Goal: Information Seeking & Learning: Learn about a topic

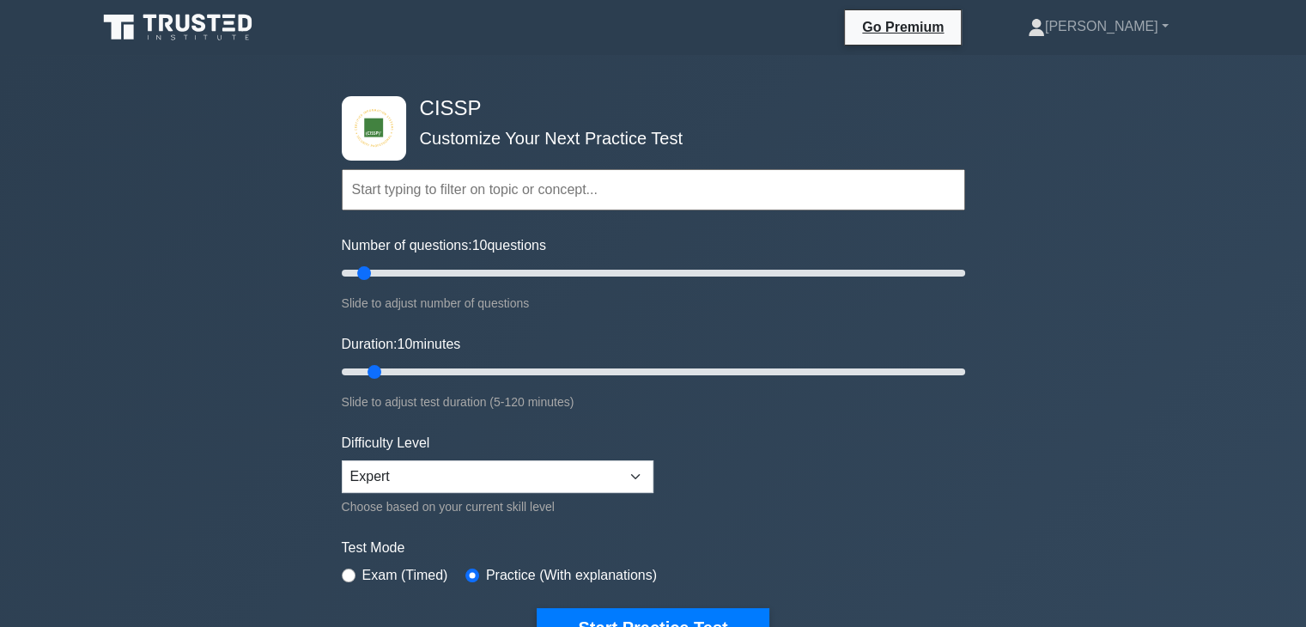
click at [1301, 407] on div "CISSP Customize Your Next Practice Test Topics Security and Risk Management Ass…" at bounding box center [653, 562] width 1306 height 1015
click at [624, 610] on button "Start Practice Test" at bounding box center [653, 627] width 232 height 39
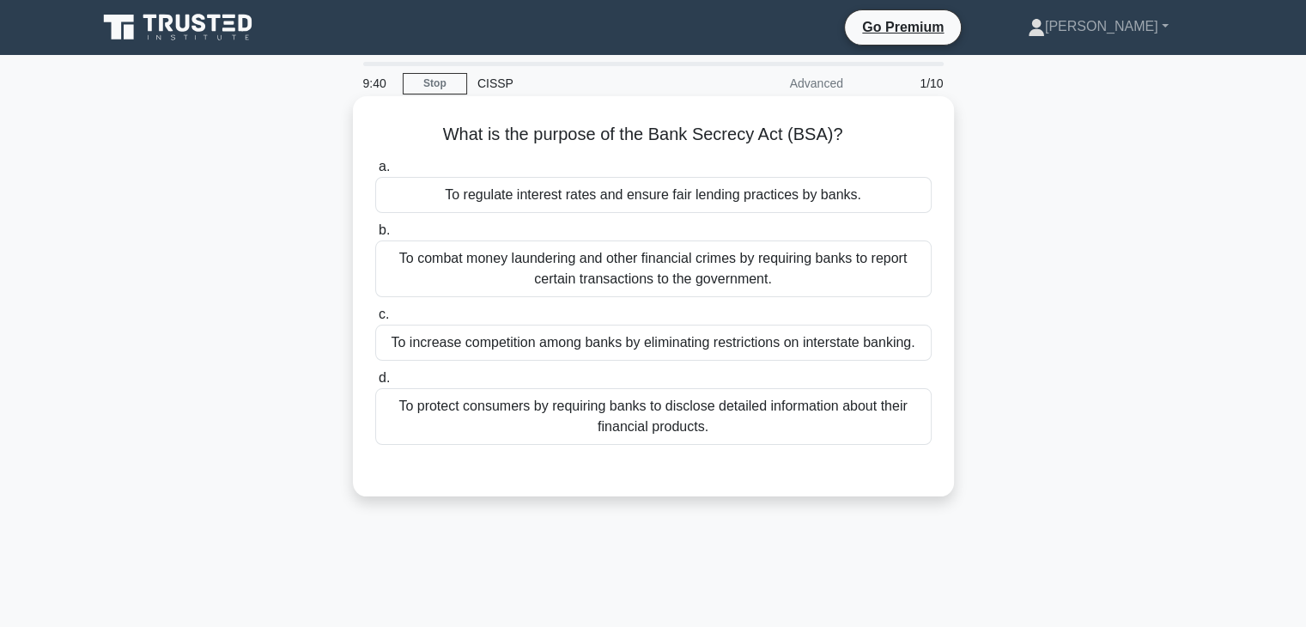
click at [700, 424] on div "To protect consumers by requiring banks to disclose detailed information about …" at bounding box center [653, 416] width 556 height 57
click at [375, 384] on input "d. To protect consumers by requiring banks to disclose detailed information abo…" at bounding box center [375, 378] width 0 height 11
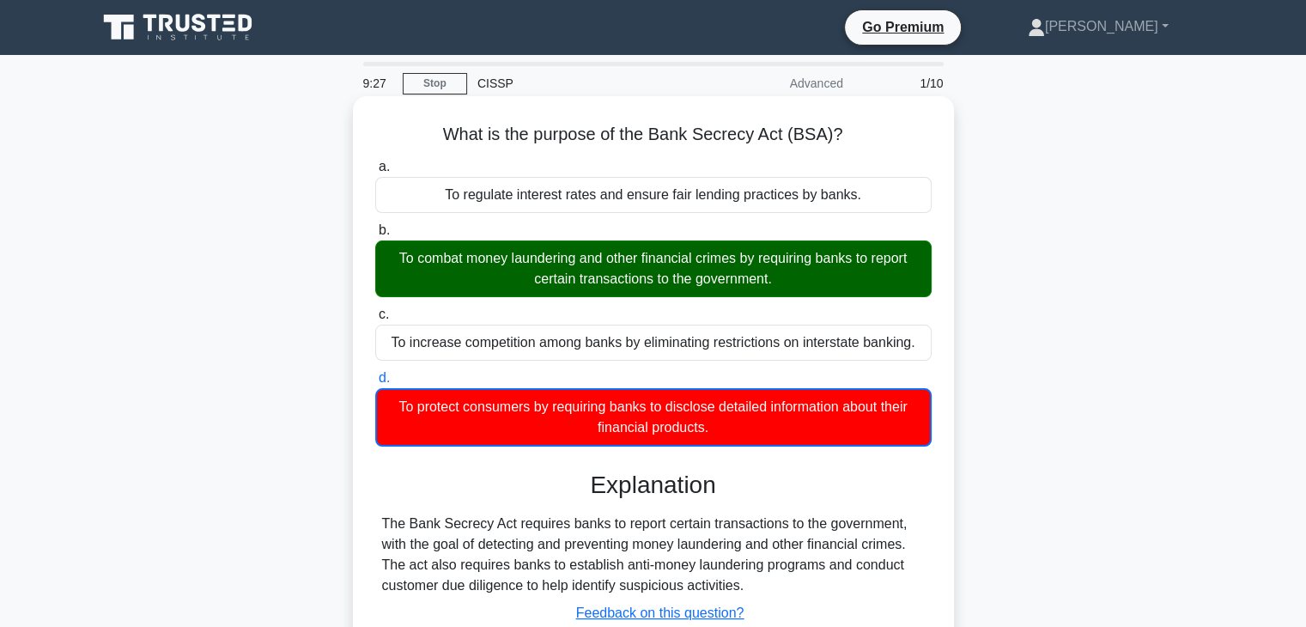
scroll to position [301, 0]
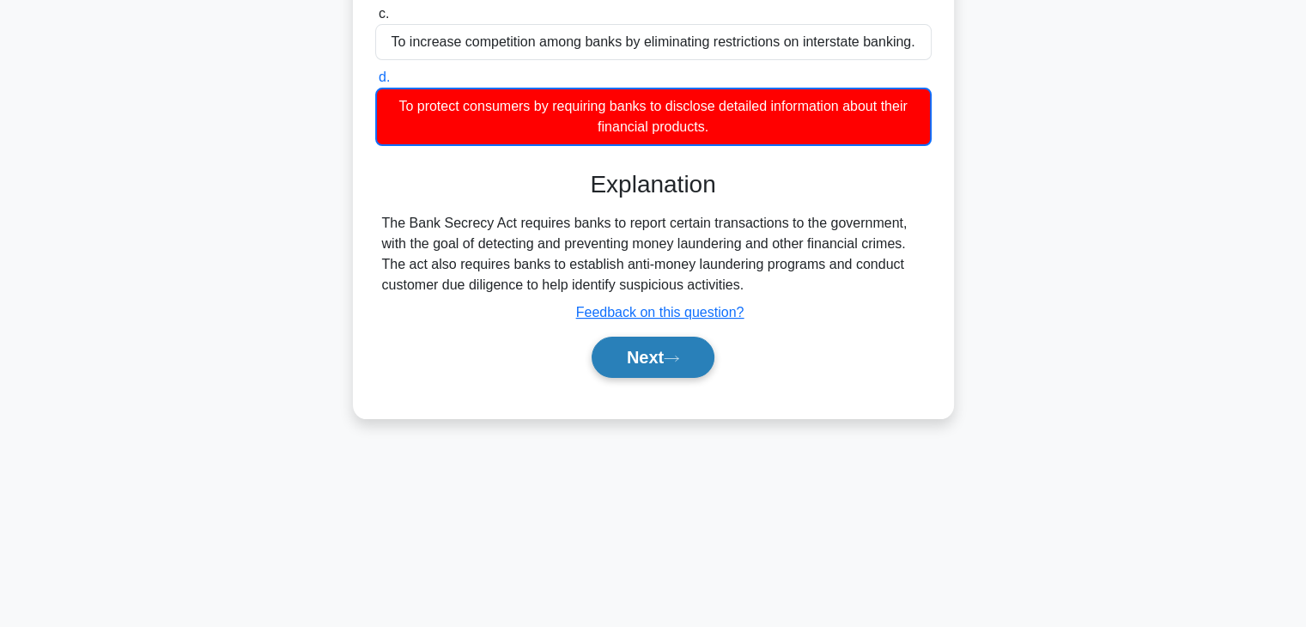
click at [679, 347] on button "Next" at bounding box center [653, 357] width 123 height 41
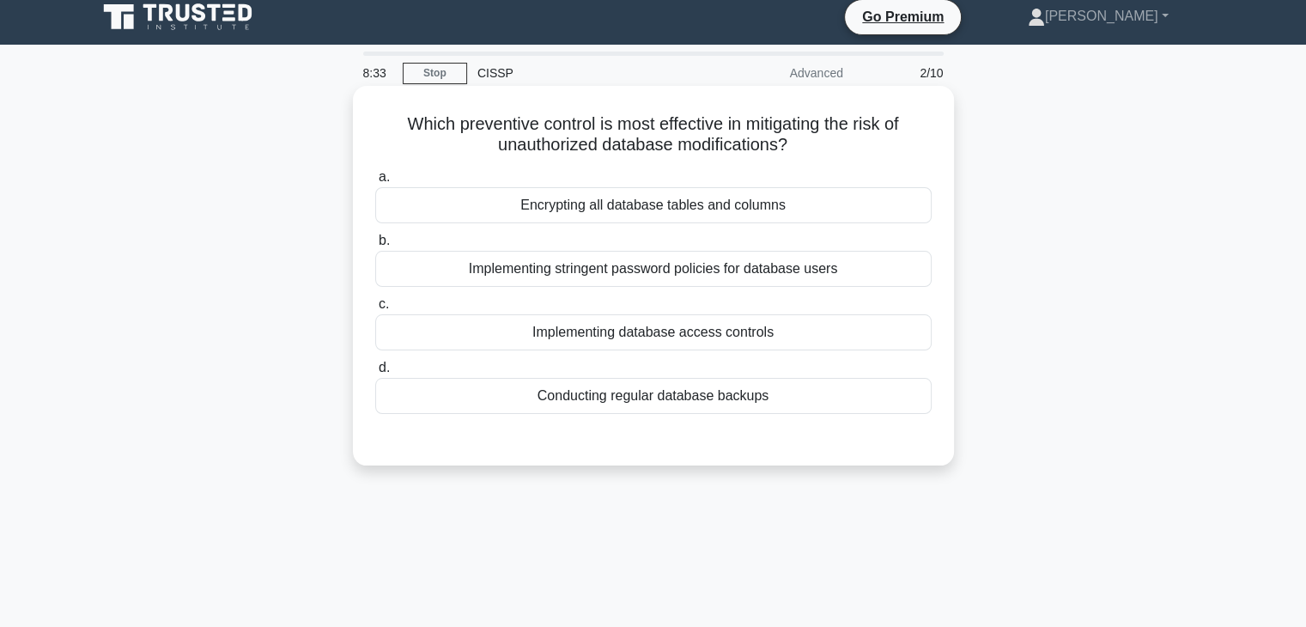
scroll to position [0, 0]
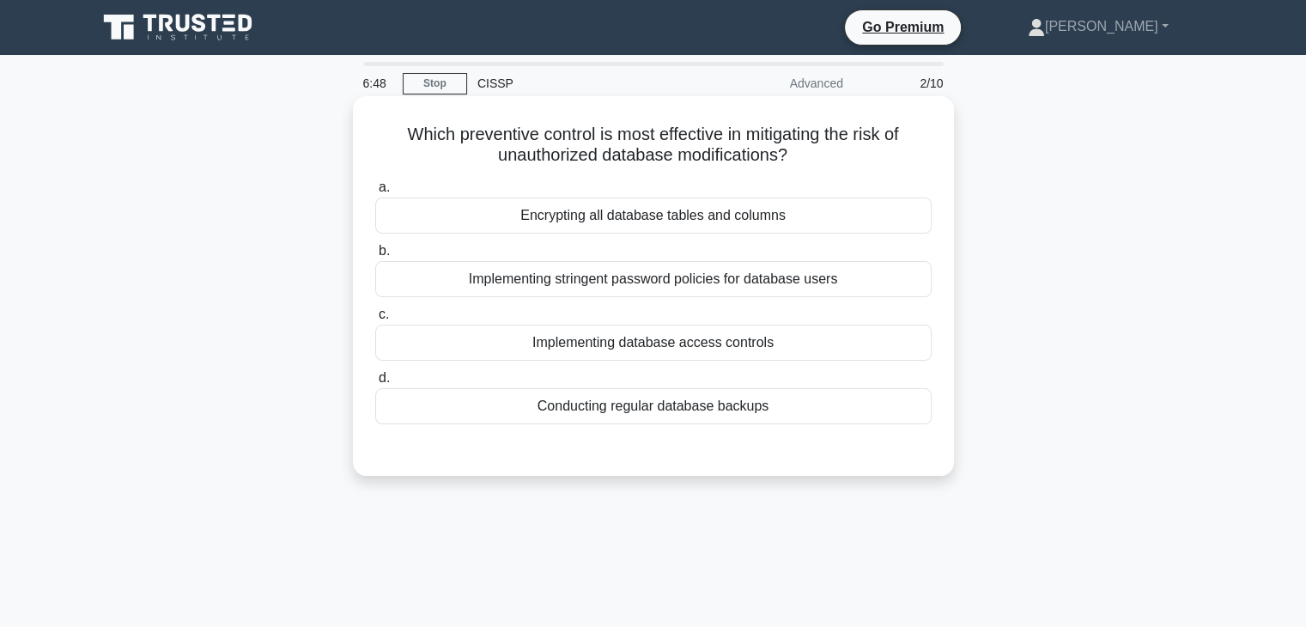
click at [580, 344] on div "Implementing database access controls" at bounding box center [653, 343] width 556 height 36
click at [375, 320] on input "c. Implementing database access controls" at bounding box center [375, 314] width 0 height 11
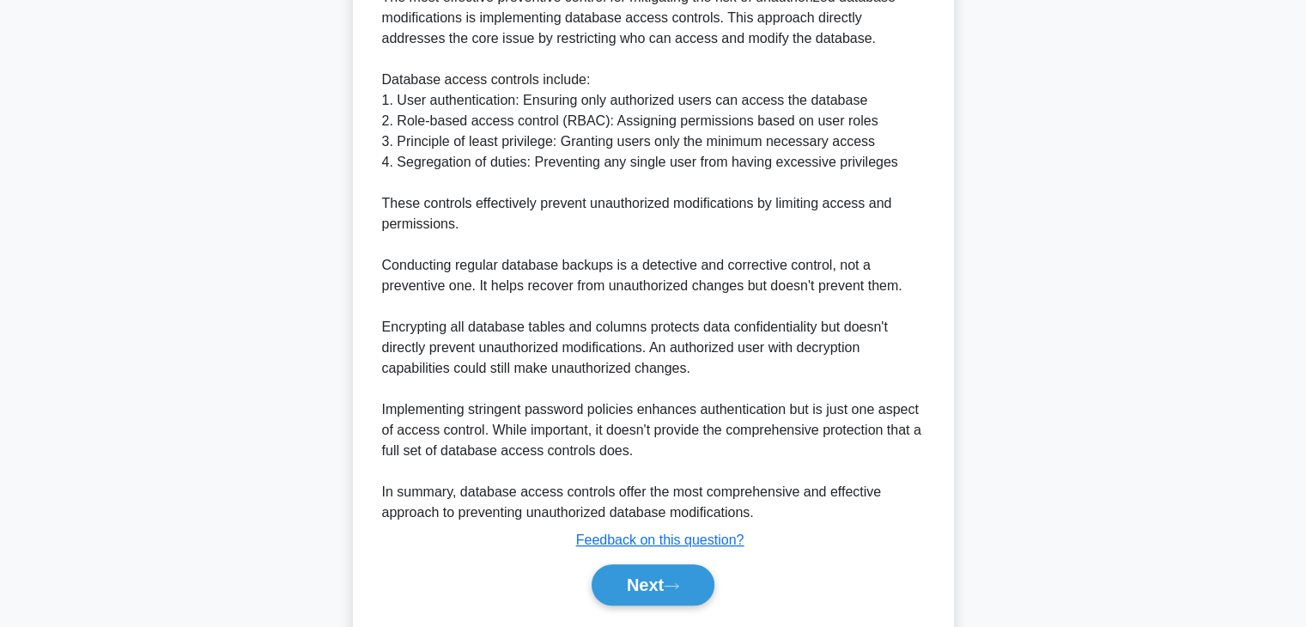
scroll to position [548, 0]
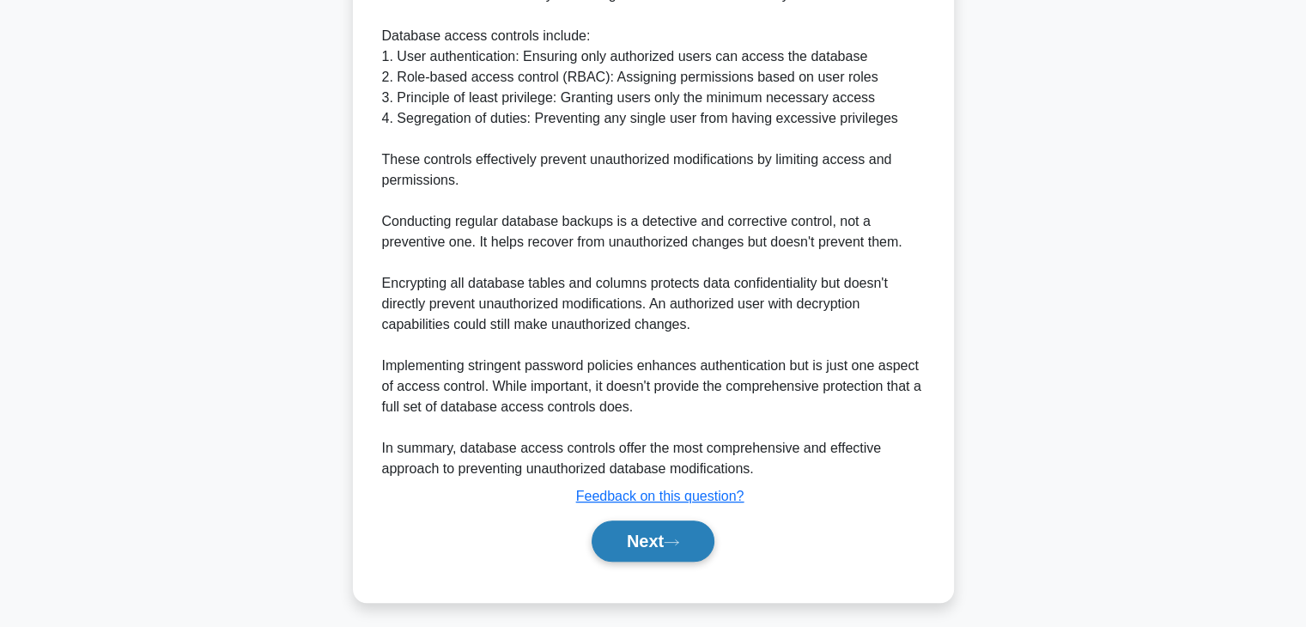
click at [639, 544] on button "Next" at bounding box center [653, 540] width 123 height 41
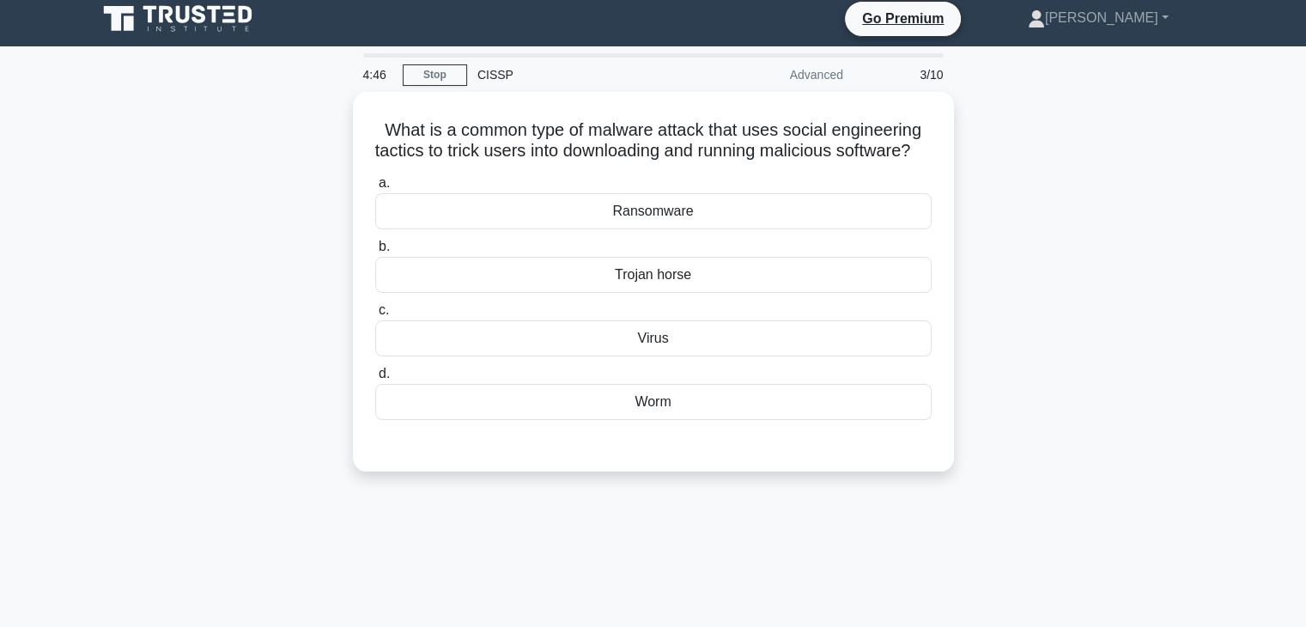
scroll to position [0, 0]
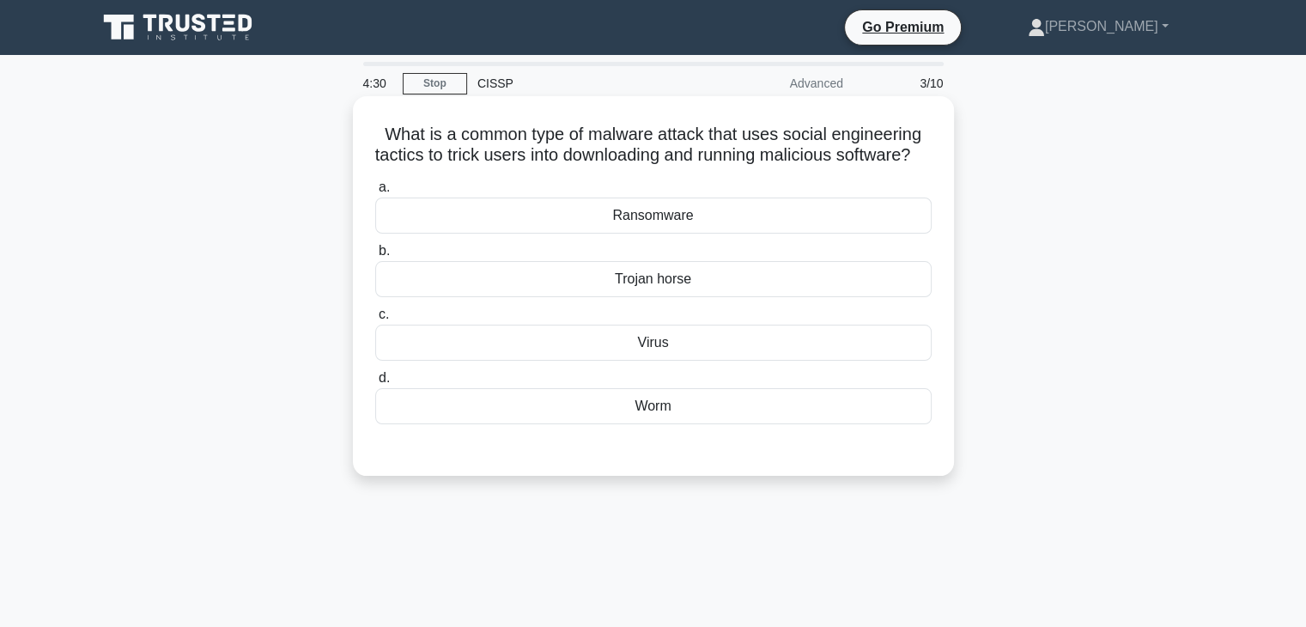
click at [779, 231] on div "Ransomware" at bounding box center [653, 215] width 556 height 36
click at [375, 193] on input "a. Ransomware" at bounding box center [375, 187] width 0 height 11
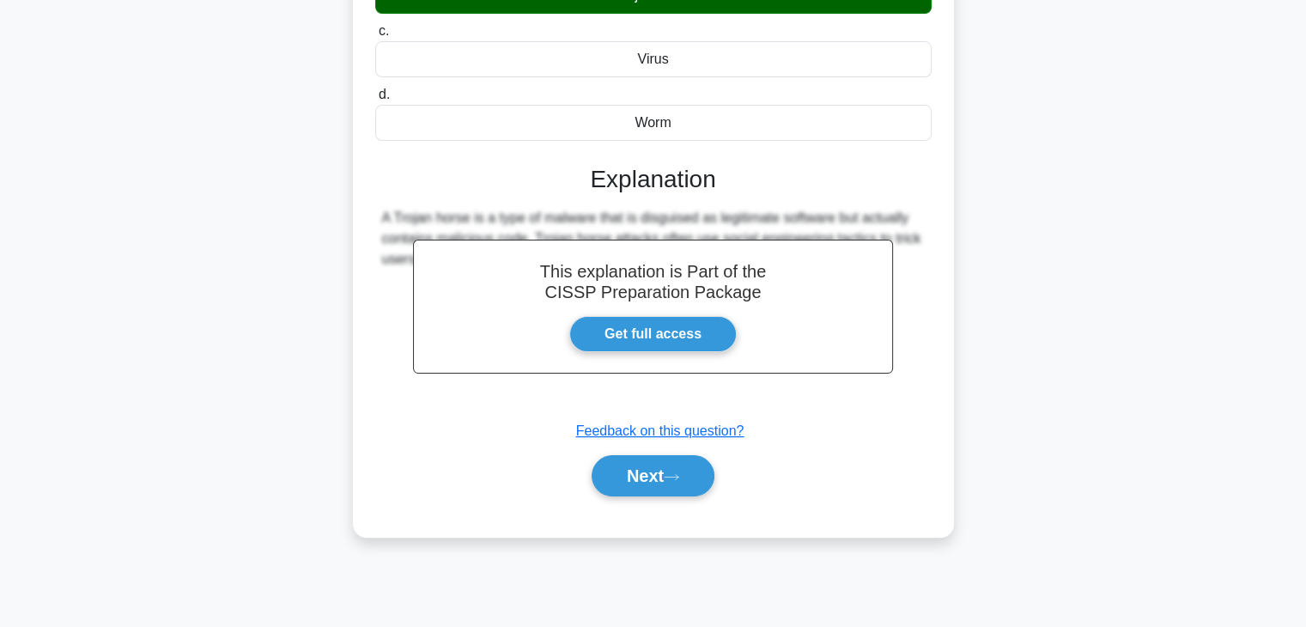
scroll to position [301, 0]
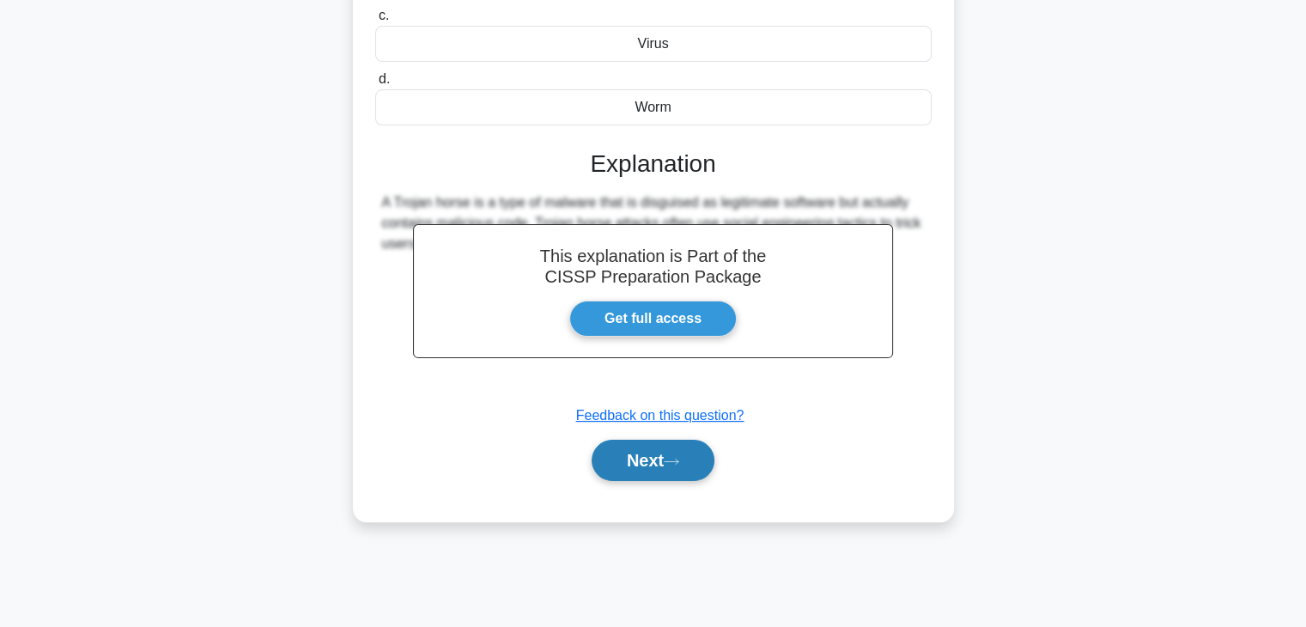
click at [650, 477] on button "Next" at bounding box center [653, 460] width 123 height 41
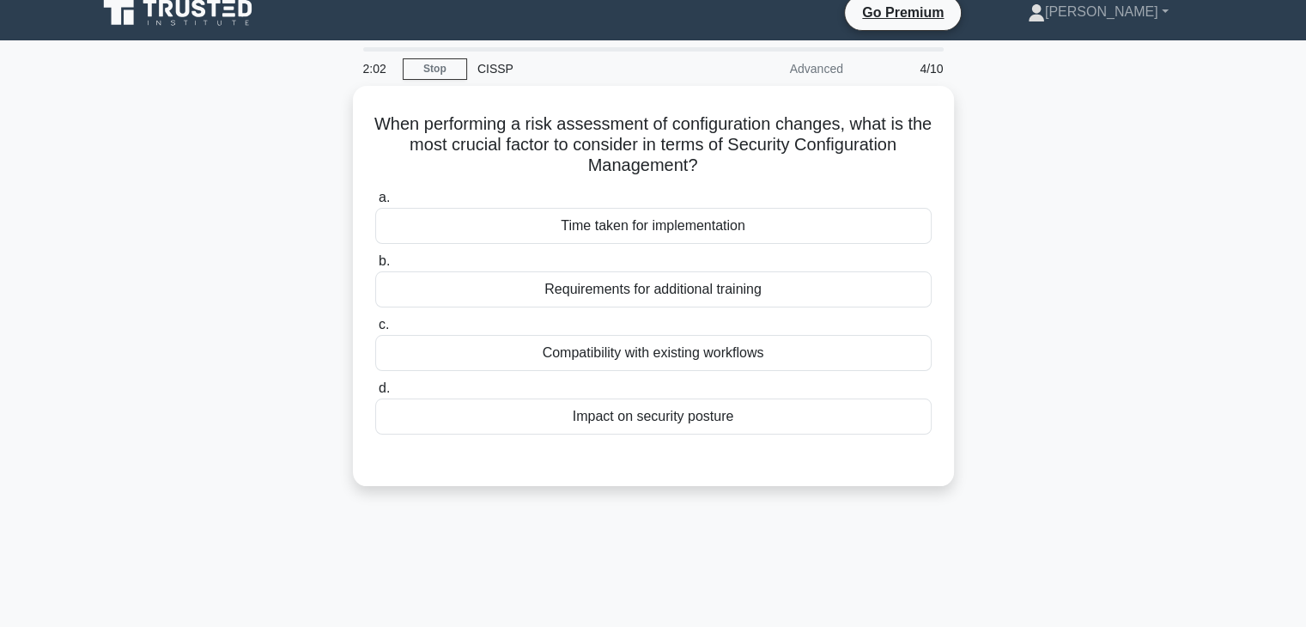
scroll to position [0, 0]
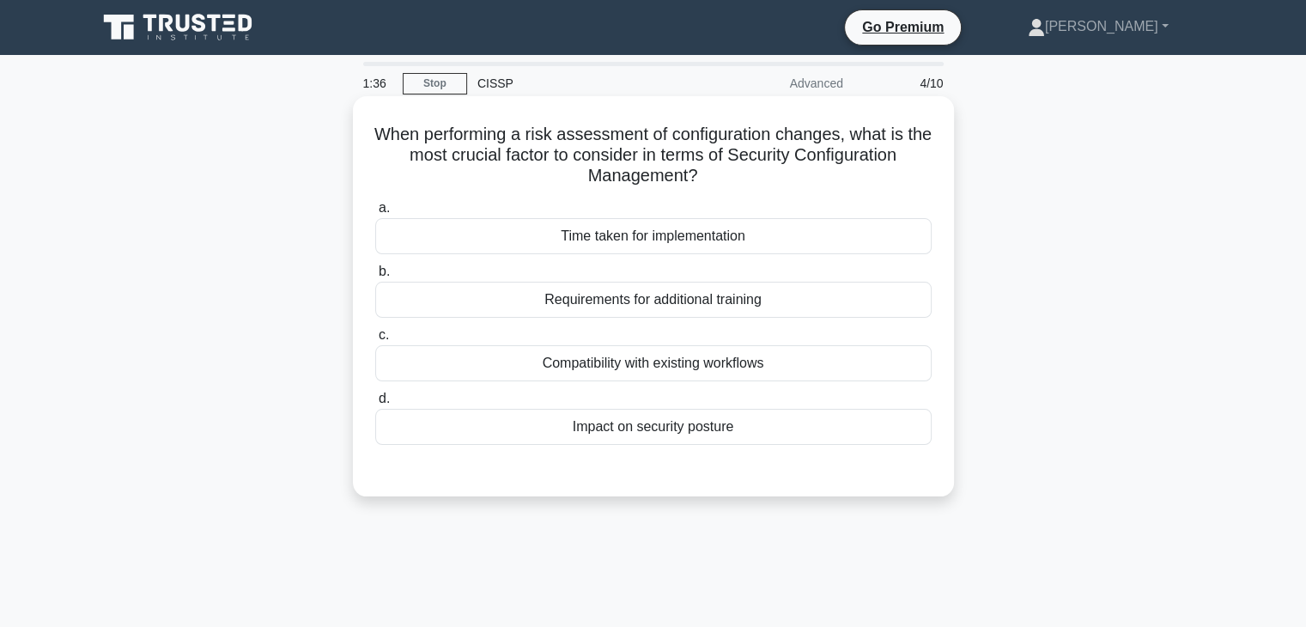
click at [673, 419] on div "Impact on security posture" at bounding box center [653, 427] width 556 height 36
click at [375, 404] on input "d. Impact on security posture" at bounding box center [375, 398] width 0 height 11
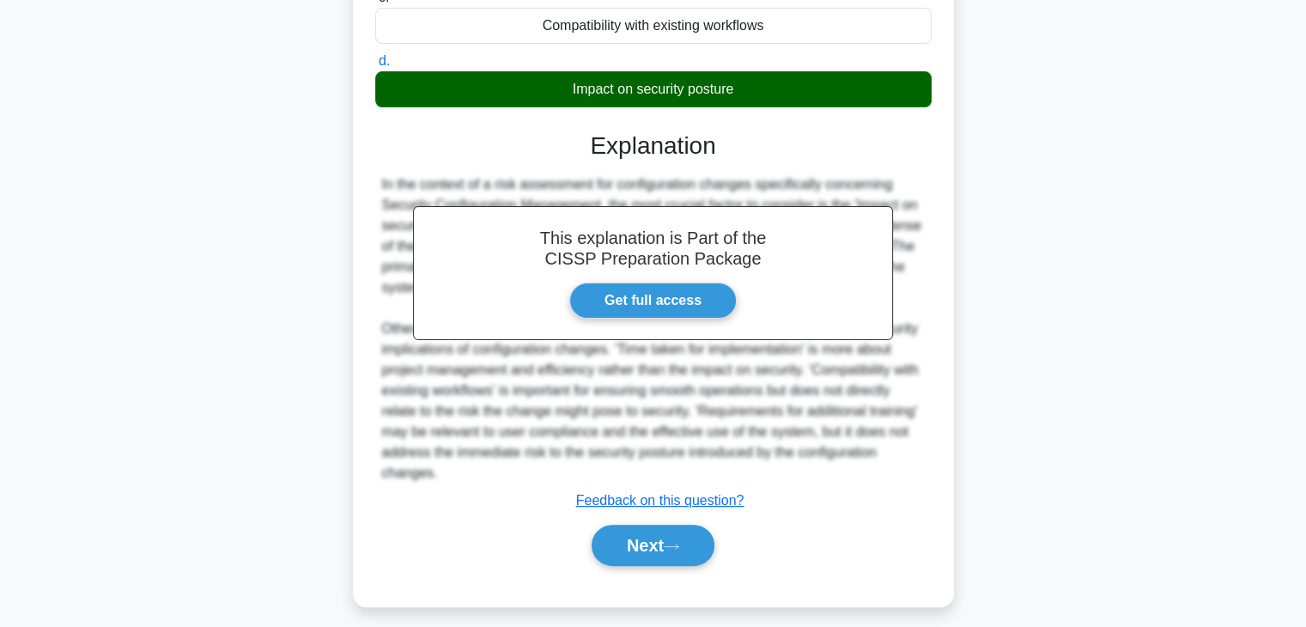
scroll to position [349, 0]
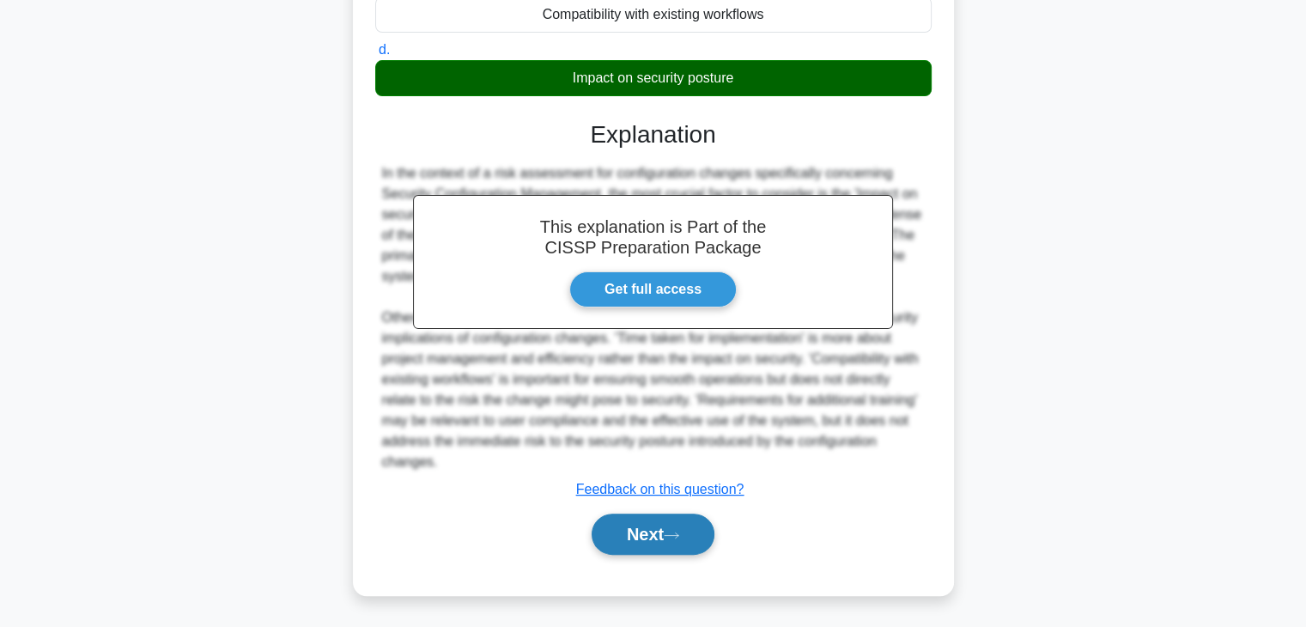
click at [664, 533] on button "Next" at bounding box center [653, 533] width 123 height 41
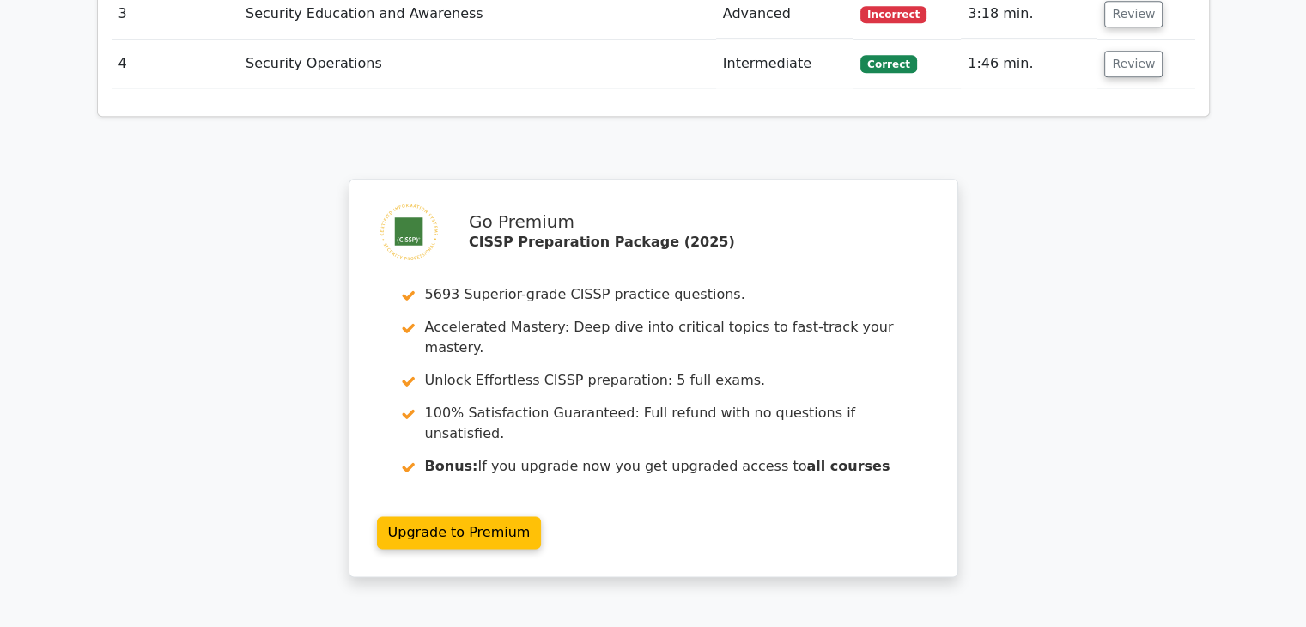
scroll to position [2194, 0]
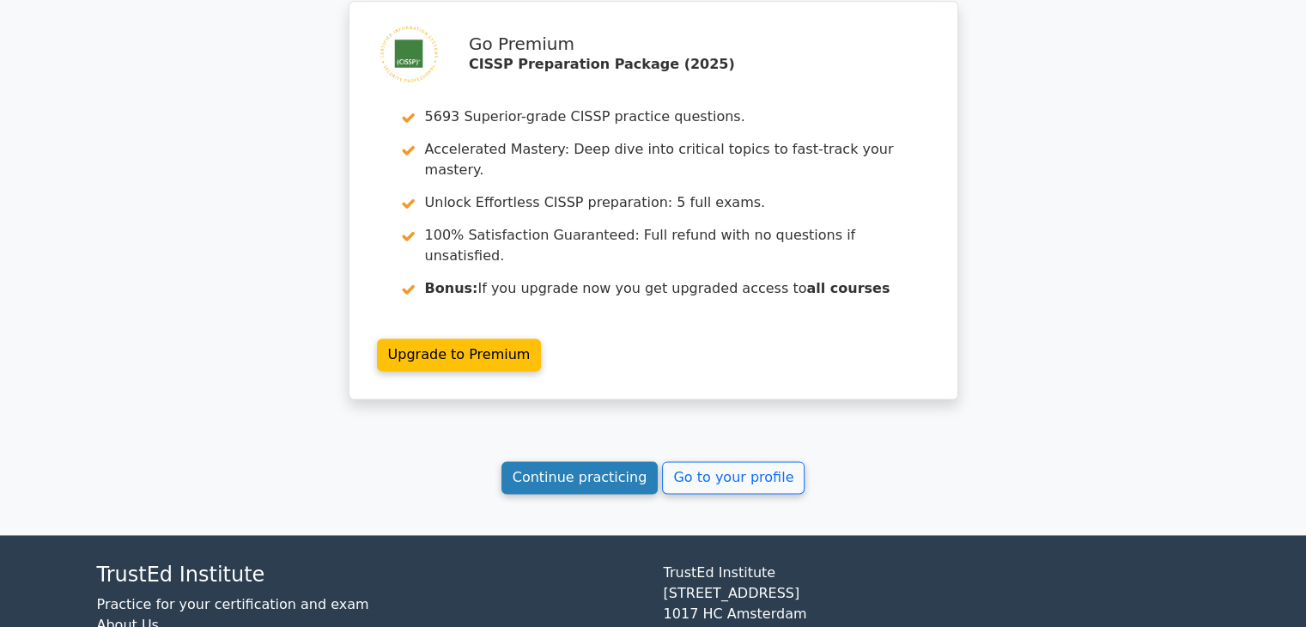
click at [616, 461] on link "Continue practicing" at bounding box center [579, 477] width 157 height 33
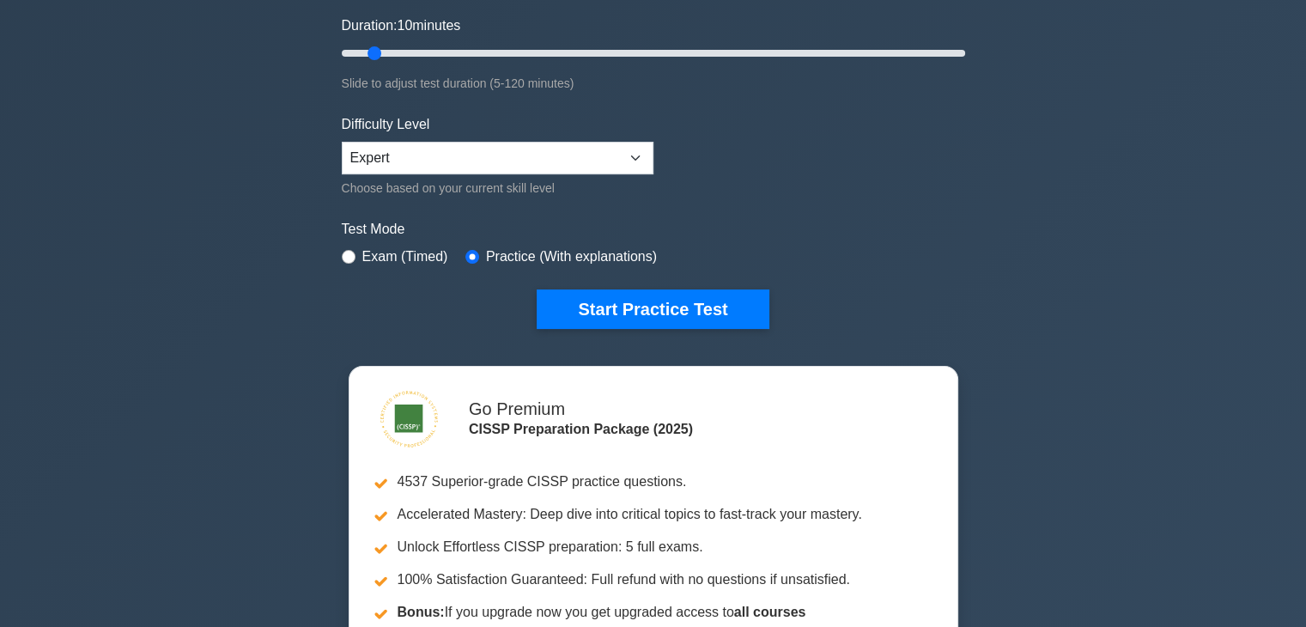
scroll to position [343, 0]
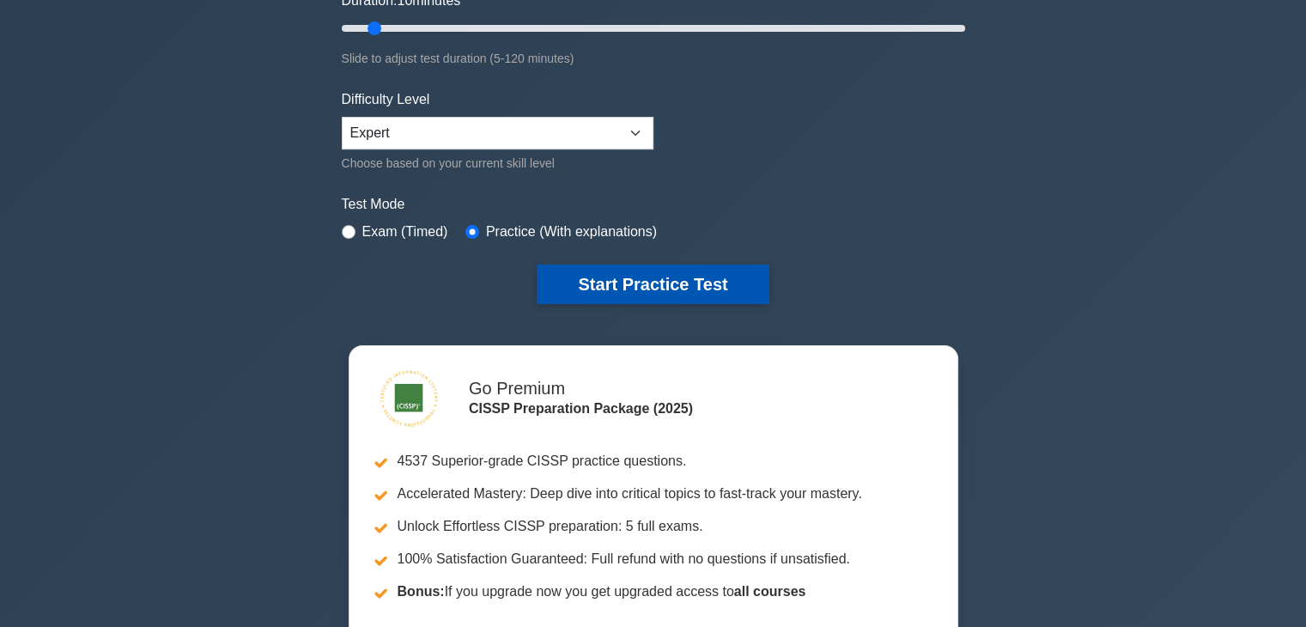
click at [637, 280] on button "Start Practice Test" at bounding box center [653, 283] width 232 height 39
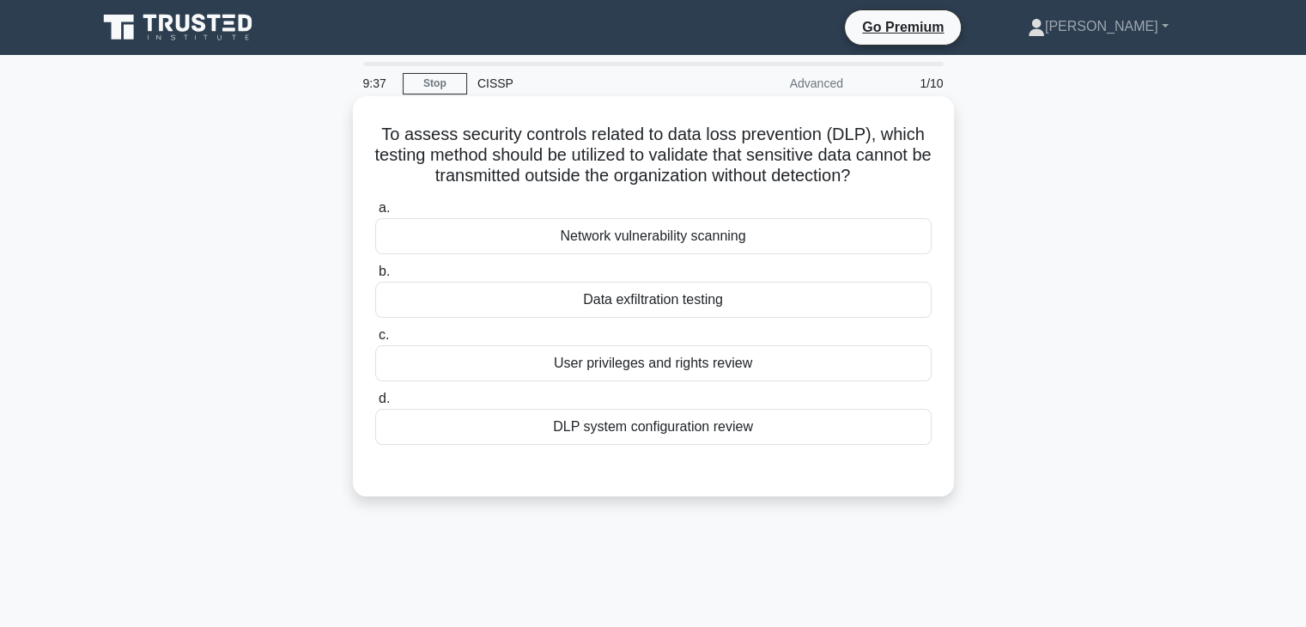
click at [622, 306] on div "Data exfiltration testing" at bounding box center [653, 300] width 556 height 36
click at [375, 277] on input "b. Data exfiltration testing" at bounding box center [375, 271] width 0 height 11
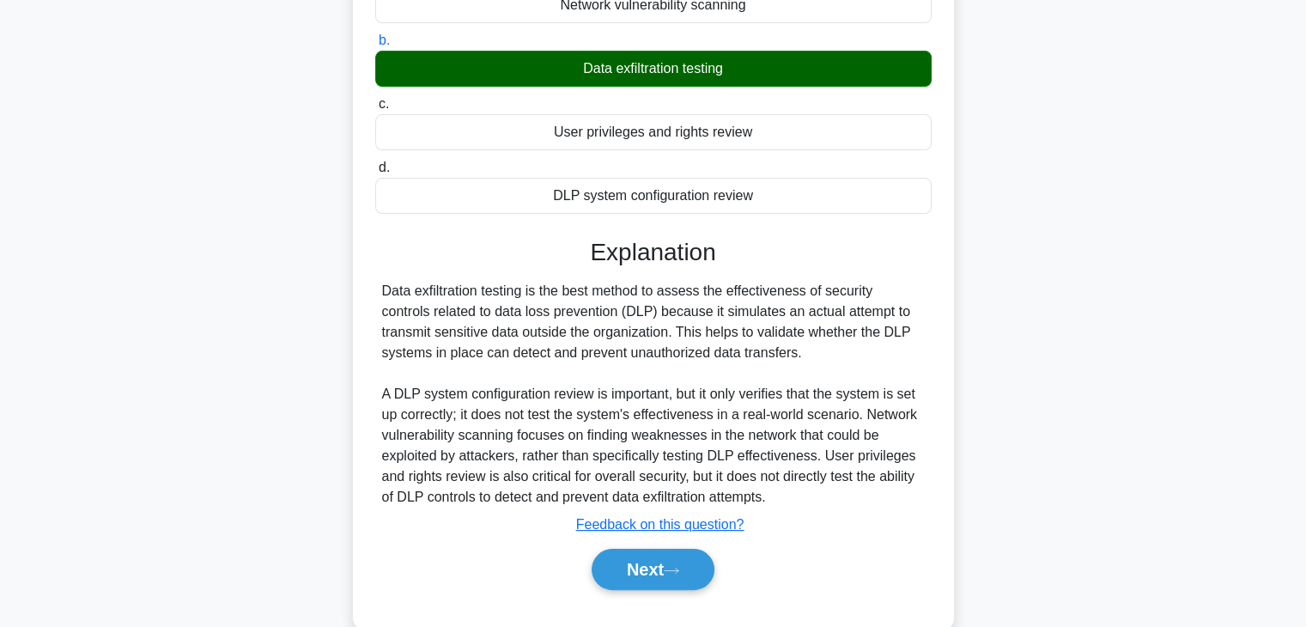
scroll to position [301, 0]
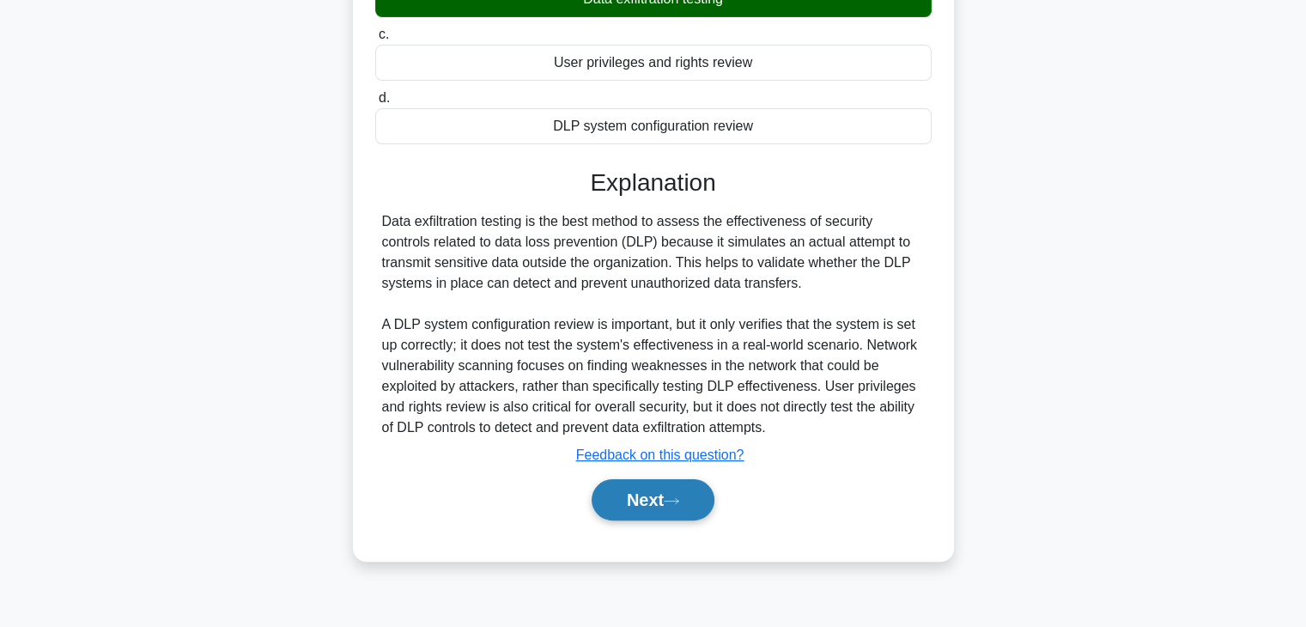
click at [667, 499] on button "Next" at bounding box center [653, 499] width 123 height 41
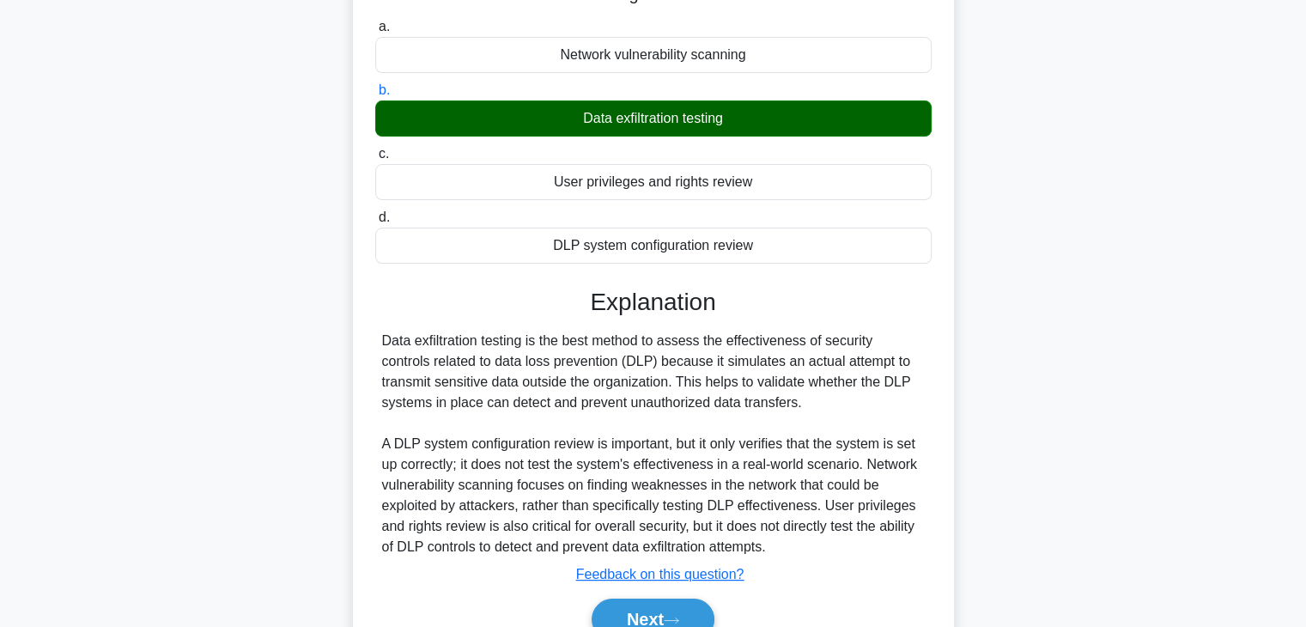
scroll to position [0, 0]
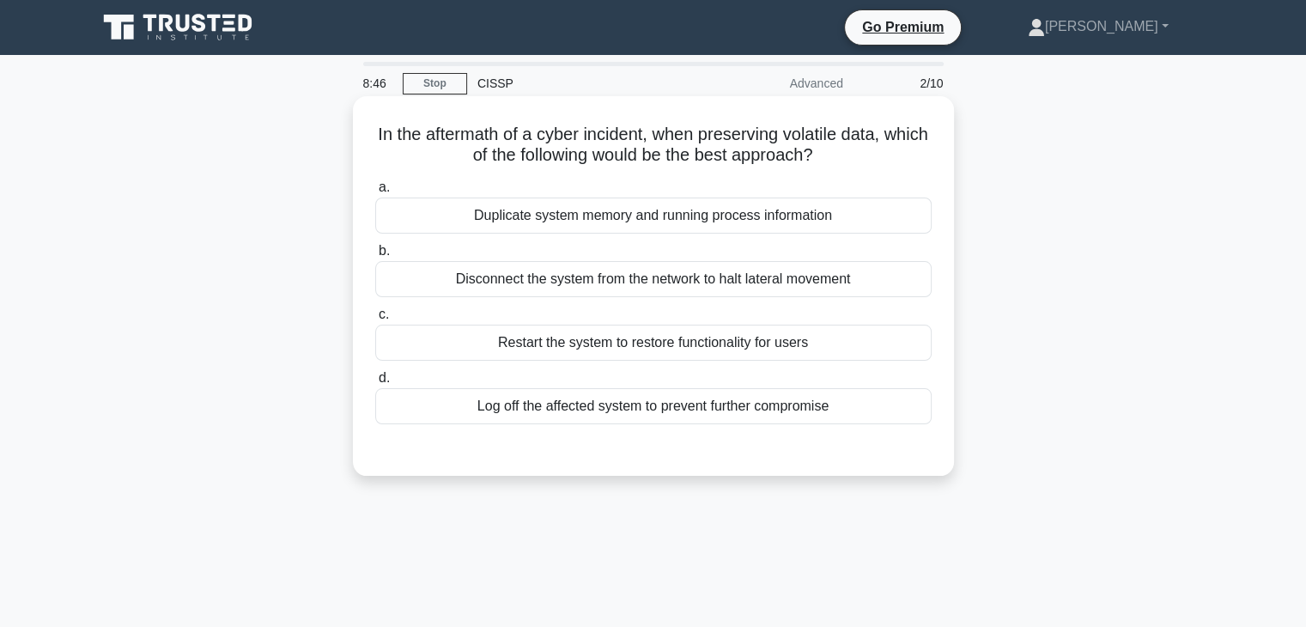
click at [729, 214] on div "Duplicate system memory and running process information" at bounding box center [653, 215] width 556 height 36
click at [375, 193] on input "a. Duplicate system memory and running process information" at bounding box center [375, 187] width 0 height 11
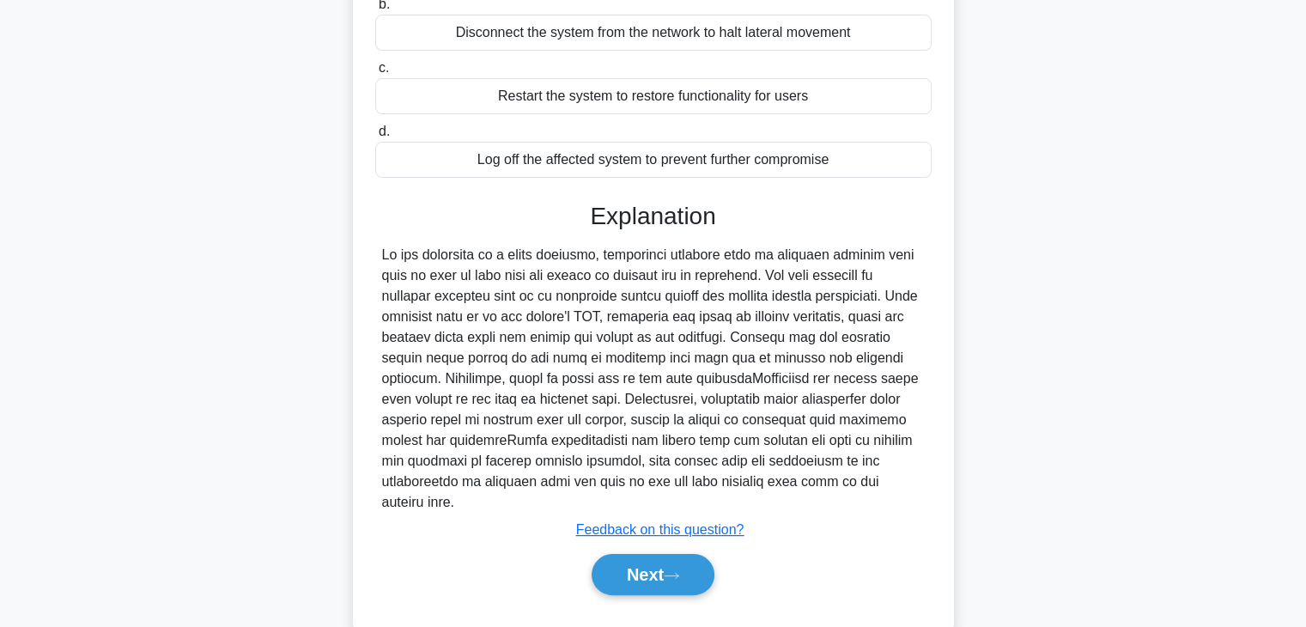
scroll to position [258, 0]
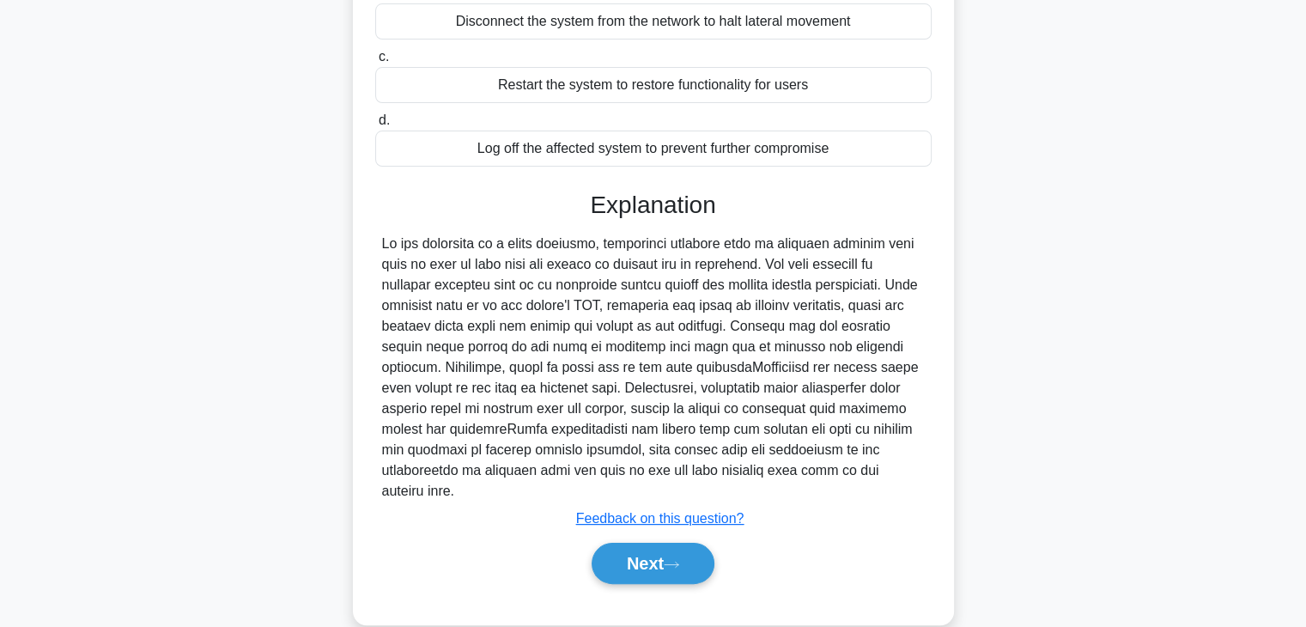
click at [671, 600] on div "a. Duplicate system memory and running process information b. Disconnect the sy…" at bounding box center [653, 260] width 560 height 689
click at [677, 557] on button "Next" at bounding box center [653, 563] width 123 height 41
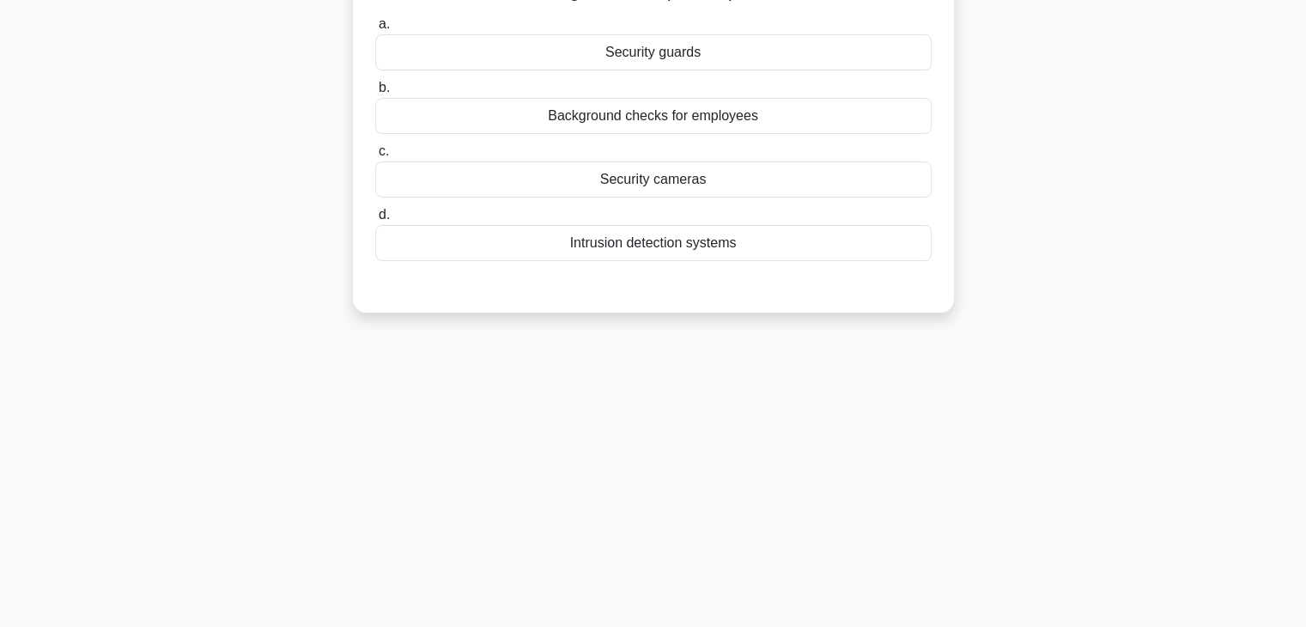
scroll to position [0, 0]
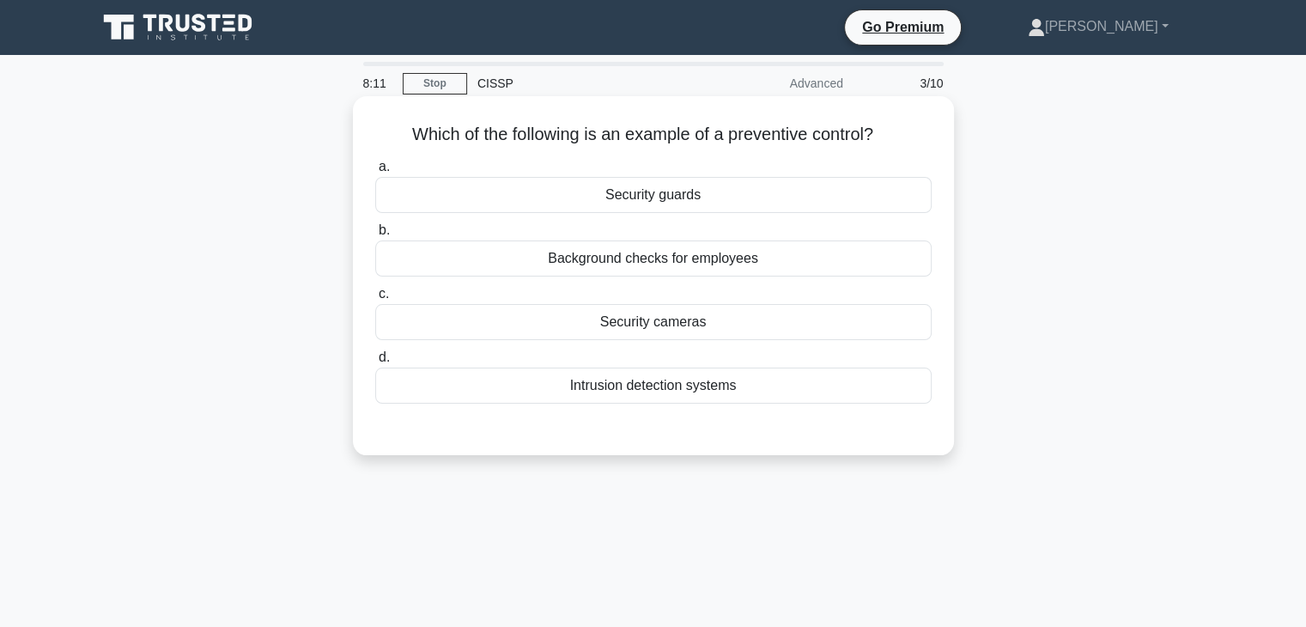
click at [814, 262] on div "Background checks for employees" at bounding box center [653, 258] width 556 height 36
click at [375, 236] on input "b. Background checks for employees" at bounding box center [375, 230] width 0 height 11
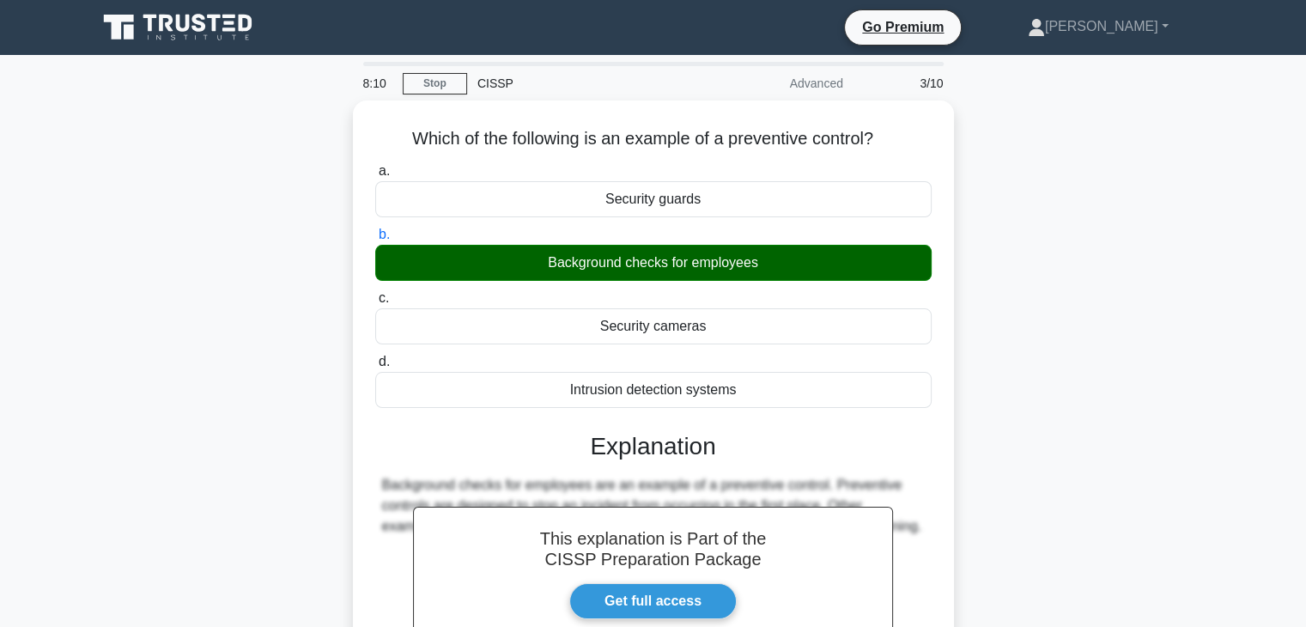
scroll to position [258, 0]
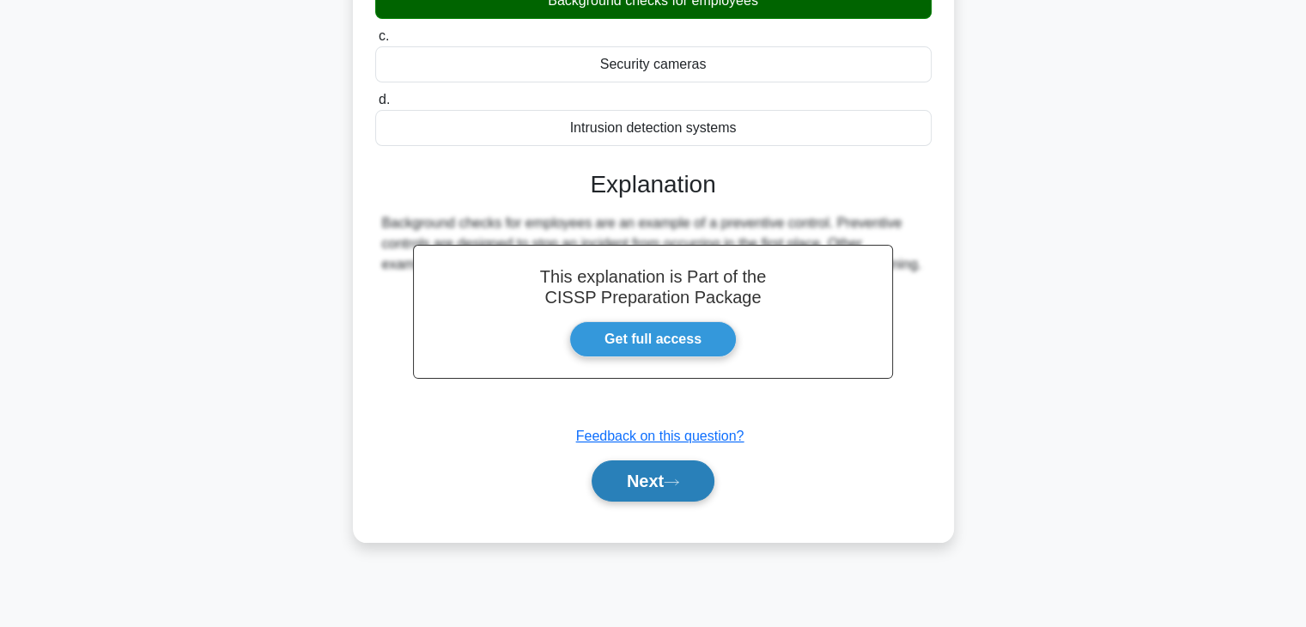
click at [651, 490] on button "Next" at bounding box center [653, 480] width 123 height 41
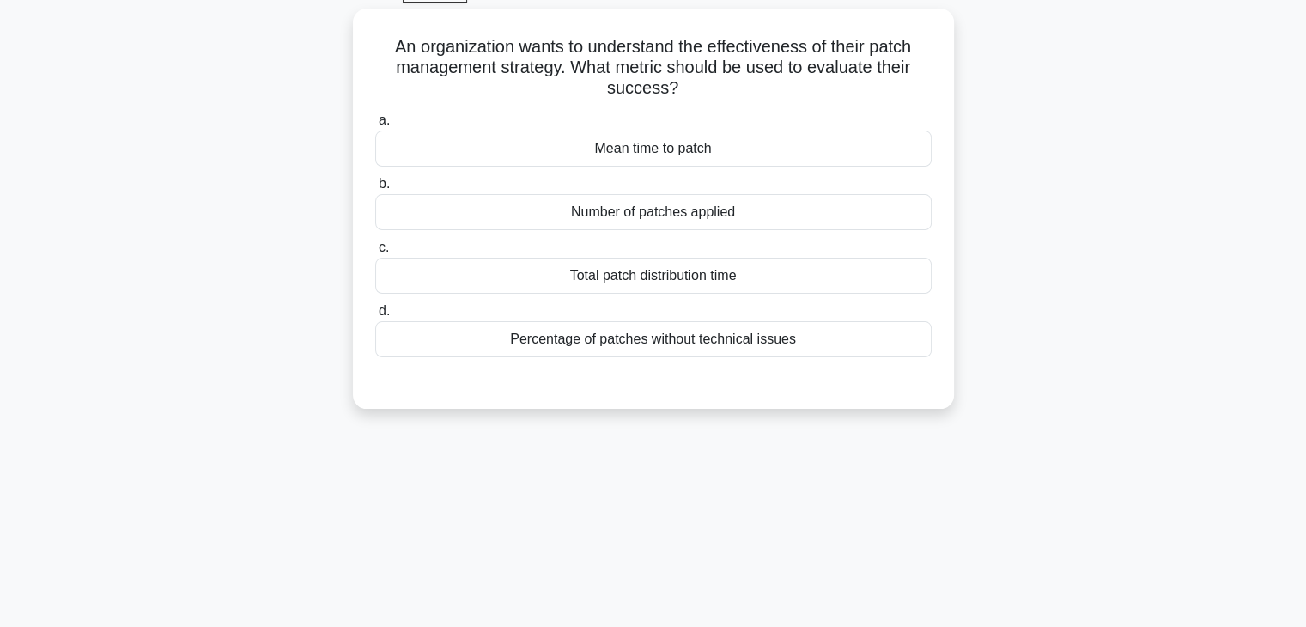
scroll to position [0, 0]
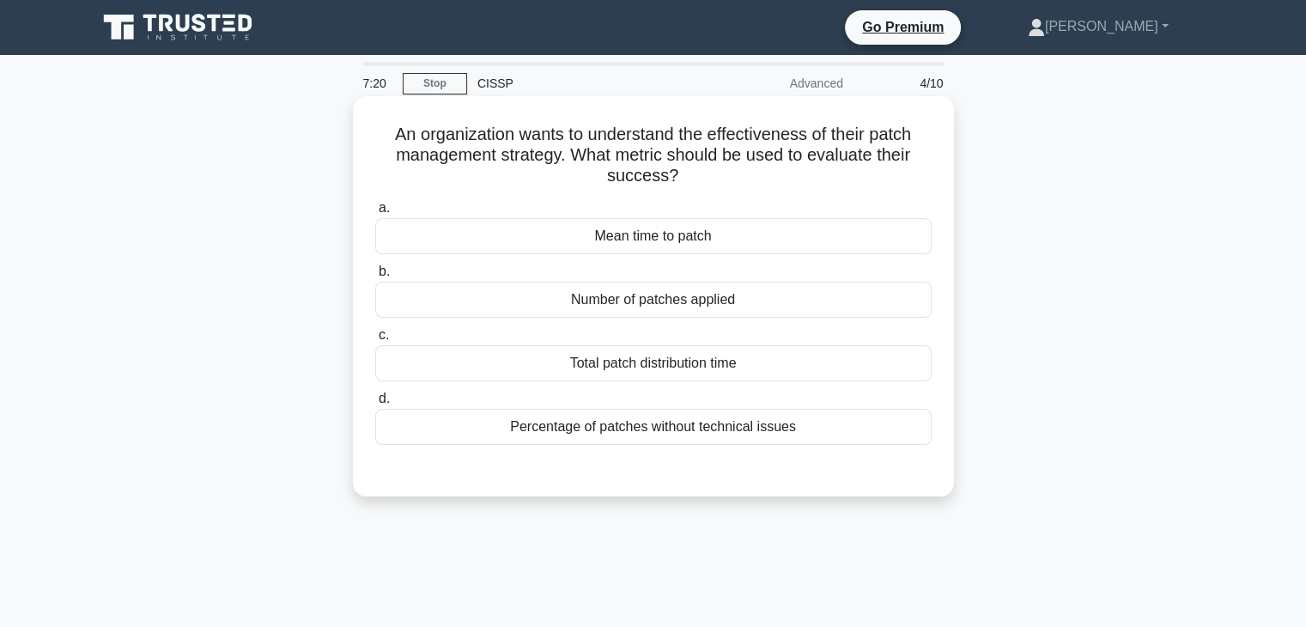
click at [658, 240] on div "Mean time to patch" at bounding box center [653, 236] width 556 height 36
click at [375, 214] on input "a. Mean time to patch" at bounding box center [375, 208] width 0 height 11
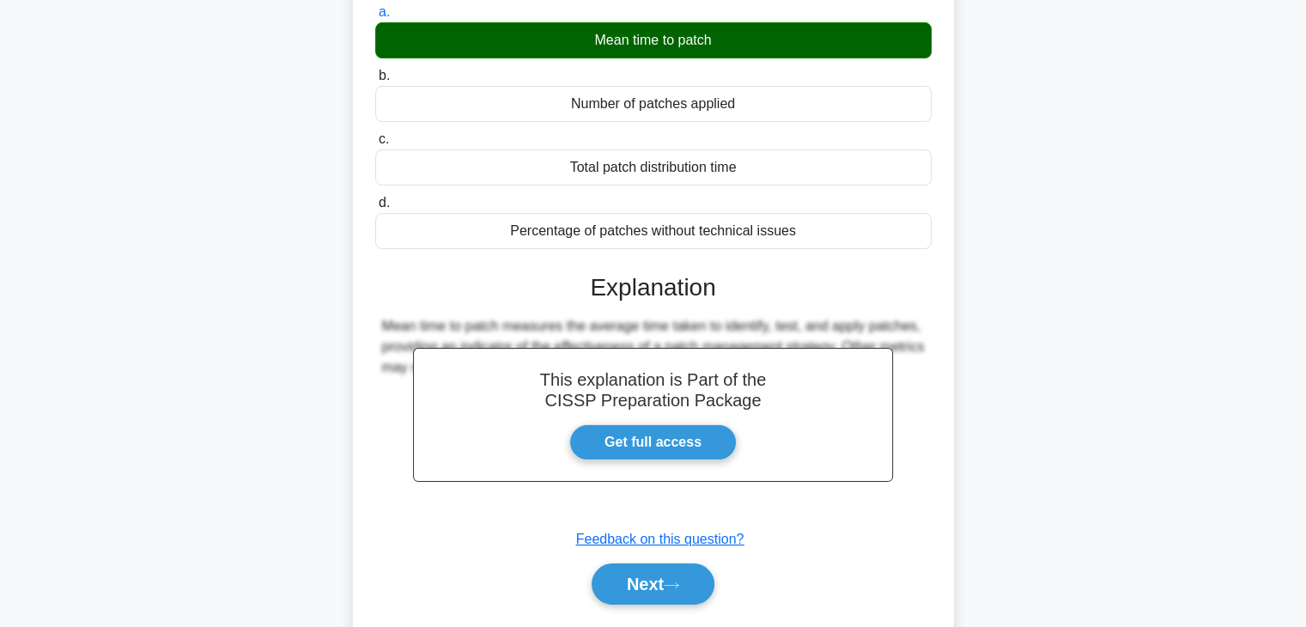
scroll to position [301, 0]
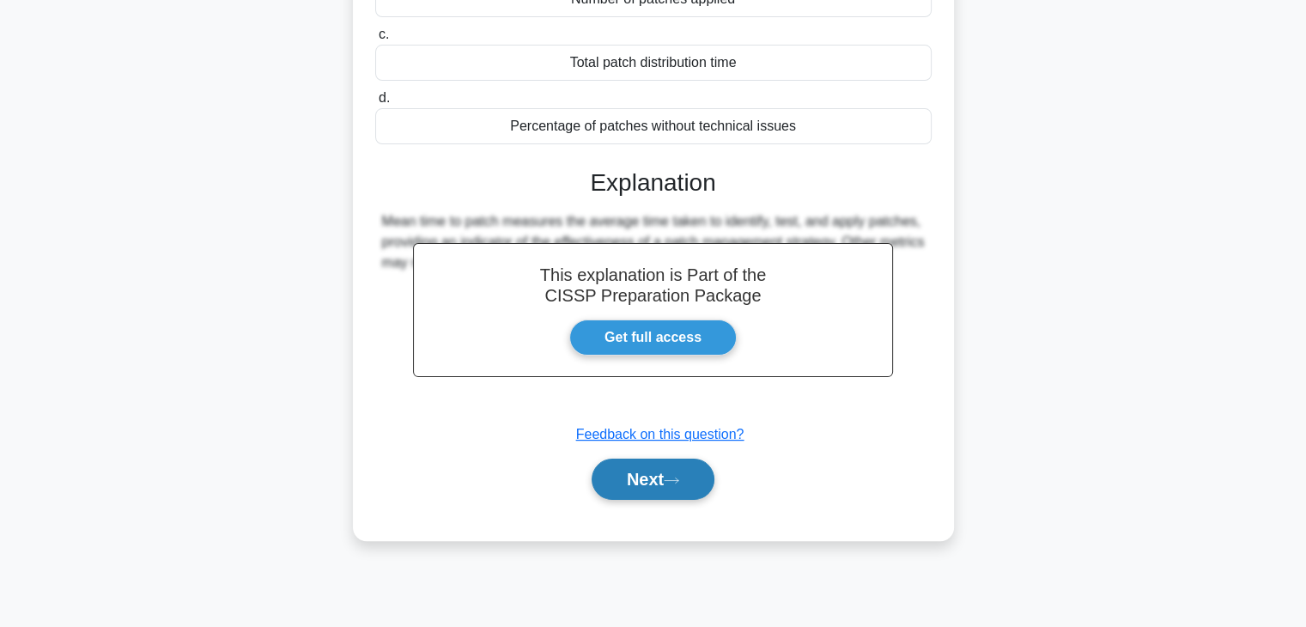
click at [618, 482] on button "Next" at bounding box center [653, 478] width 123 height 41
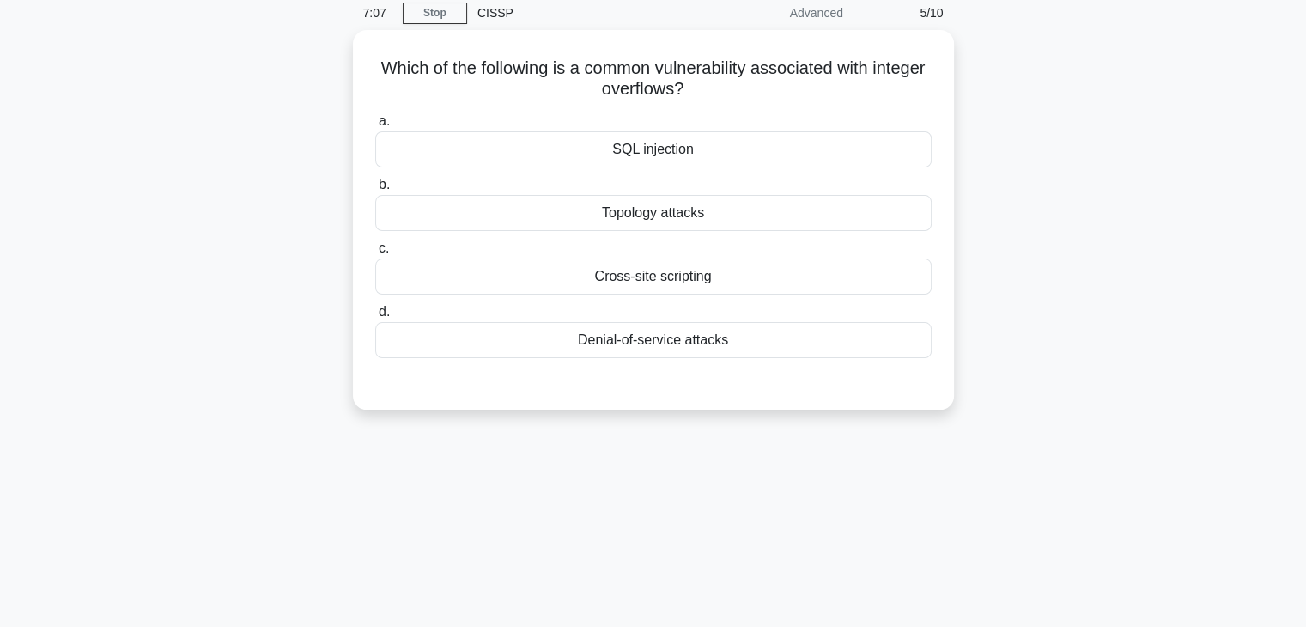
scroll to position [44, 0]
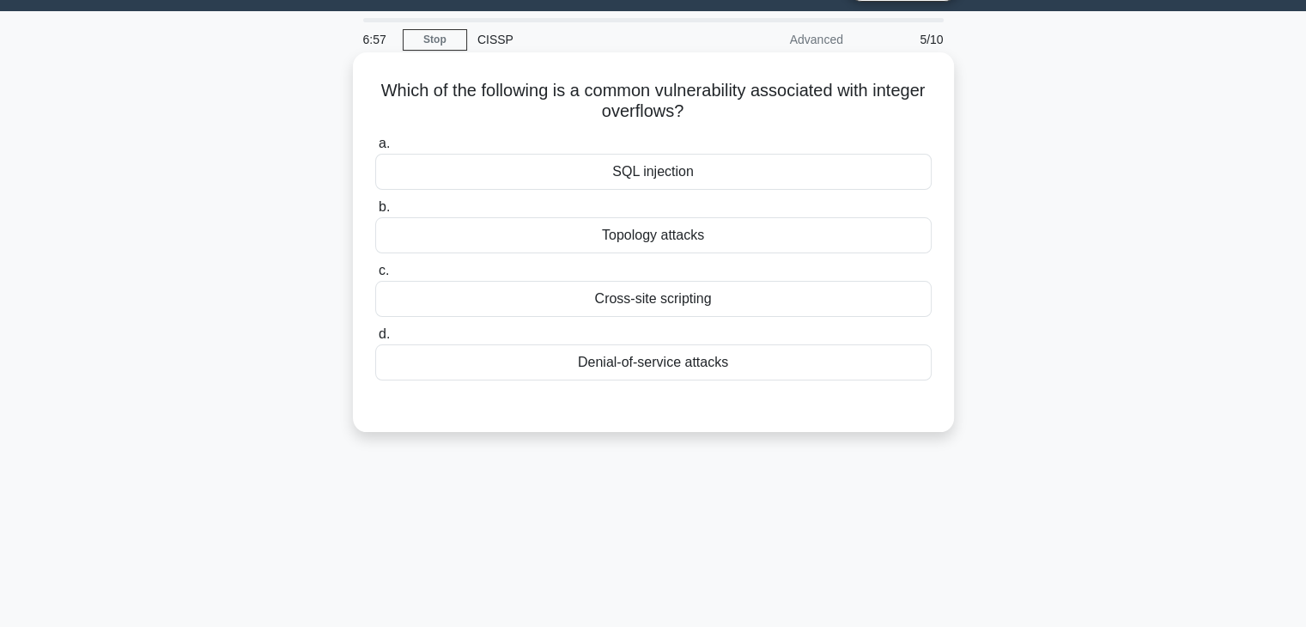
click at [617, 351] on div "Denial-of-service attacks" at bounding box center [653, 362] width 556 height 36
click at [375, 340] on input "d. Denial-of-service attacks" at bounding box center [375, 334] width 0 height 11
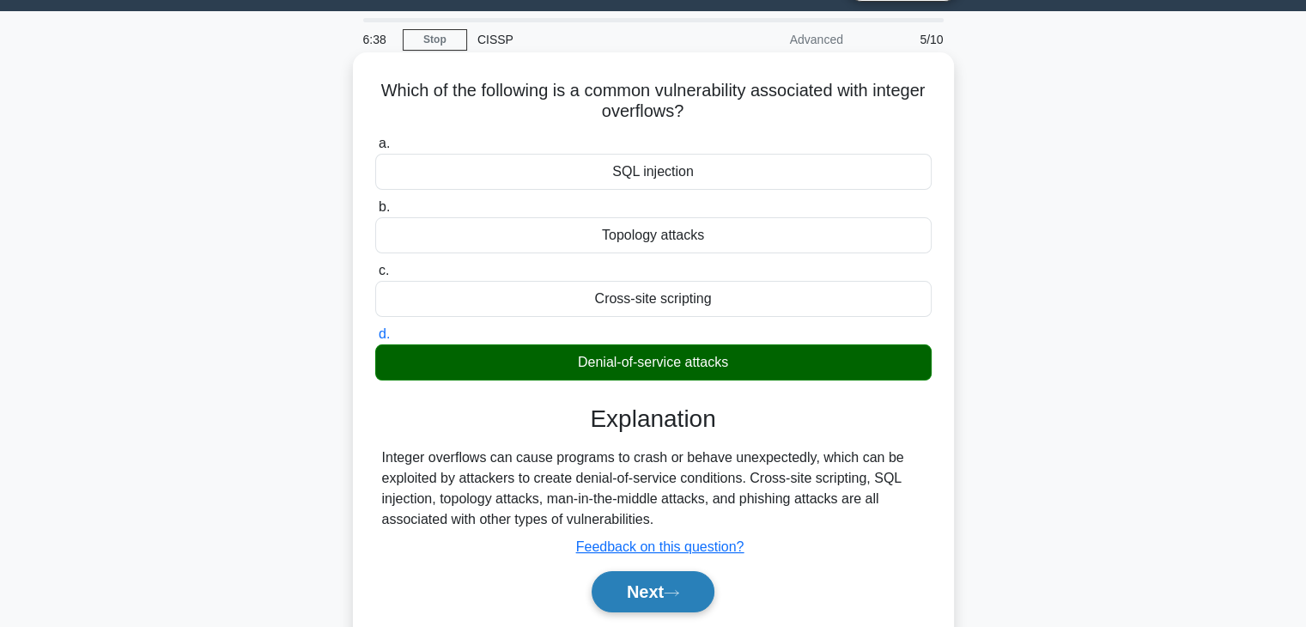
click at [641, 605] on button "Next" at bounding box center [653, 591] width 123 height 41
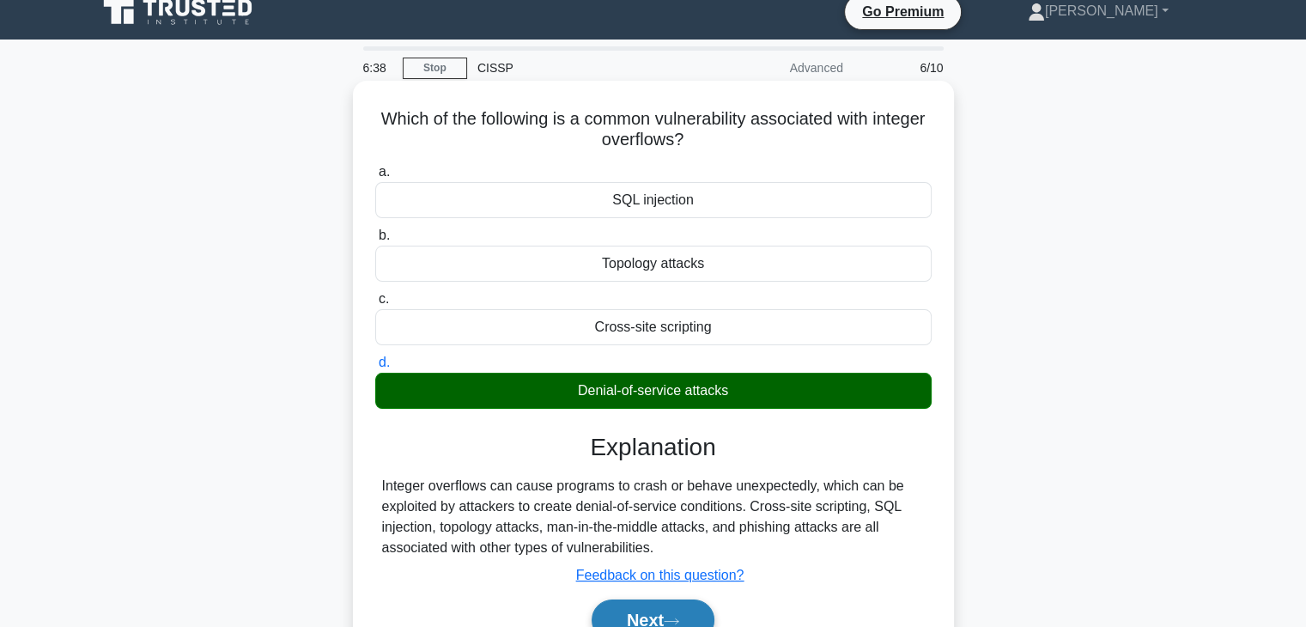
scroll to position [0, 0]
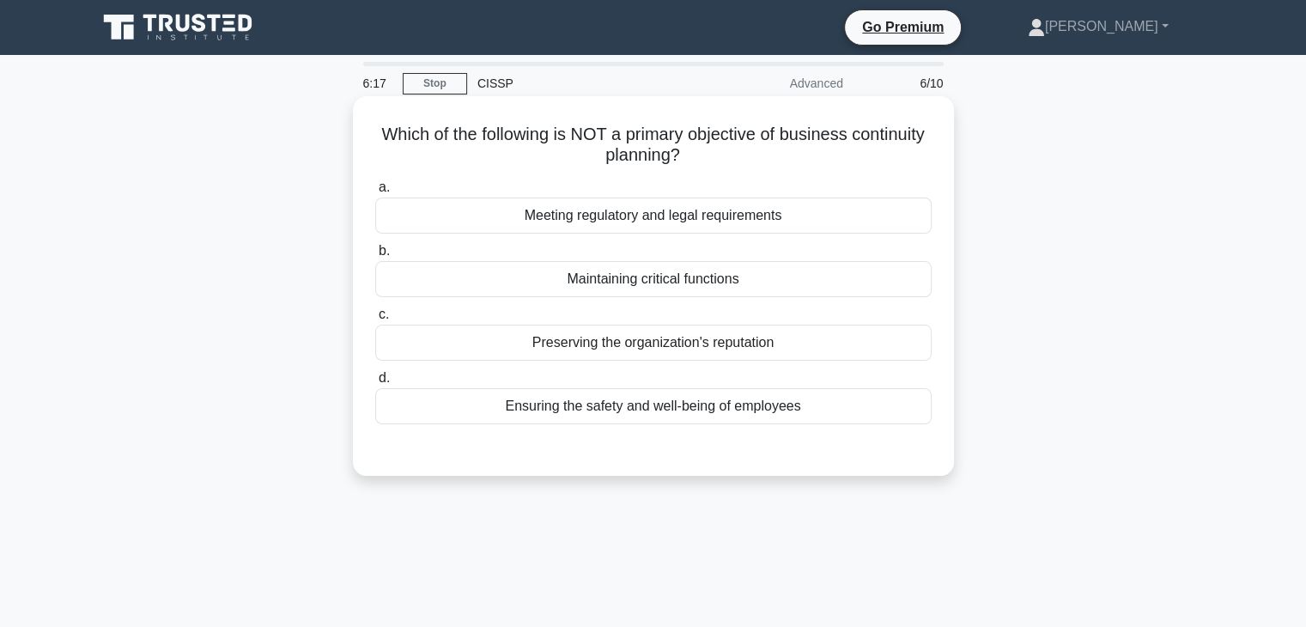
click at [674, 222] on div "Meeting regulatory and legal requirements" at bounding box center [653, 215] width 556 height 36
click at [375, 193] on input "a. Meeting regulatory and legal requirements" at bounding box center [375, 187] width 0 height 11
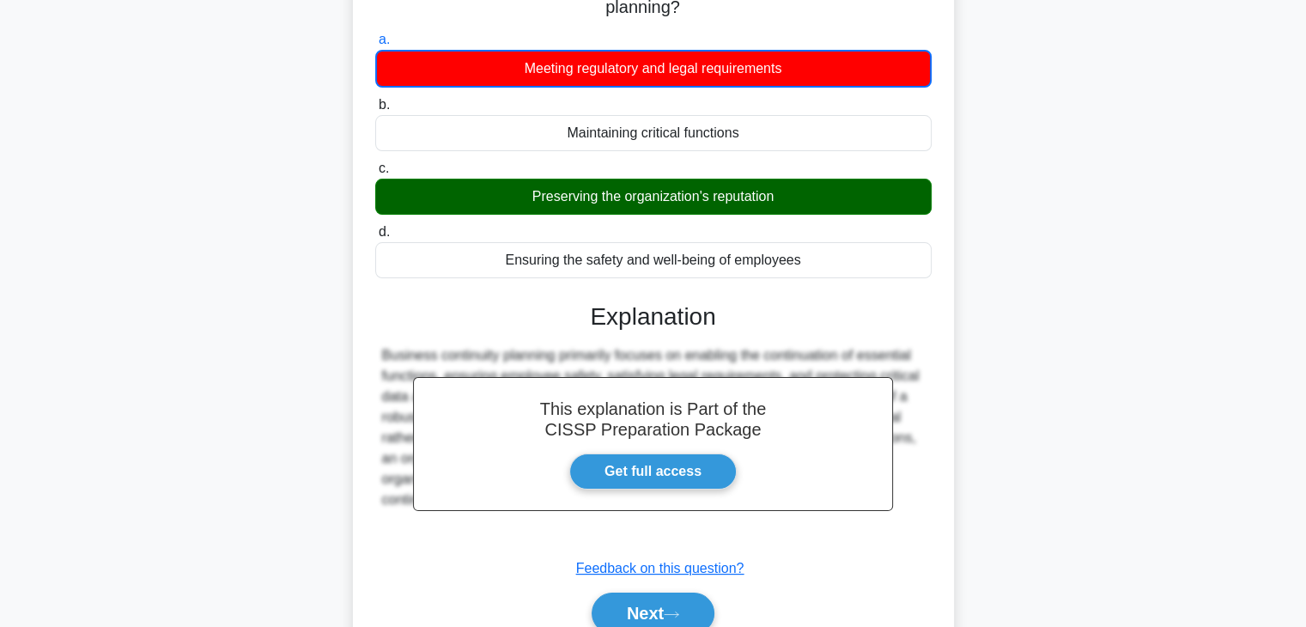
scroll to position [258, 0]
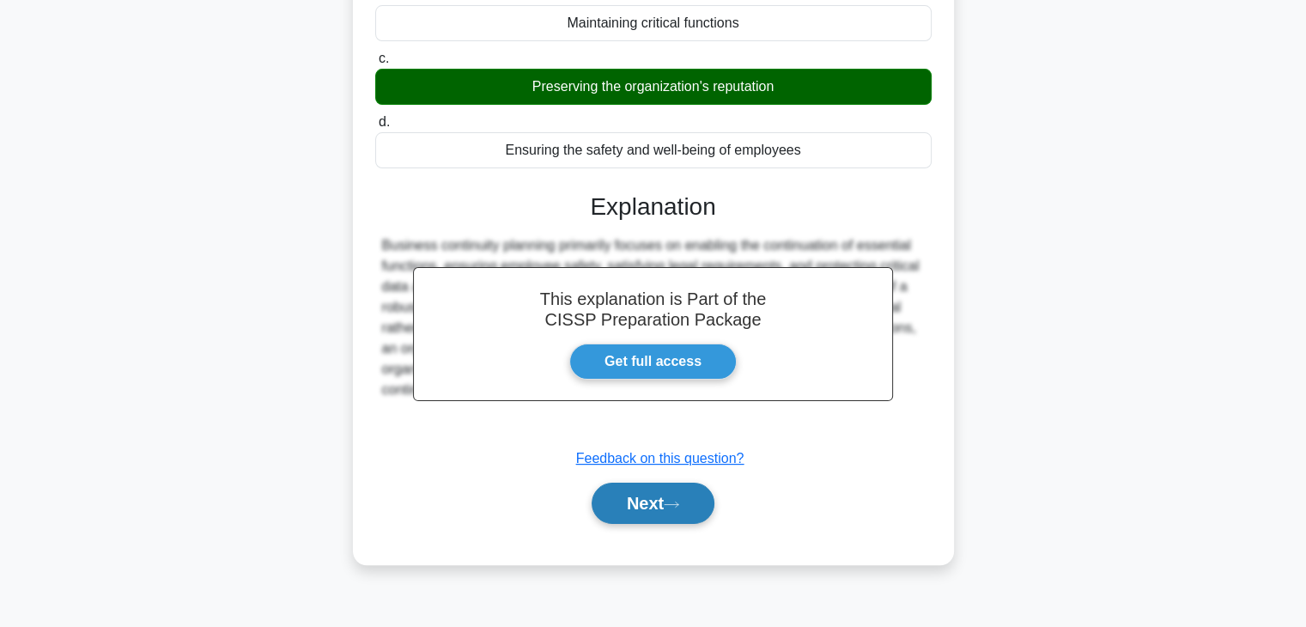
click at [641, 503] on button "Next" at bounding box center [653, 503] width 123 height 41
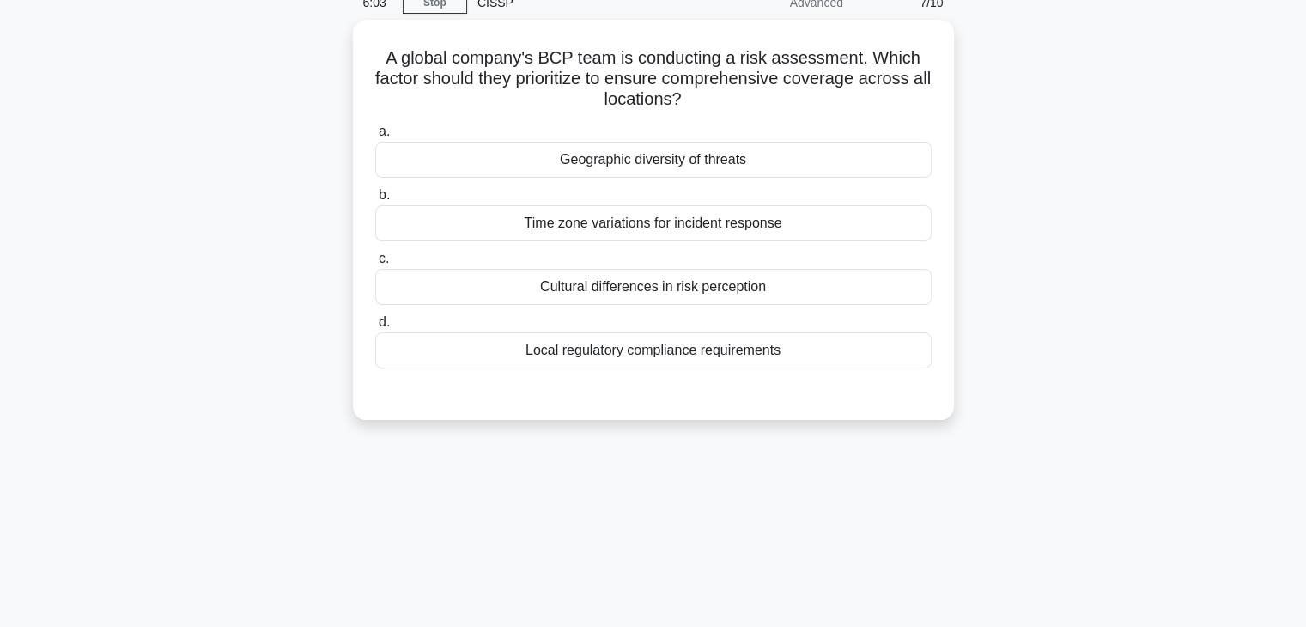
scroll to position [0, 0]
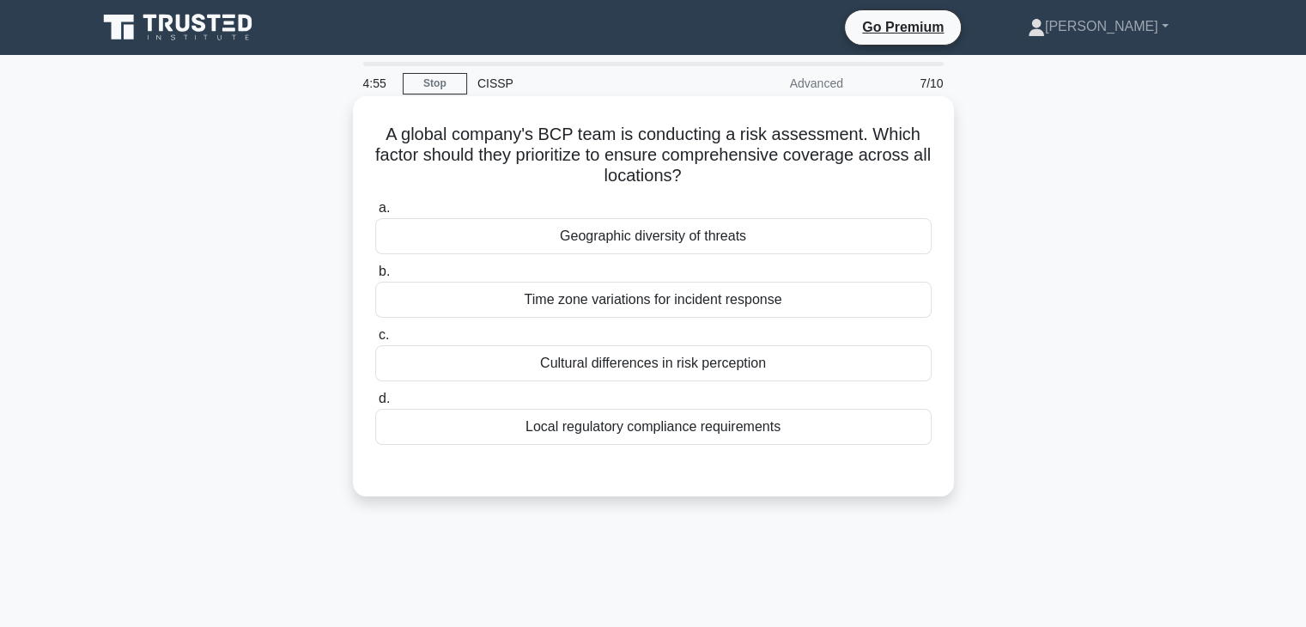
click at [867, 234] on div "Geographic diversity of threats" at bounding box center [653, 236] width 556 height 36
click at [375, 214] on input "a. Geographic diversity of threats" at bounding box center [375, 208] width 0 height 11
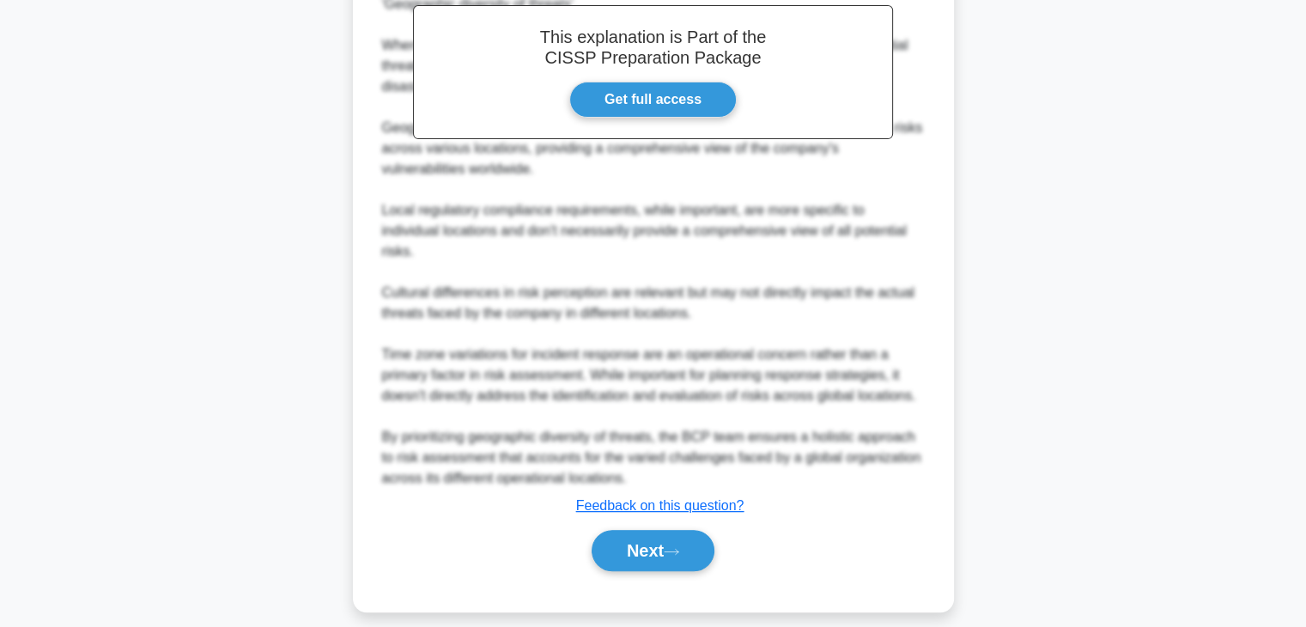
scroll to position [555, 0]
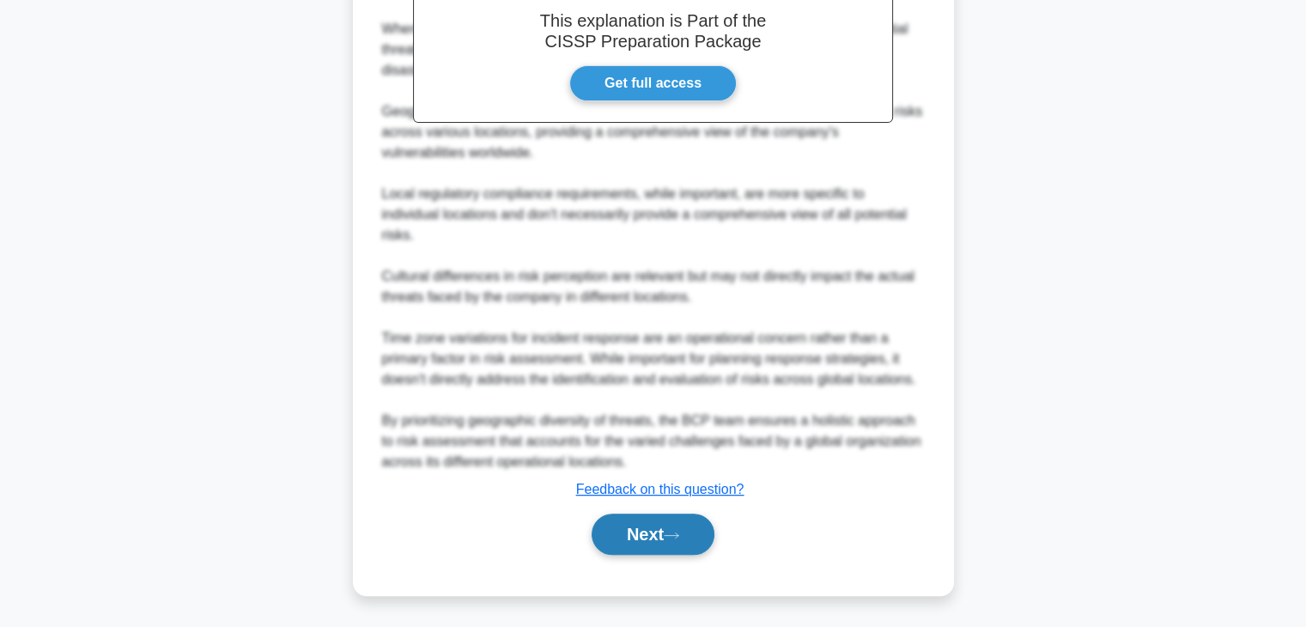
click at [643, 541] on button "Next" at bounding box center [653, 533] width 123 height 41
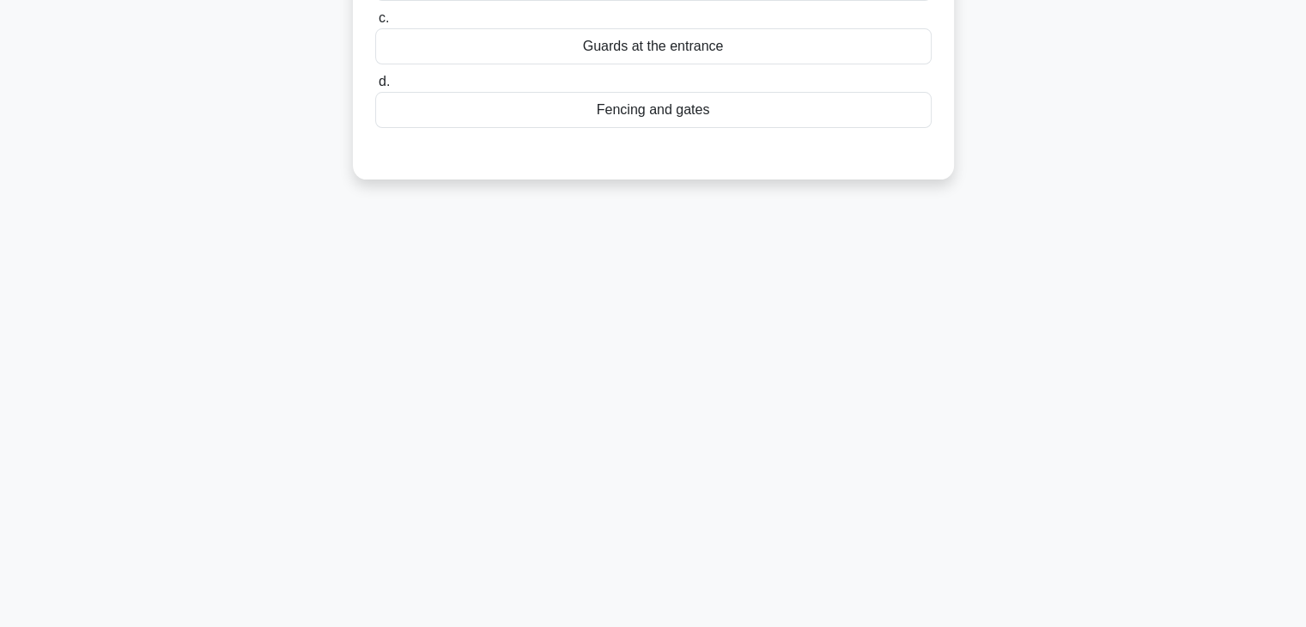
scroll to position [0, 0]
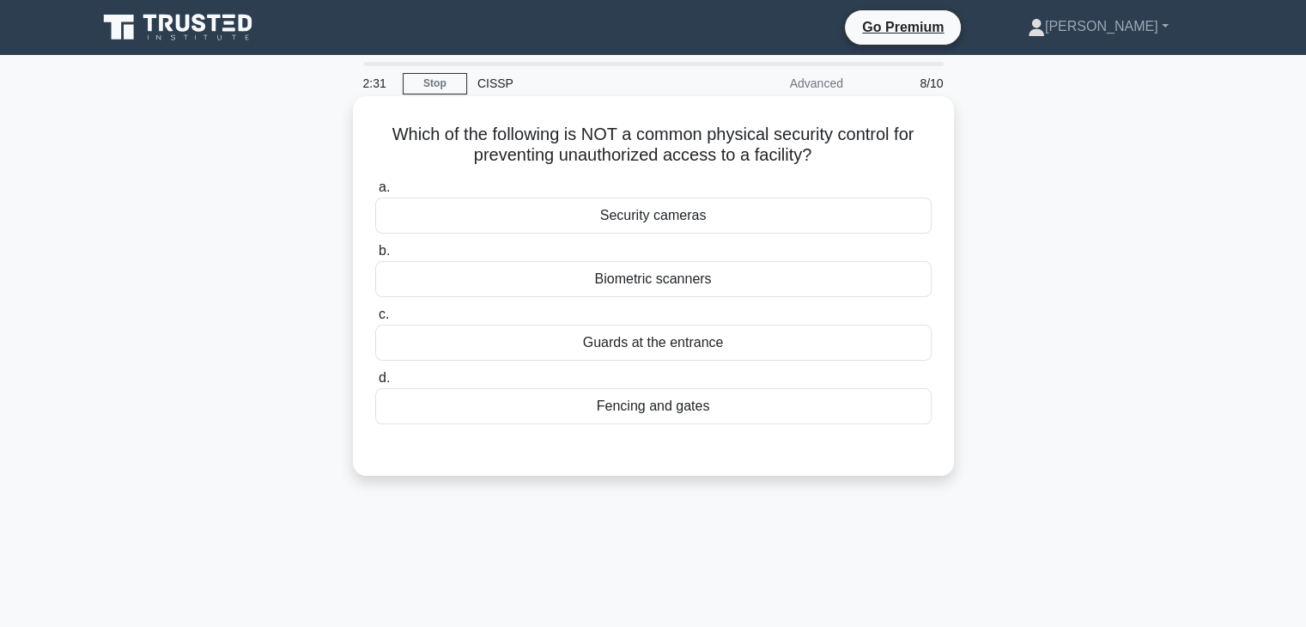
click at [762, 290] on div "Biometric scanners" at bounding box center [653, 279] width 556 height 36
click at [375, 257] on input "b. Biometric scanners" at bounding box center [375, 251] width 0 height 11
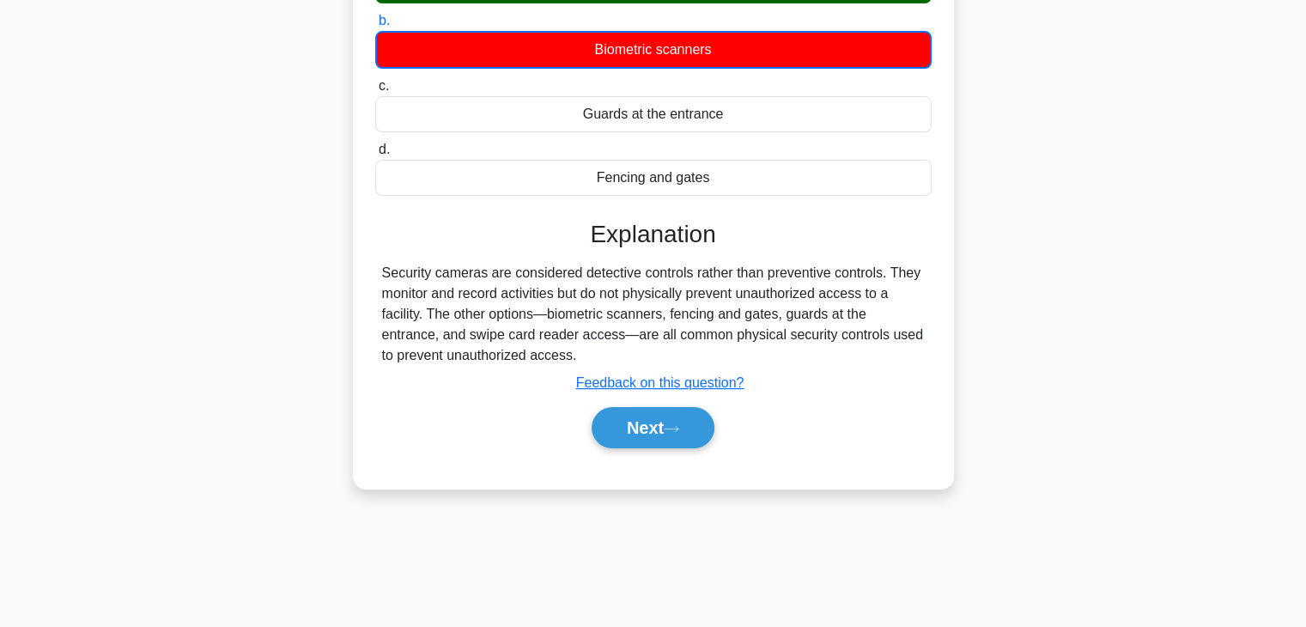
scroll to position [258, 0]
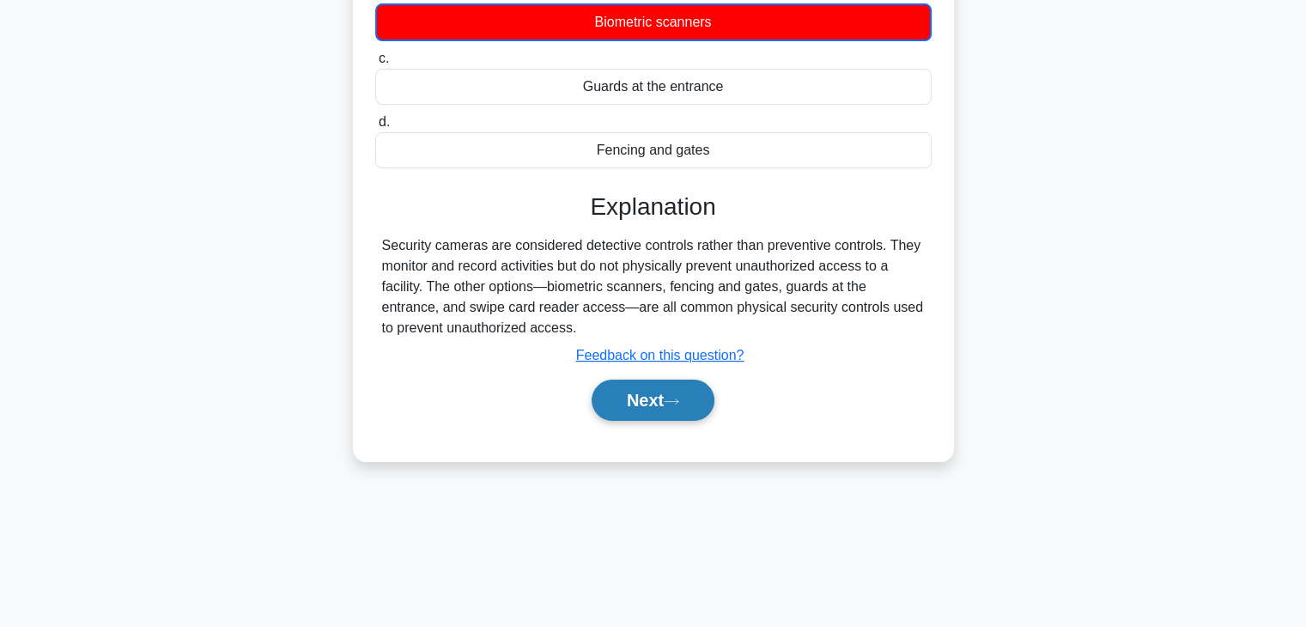
click at [652, 396] on button "Next" at bounding box center [653, 400] width 123 height 41
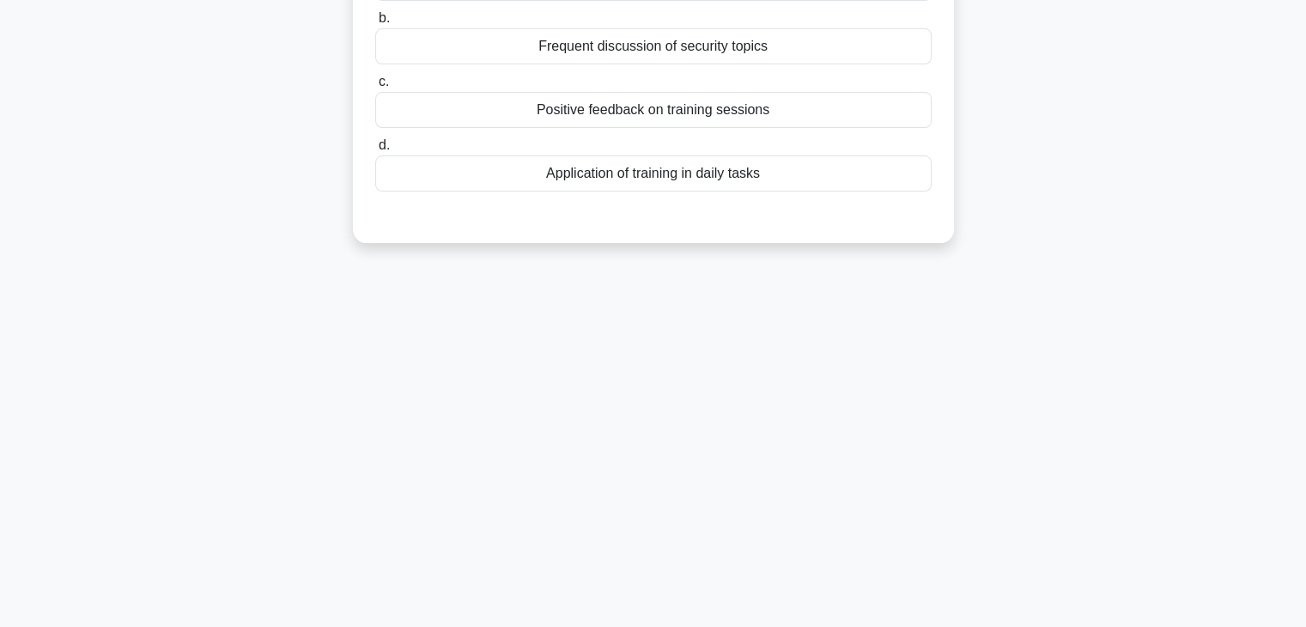
scroll to position [0, 0]
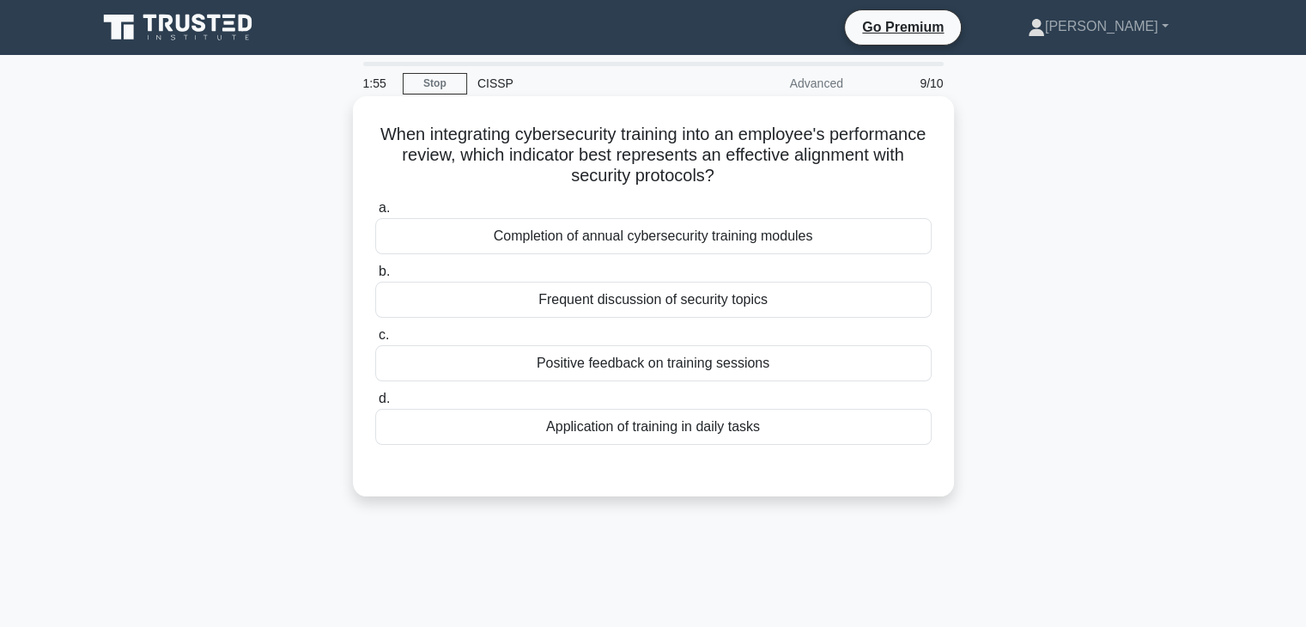
click at [783, 238] on div "Completion of annual cybersecurity training modules" at bounding box center [653, 236] width 556 height 36
click at [375, 214] on input "a. Completion of annual cybersecurity training modules" at bounding box center [375, 208] width 0 height 11
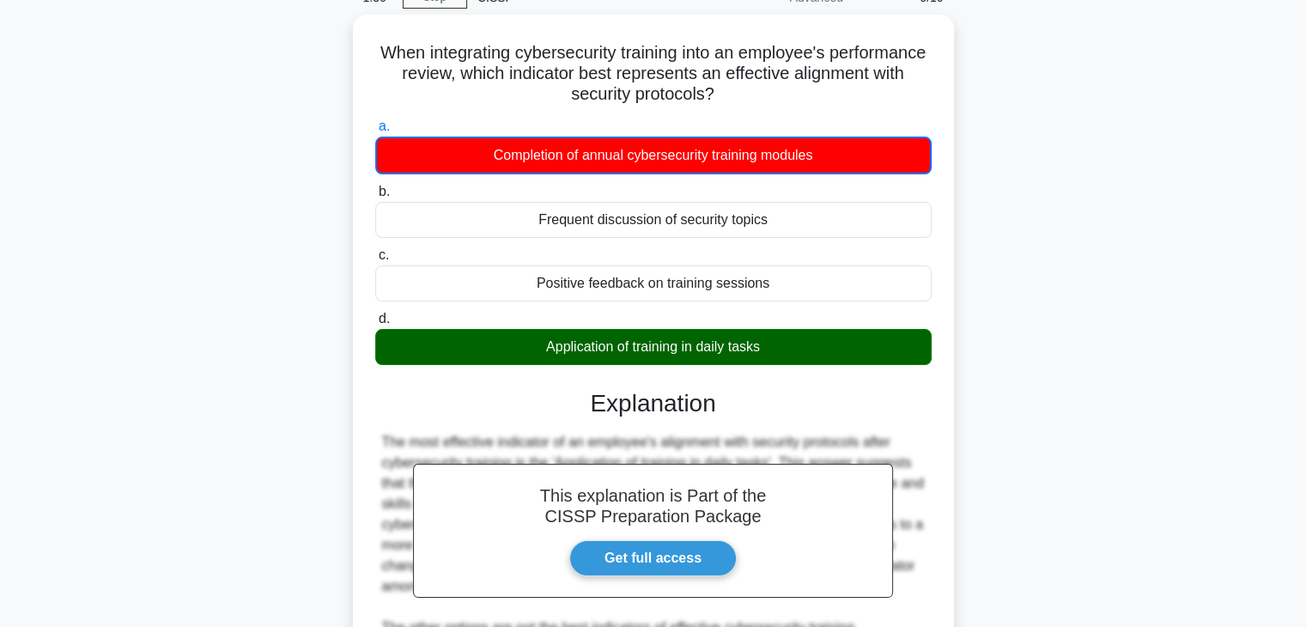
scroll to position [343, 0]
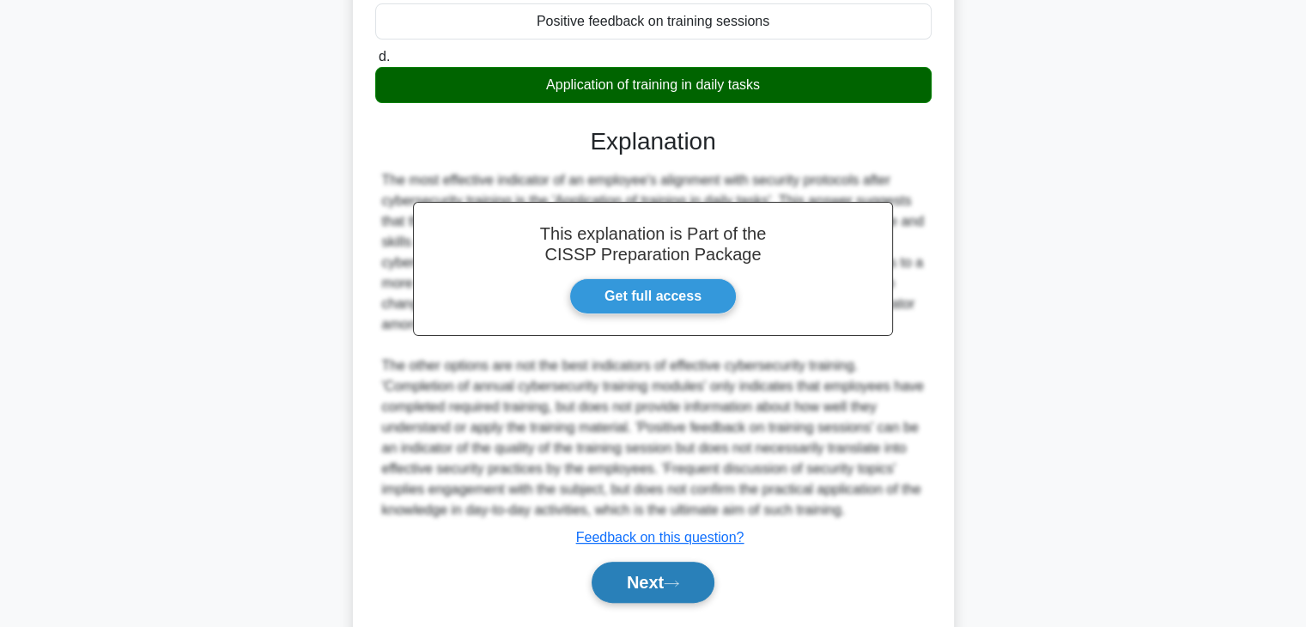
click at [677, 570] on button "Next" at bounding box center [653, 582] width 123 height 41
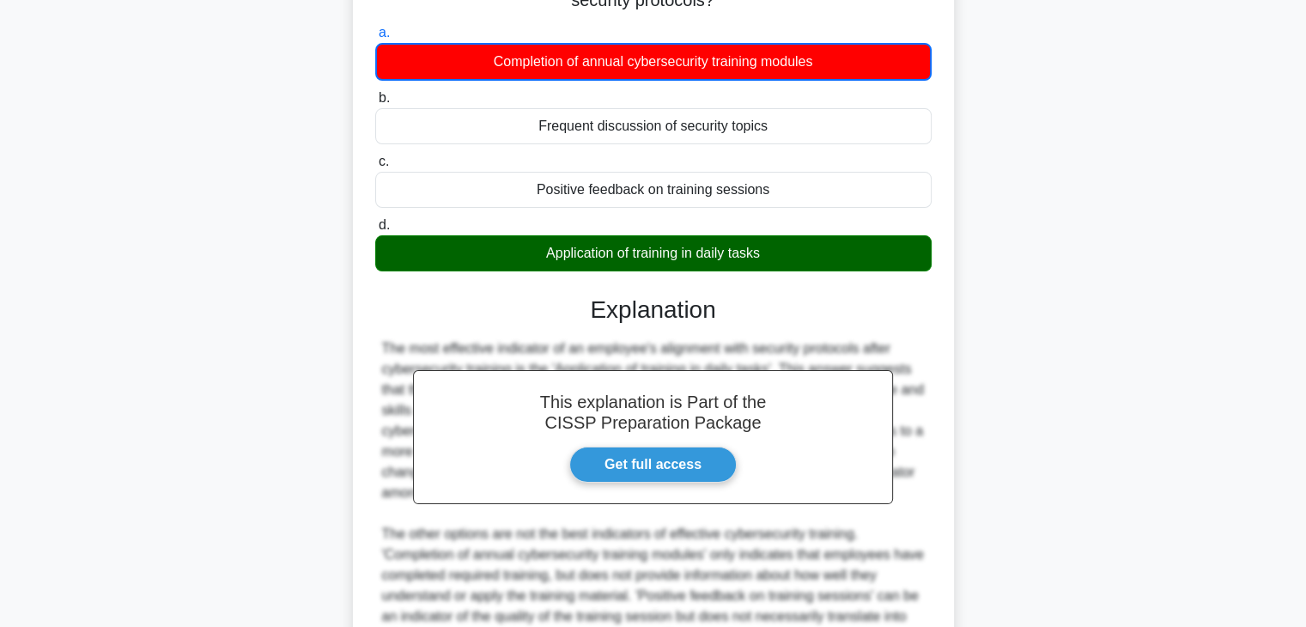
scroll to position [0, 0]
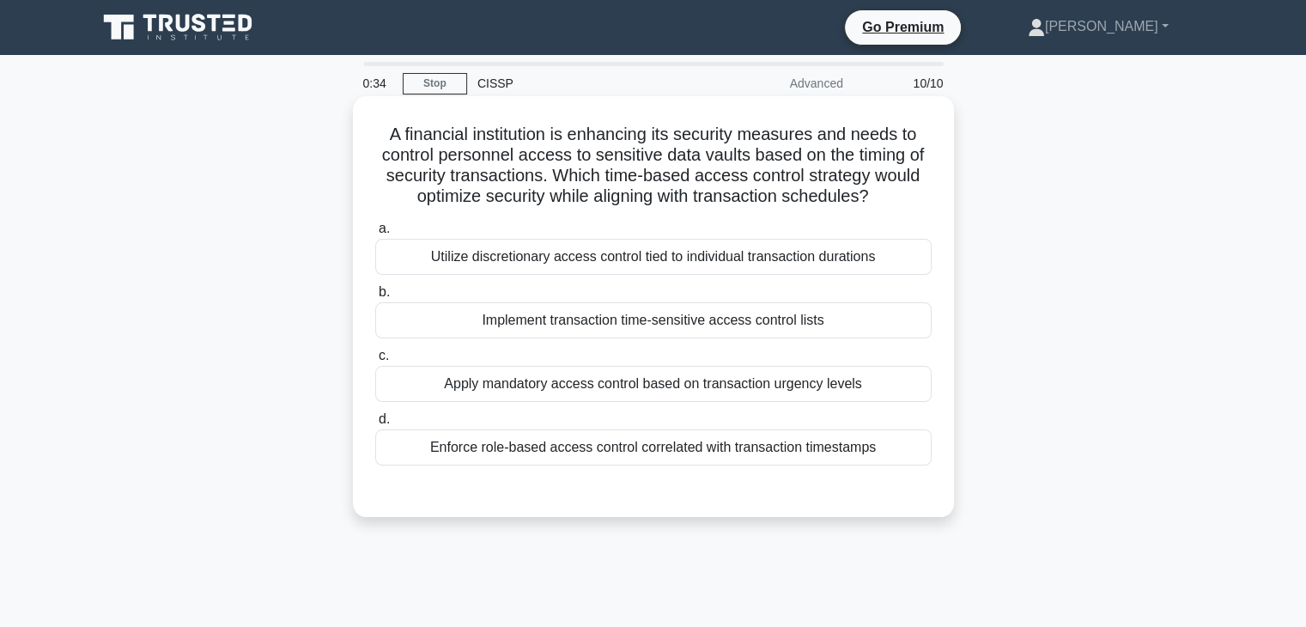
drag, startPoint x: 471, startPoint y: 252, endPoint x: 636, endPoint y: 258, distance: 165.9
click at [636, 258] on div "Utilize discretionary access control tied to individual transaction durations" at bounding box center [653, 257] width 556 height 36
click at [793, 262] on div "Utilize discretionary access control tied to individual transaction durations" at bounding box center [653, 257] width 556 height 36
click at [375, 234] on input "a. Utilize discretionary access control tied to individual transaction durations" at bounding box center [375, 228] width 0 height 11
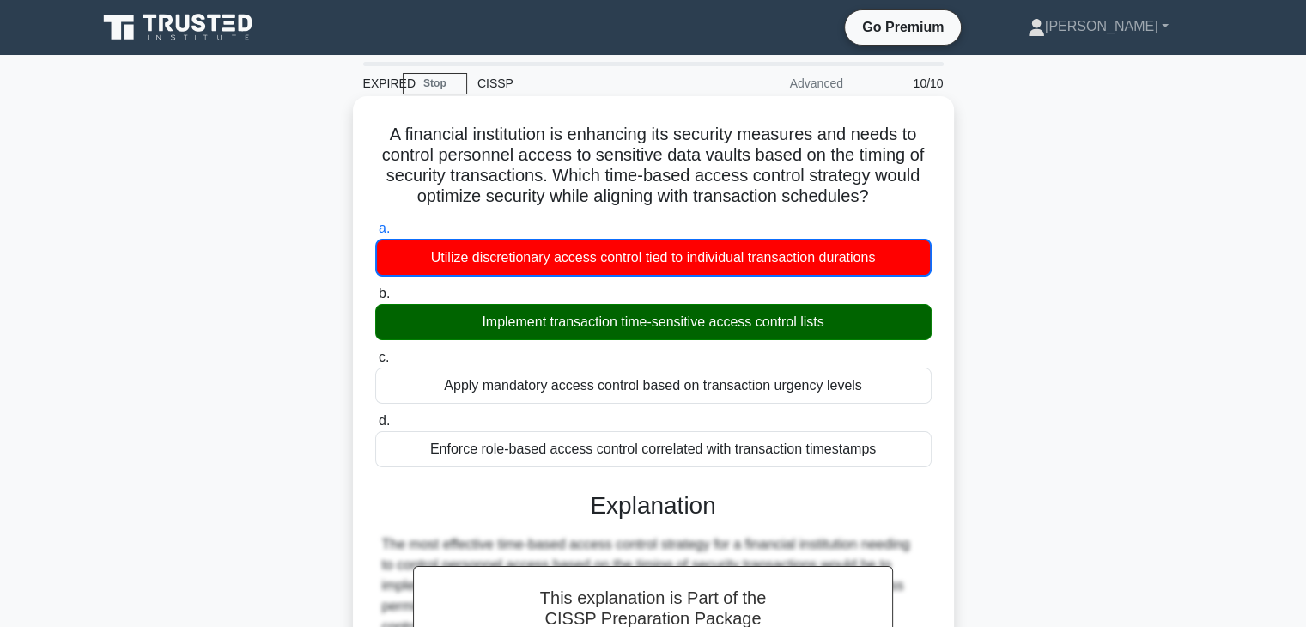
scroll to position [392, 0]
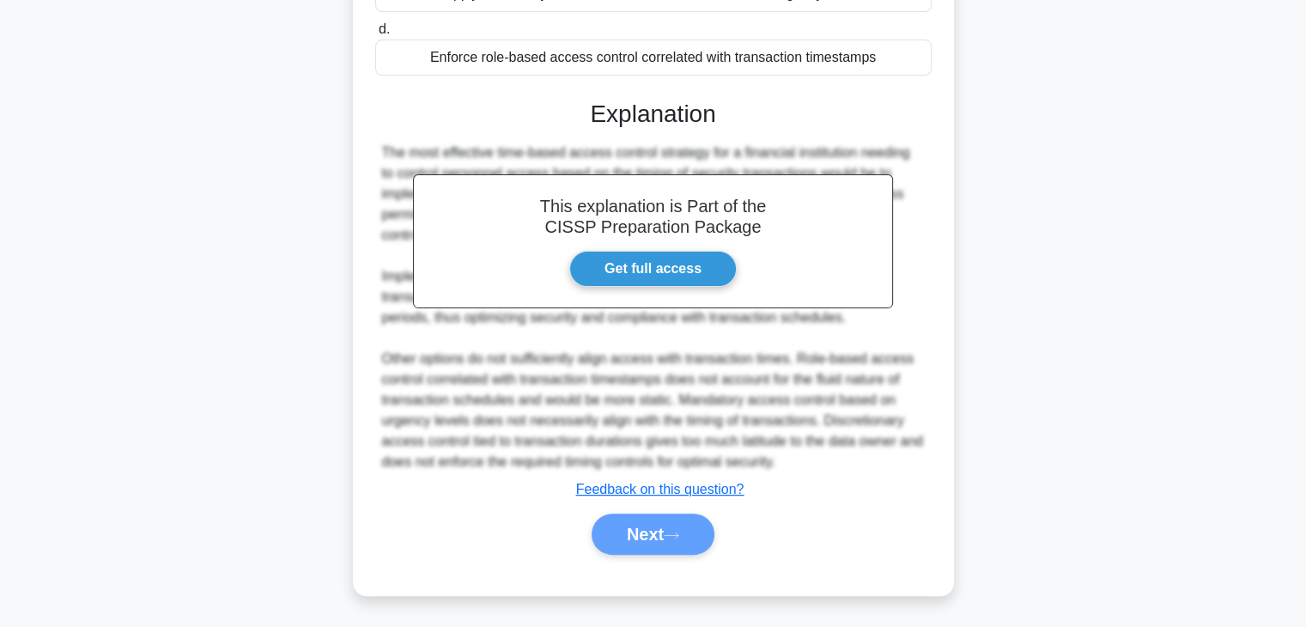
click at [693, 533] on div "Next" at bounding box center [653, 533] width 563 height 41
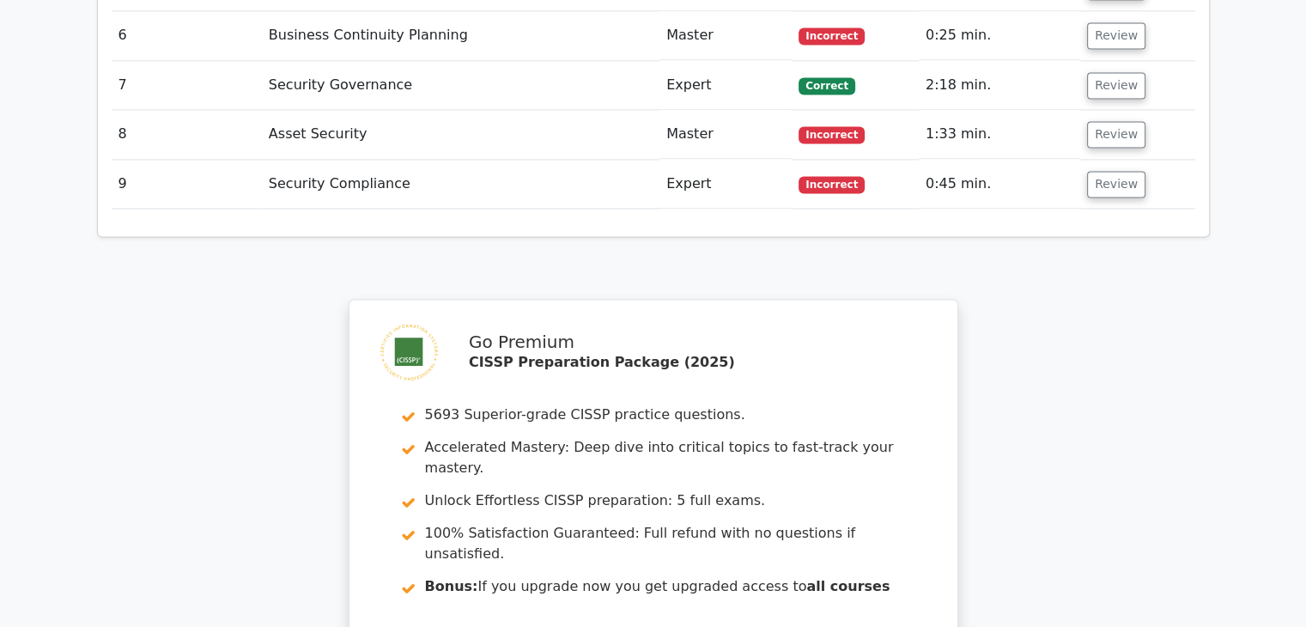
scroll to position [2766, 0]
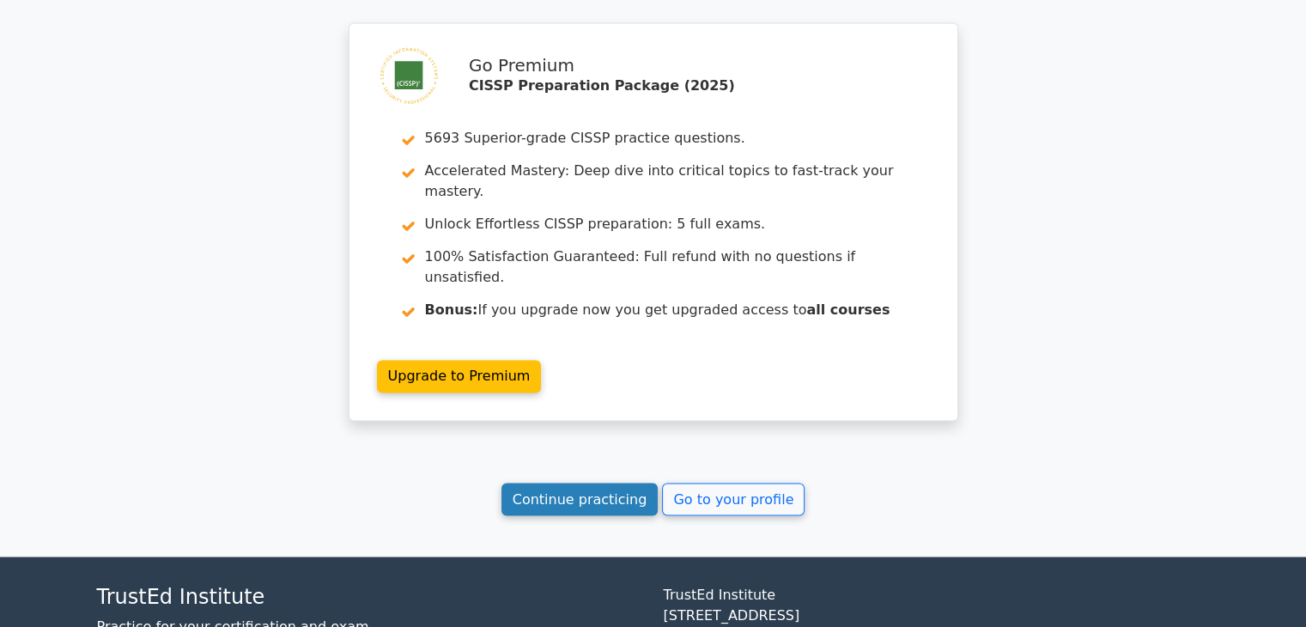
click at [586, 483] on link "Continue practicing" at bounding box center [579, 499] width 157 height 33
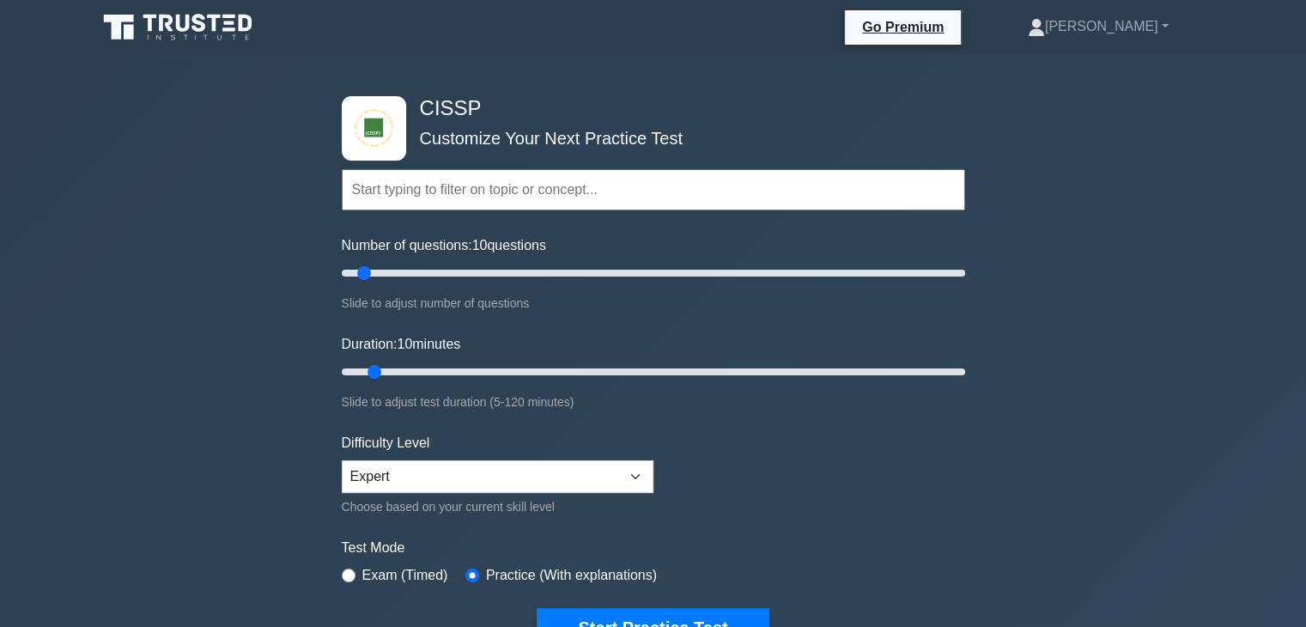
scroll to position [343, 0]
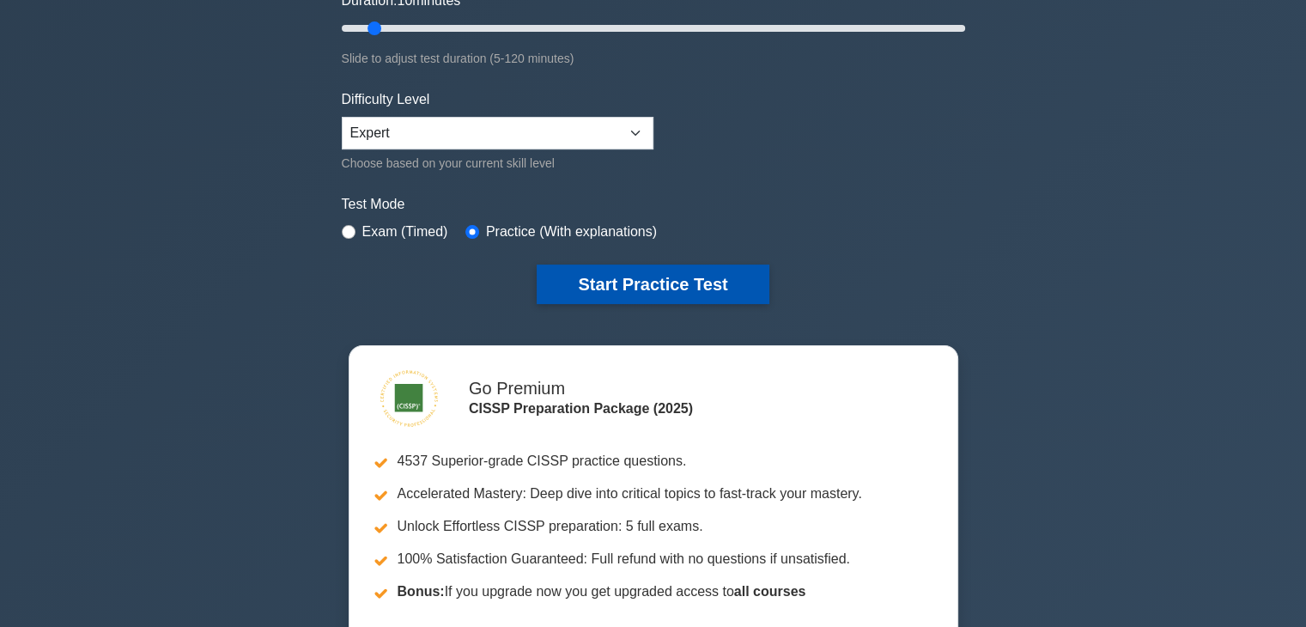
click at [741, 281] on button "Start Practice Test" at bounding box center [653, 283] width 232 height 39
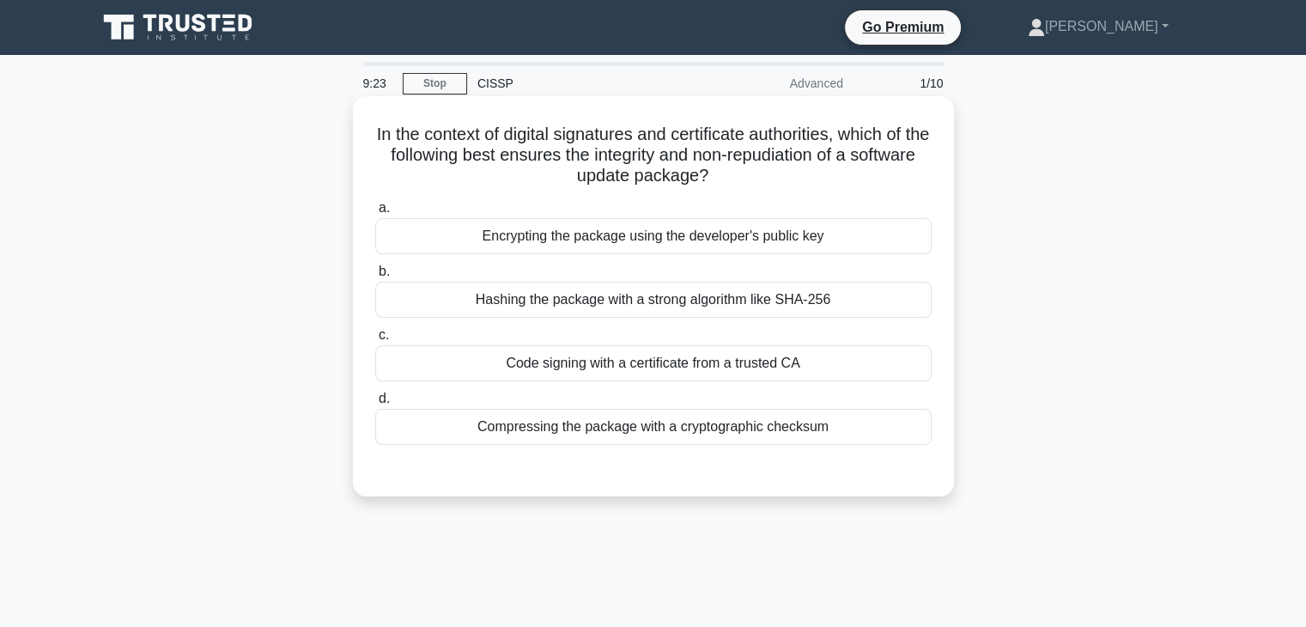
click at [750, 367] on div "Code signing with a certificate from a trusted CA" at bounding box center [653, 363] width 556 height 36
click at [375, 341] on input "c. Code signing with a certificate from a trusted CA" at bounding box center [375, 335] width 0 height 11
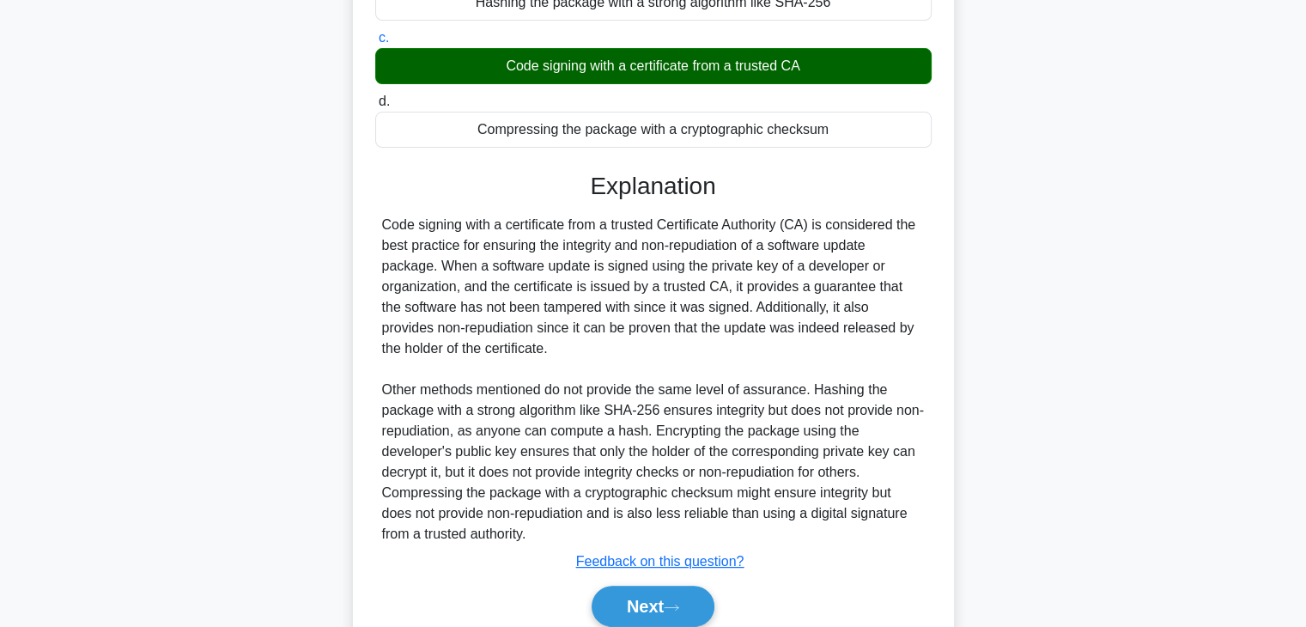
scroll to position [343, 0]
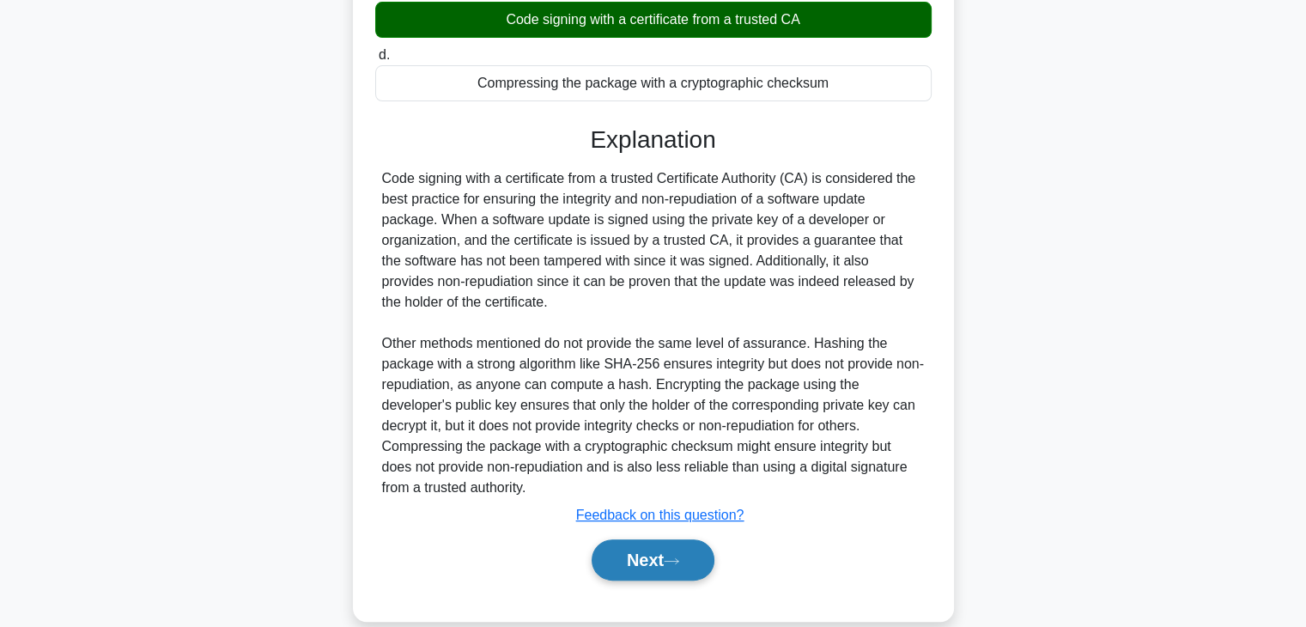
click at [639, 556] on button "Next" at bounding box center [653, 559] width 123 height 41
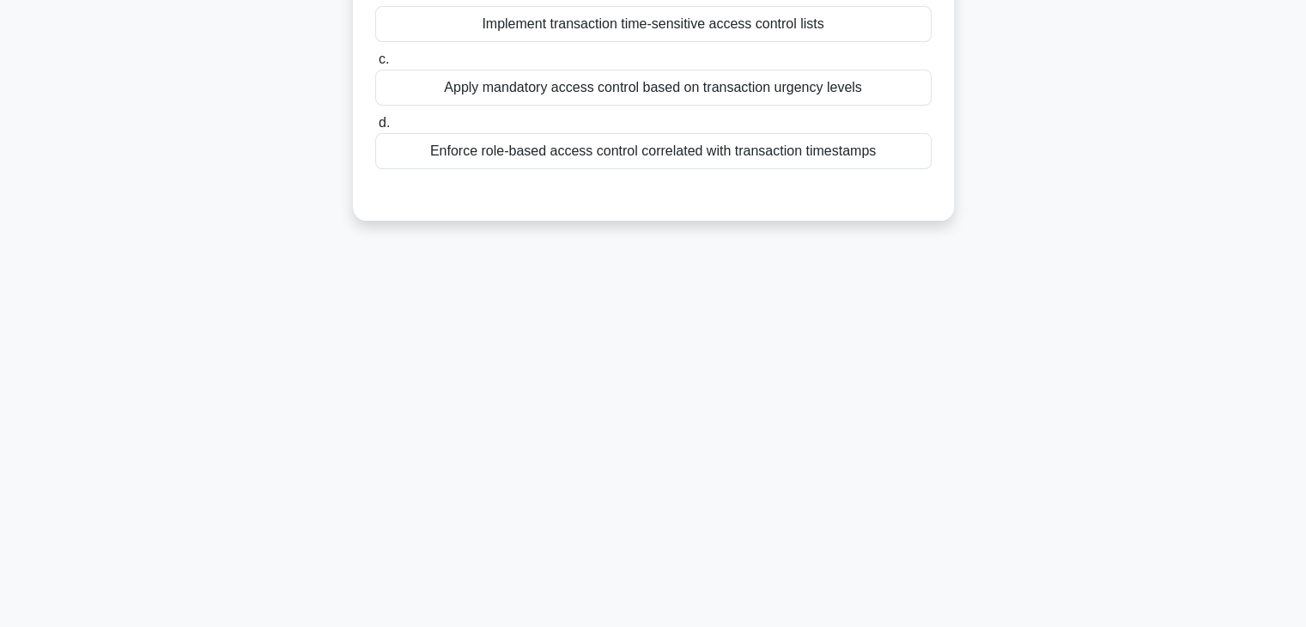
scroll to position [0, 0]
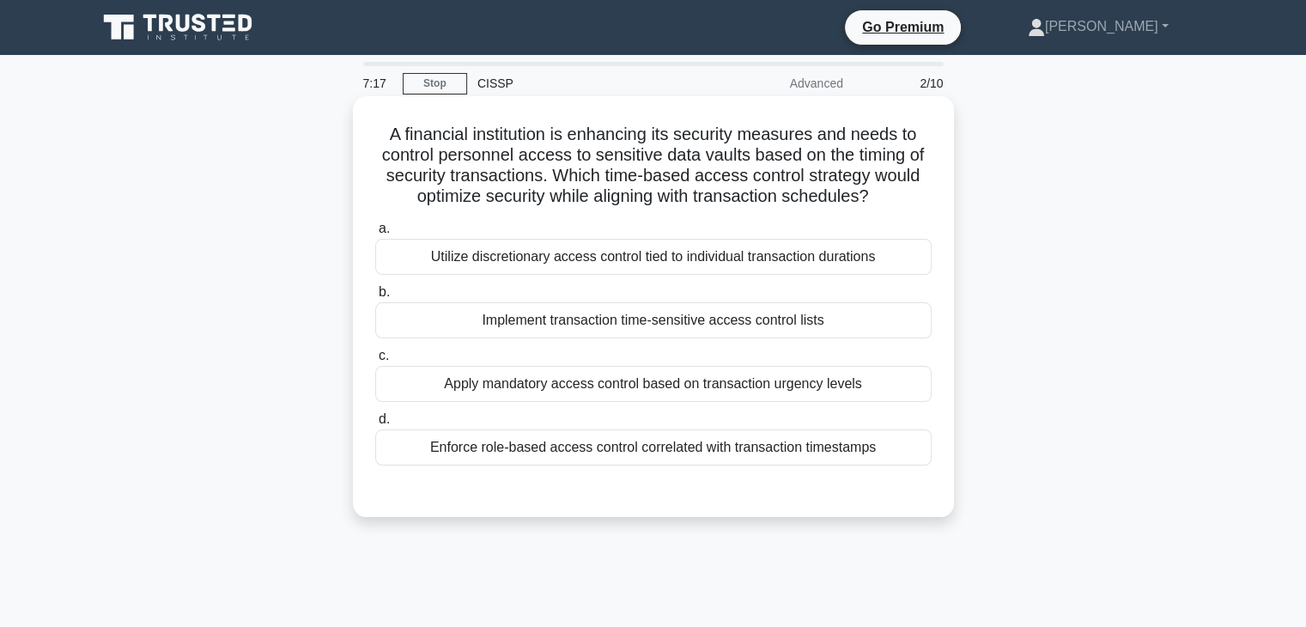
click at [738, 334] on div "Implement transaction time-sensitive access control lists" at bounding box center [653, 320] width 556 height 36
click at [375, 298] on input "b. Implement transaction time-sensitive access control lists" at bounding box center [375, 292] width 0 height 11
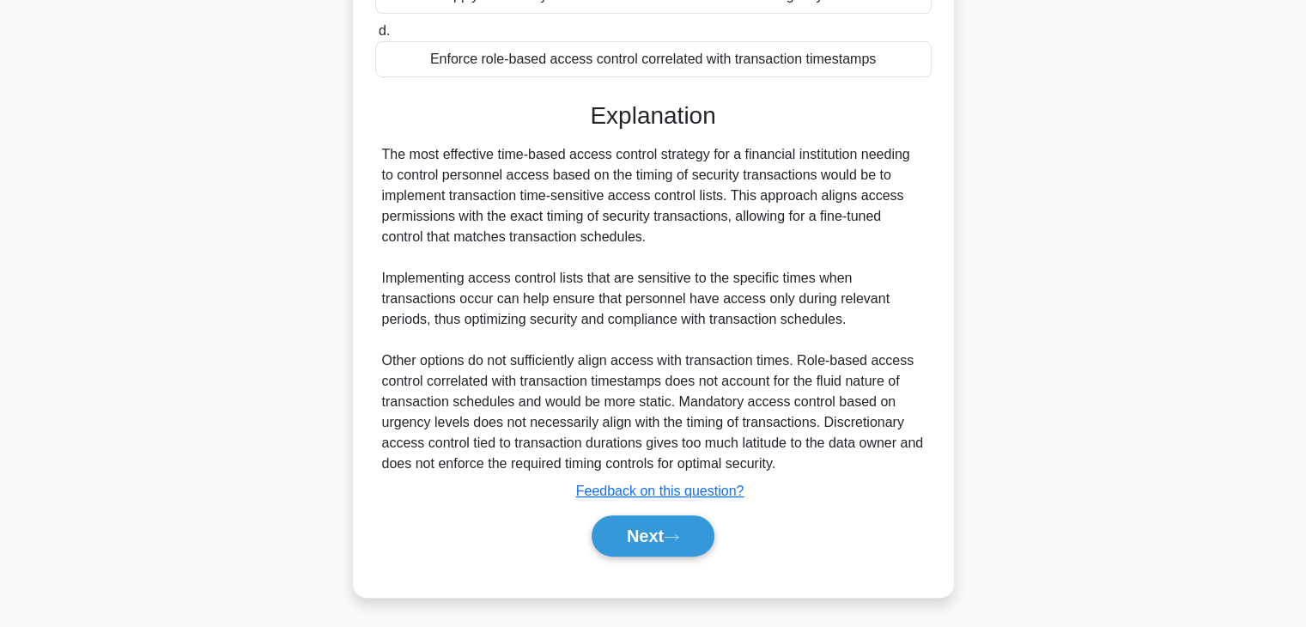
scroll to position [390, 0]
click at [664, 526] on button "Next" at bounding box center [653, 533] width 123 height 41
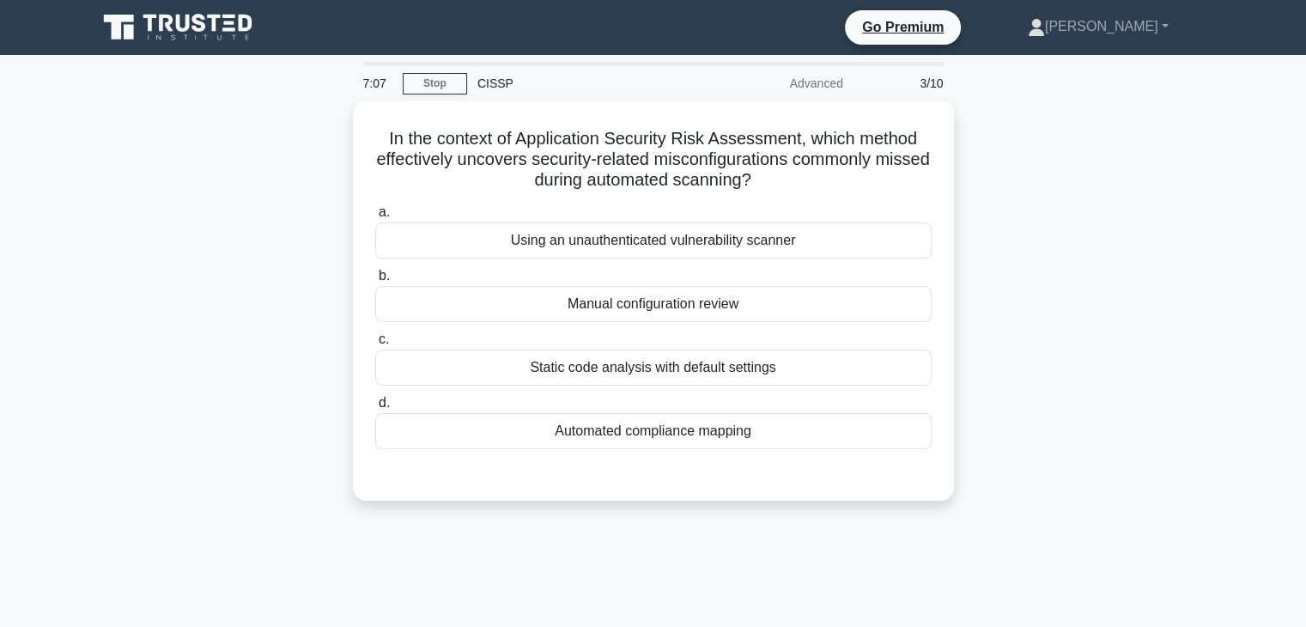
scroll to position [0, 0]
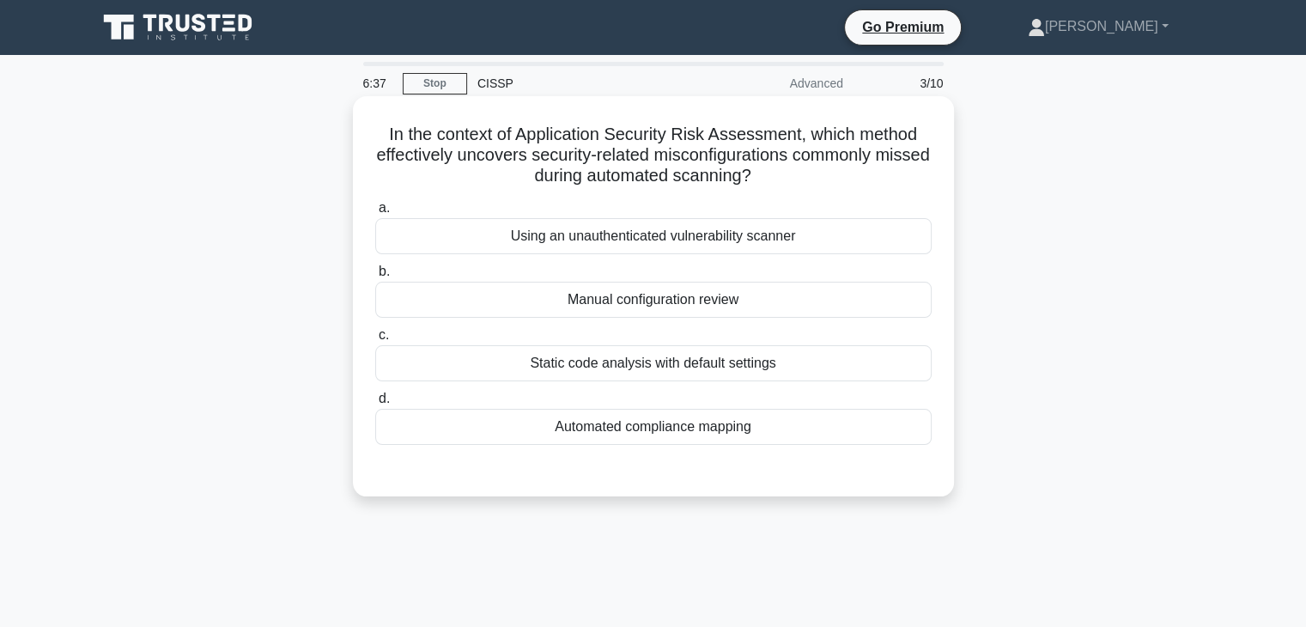
click at [564, 304] on div "Manual configuration review" at bounding box center [653, 300] width 556 height 36
click at [375, 277] on input "b. Manual configuration review" at bounding box center [375, 271] width 0 height 11
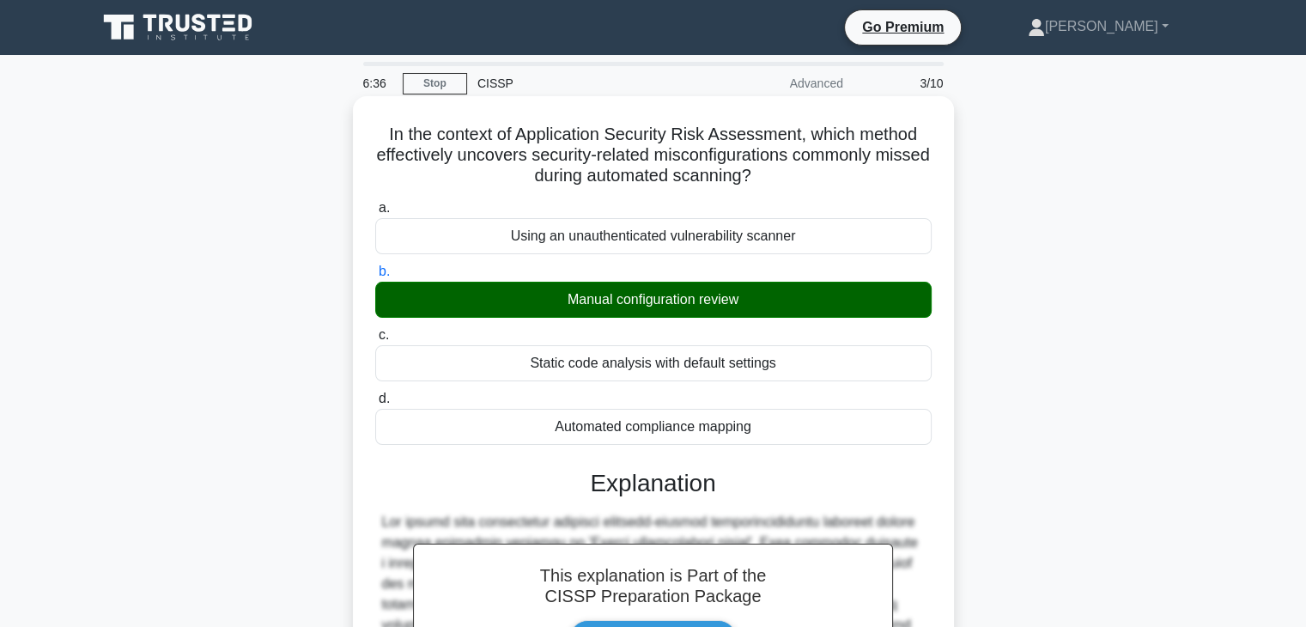
scroll to position [429, 0]
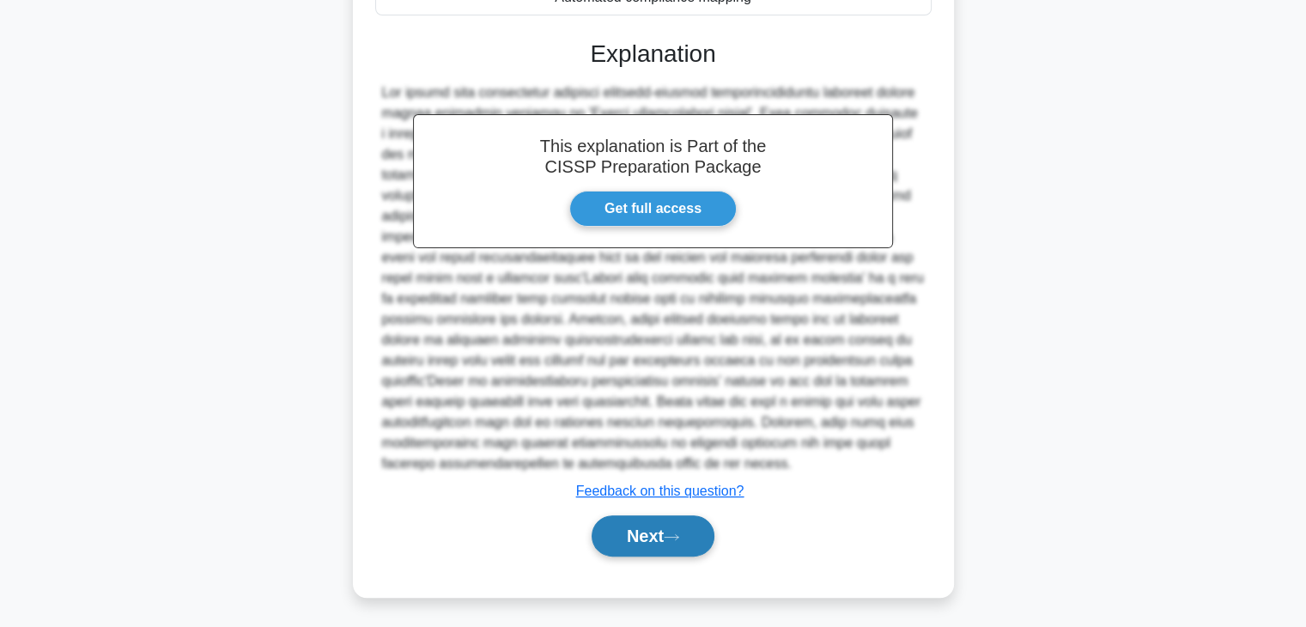
click at [677, 536] on icon at bounding box center [671, 536] width 15 height 9
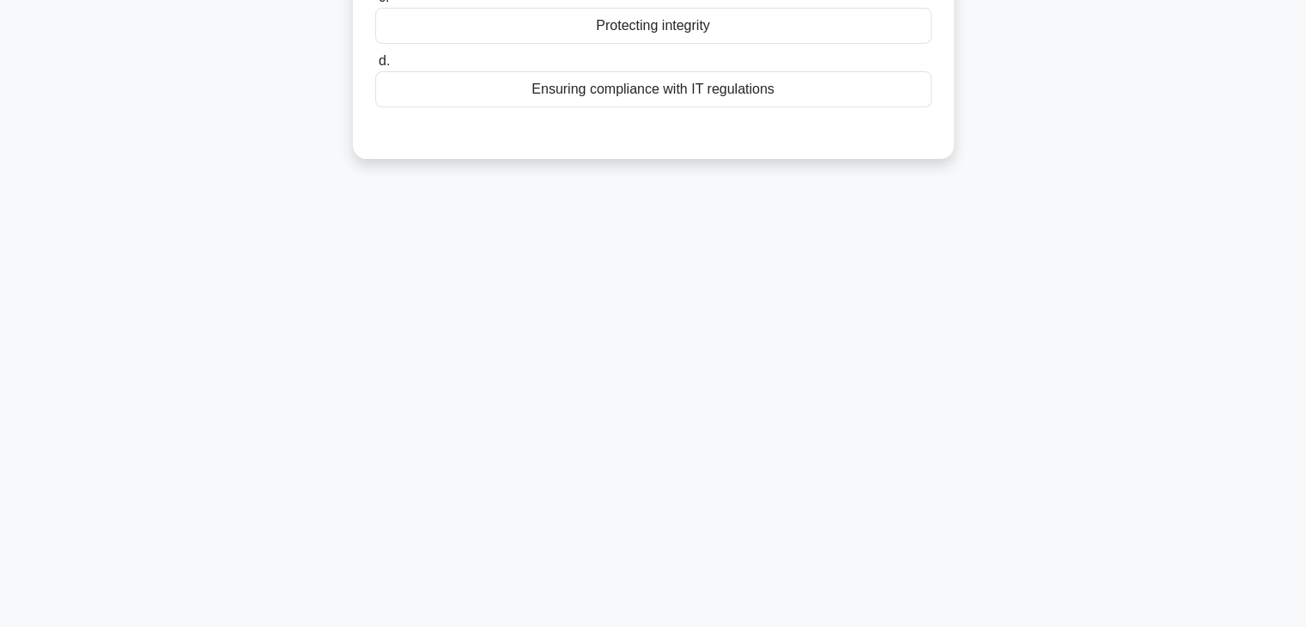
scroll to position [0, 0]
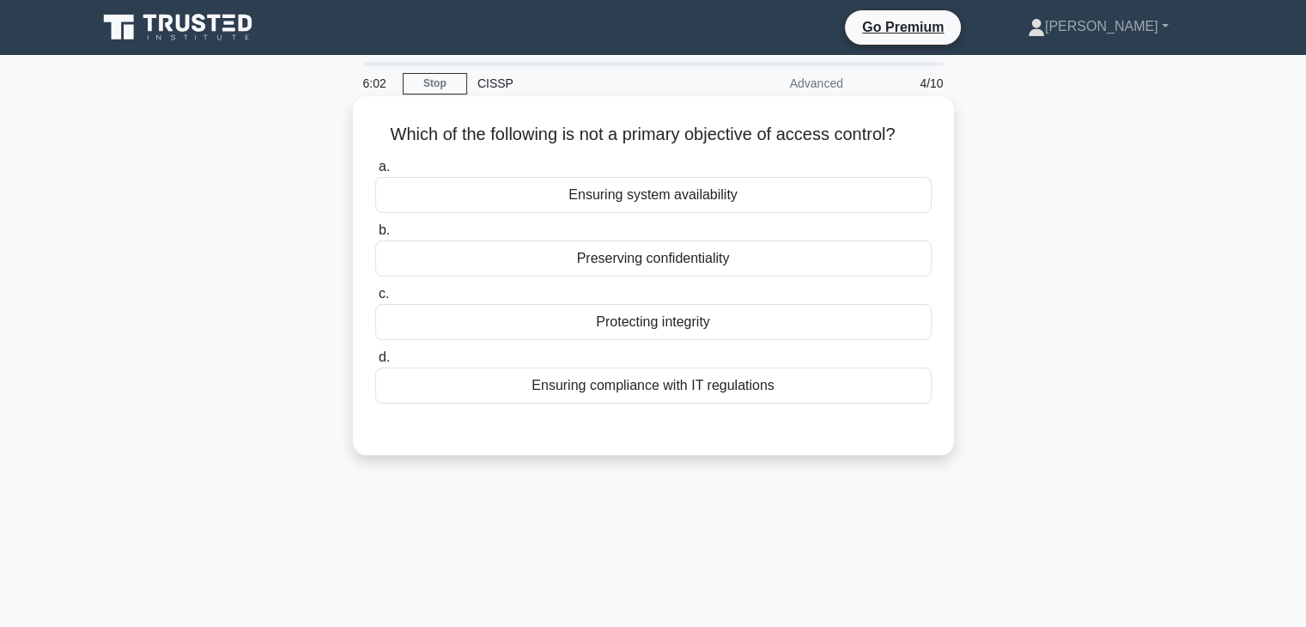
click at [721, 203] on div "Ensuring system availability" at bounding box center [653, 195] width 556 height 36
click at [375, 173] on input "a. Ensuring system availability" at bounding box center [375, 166] width 0 height 11
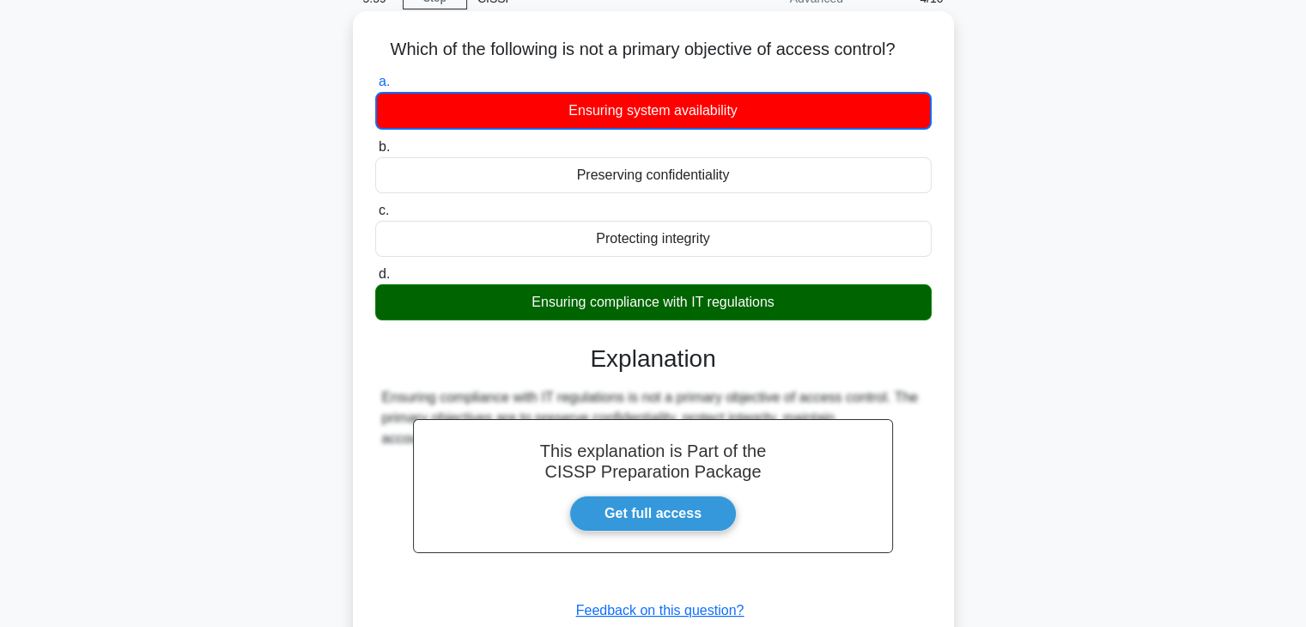
scroll to position [172, 0]
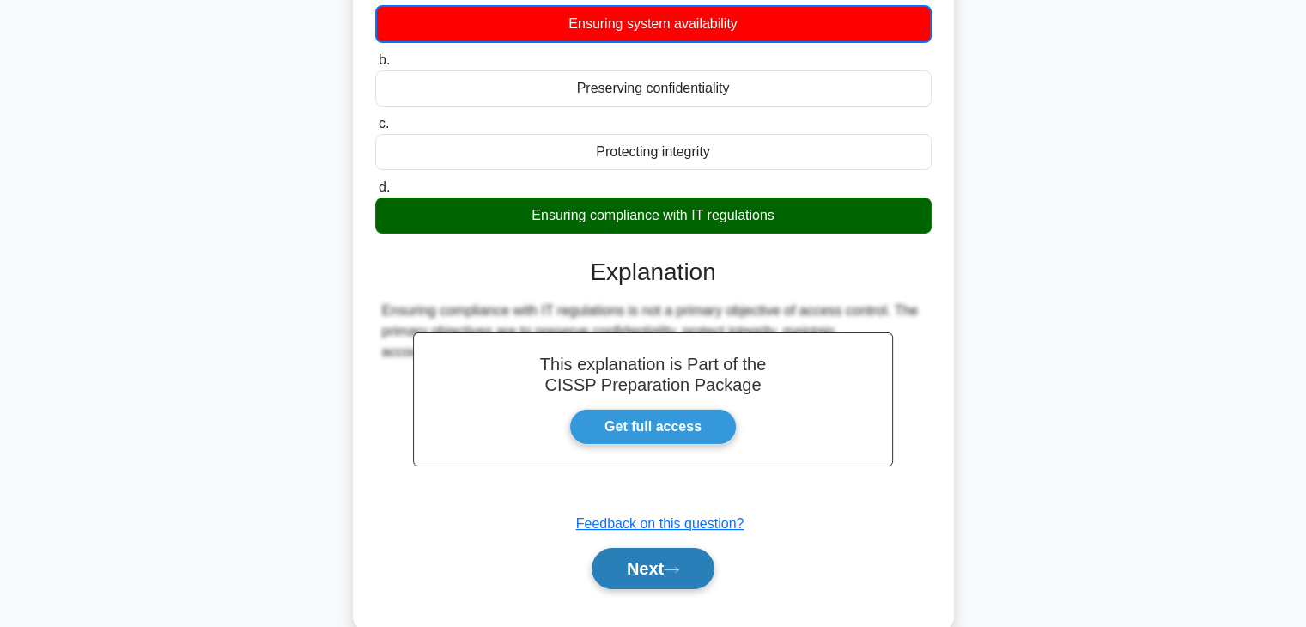
click at [692, 574] on button "Next" at bounding box center [653, 568] width 123 height 41
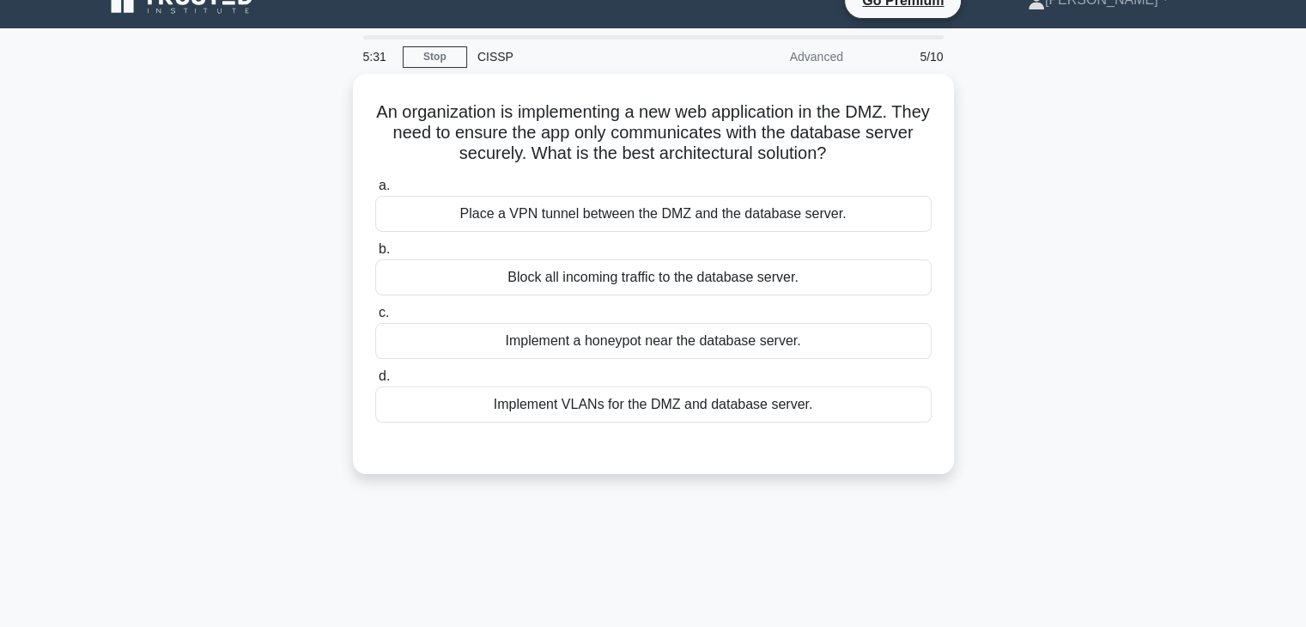
scroll to position [0, 0]
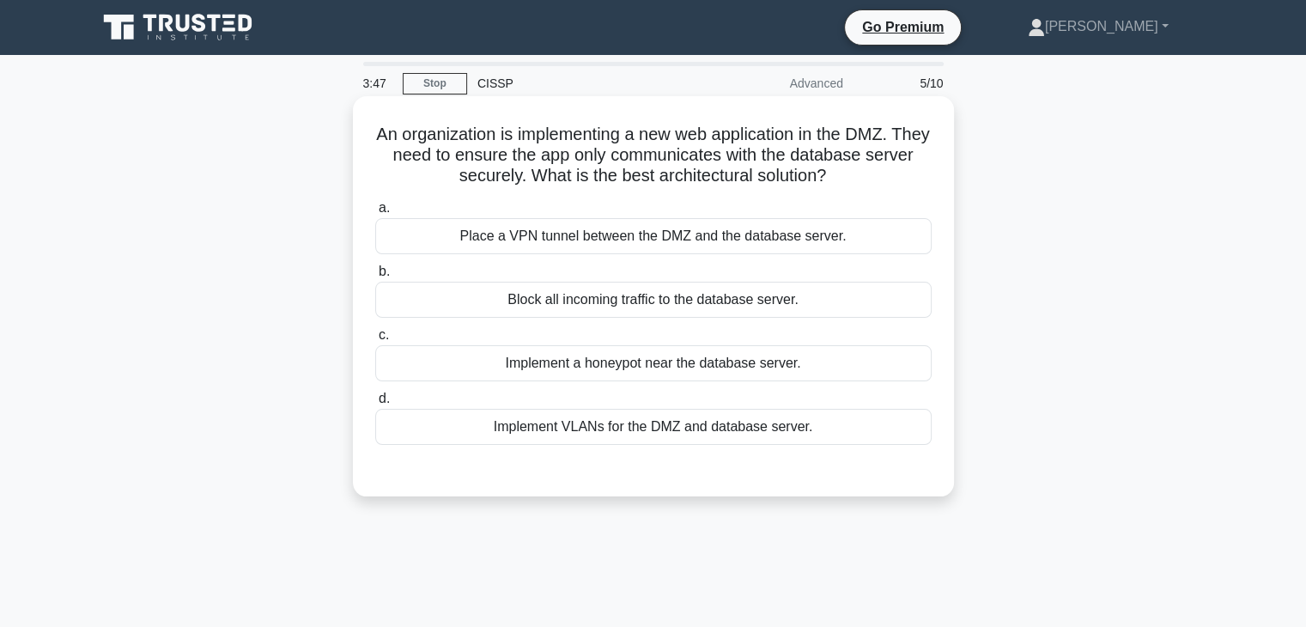
click at [746, 431] on div "Implement VLANs for the DMZ and database server." at bounding box center [653, 427] width 556 height 36
click at [375, 404] on input "d. Implement VLANs for the DMZ and database server." at bounding box center [375, 398] width 0 height 11
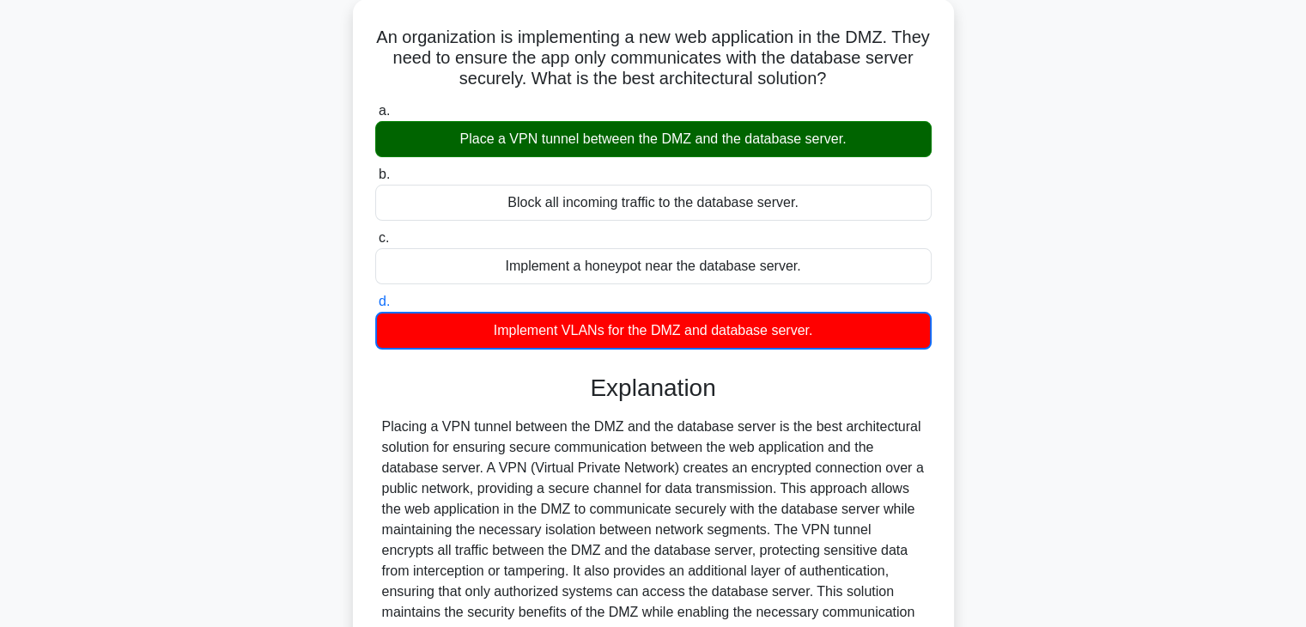
scroll to position [172, 0]
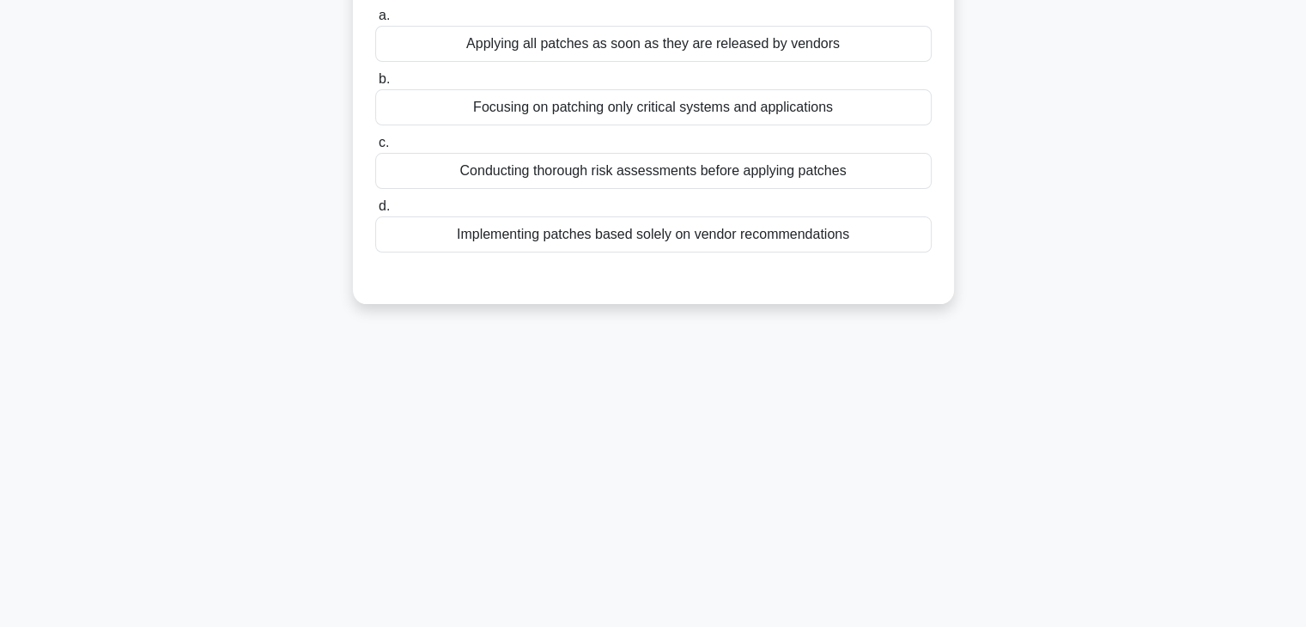
scroll to position [0, 0]
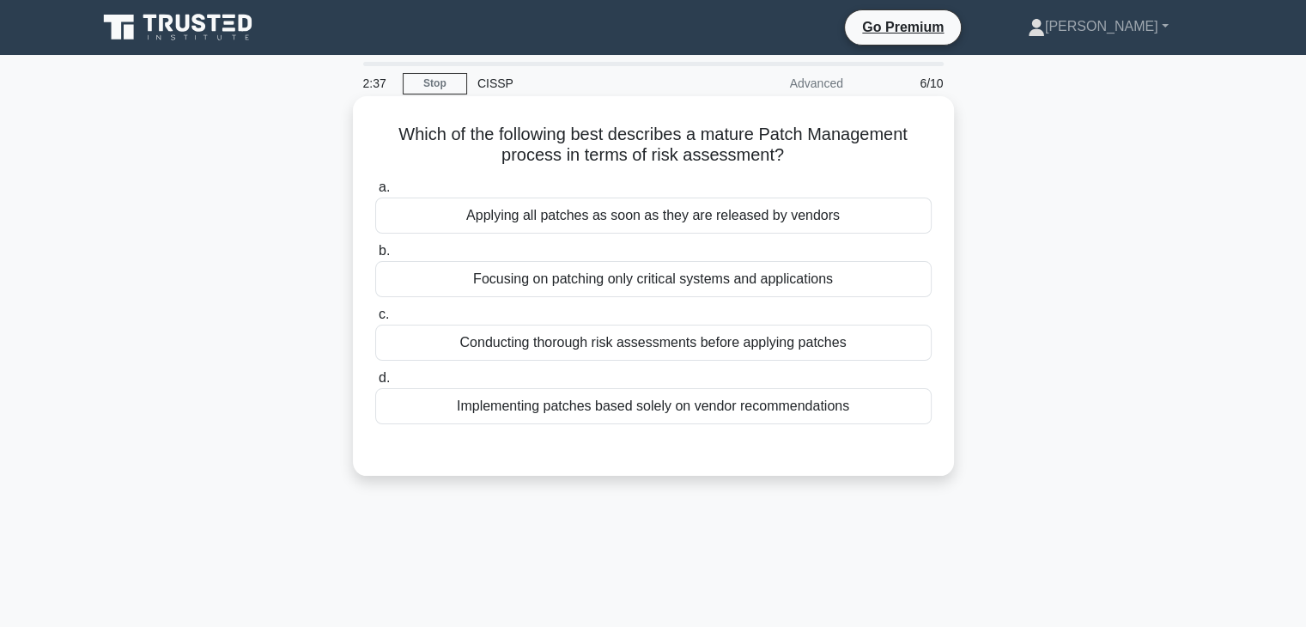
click at [787, 348] on div "Conducting thorough risk assessments before applying patches" at bounding box center [653, 343] width 556 height 36
click at [375, 320] on input "c. Conducting thorough risk assessments before applying patches" at bounding box center [375, 314] width 0 height 11
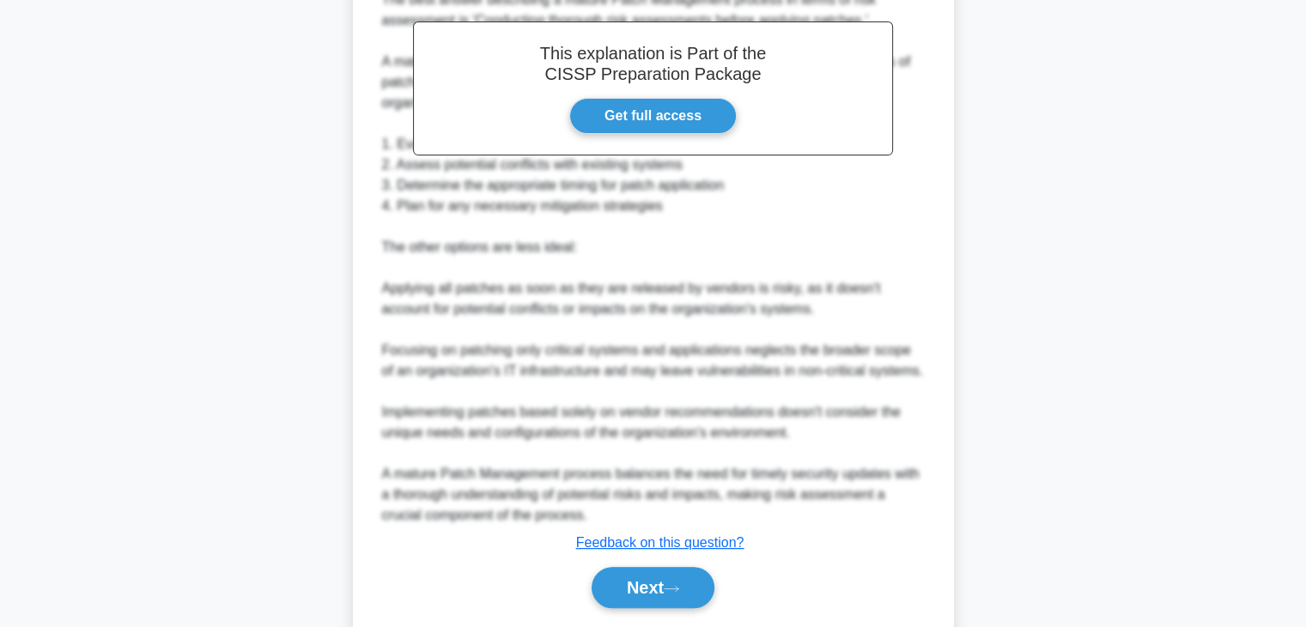
scroll to position [555, 0]
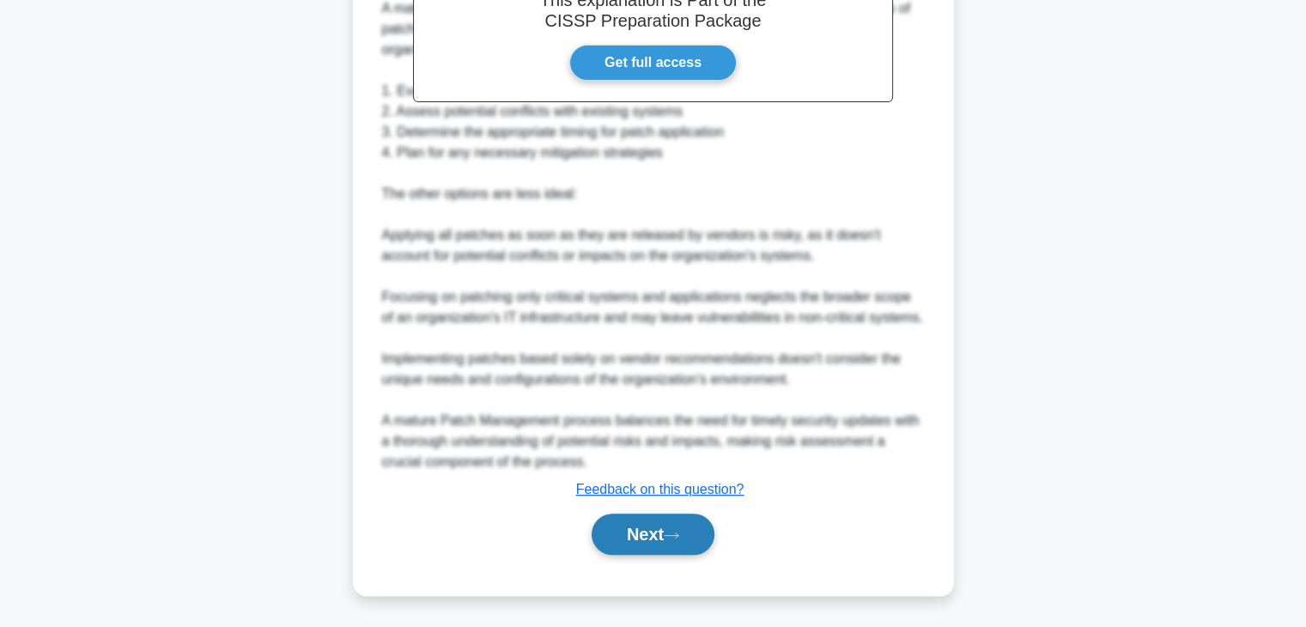
click at [691, 537] on button "Next" at bounding box center [653, 533] width 123 height 41
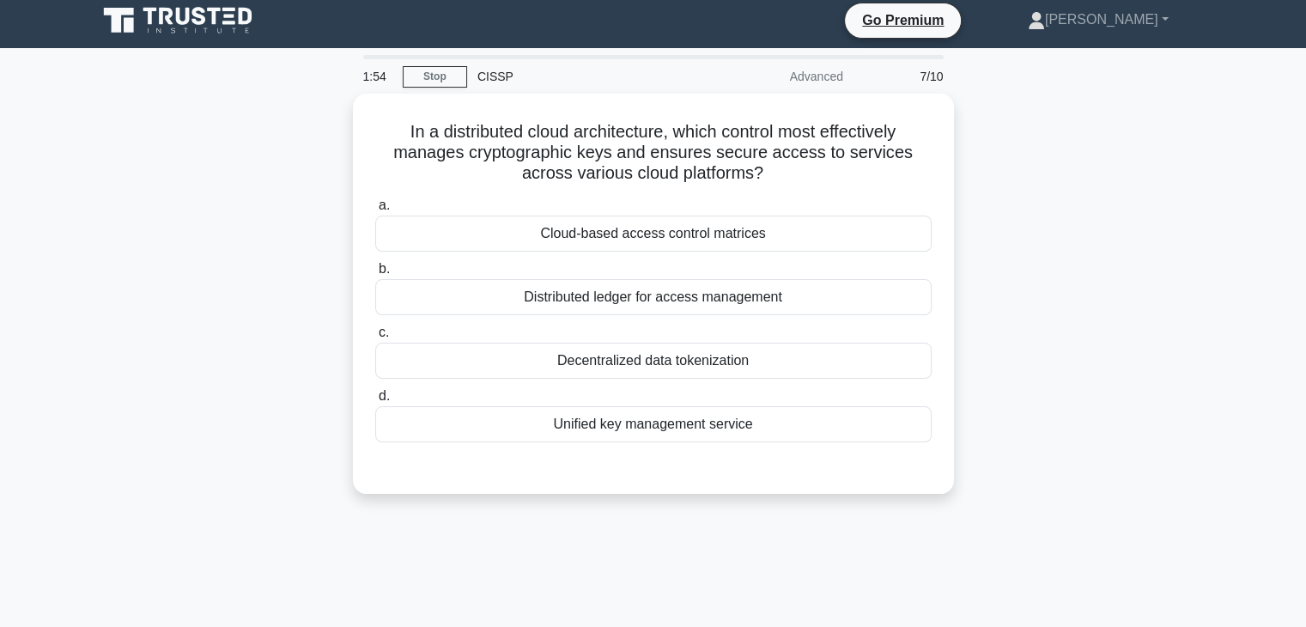
scroll to position [0, 0]
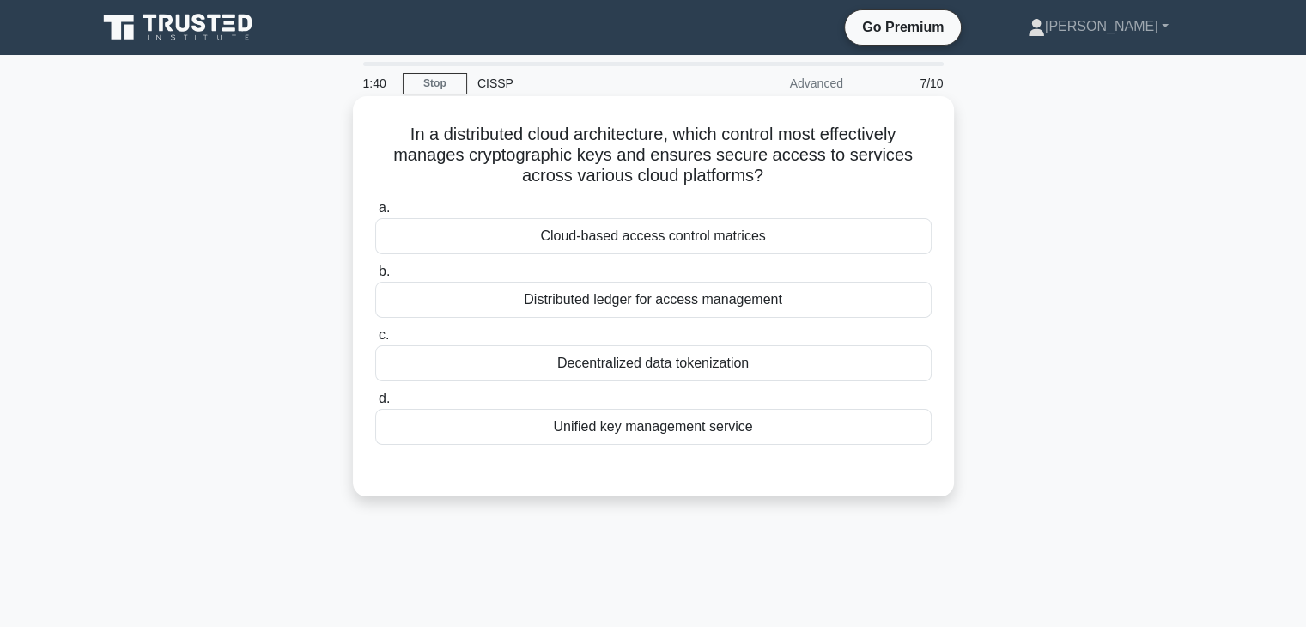
click at [722, 434] on div "Unified key management service" at bounding box center [653, 427] width 556 height 36
click at [375, 404] on input "d. Unified key management service" at bounding box center [375, 398] width 0 height 11
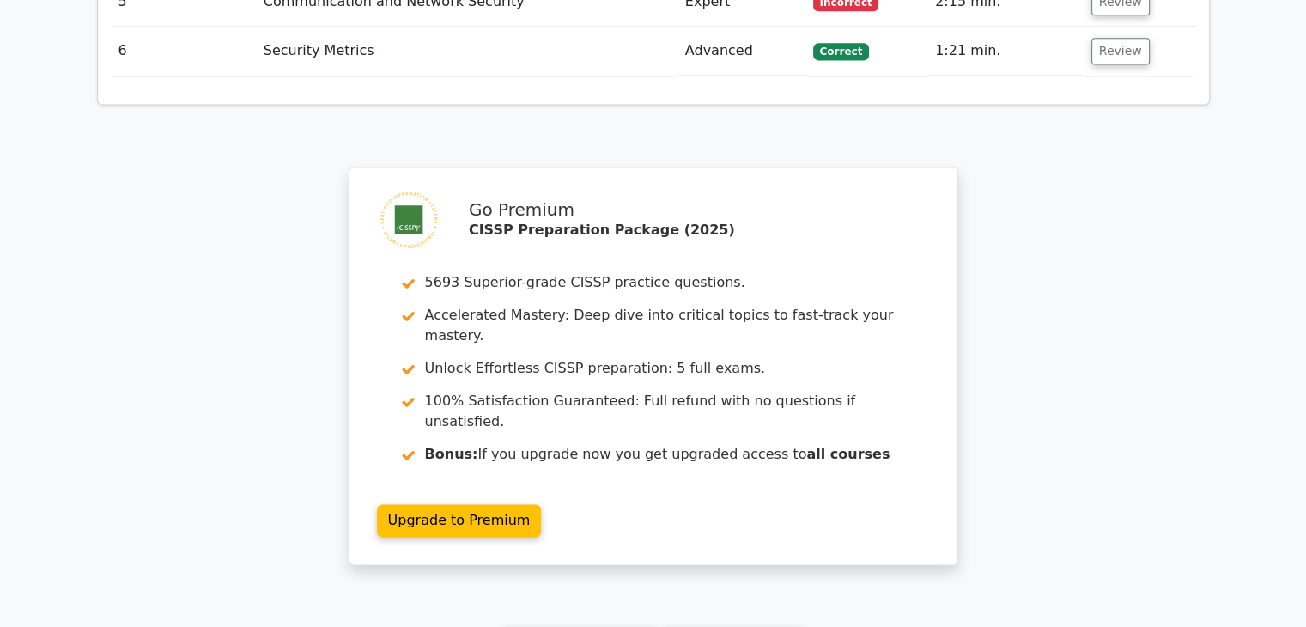
scroll to position [2569, 0]
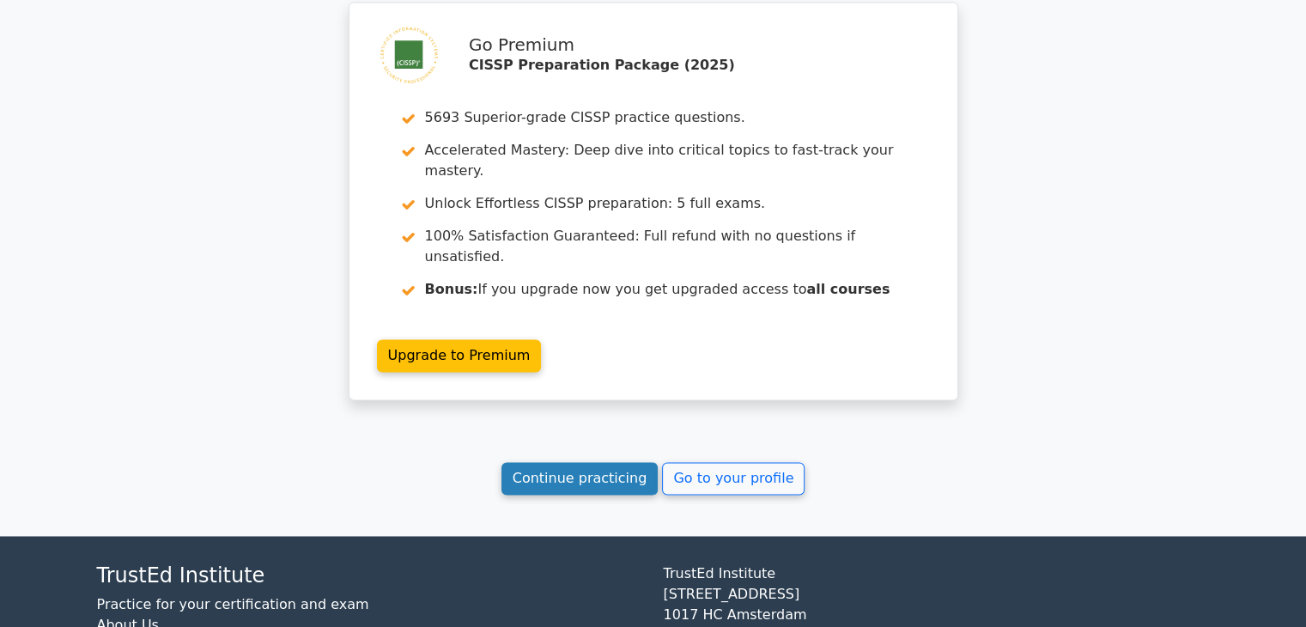
click at [598, 462] on link "Continue practicing" at bounding box center [579, 478] width 157 height 33
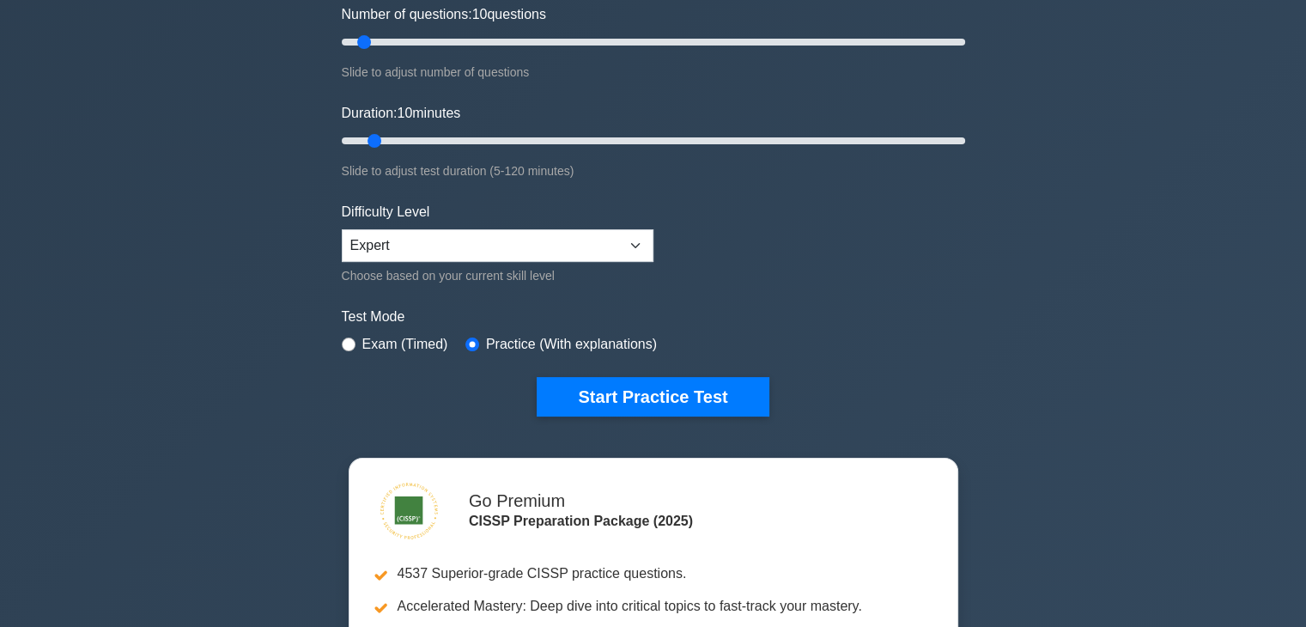
scroll to position [343, 0]
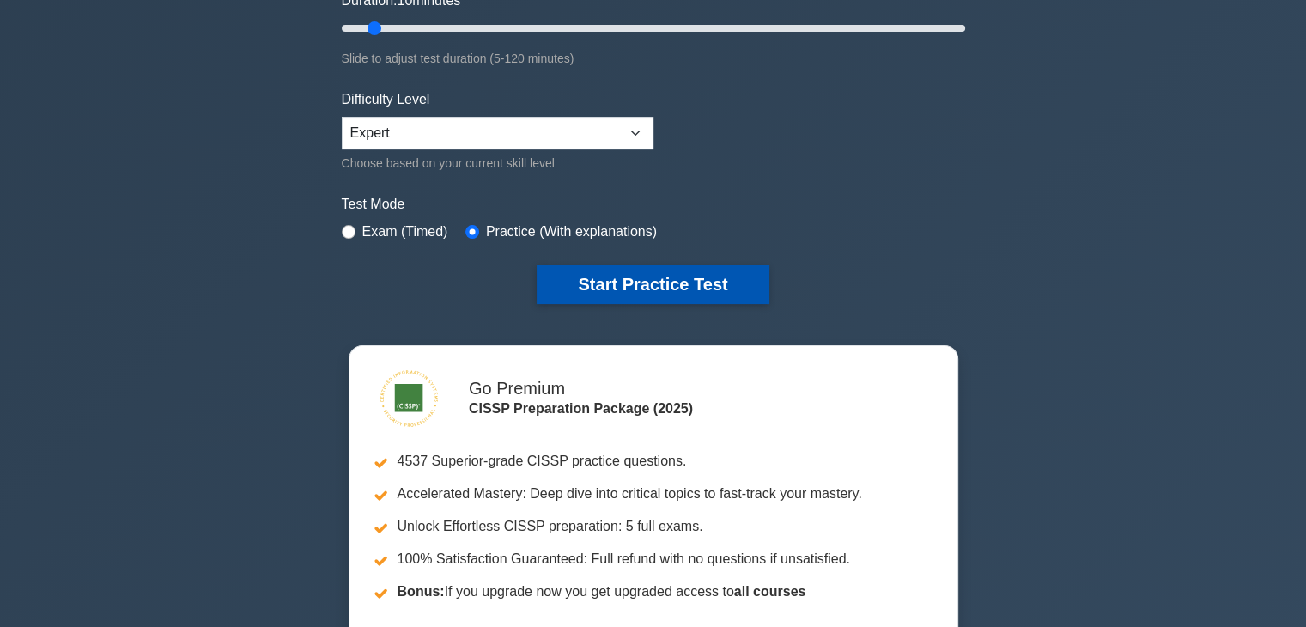
click at [707, 272] on button "Start Practice Test" at bounding box center [653, 283] width 232 height 39
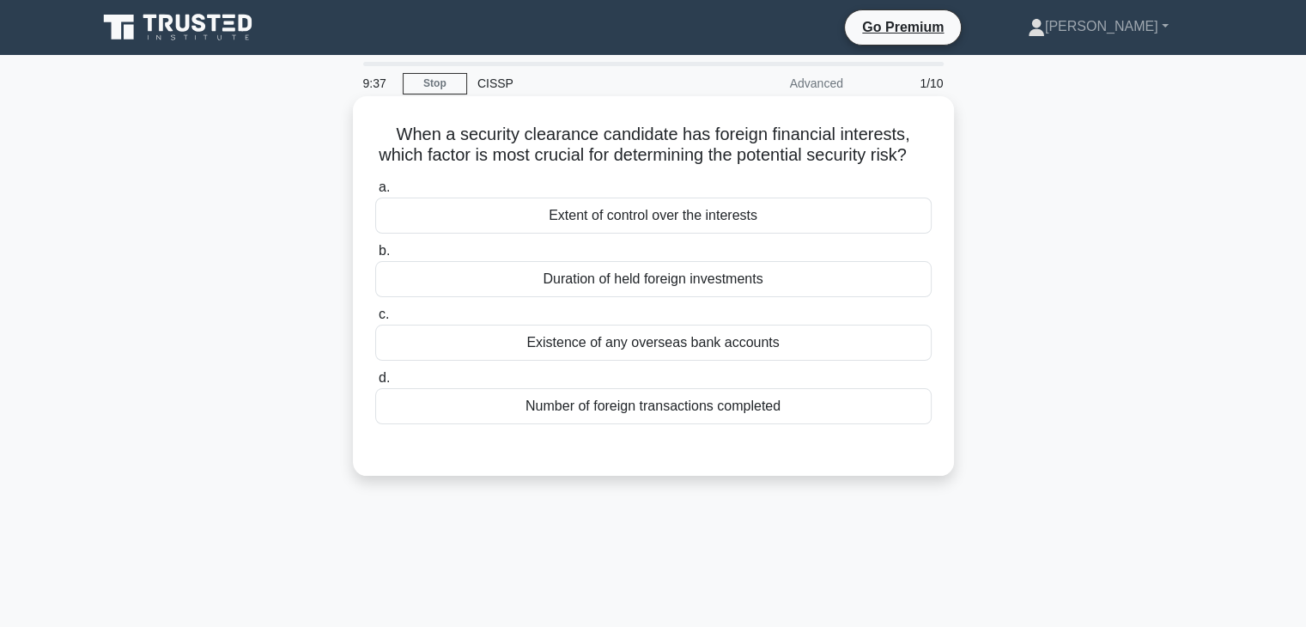
click at [744, 361] on div "Existence of any overseas bank accounts" at bounding box center [653, 343] width 556 height 36
click at [375, 320] on input "c. Existence of any overseas bank accounts" at bounding box center [375, 314] width 0 height 11
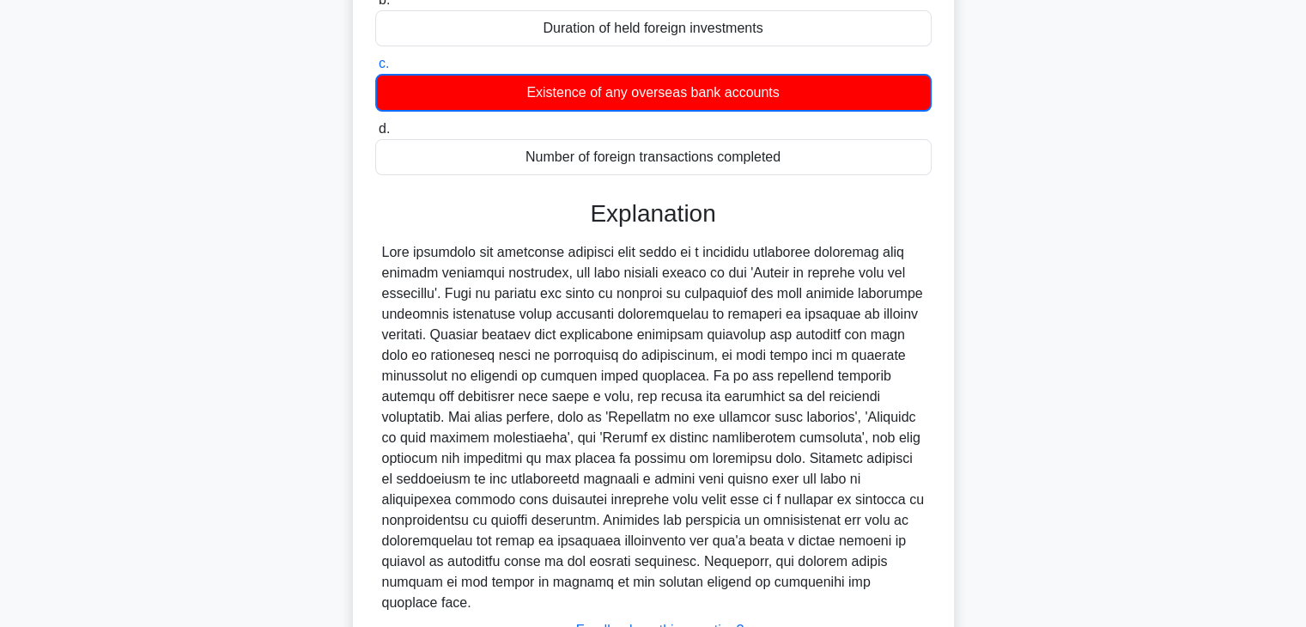
scroll to position [343, 0]
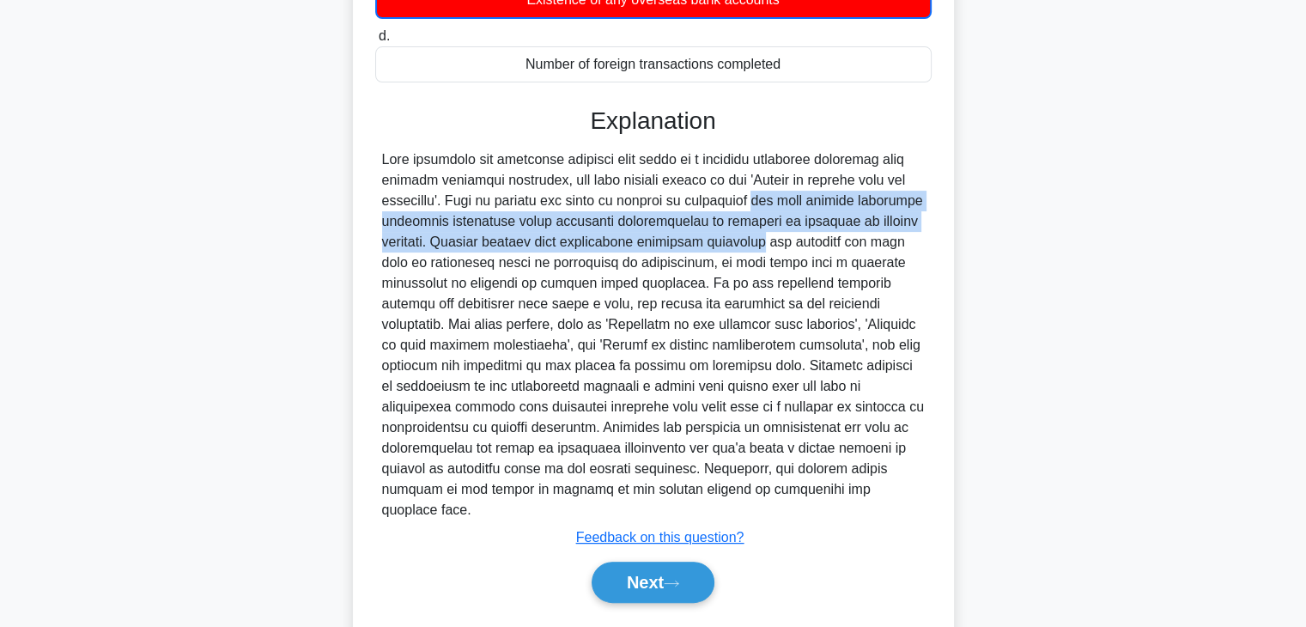
drag, startPoint x: 642, startPoint y: 221, endPoint x: 629, endPoint y: 264, distance: 45.6
click at [629, 264] on div at bounding box center [653, 334] width 543 height 371
click at [653, 575] on button "Next" at bounding box center [653, 582] width 123 height 41
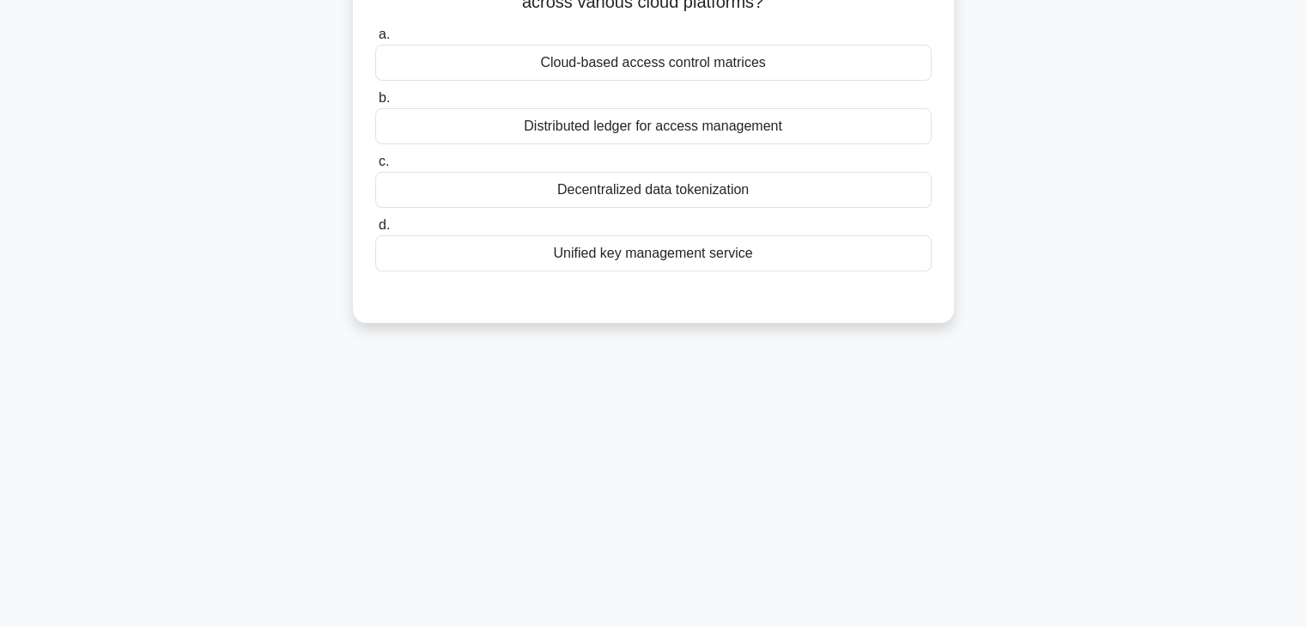
scroll to position [0, 0]
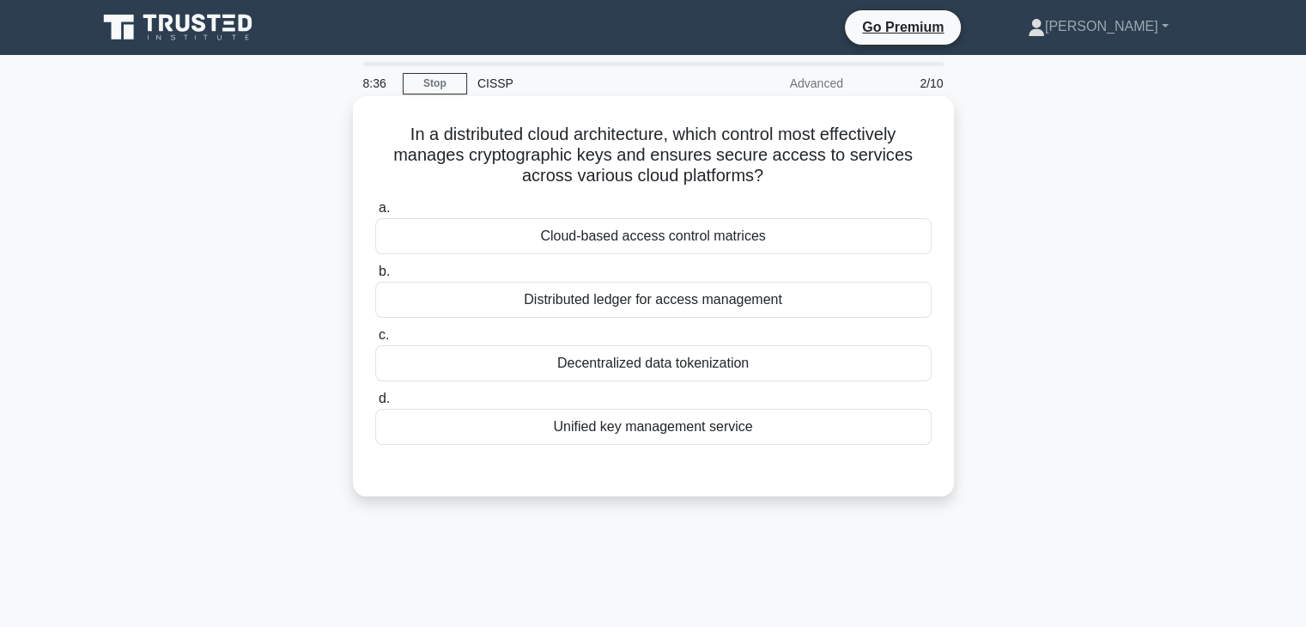
click at [543, 426] on div "Unified key management service" at bounding box center [653, 427] width 556 height 36
click at [375, 404] on input "d. Unified key management service" at bounding box center [375, 398] width 0 height 11
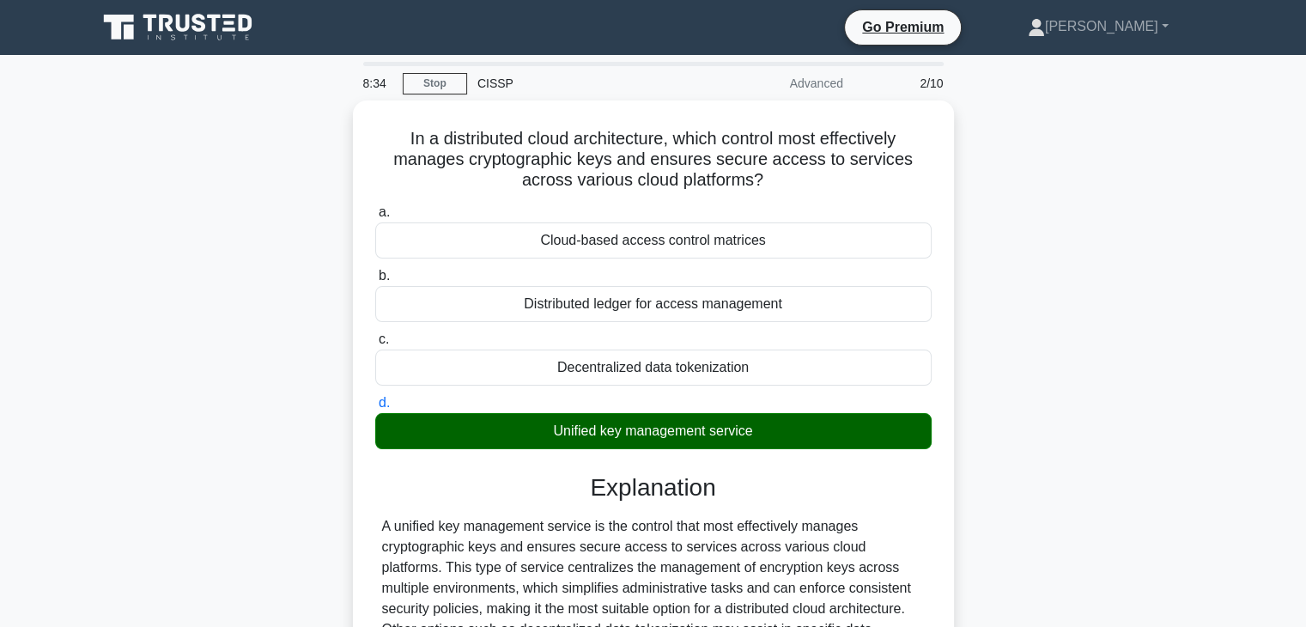
scroll to position [301, 0]
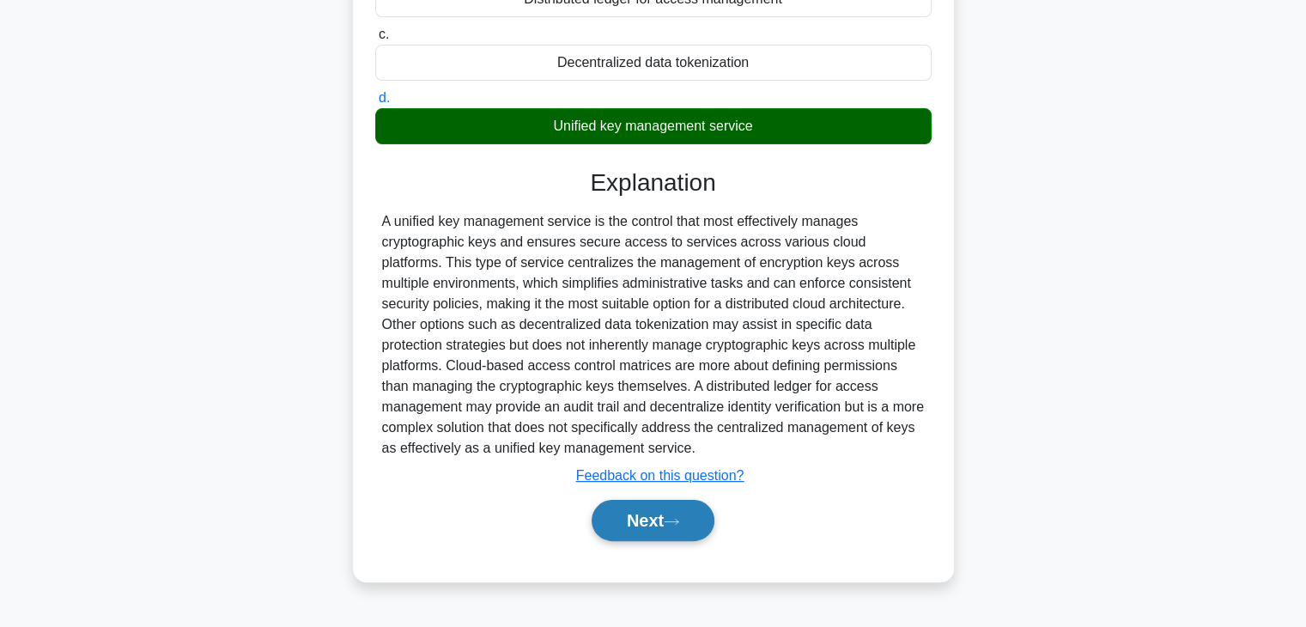
click at [653, 511] on button "Next" at bounding box center [653, 520] width 123 height 41
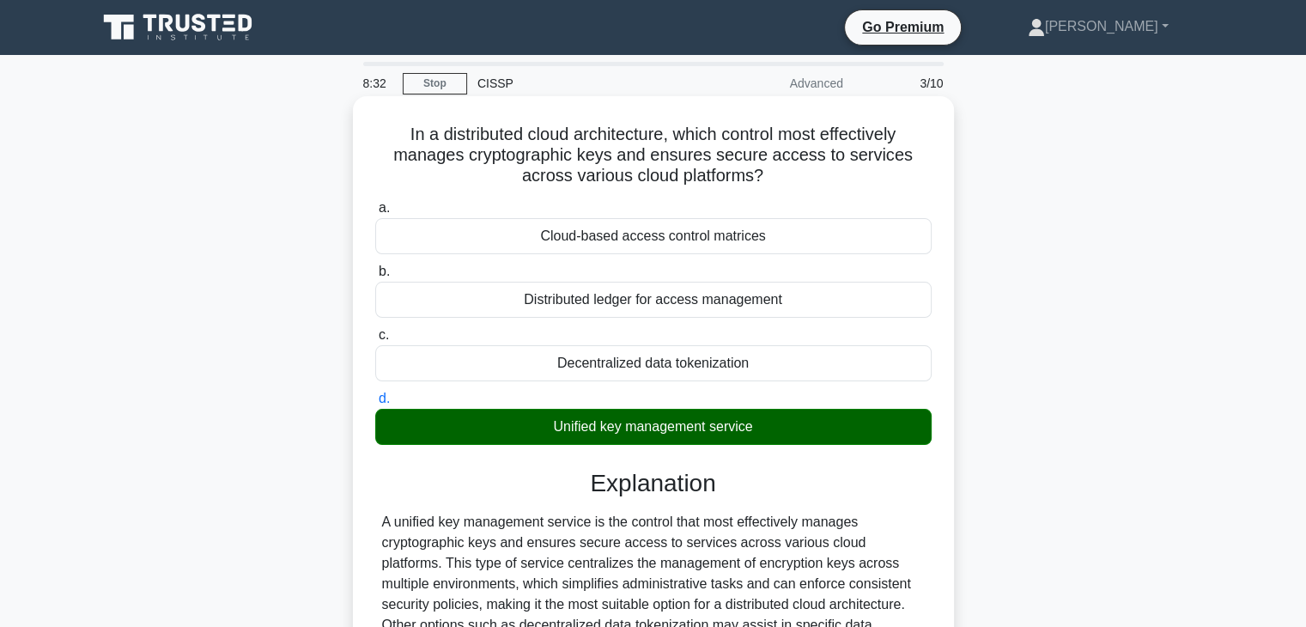
scroll to position [0, 0]
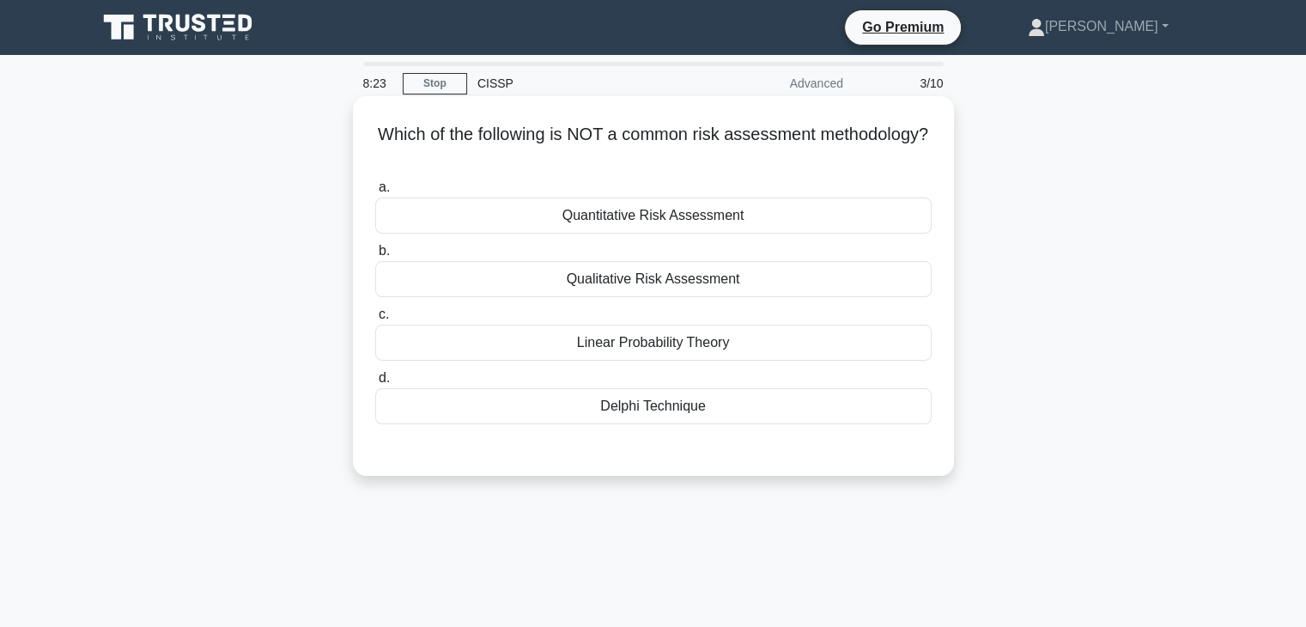
drag, startPoint x: 601, startPoint y: 412, endPoint x: 744, endPoint y: 417, distance: 143.5
click at [744, 417] on div "Delphi Technique" at bounding box center [653, 406] width 556 height 36
drag, startPoint x: 573, startPoint y: 339, endPoint x: 780, endPoint y: 338, distance: 207.8
click at [780, 338] on div "Linear Probability Theory" at bounding box center [653, 343] width 556 height 36
click at [656, 412] on div "Delphi Technique" at bounding box center [653, 406] width 556 height 36
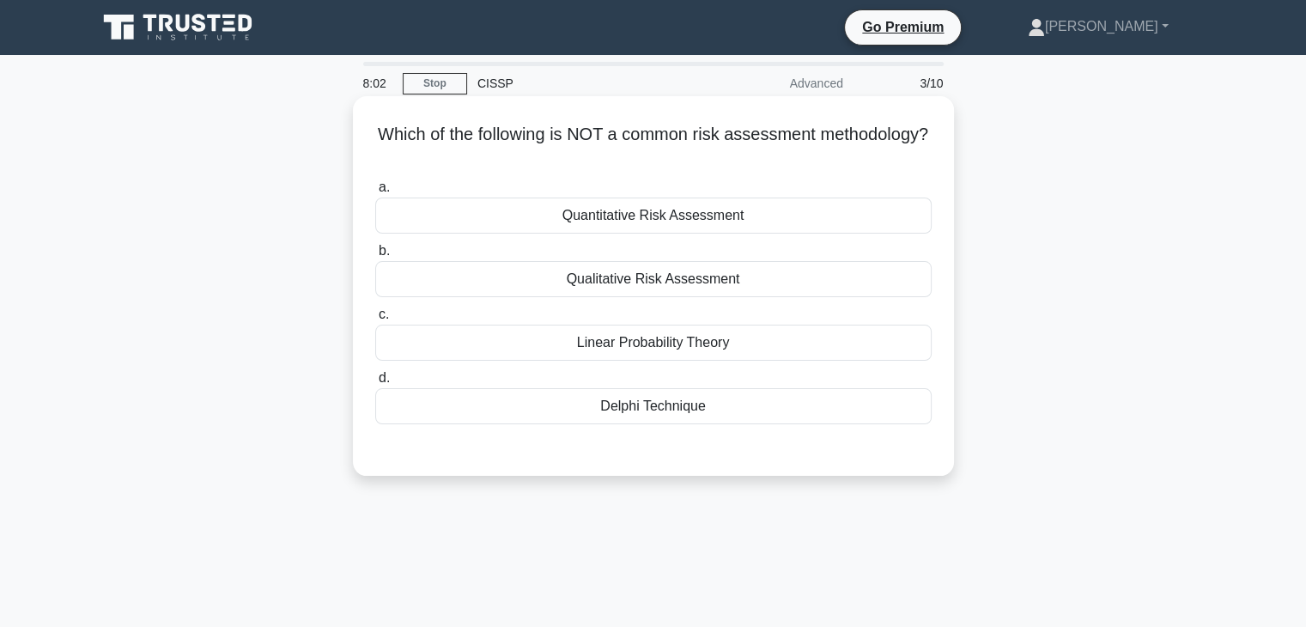
click at [375, 384] on input "d. Delphi Technique" at bounding box center [375, 378] width 0 height 11
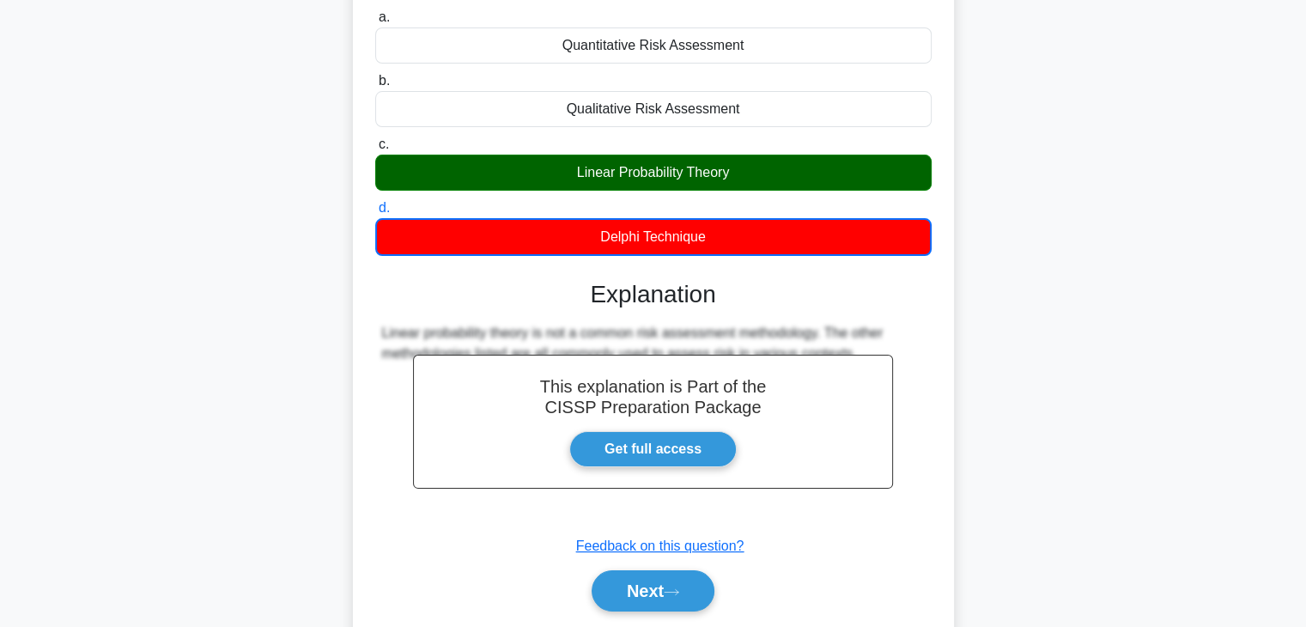
scroll to position [86, 0]
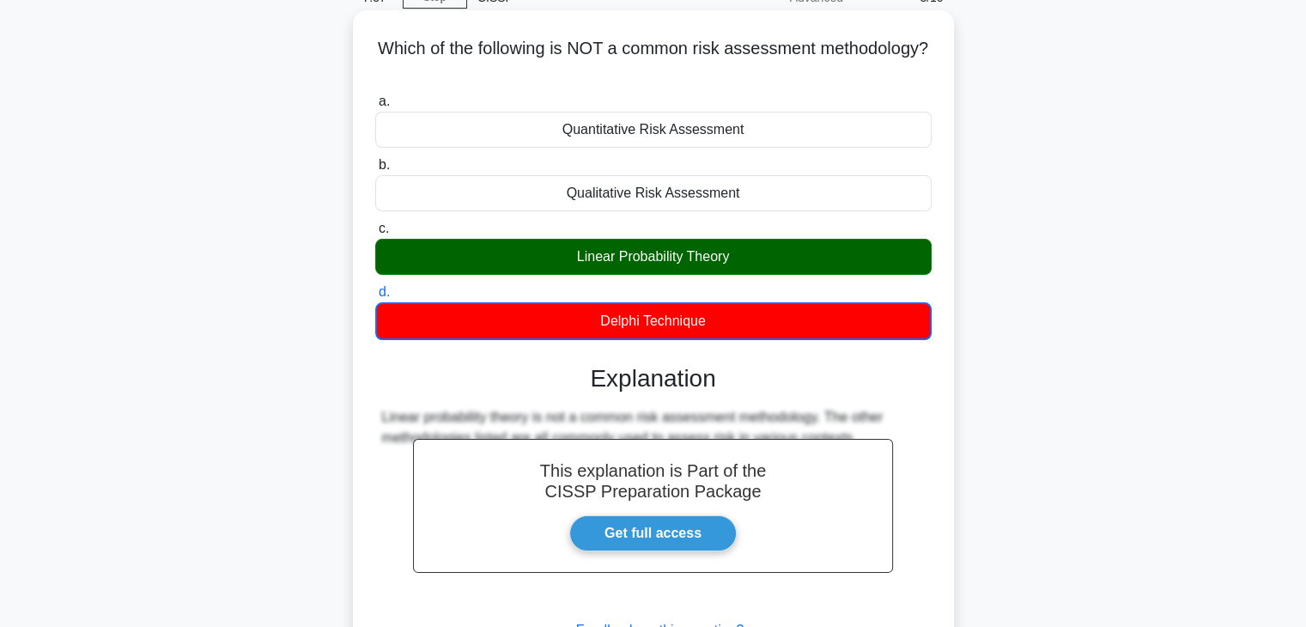
drag, startPoint x: 598, startPoint y: 324, endPoint x: 729, endPoint y: 321, distance: 130.5
click at [729, 321] on div "Delphi Technique" at bounding box center [653, 321] width 556 height 38
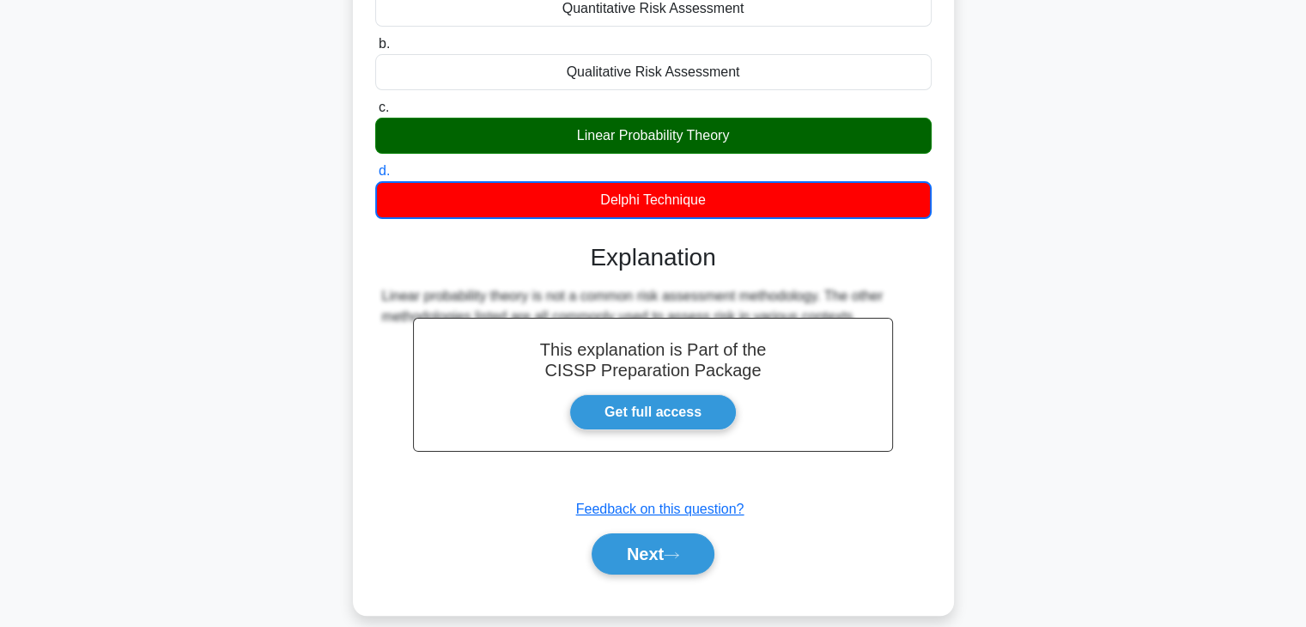
scroll to position [258, 0]
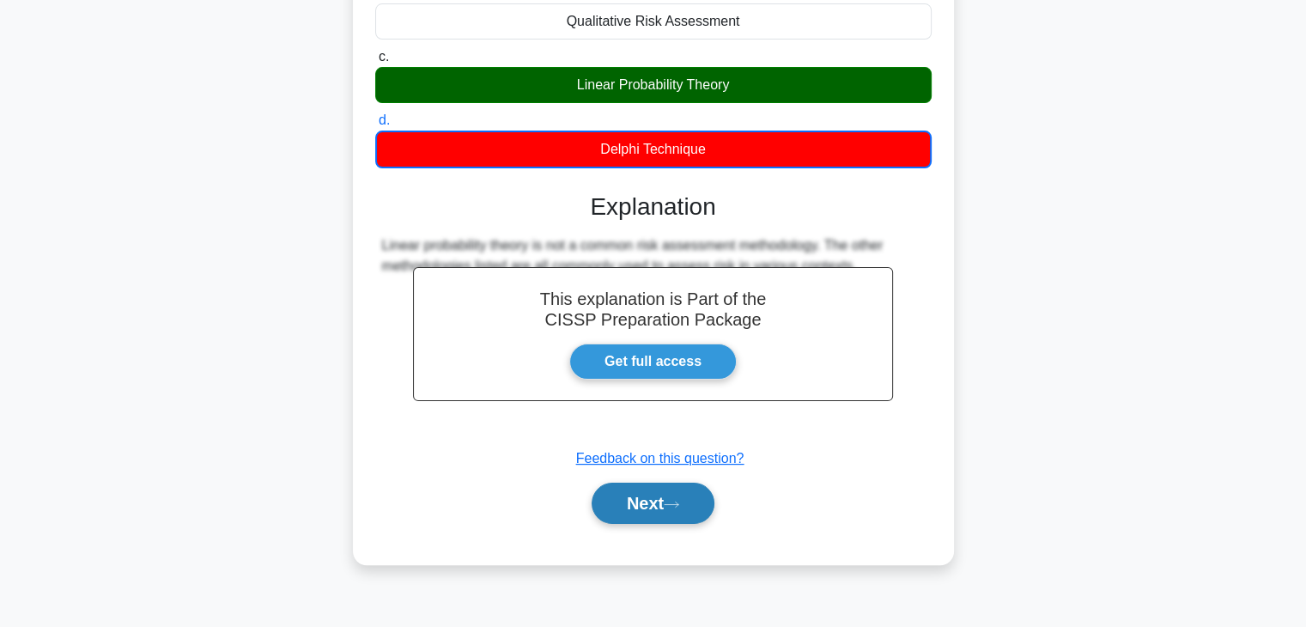
click at [704, 509] on button "Next" at bounding box center [653, 503] width 123 height 41
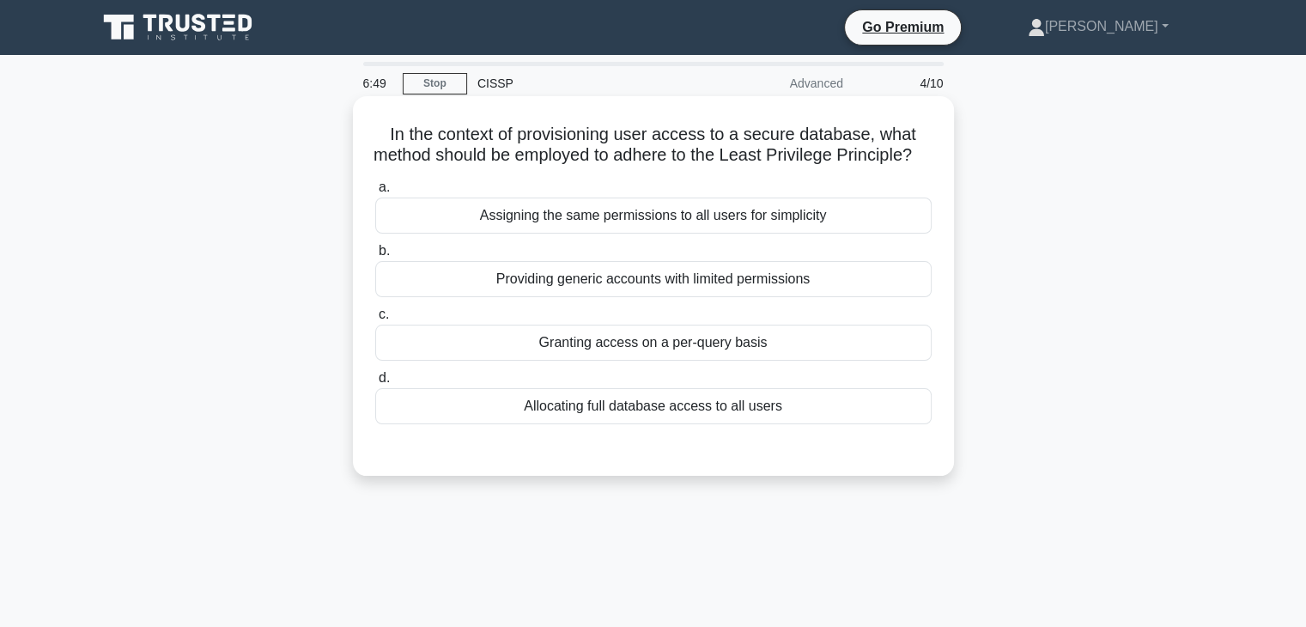
click at [877, 361] on div "Granting access on a per-query basis" at bounding box center [653, 343] width 556 height 36
click at [375, 320] on input "c. Granting access on a per-query basis" at bounding box center [375, 314] width 0 height 11
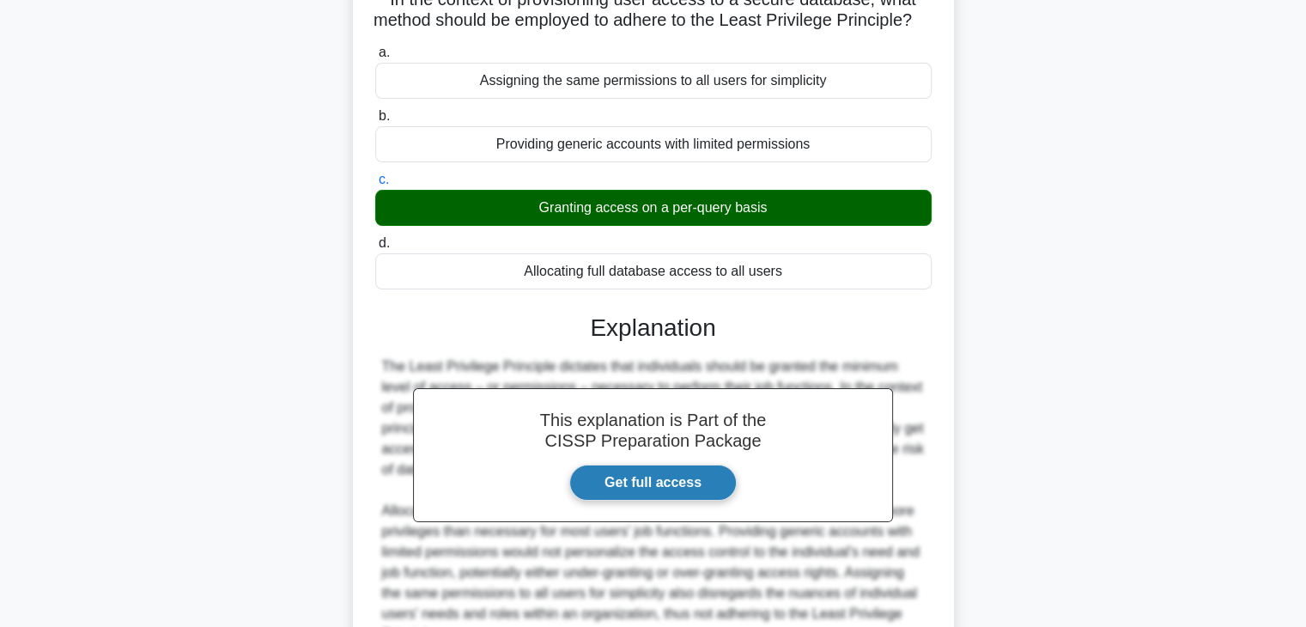
scroll to position [328, 0]
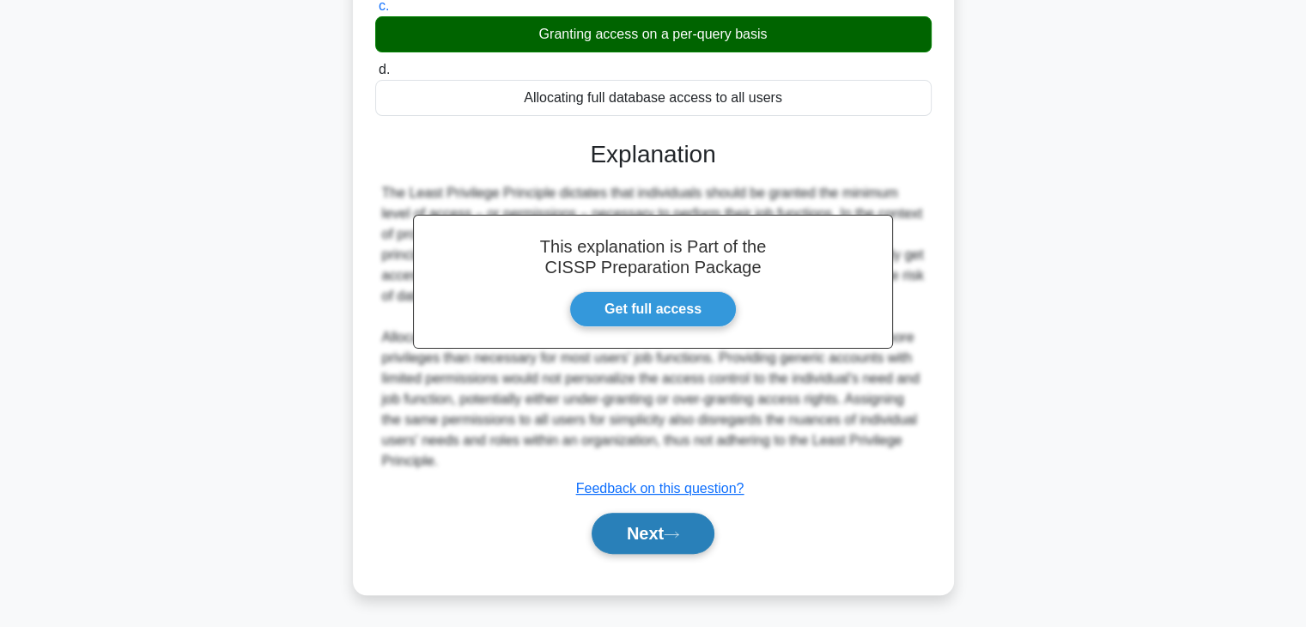
click at [653, 545] on button "Next" at bounding box center [653, 533] width 123 height 41
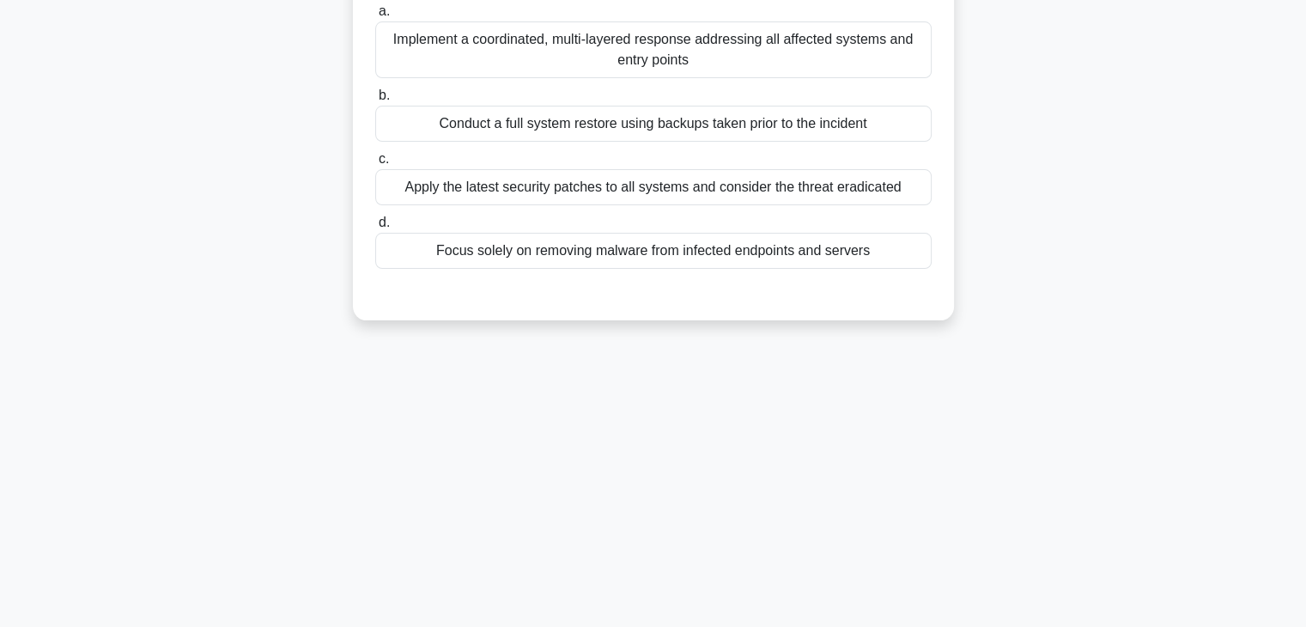
scroll to position [44, 0]
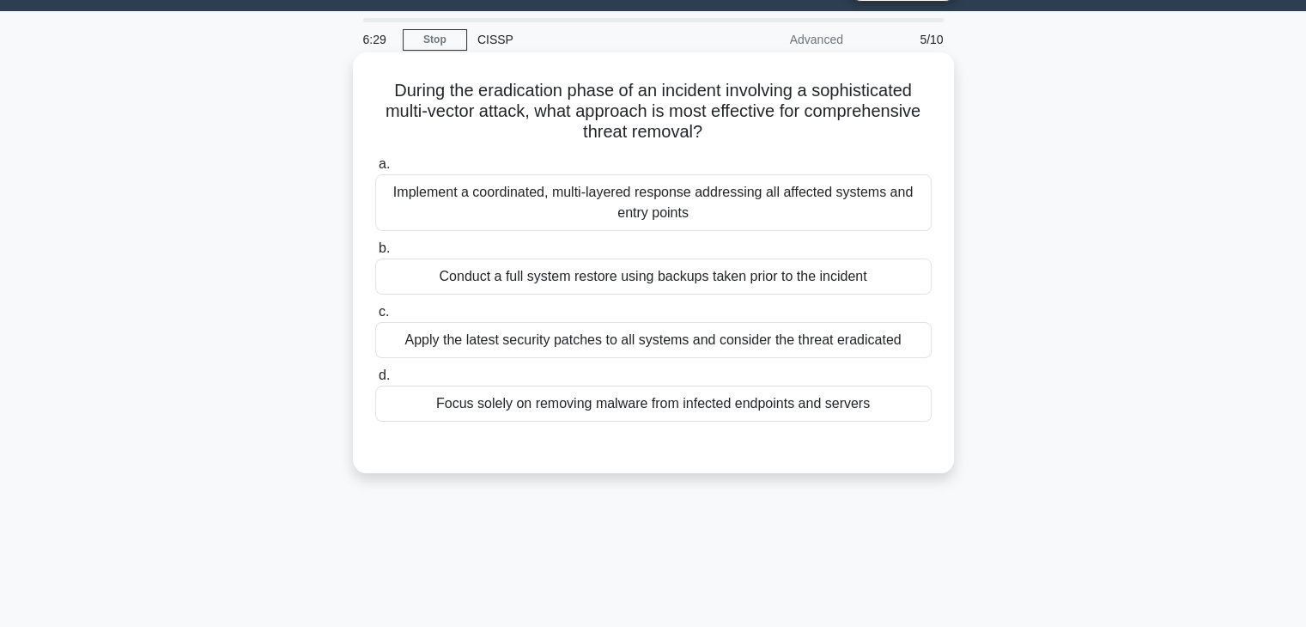
click at [666, 351] on div "Apply the latest security patches to all systems and consider the threat eradic…" at bounding box center [653, 340] width 556 height 36
click at [375, 318] on input "c. Apply the latest security patches to all systems and consider the threat era…" at bounding box center [375, 312] width 0 height 11
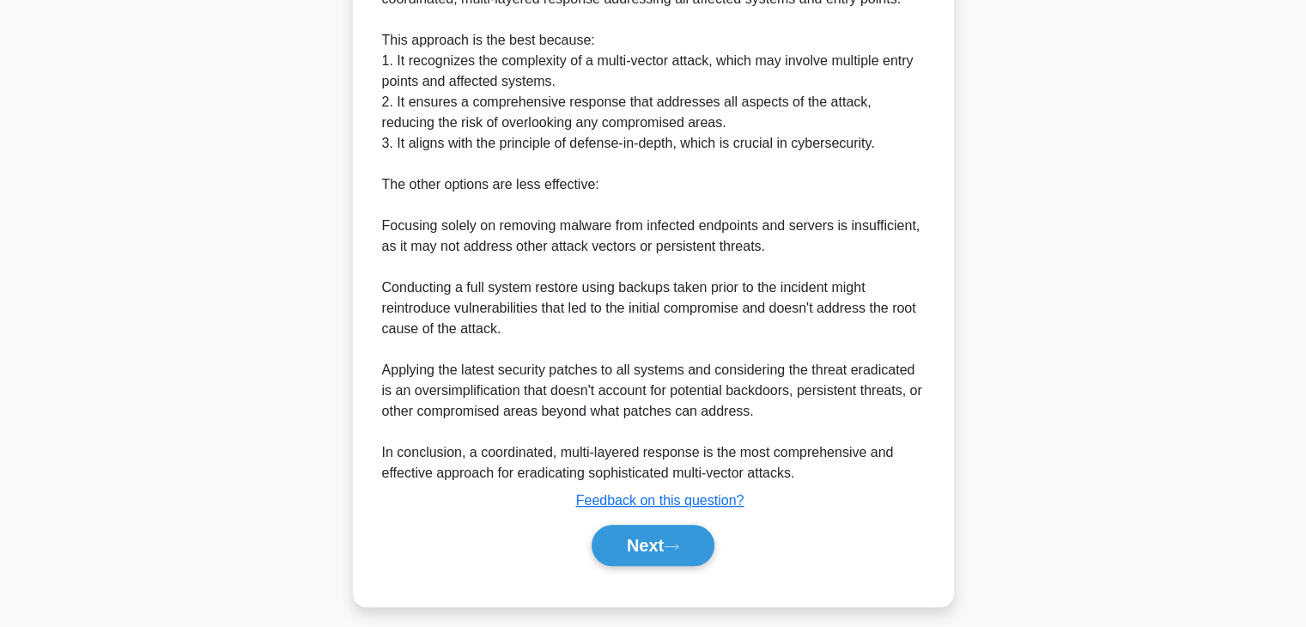
scroll to position [598, 0]
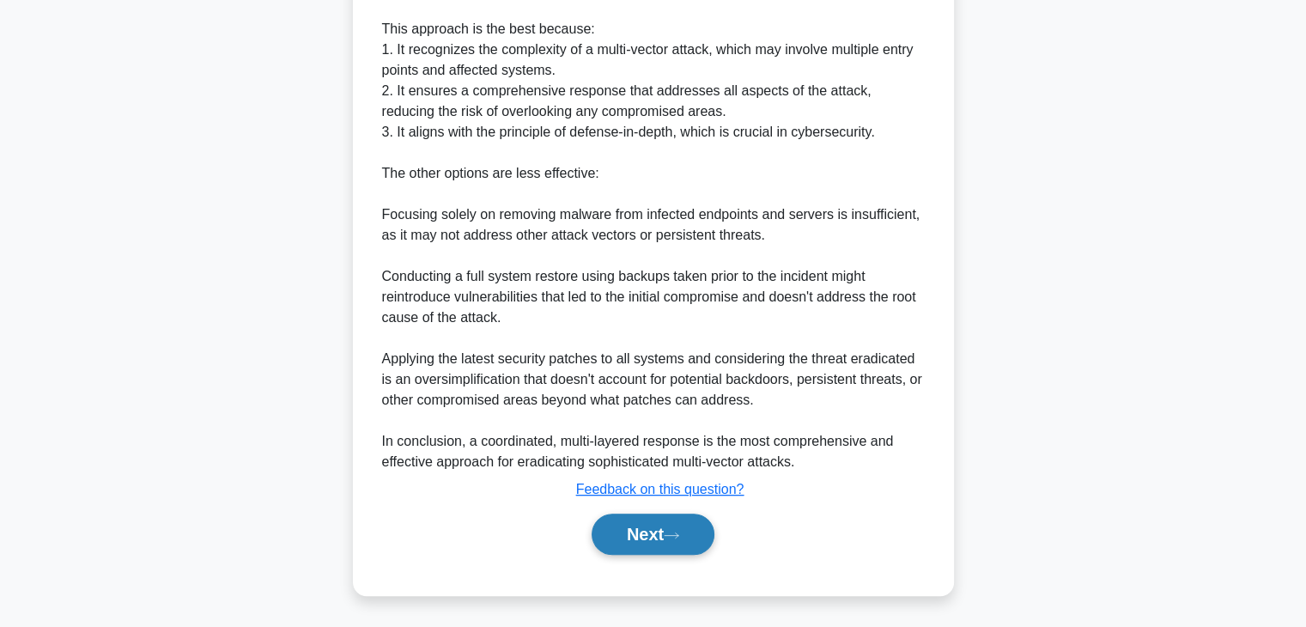
click at [657, 539] on button "Next" at bounding box center [653, 533] width 123 height 41
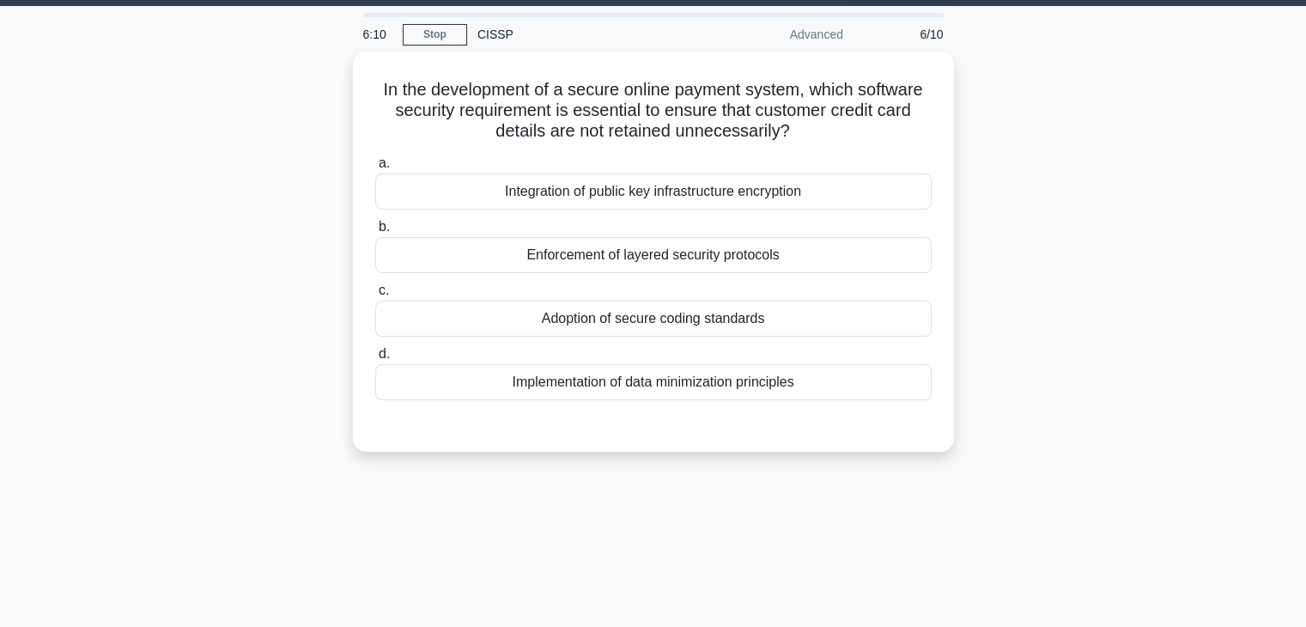
scroll to position [44, 0]
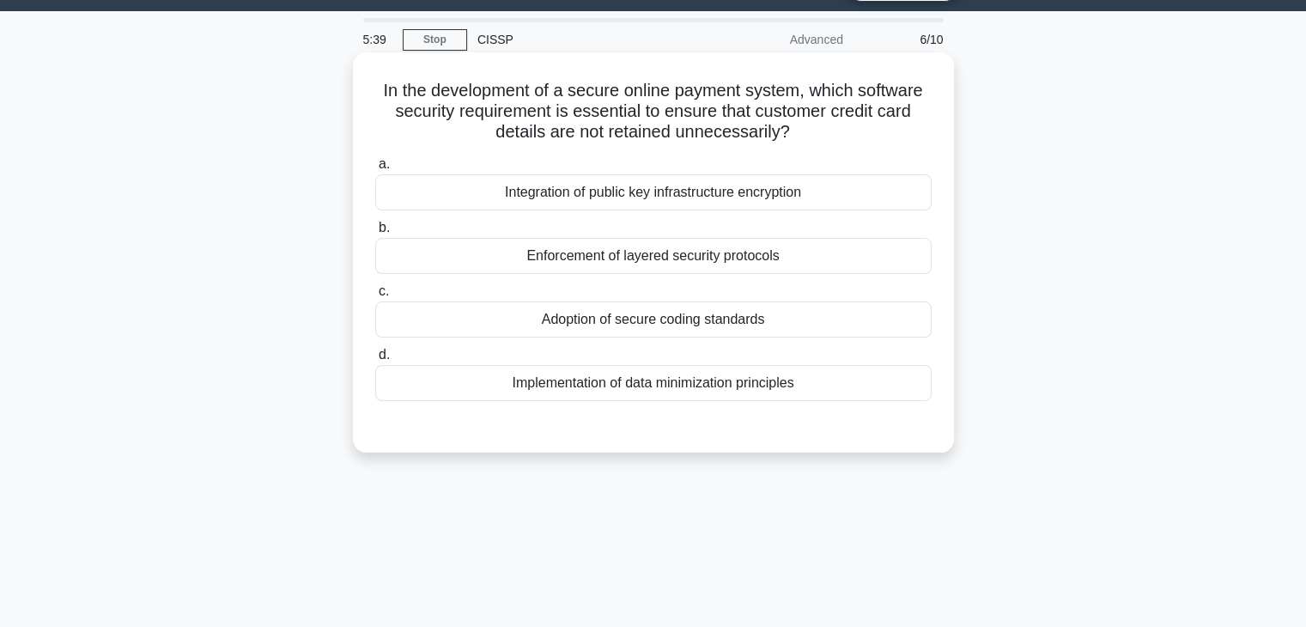
click at [644, 381] on div "Implementation of data minimization principles" at bounding box center [653, 383] width 556 height 36
click at [375, 361] on input "d. Implementation of data minimization principles" at bounding box center [375, 354] width 0 height 11
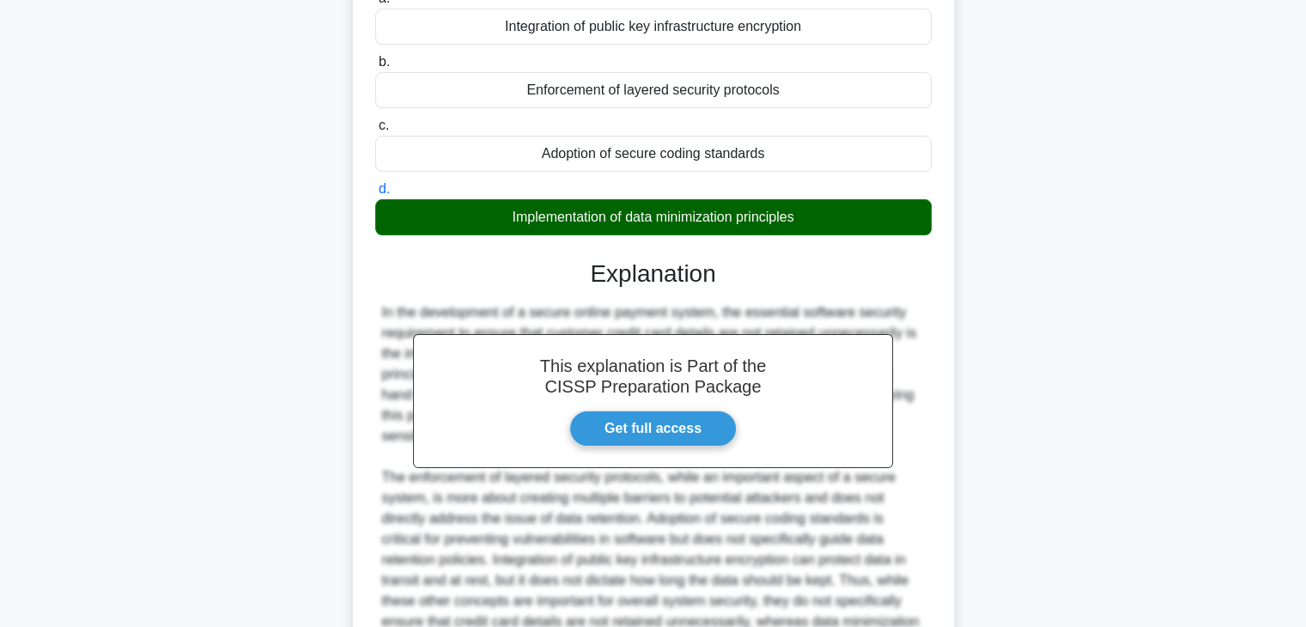
scroll to position [387, 0]
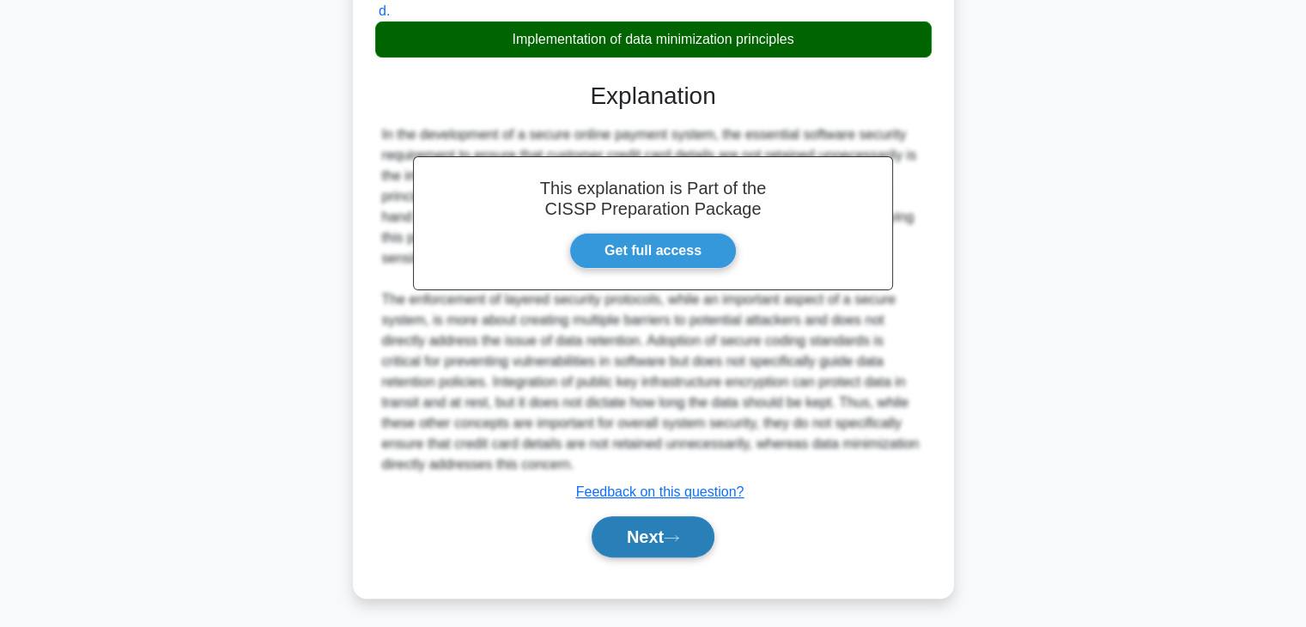
click at [635, 516] on button "Next" at bounding box center [653, 536] width 123 height 41
click at [641, 540] on button "Next" at bounding box center [653, 536] width 123 height 41
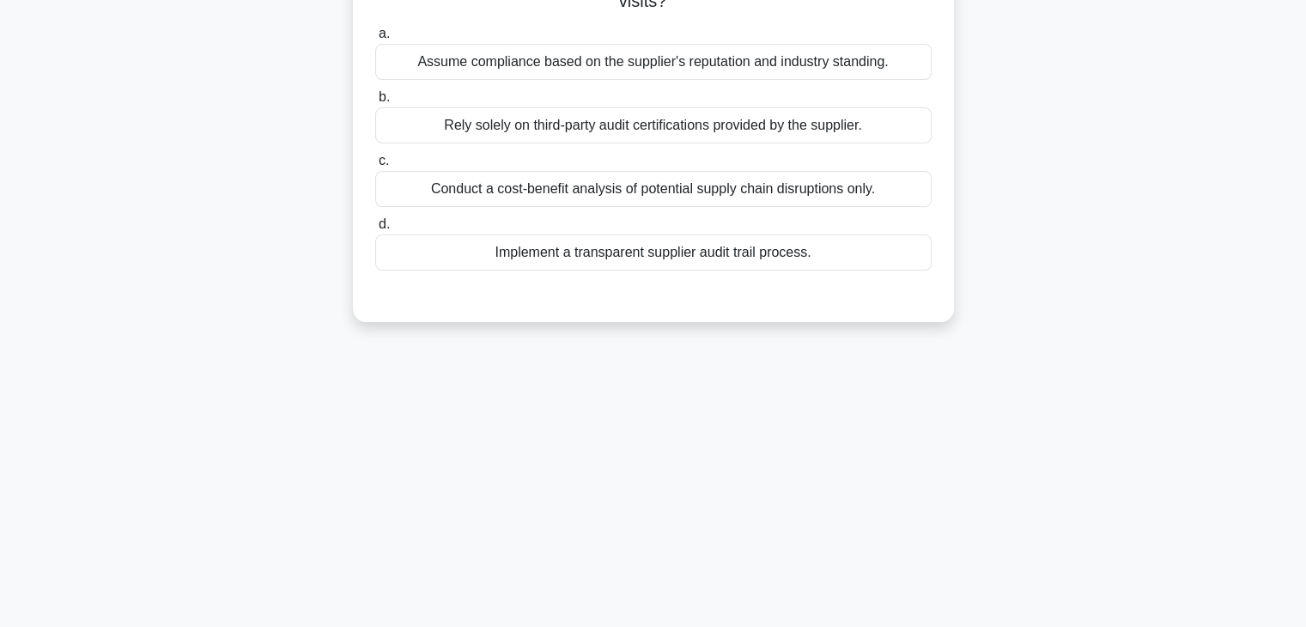
scroll to position [0, 0]
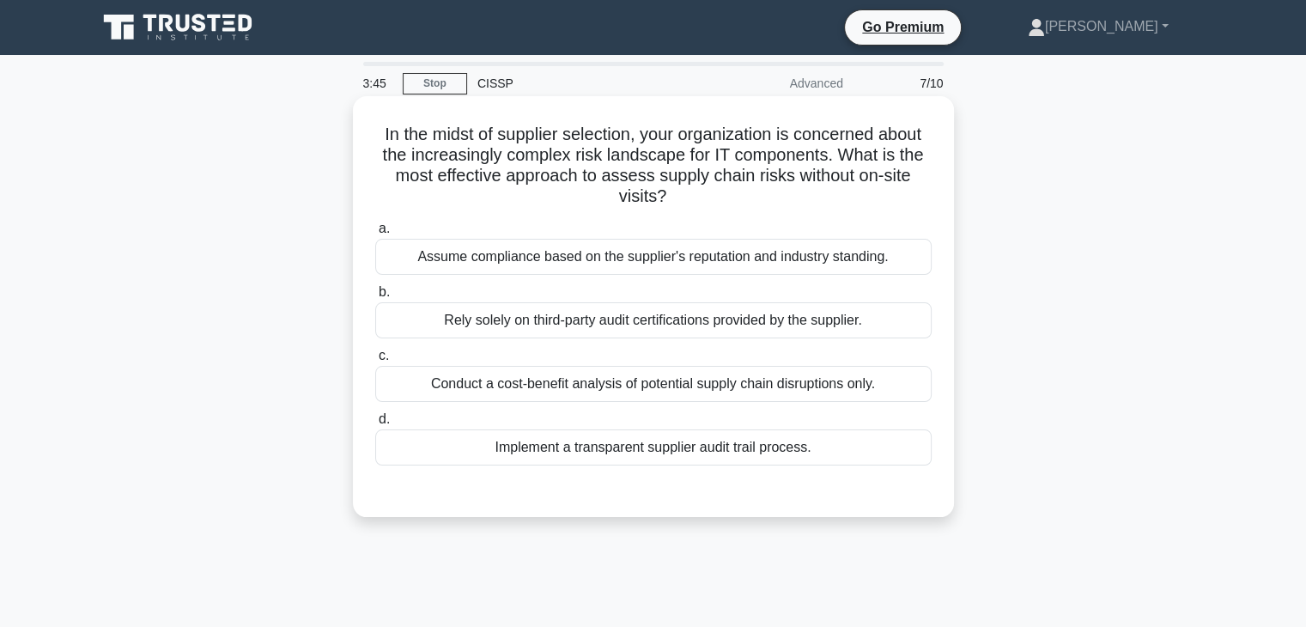
click at [546, 453] on div "Implement a transparent supplier audit trail process." at bounding box center [653, 447] width 556 height 36
click at [375, 425] on input "d. Implement a transparent supplier audit trail process." at bounding box center [375, 419] width 0 height 11
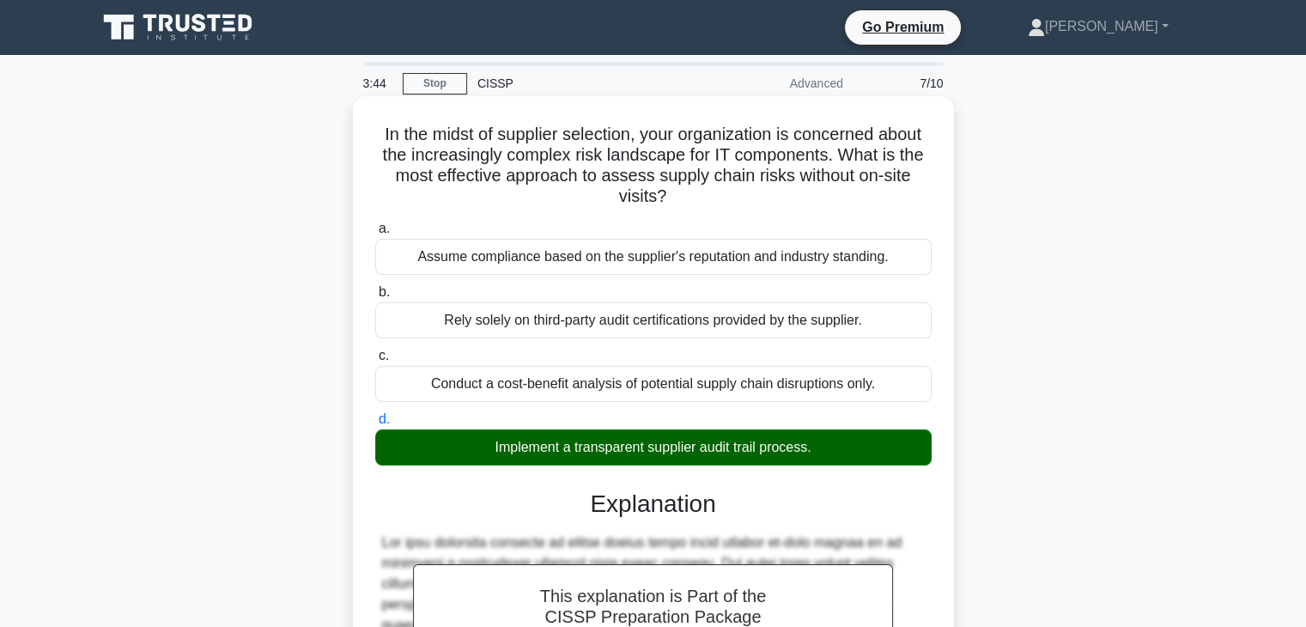
scroll to position [493, 0]
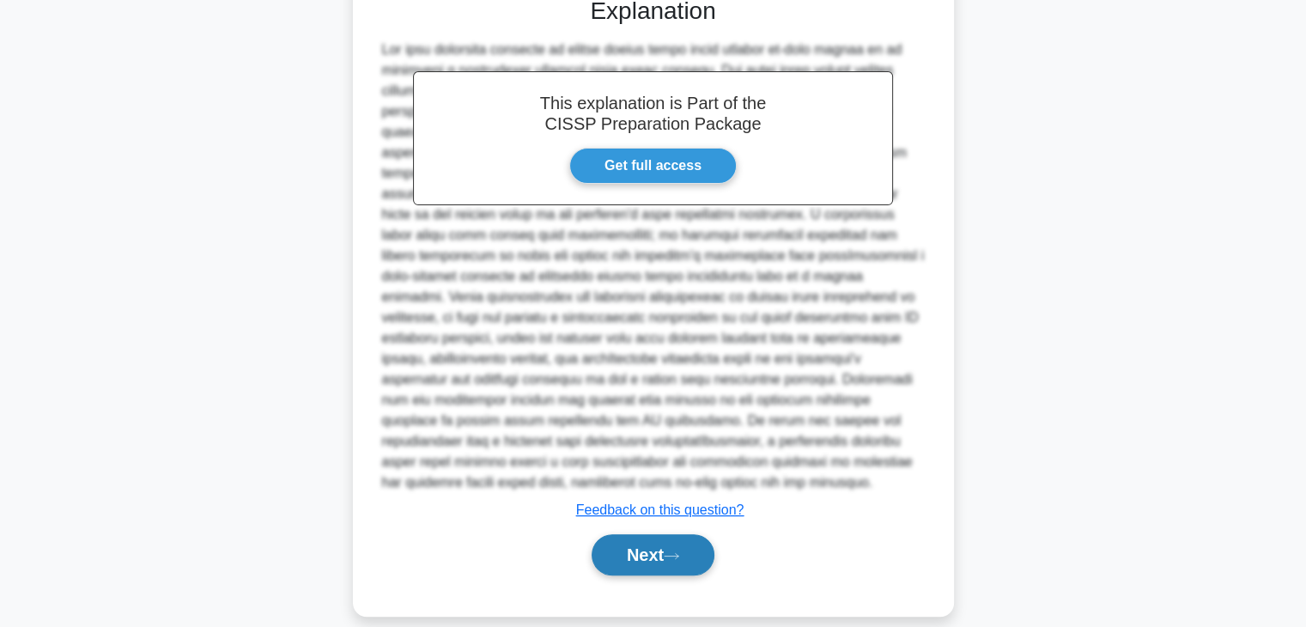
click at [634, 534] on button "Next" at bounding box center [653, 554] width 123 height 41
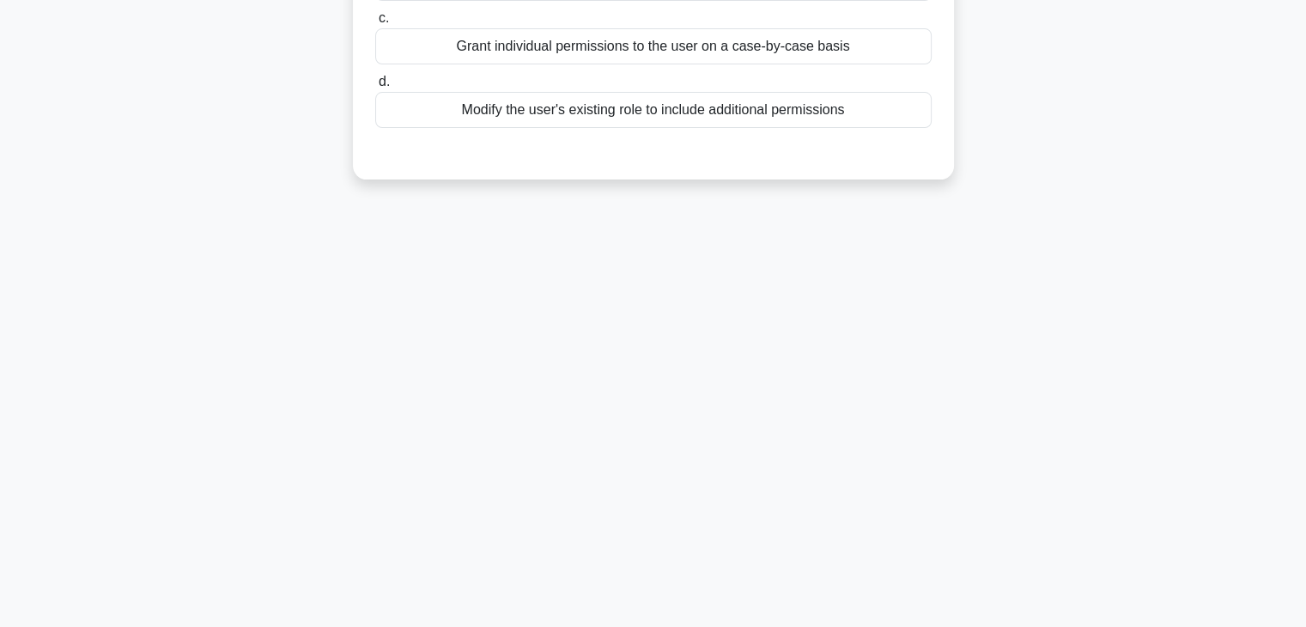
scroll to position [0, 0]
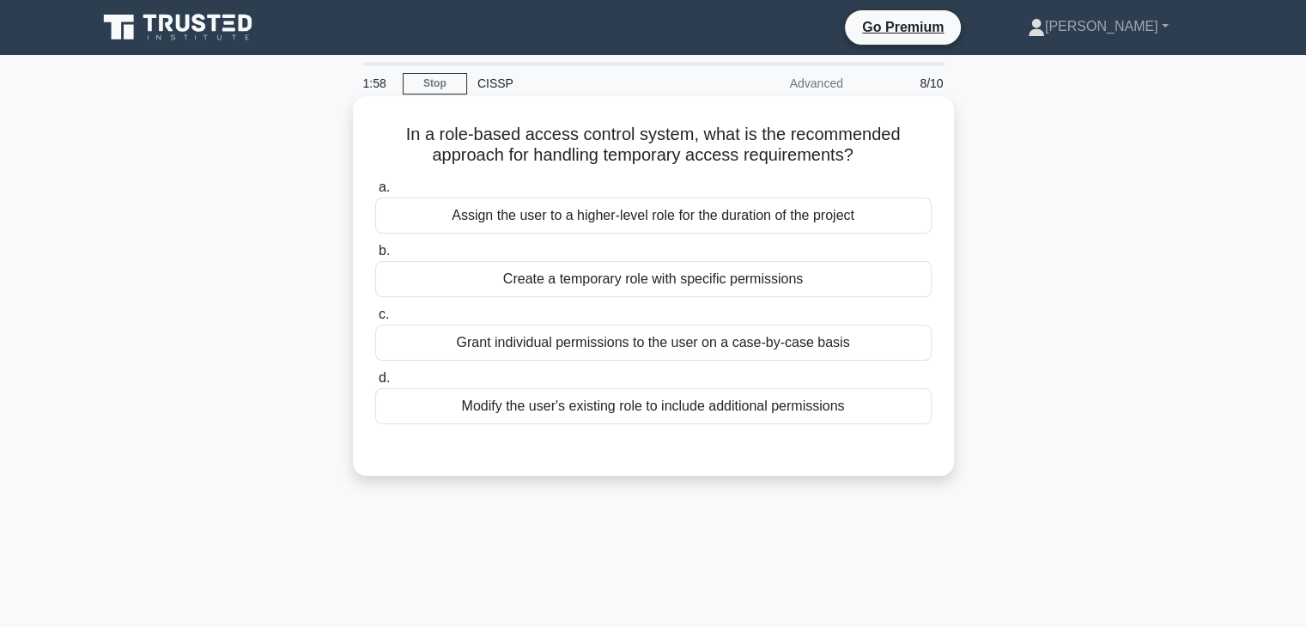
click at [745, 282] on div "Create a temporary role with specific permissions" at bounding box center [653, 279] width 556 height 36
click at [375, 257] on input "b. Create a temporary role with specific permissions" at bounding box center [375, 251] width 0 height 11
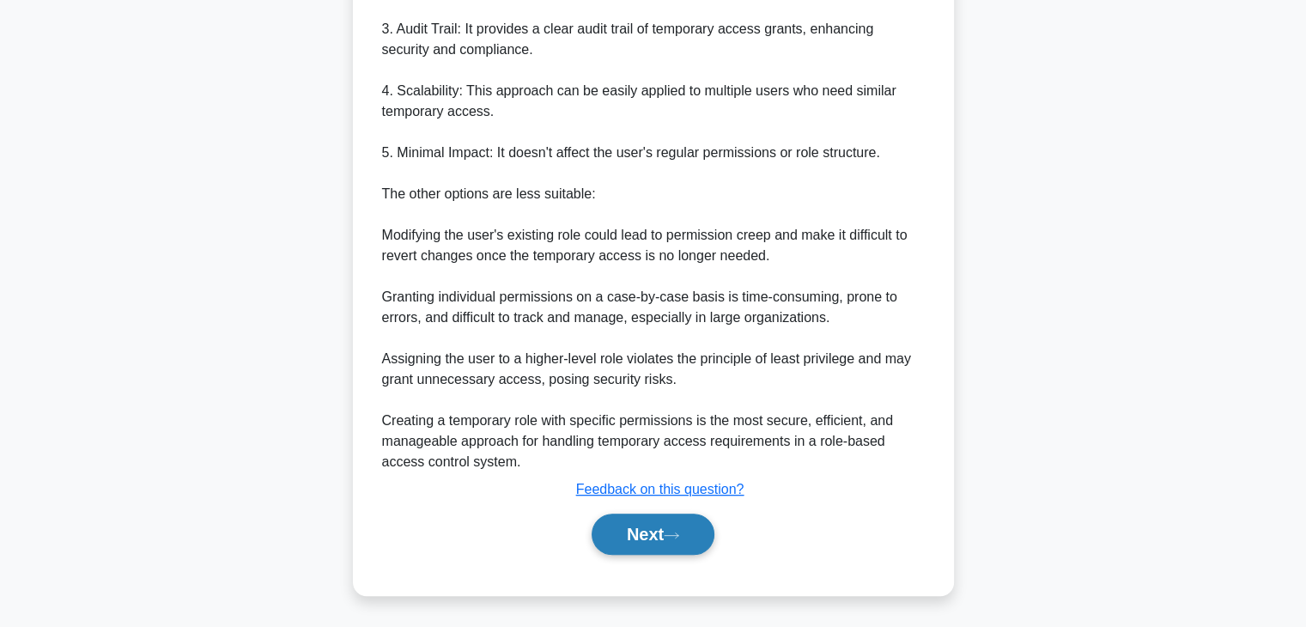
click at [691, 548] on button "Next" at bounding box center [653, 533] width 123 height 41
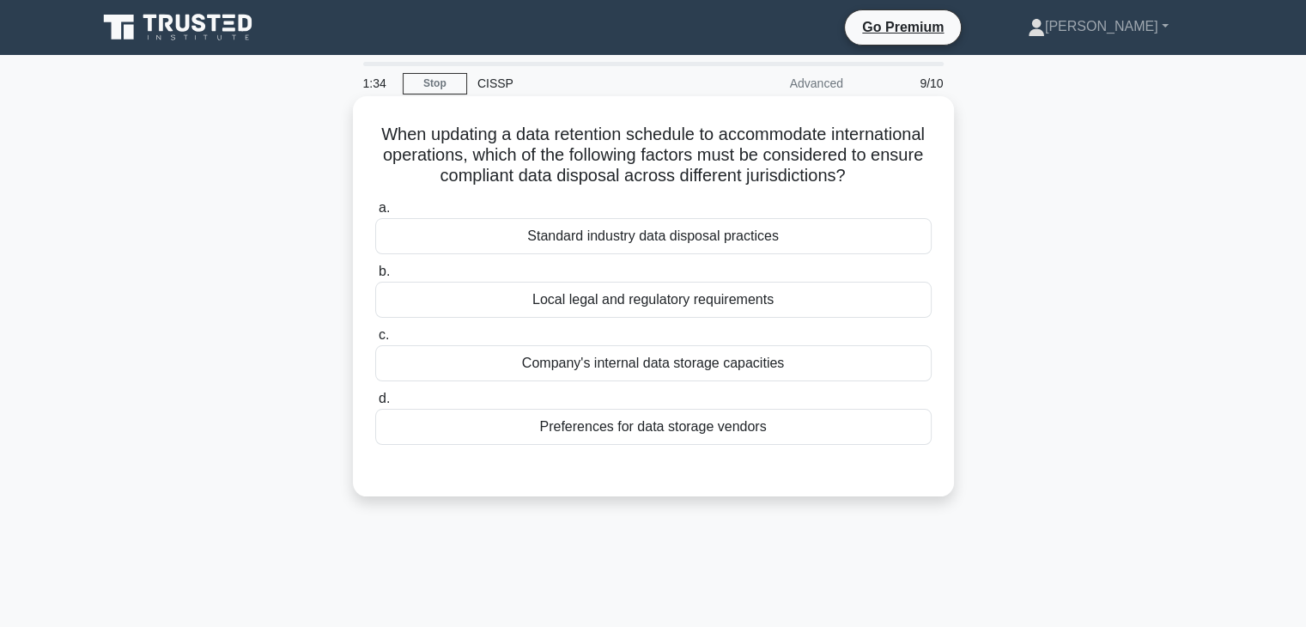
click at [914, 305] on div "Local legal and regulatory requirements" at bounding box center [653, 300] width 556 height 36
click at [375, 277] on input "b. Local legal and regulatory requirements" at bounding box center [375, 271] width 0 height 11
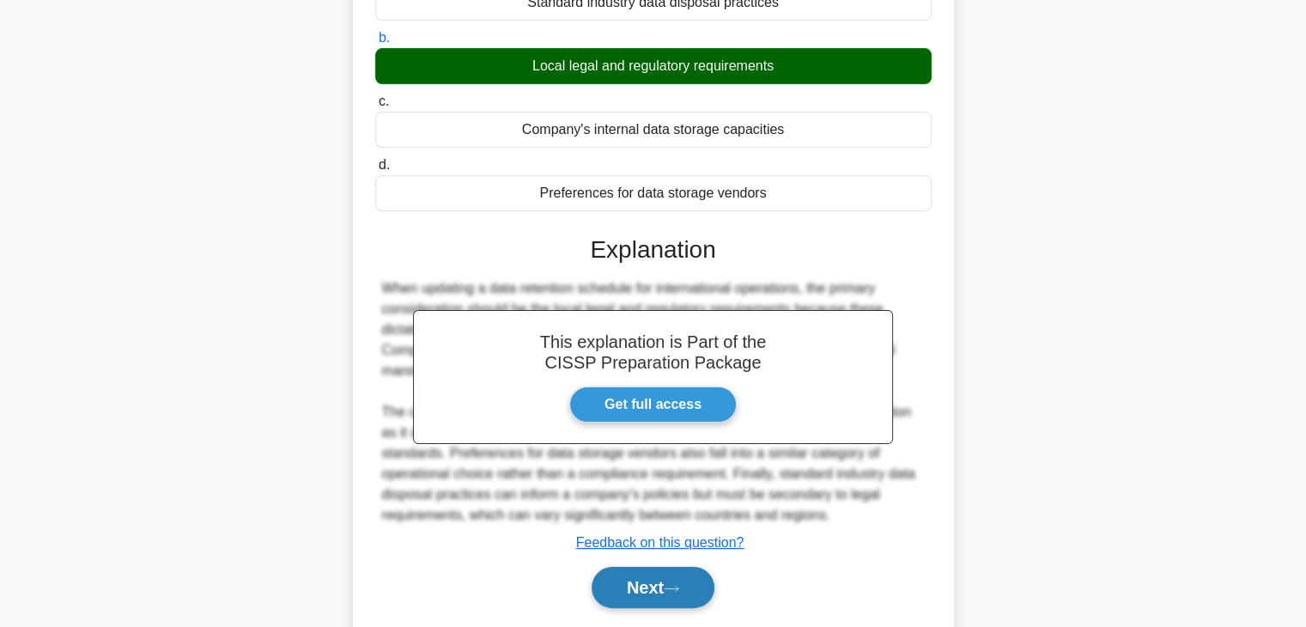
scroll to position [307, 0]
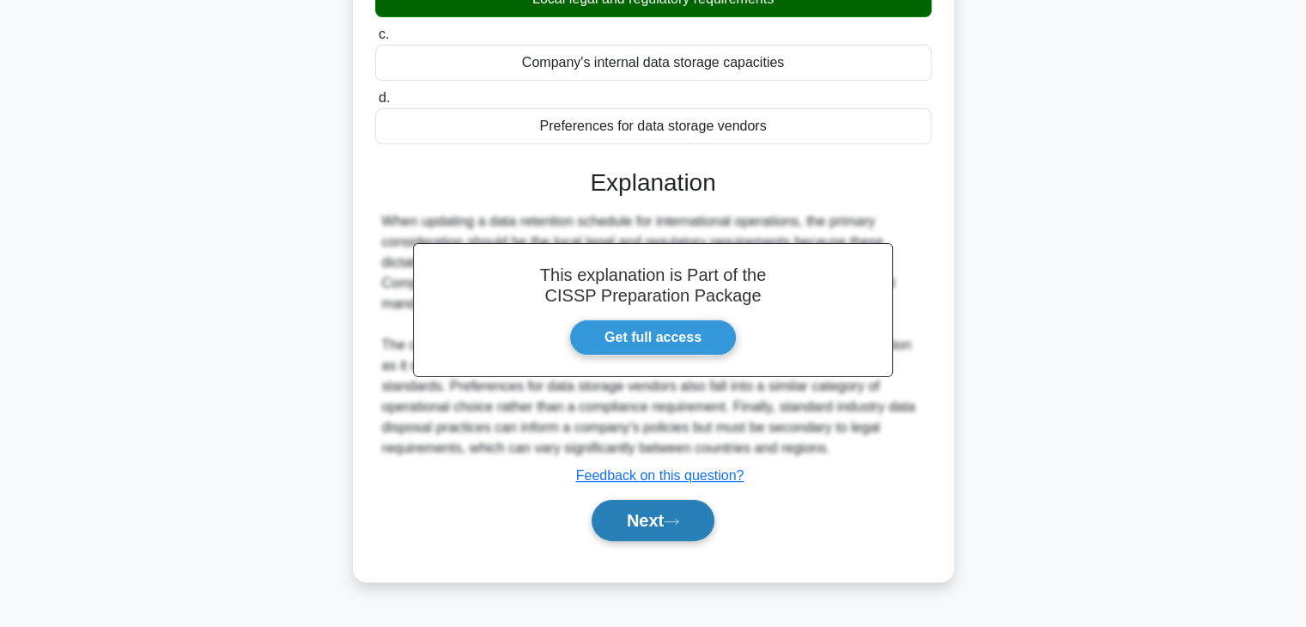
click at [659, 529] on button "Next" at bounding box center [653, 520] width 123 height 41
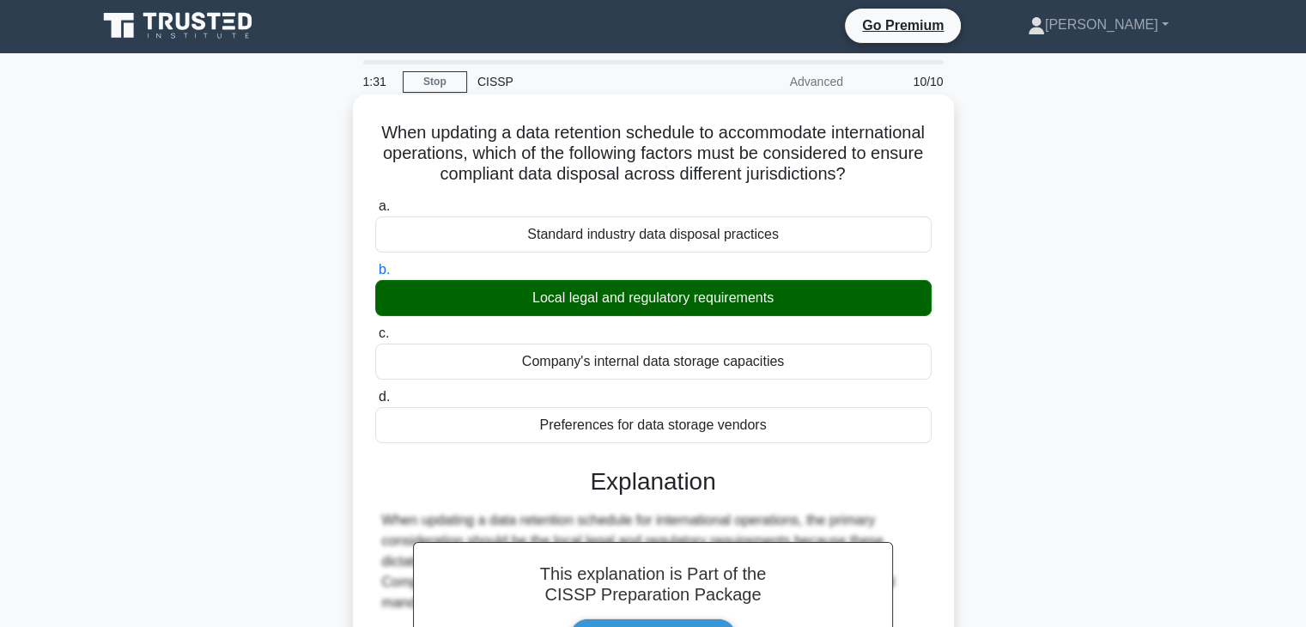
scroll to position [0, 0]
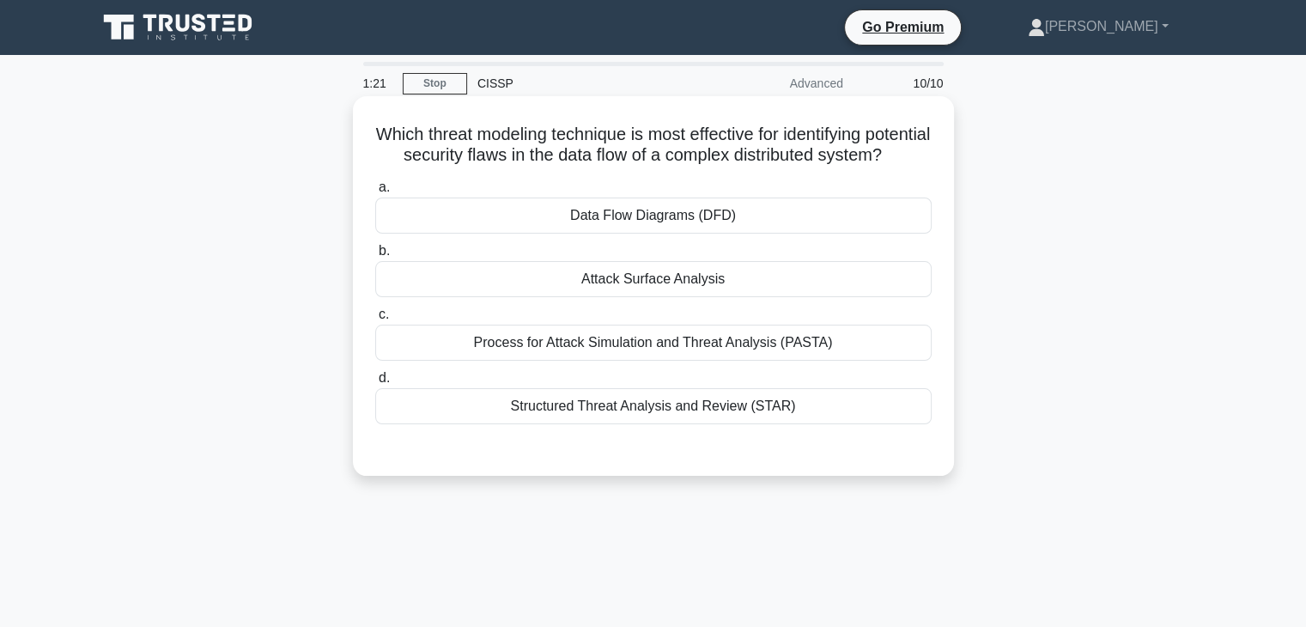
click at [750, 231] on div "Data Flow Diagrams (DFD)" at bounding box center [653, 215] width 556 height 36
click at [375, 193] on input "a. Data Flow Diagrams (DFD)" at bounding box center [375, 187] width 0 height 11
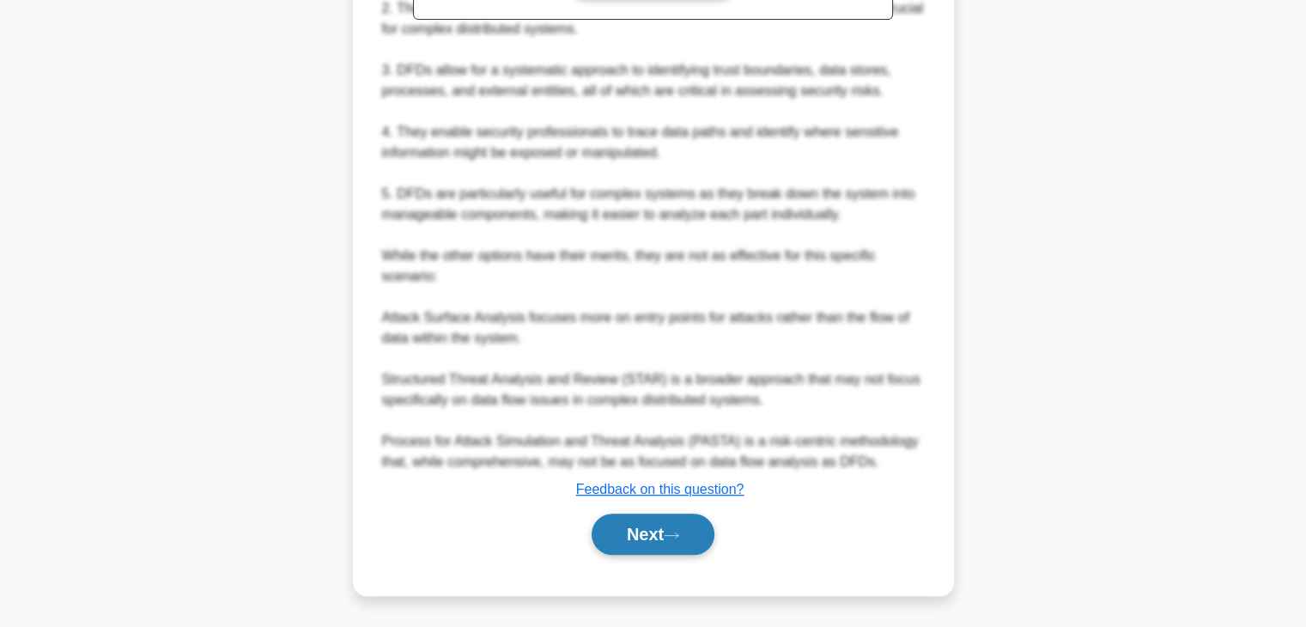
scroll to position [658, 0]
click at [671, 530] on icon at bounding box center [671, 534] width 15 height 9
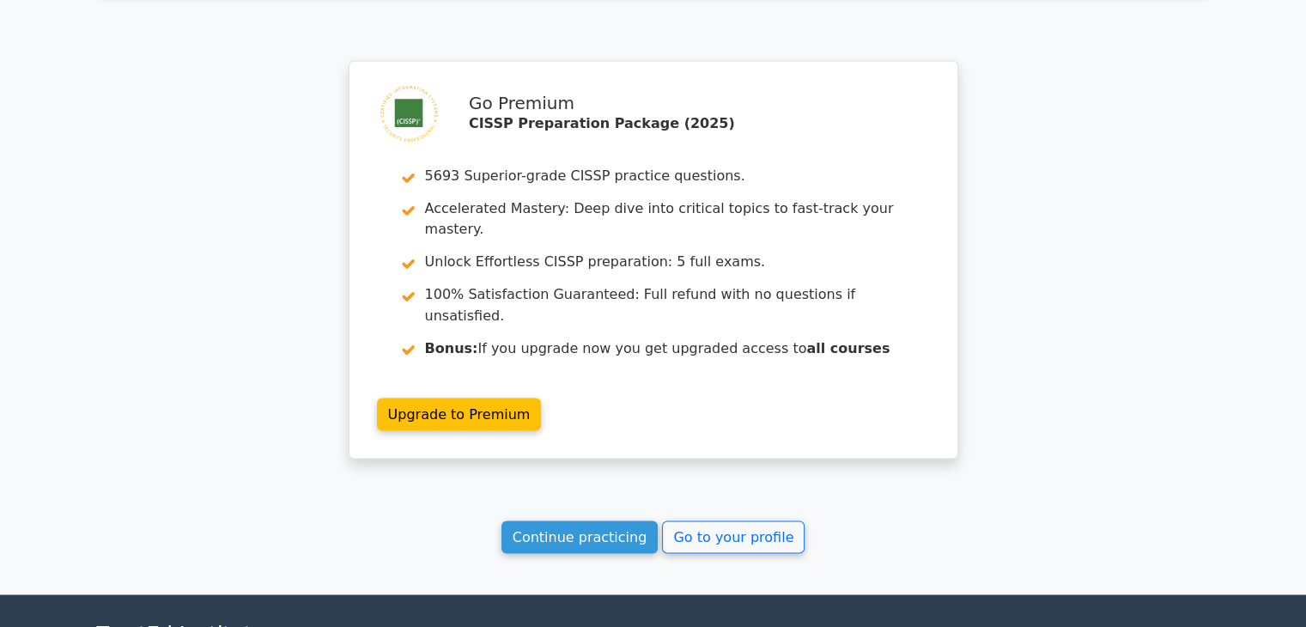
scroll to position [2948, 0]
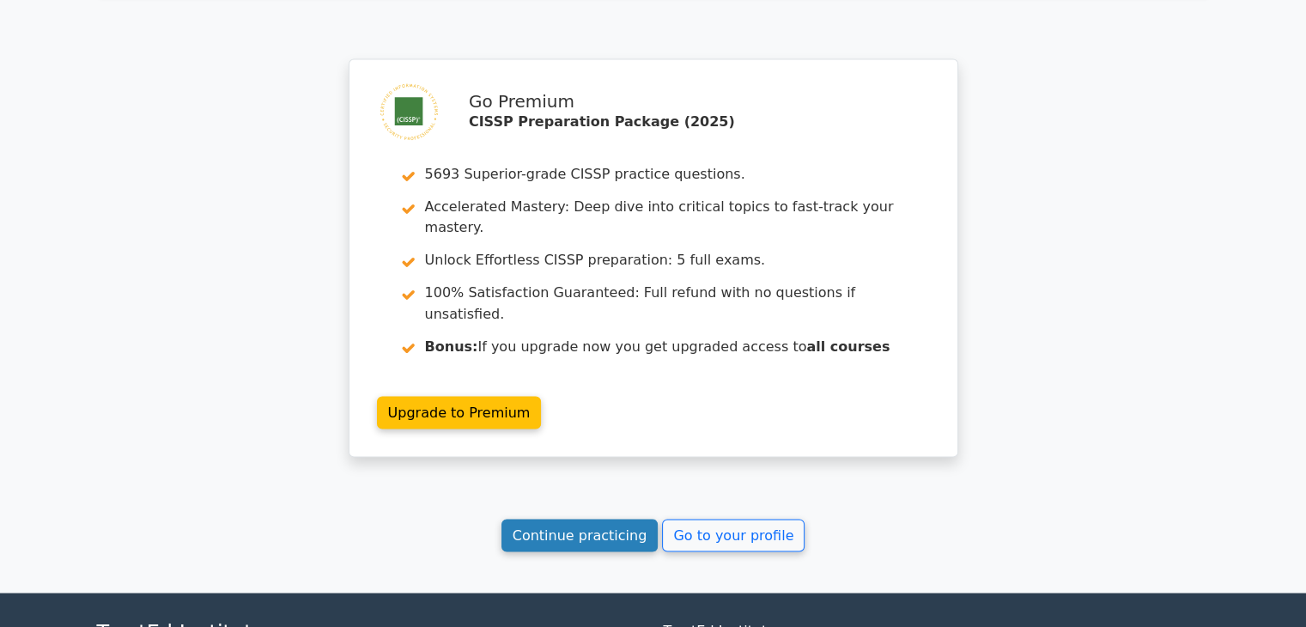
click at [591, 519] on link "Continue practicing" at bounding box center [579, 535] width 157 height 33
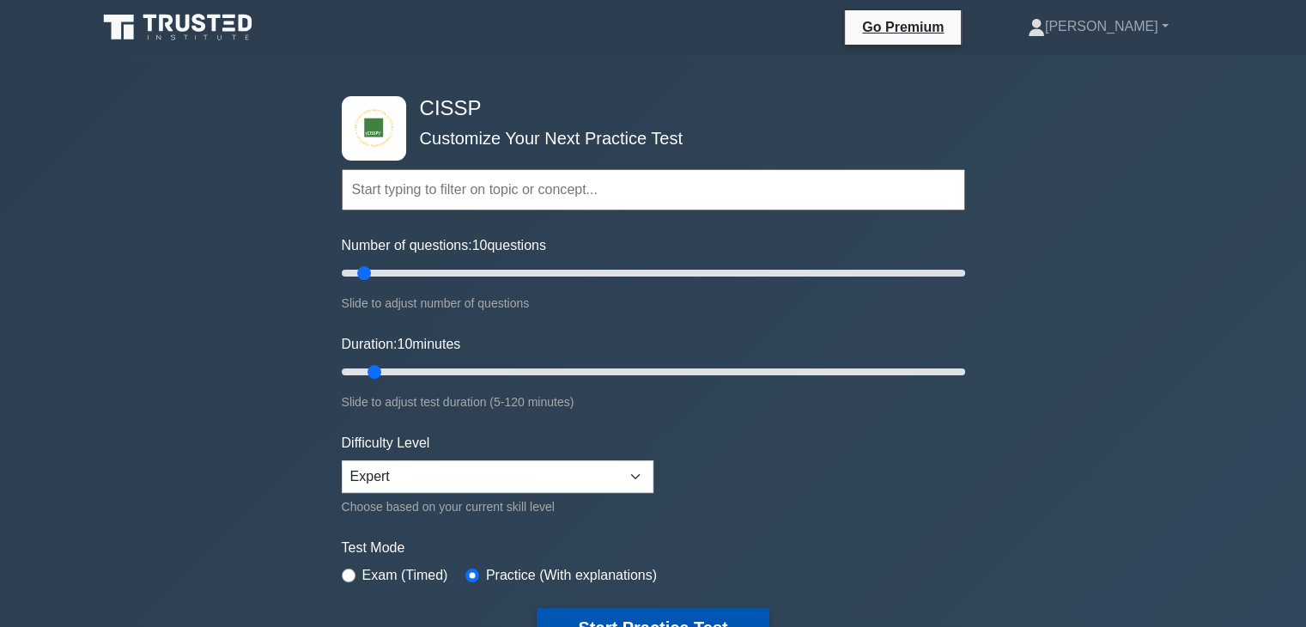
click at [624, 609] on button "Start Practice Test" at bounding box center [653, 627] width 232 height 39
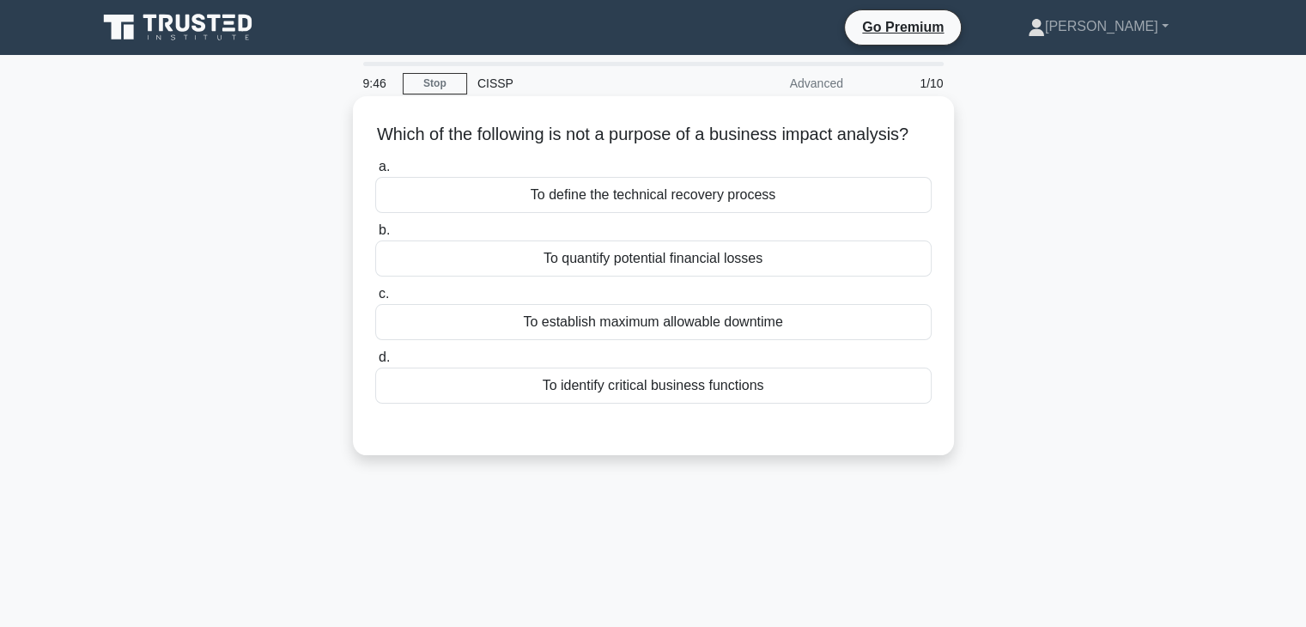
click at [740, 213] on div "To define the technical recovery process" at bounding box center [653, 195] width 556 height 36
click at [375, 173] on input "a. To define the technical recovery process" at bounding box center [375, 166] width 0 height 11
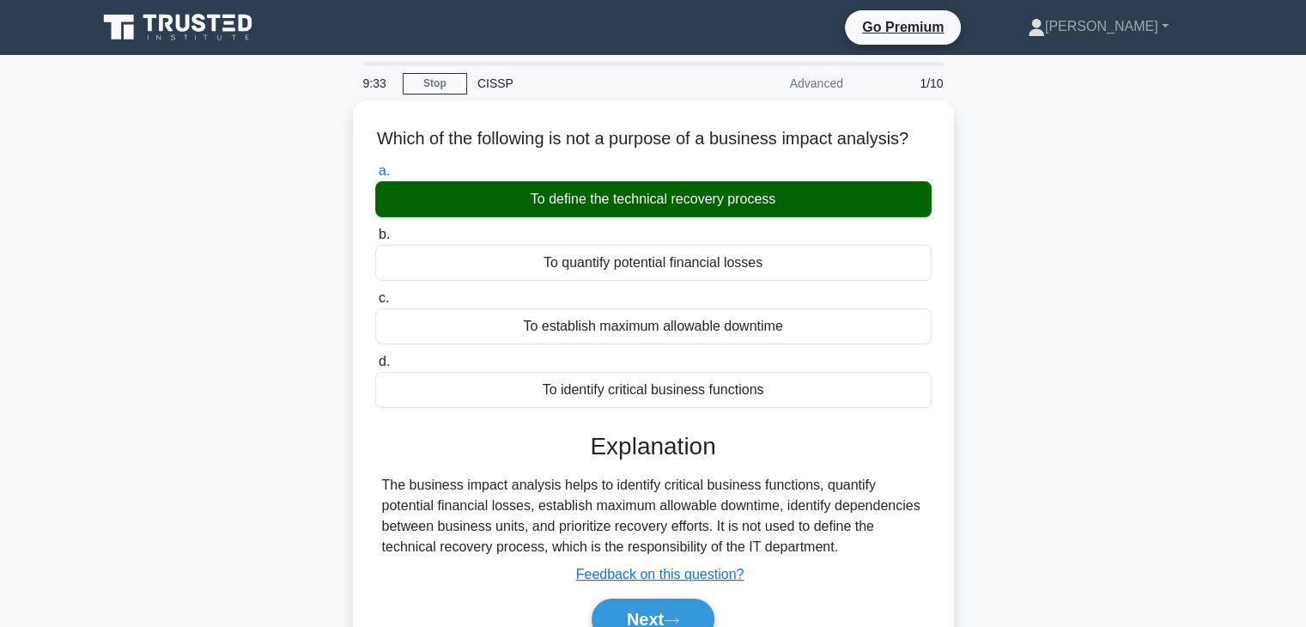
scroll to position [258, 0]
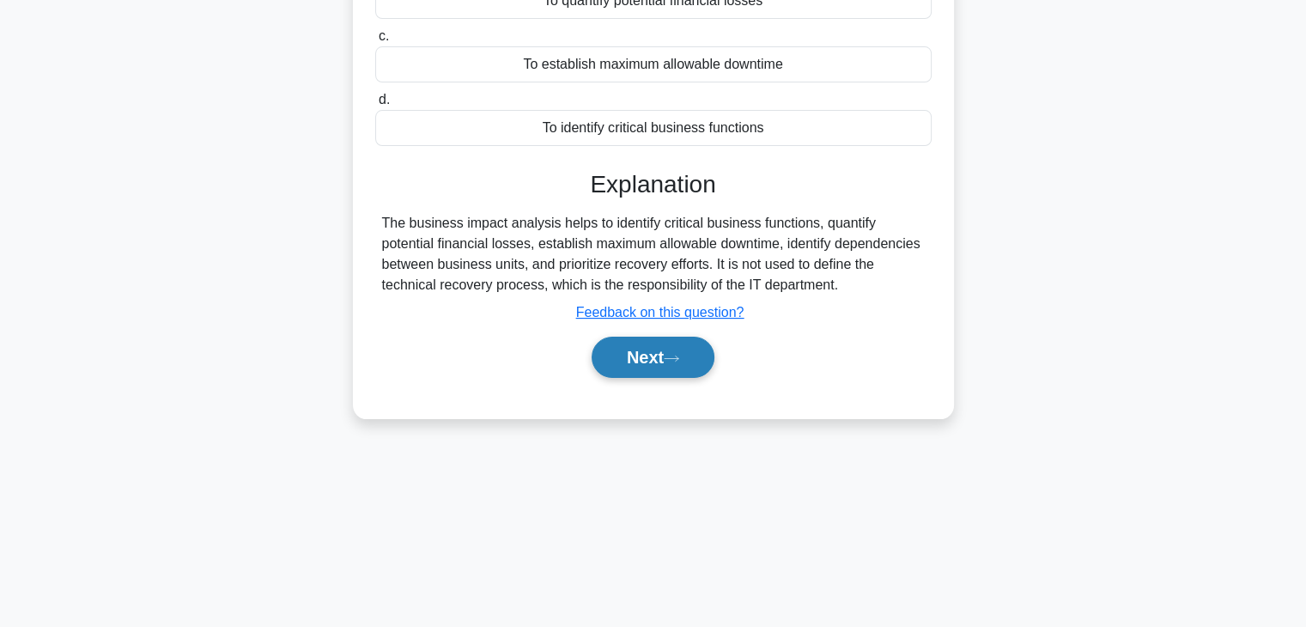
click at [671, 368] on button "Next" at bounding box center [653, 357] width 123 height 41
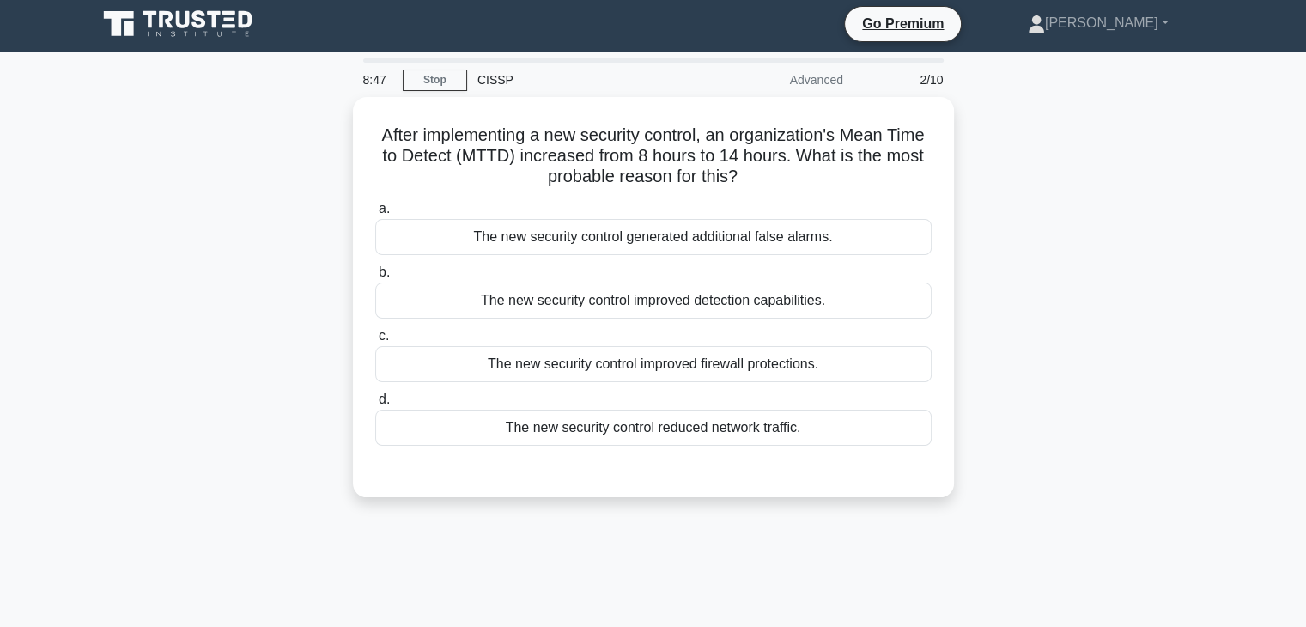
scroll to position [0, 0]
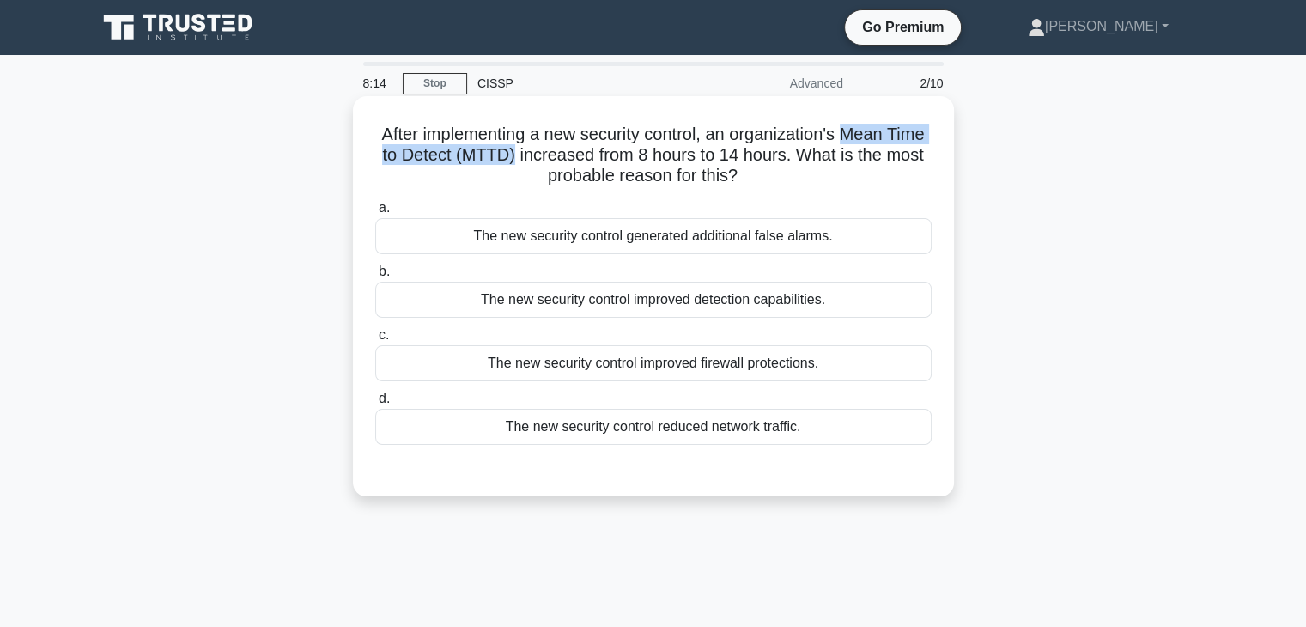
drag, startPoint x: 868, startPoint y: 135, endPoint x: 555, endPoint y: 147, distance: 313.6
click at [555, 147] on h5 "After implementing a new security control, an organization's Mean Time to Detec…" at bounding box center [653, 156] width 560 height 64
click at [649, 243] on div "The new security control generated additional false alarms." at bounding box center [653, 236] width 556 height 36
click at [375, 214] on input "a. The new security control generated additional false alarms." at bounding box center [375, 208] width 0 height 11
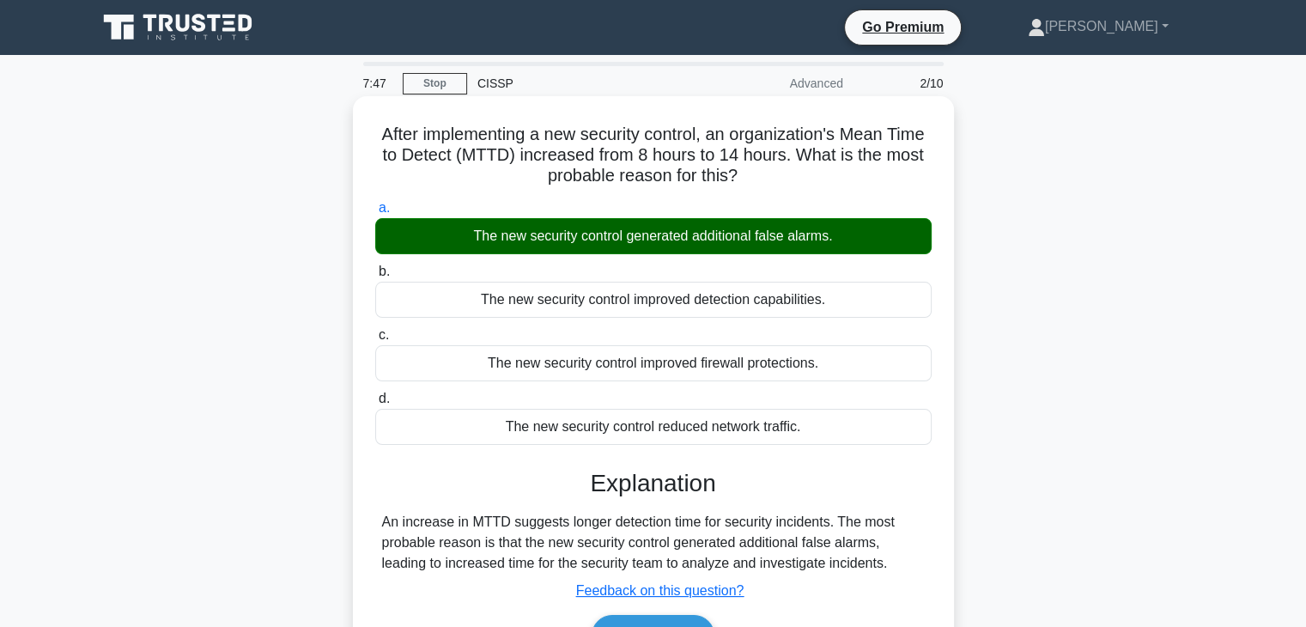
scroll to position [172, 0]
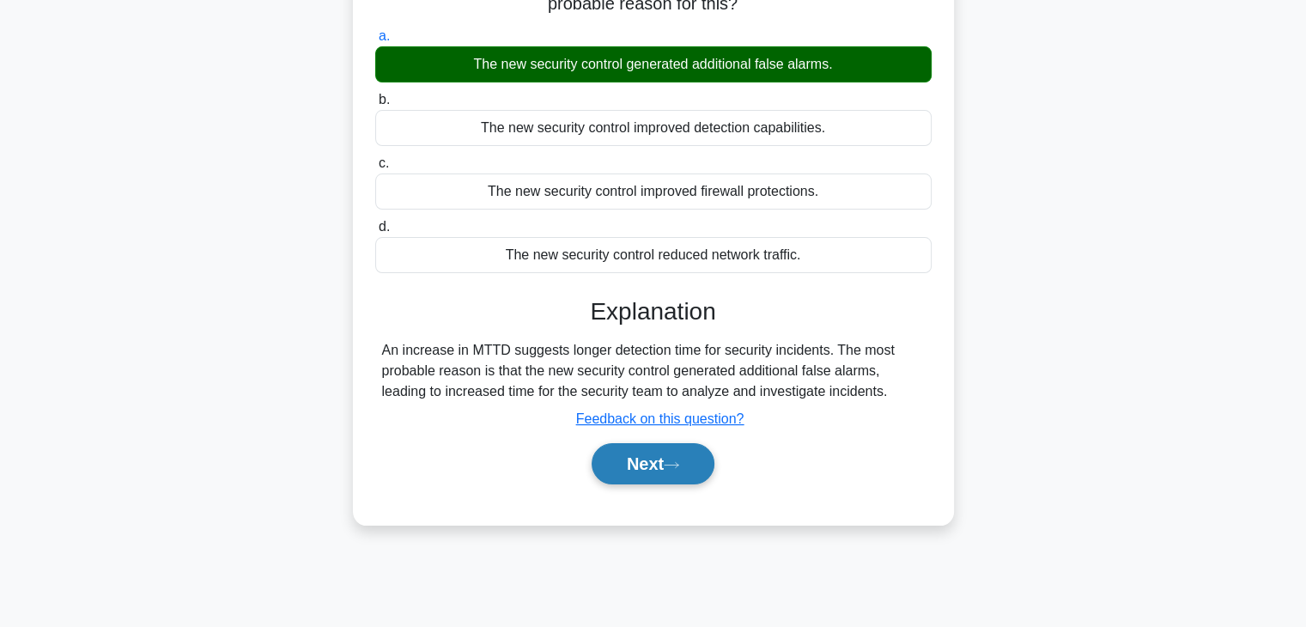
click at [618, 471] on button "Next" at bounding box center [653, 463] width 123 height 41
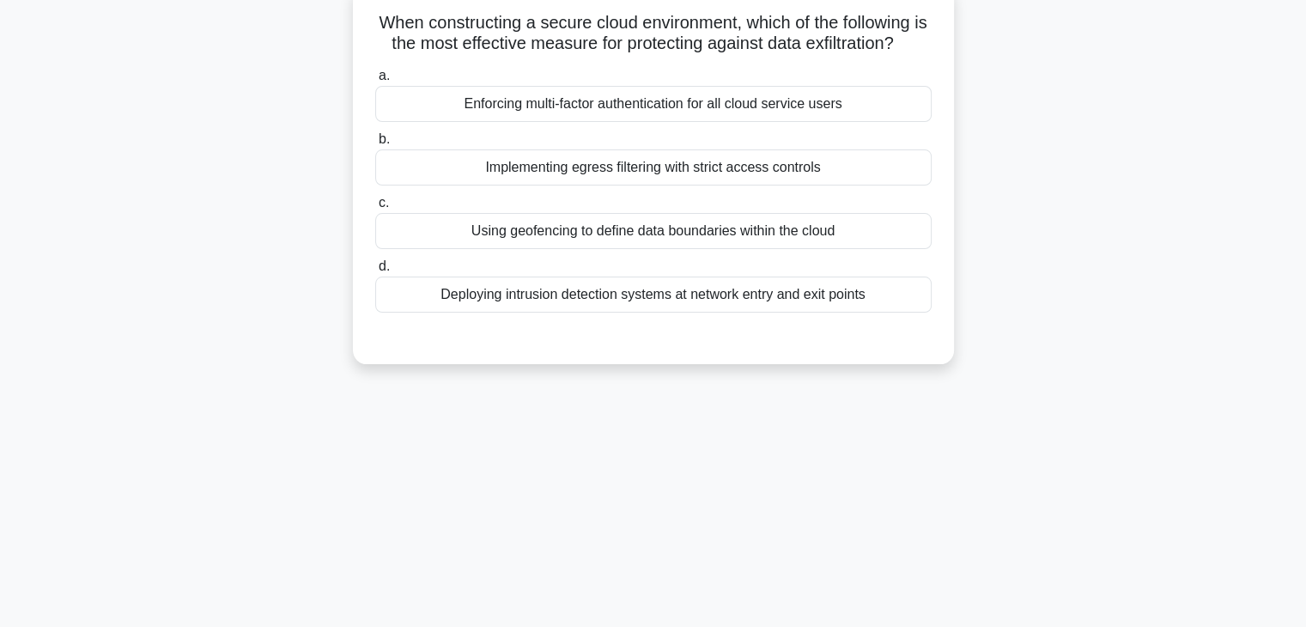
scroll to position [86, 0]
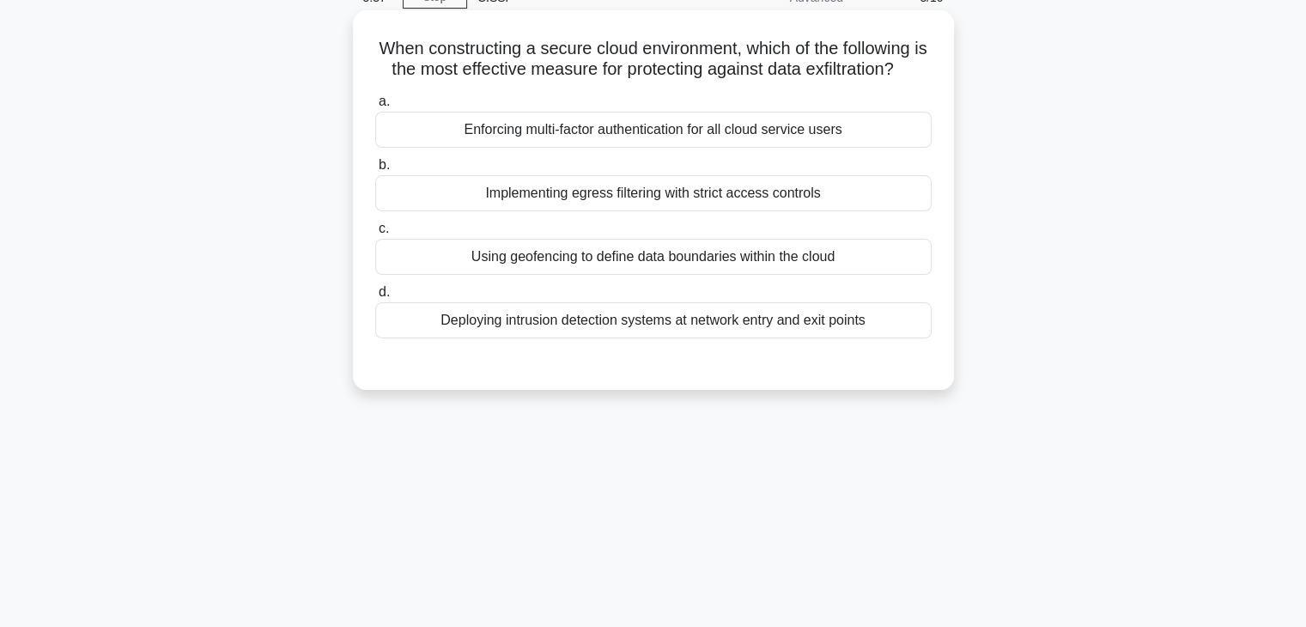
click at [567, 275] on div "Using geofencing to define data boundaries within the cloud" at bounding box center [653, 257] width 556 height 36
click at [375, 234] on input "c. Using geofencing to define data boundaries within the cloud" at bounding box center [375, 228] width 0 height 11
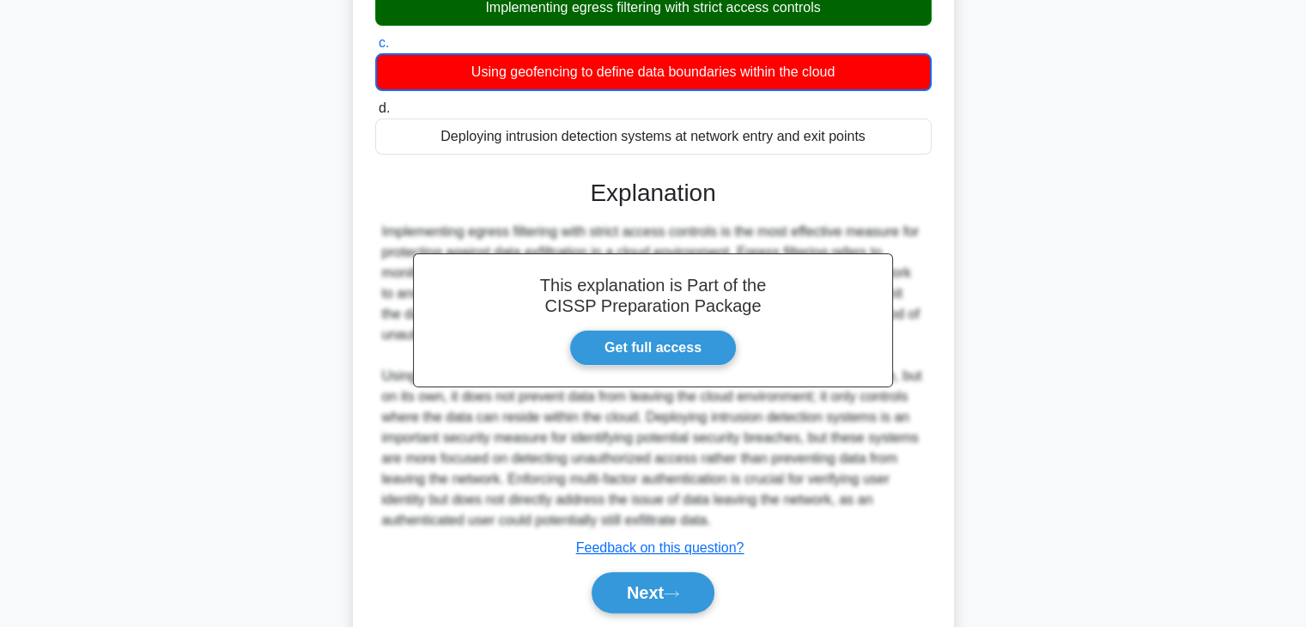
scroll to position [179, 0]
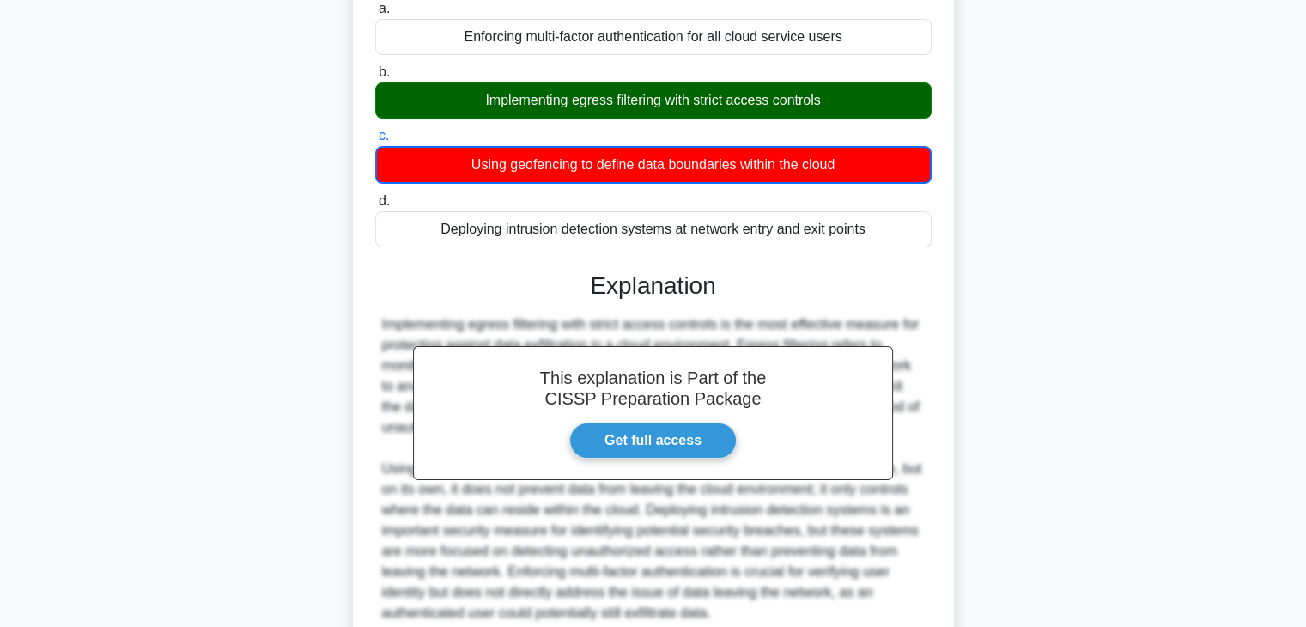
drag, startPoint x: 571, startPoint y: 123, endPoint x: 659, endPoint y: 123, distance: 87.6
click at [659, 118] on div "Implementing egress filtering with strict access controls" at bounding box center [653, 100] width 556 height 36
click at [375, 78] on input "b. Implementing egress filtering with strict access controls" at bounding box center [375, 72] width 0 height 11
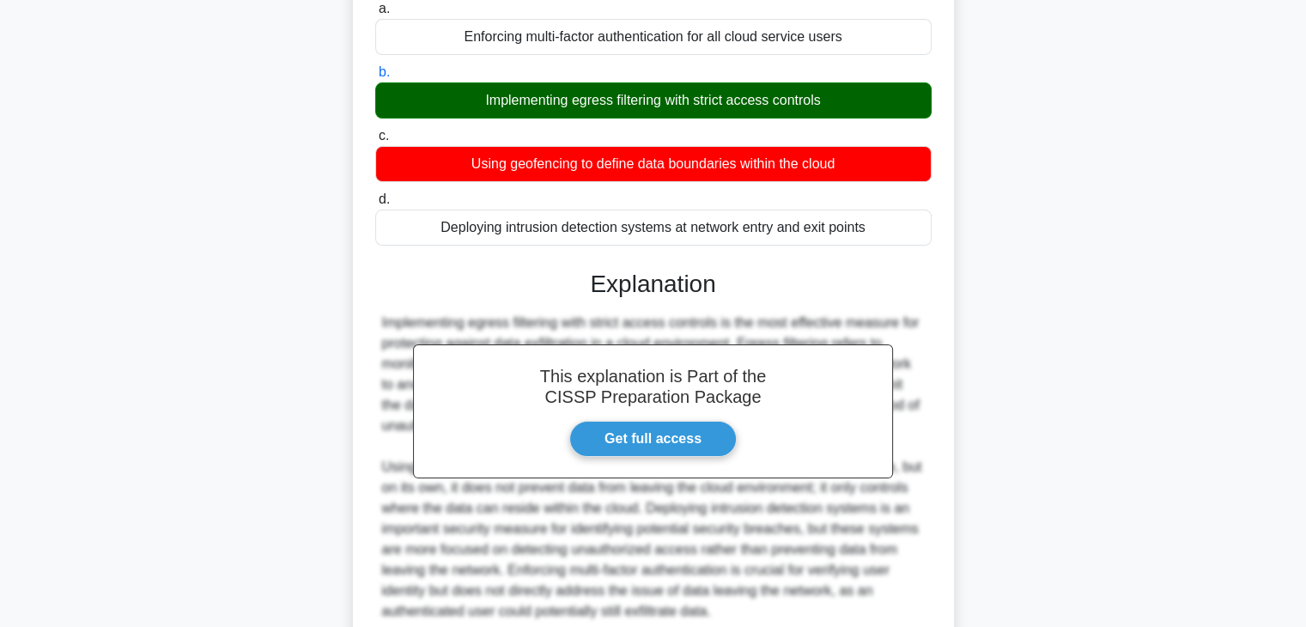
click at [570, 118] on div "Implementing egress filtering with strict access controls" at bounding box center [653, 100] width 556 height 36
click at [375, 78] on input "b. Implementing egress filtering with strict access controls" at bounding box center [375, 72] width 0 height 11
click at [570, 118] on div "Implementing egress filtering with strict access controls" at bounding box center [653, 100] width 556 height 36
click at [375, 78] on input "b. Implementing egress filtering with strict access controls" at bounding box center [375, 72] width 0 height 11
drag, startPoint x: 575, startPoint y: 124, endPoint x: 653, endPoint y: 118, distance: 77.6
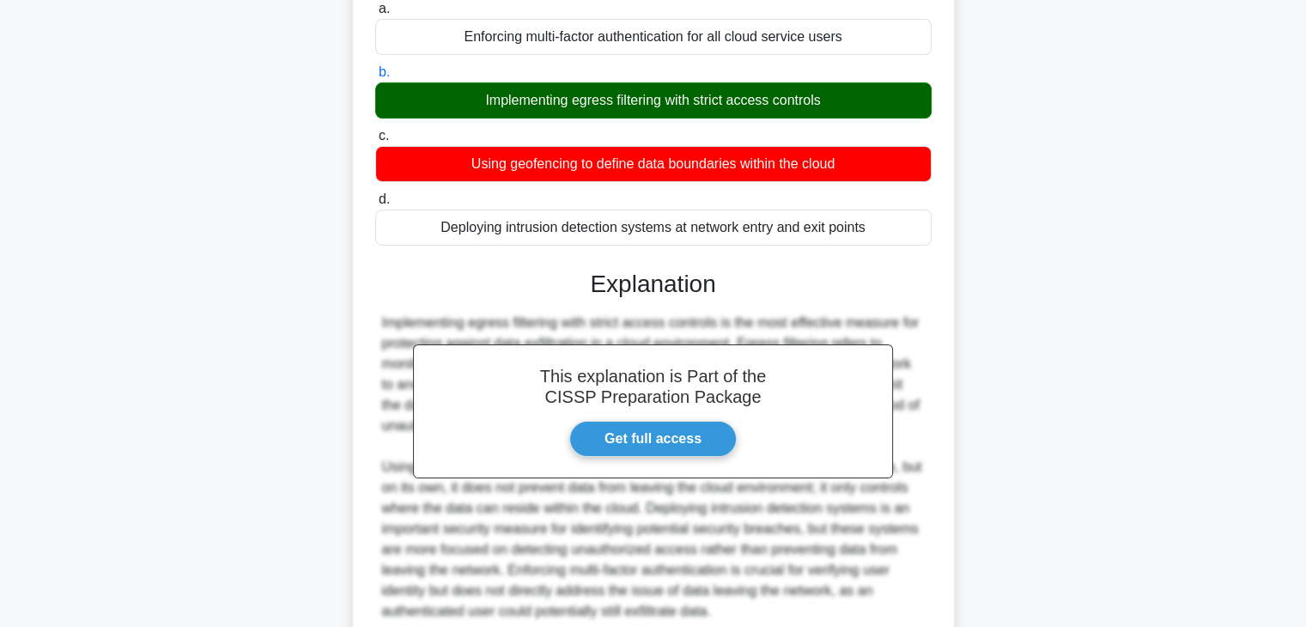
click at [653, 118] on div "Implementing egress filtering with strict access controls" at bounding box center [653, 100] width 556 height 36
drag, startPoint x: 573, startPoint y: 121, endPoint x: 663, endPoint y: 124, distance: 90.2
click at [663, 118] on div "Implementing egress filtering with strict access controls" at bounding box center [653, 100] width 556 height 36
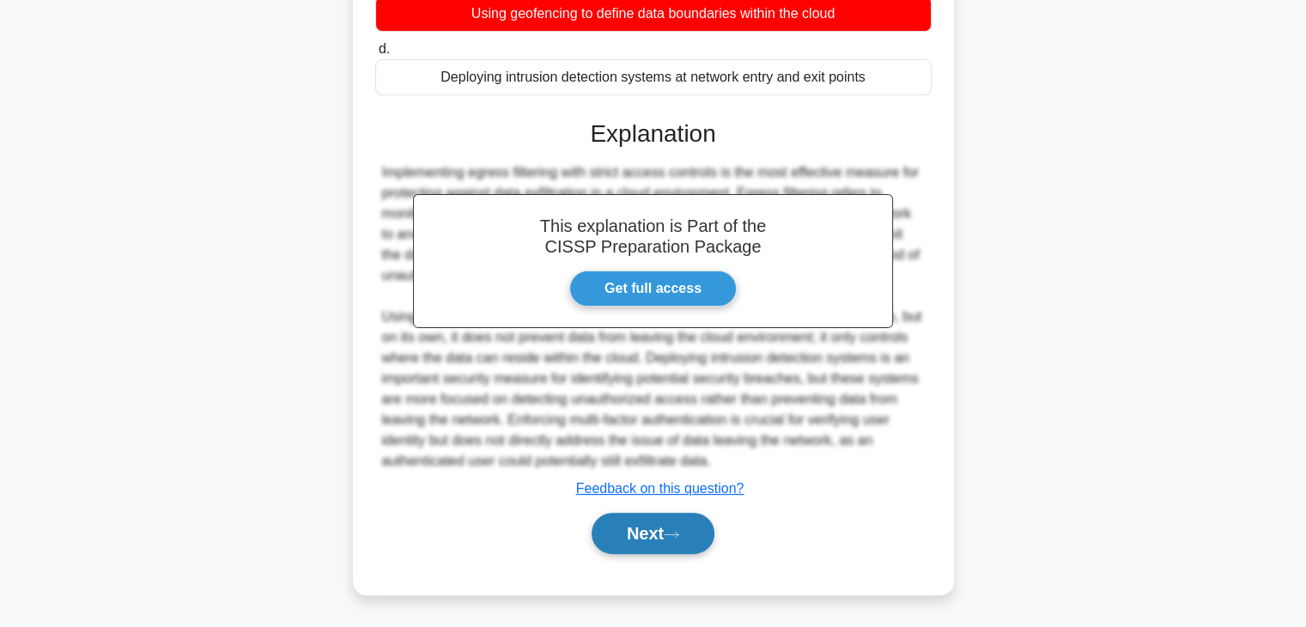
click at [651, 519] on button "Next" at bounding box center [653, 533] width 123 height 41
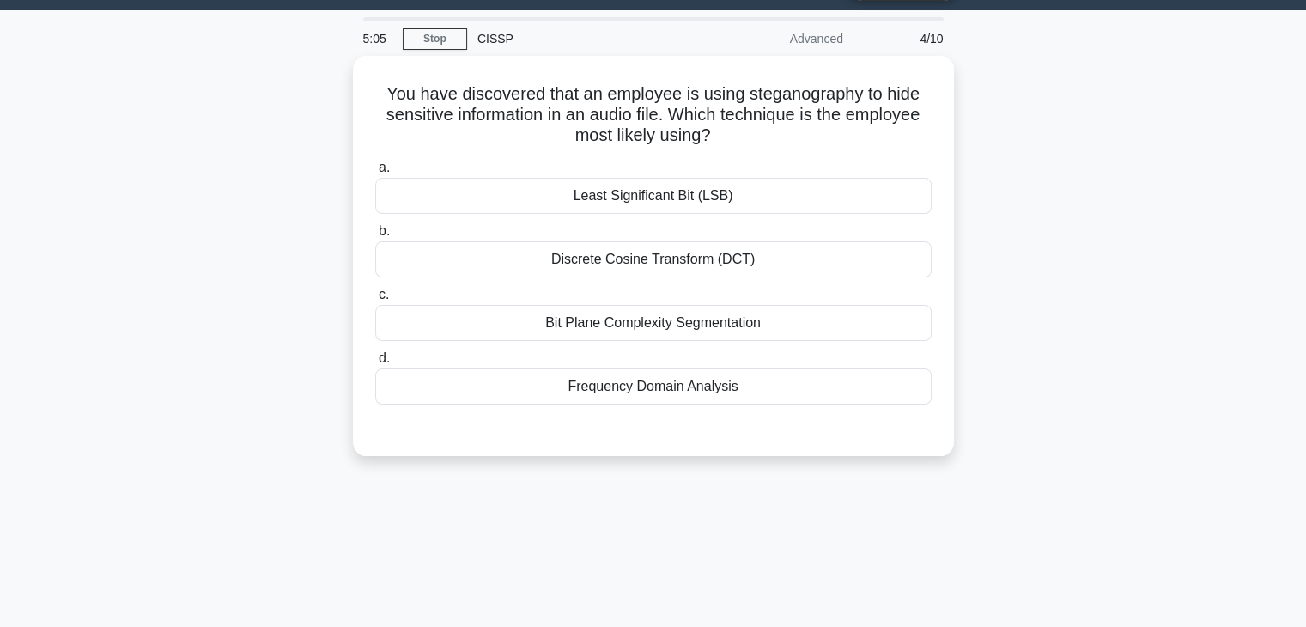
scroll to position [44, 0]
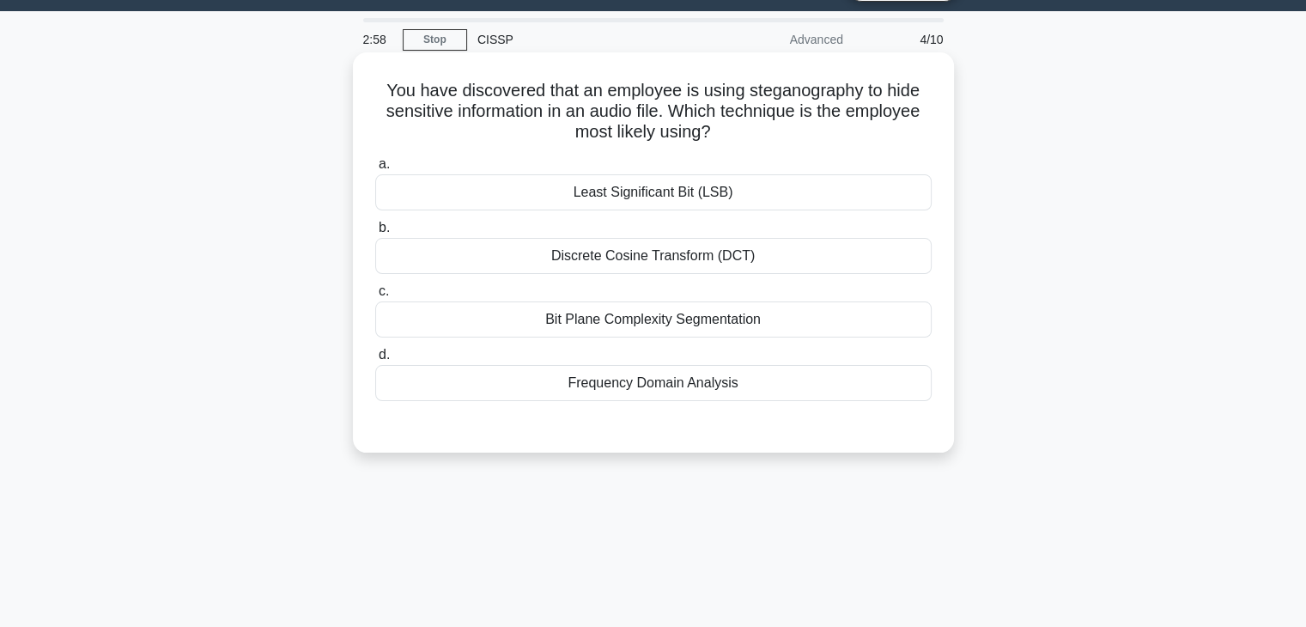
click at [847, 186] on div "Least Significant Bit (LSB)" at bounding box center [653, 192] width 556 height 36
click at [375, 170] on input "a. Least Significant Bit (LSB)" at bounding box center [375, 164] width 0 height 11
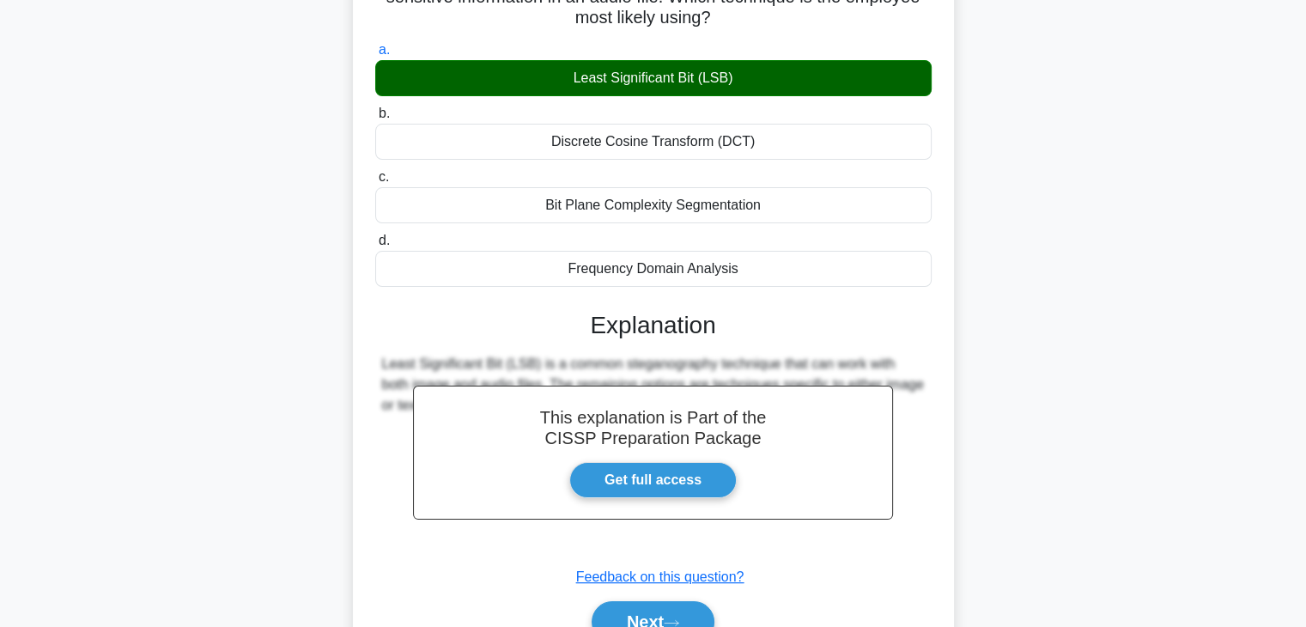
scroll to position [301, 0]
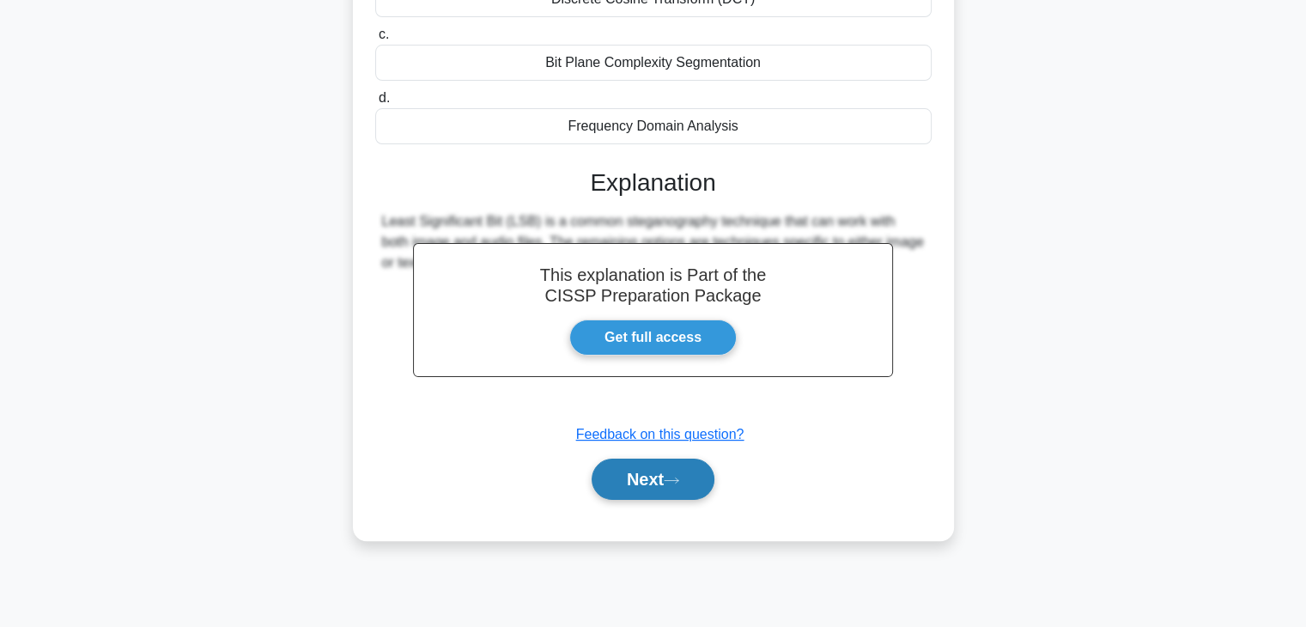
click at [688, 465] on button "Next" at bounding box center [653, 478] width 123 height 41
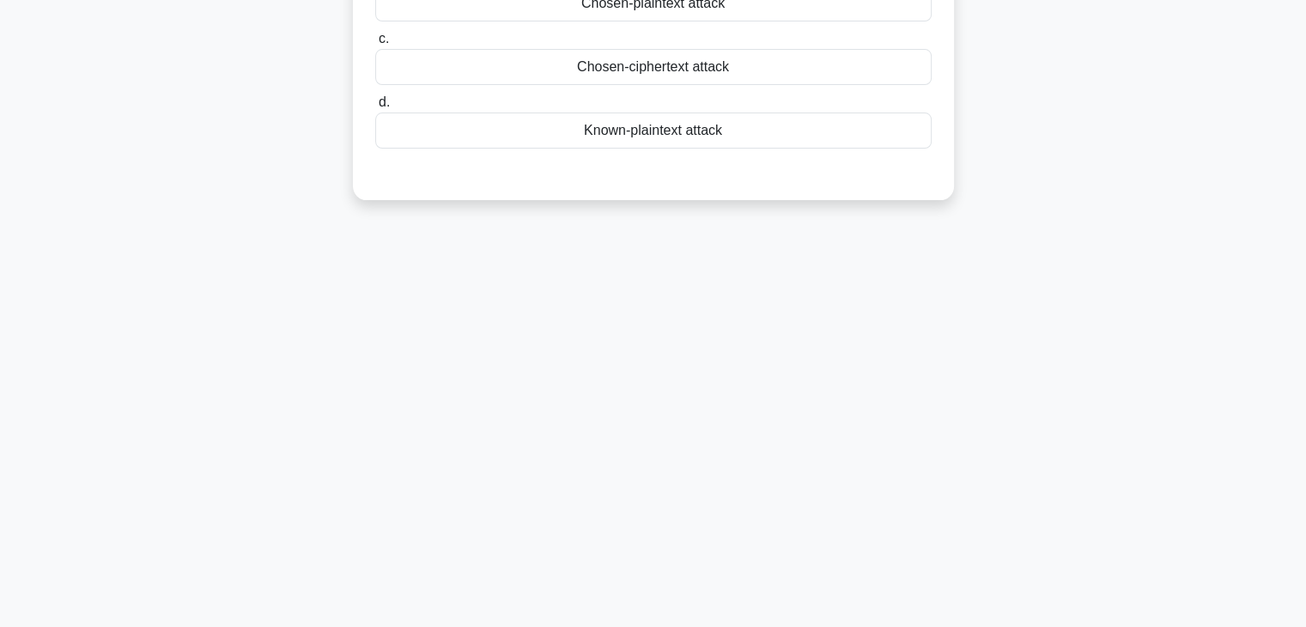
scroll to position [0, 0]
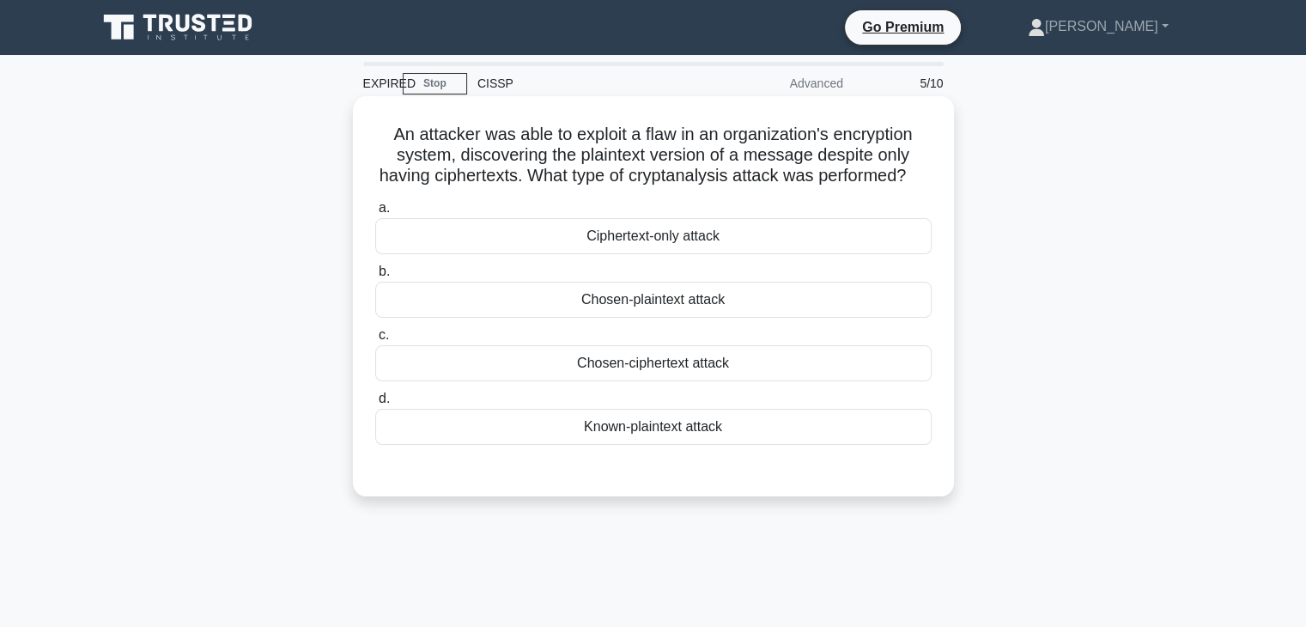
click at [630, 445] on div "Known-plaintext attack" at bounding box center [653, 427] width 556 height 36
click at [375, 404] on input "d. Known-plaintext attack" at bounding box center [375, 398] width 0 height 11
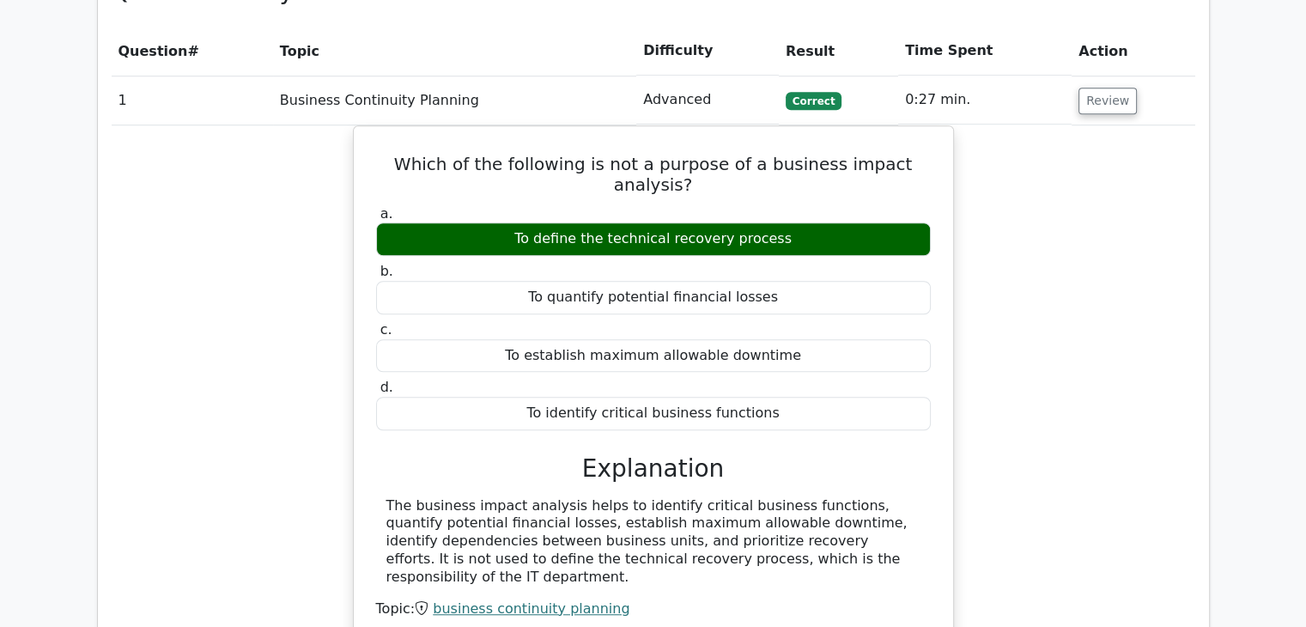
scroll to position [1460, 0]
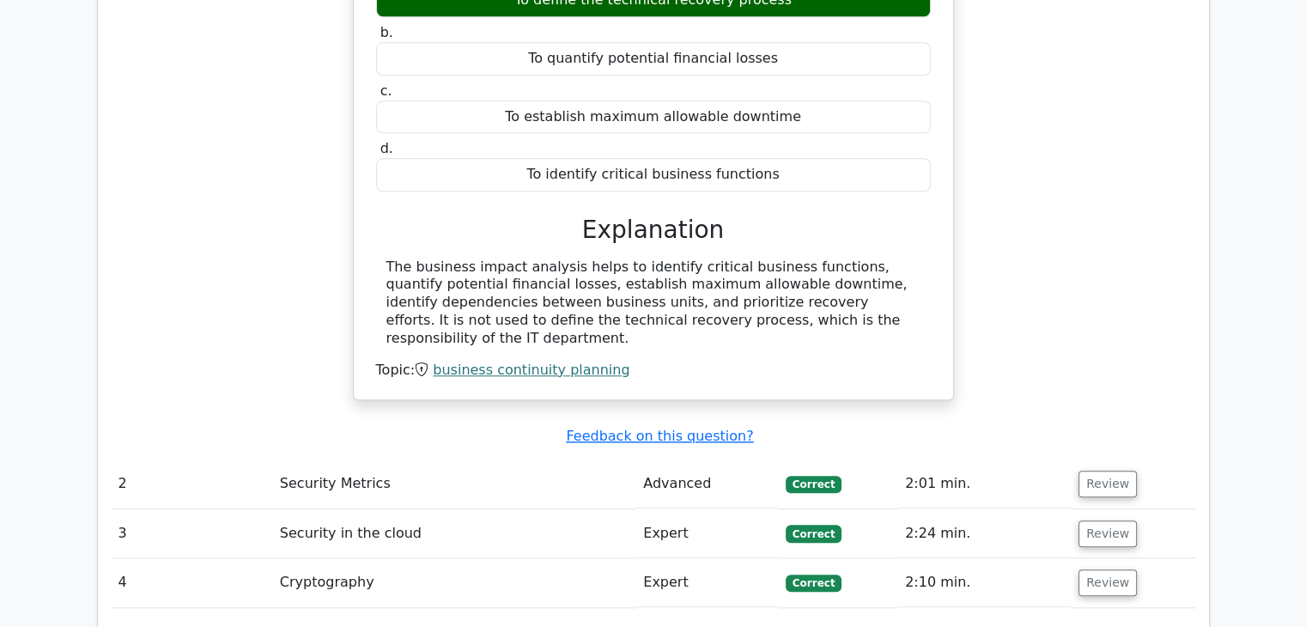
click at [744, 558] on td "Expert" at bounding box center [707, 582] width 143 height 49
click at [1093, 569] on button "Review" at bounding box center [1107, 582] width 58 height 27
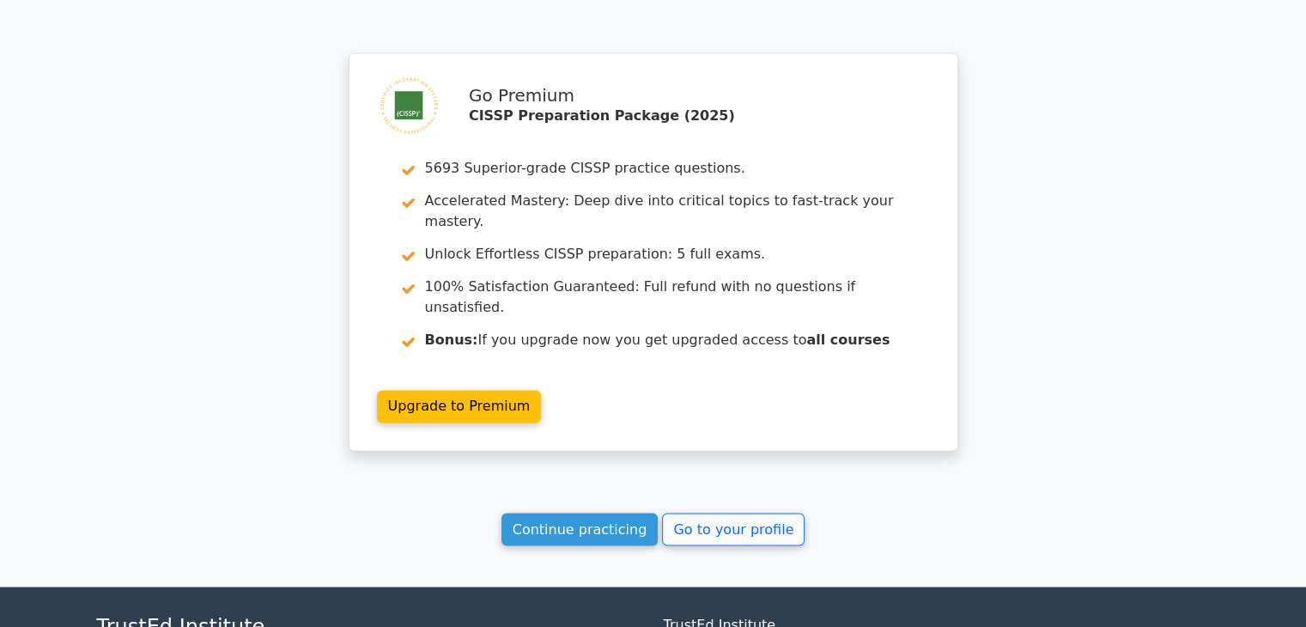
scroll to position [2869, 0]
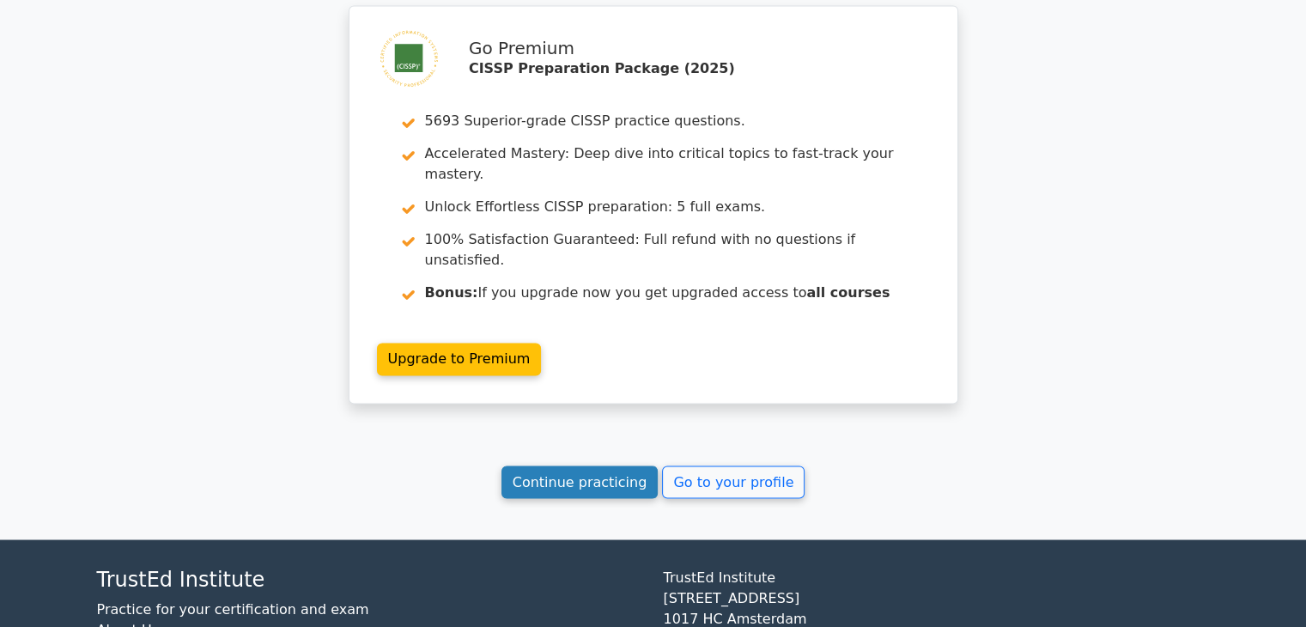
click at [587, 465] on link "Continue practicing" at bounding box center [579, 481] width 157 height 33
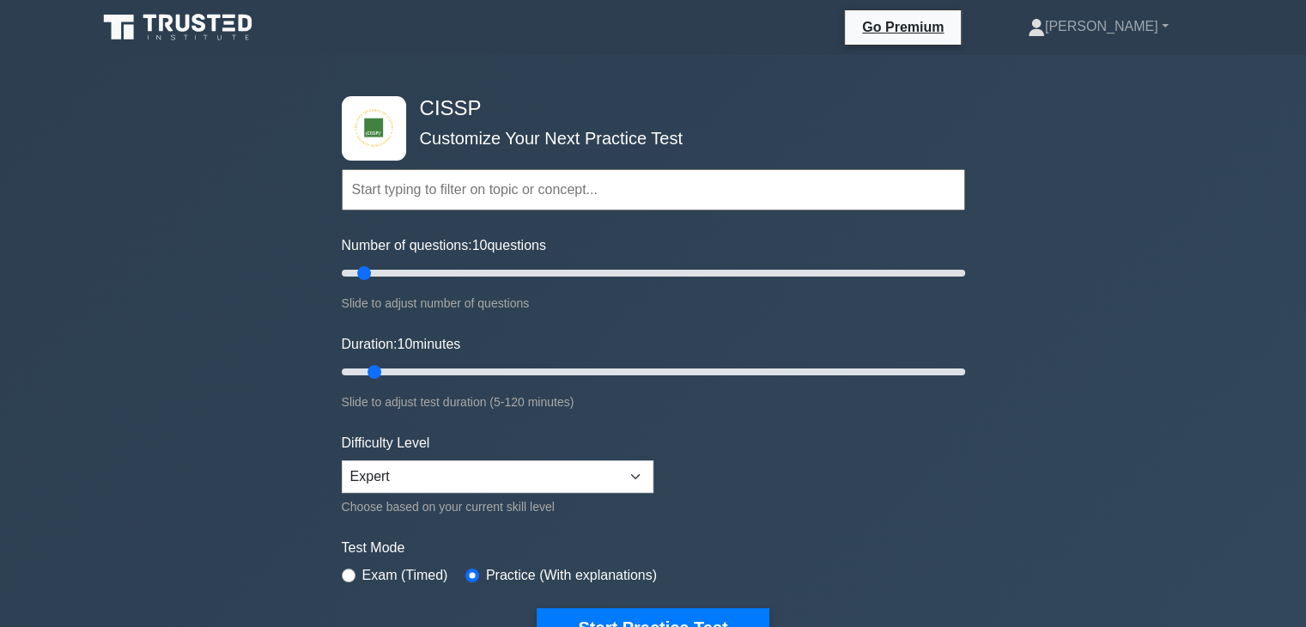
scroll to position [515, 0]
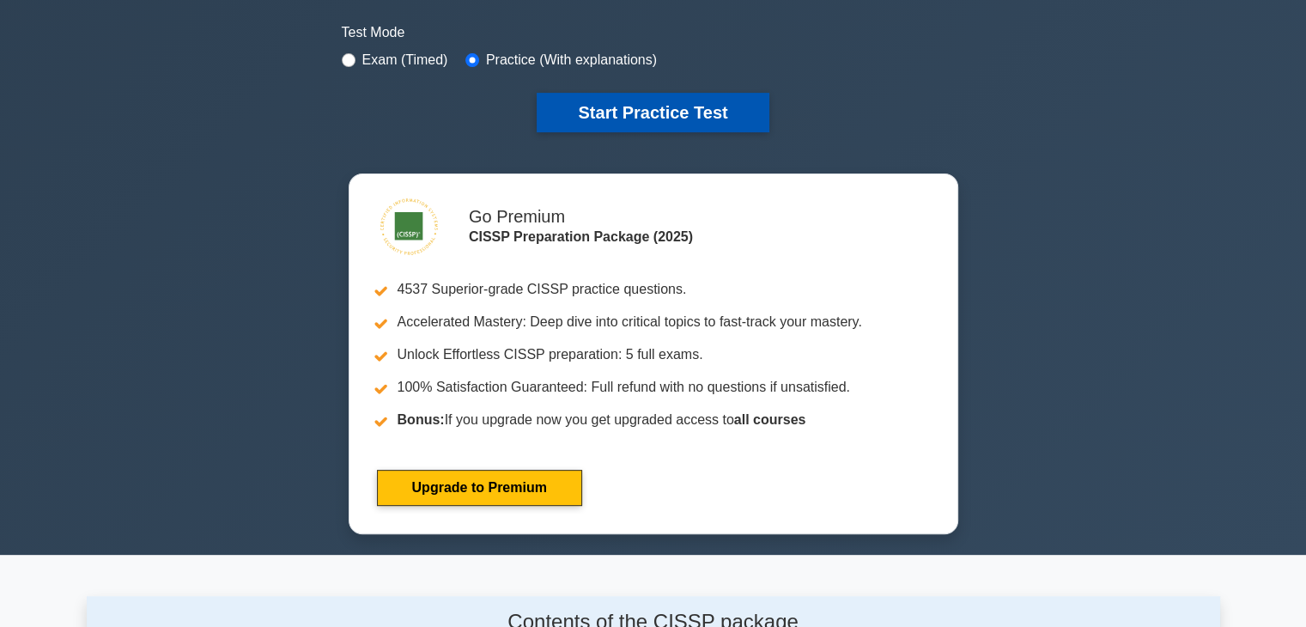
click at [683, 97] on button "Start Practice Test" at bounding box center [653, 112] width 232 height 39
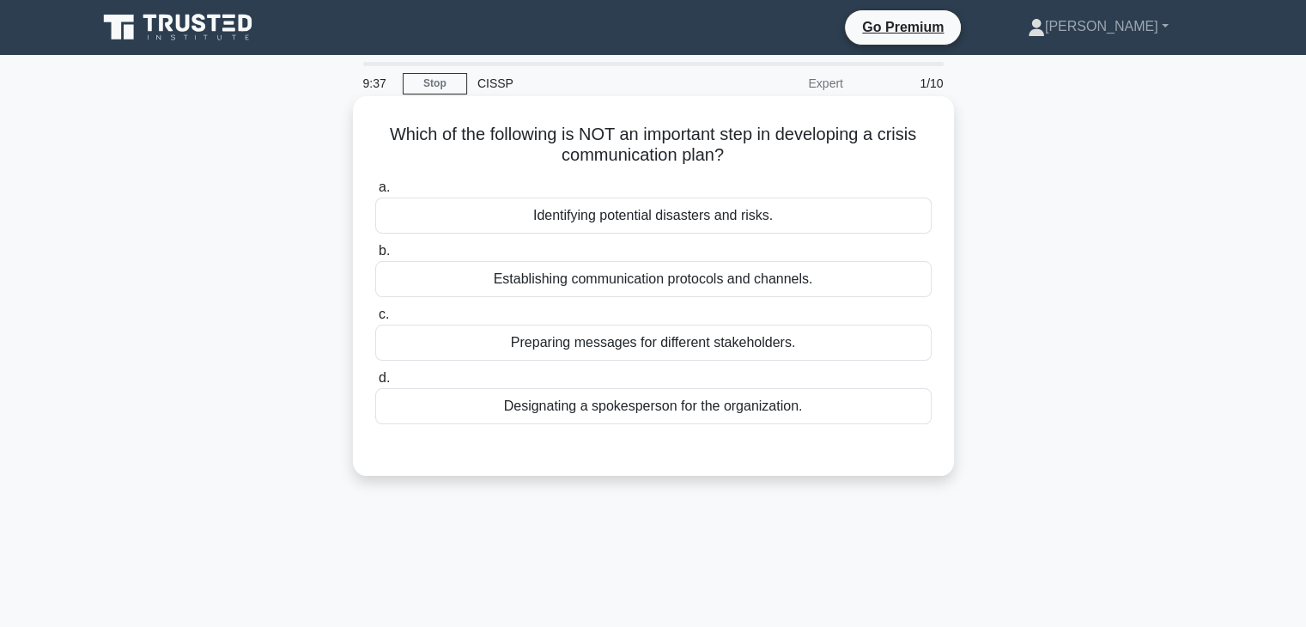
click at [738, 422] on div "Designating a spokesperson for the organization." at bounding box center [653, 406] width 556 height 36
click at [375, 384] on input "d. Designating a spokesperson for the organization." at bounding box center [375, 378] width 0 height 11
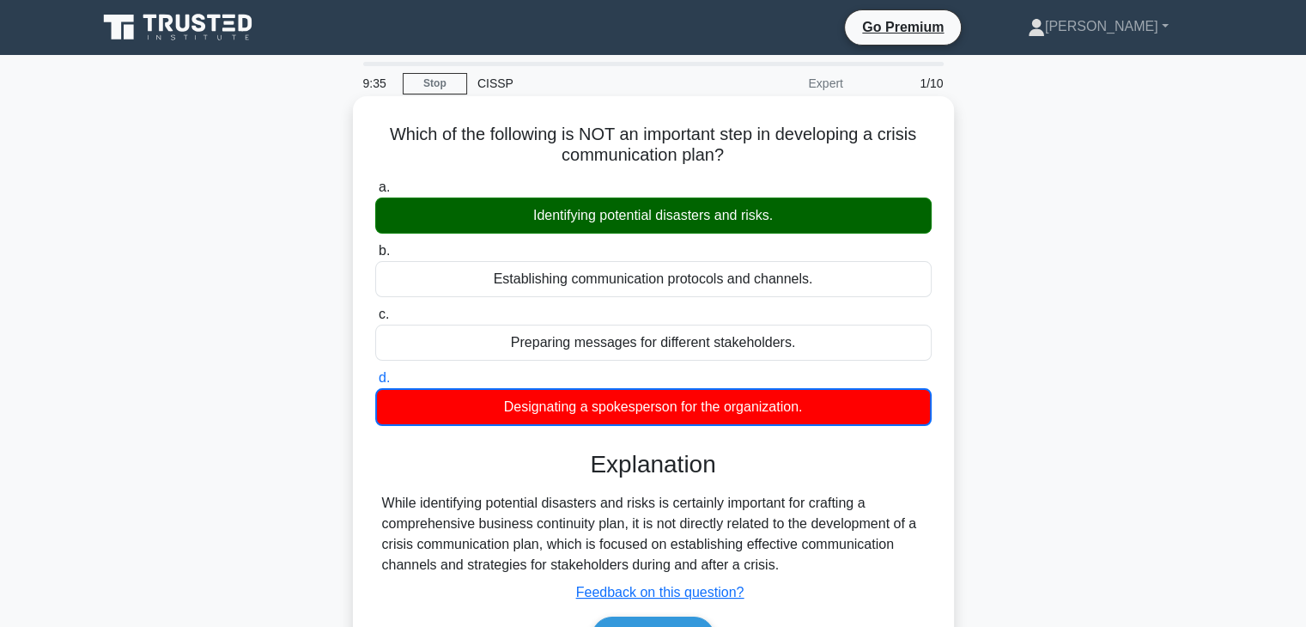
scroll to position [86, 0]
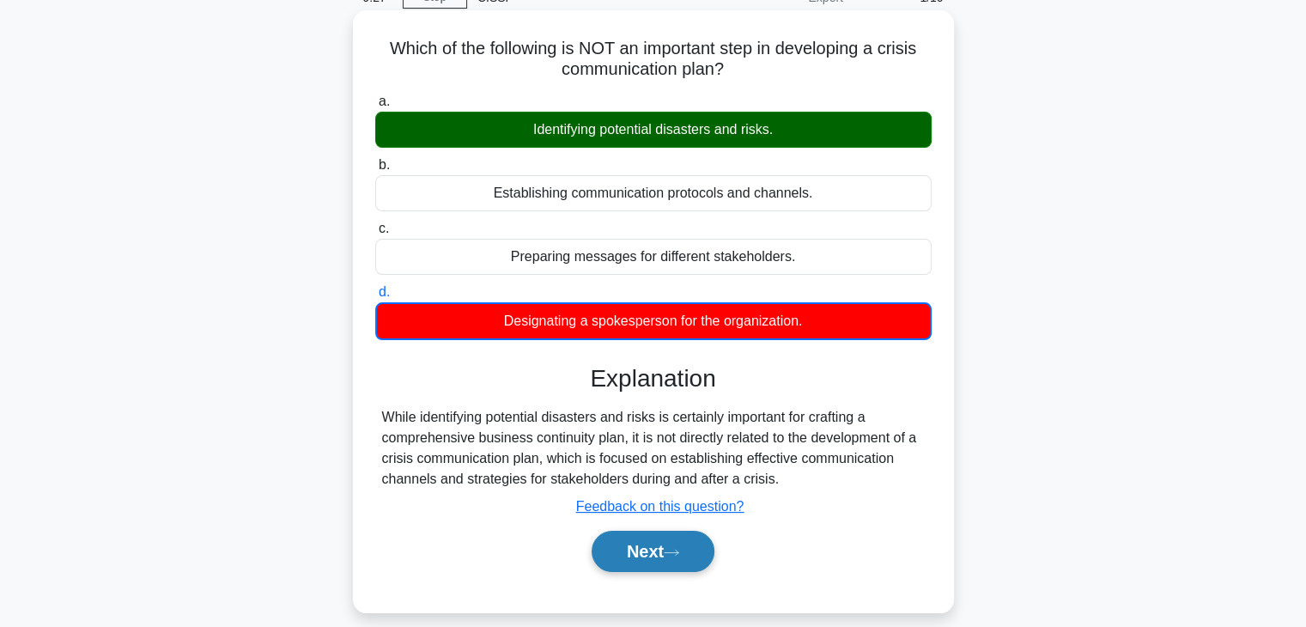
click at [642, 562] on button "Next" at bounding box center [653, 551] width 123 height 41
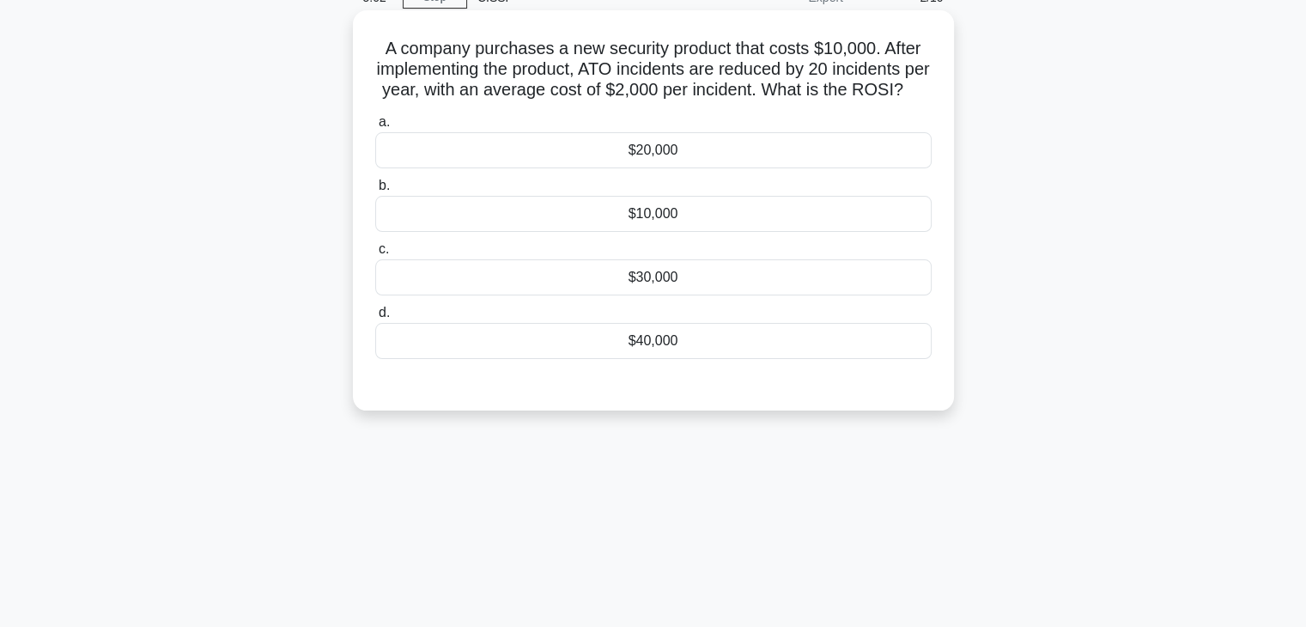
click at [707, 295] on div "$30,000" at bounding box center [653, 277] width 556 height 36
click at [375, 255] on input "c. $30,000" at bounding box center [375, 249] width 0 height 11
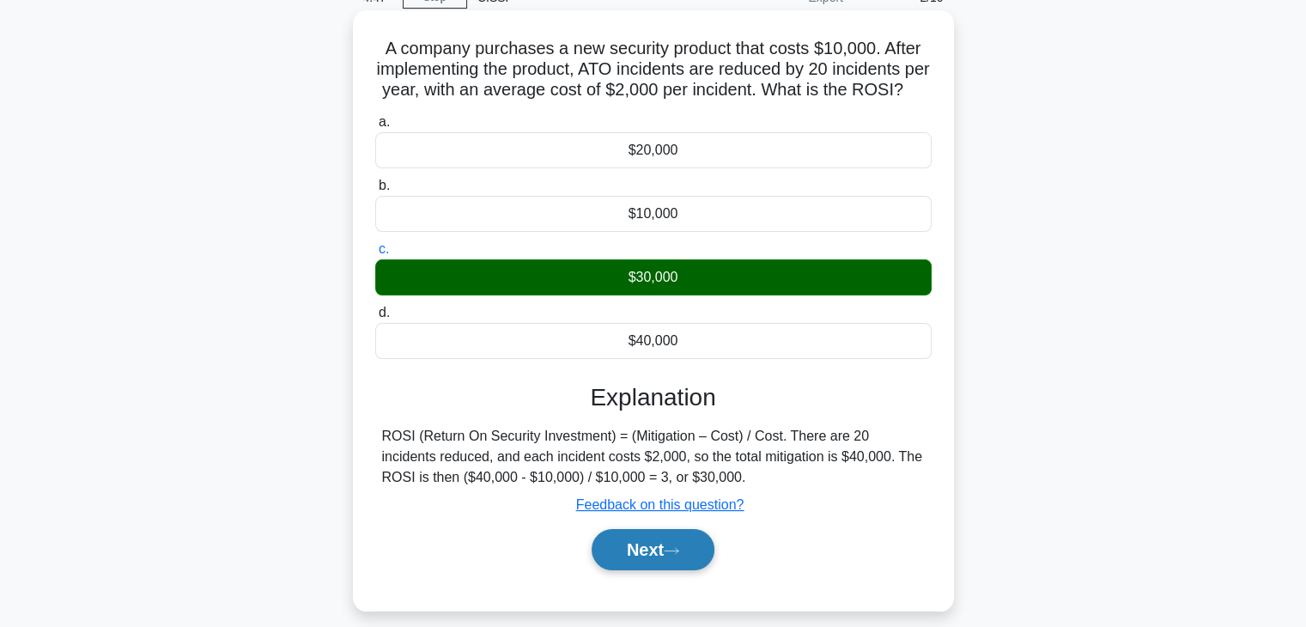
click at [600, 568] on button "Next" at bounding box center [653, 549] width 123 height 41
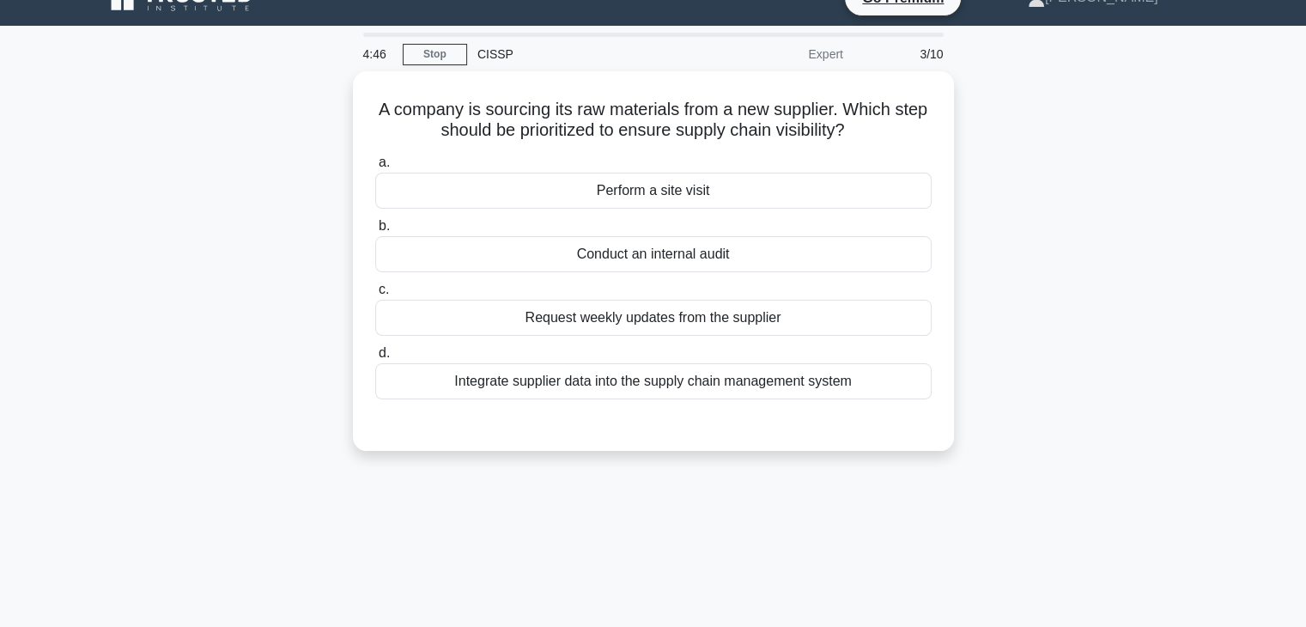
scroll to position [0, 0]
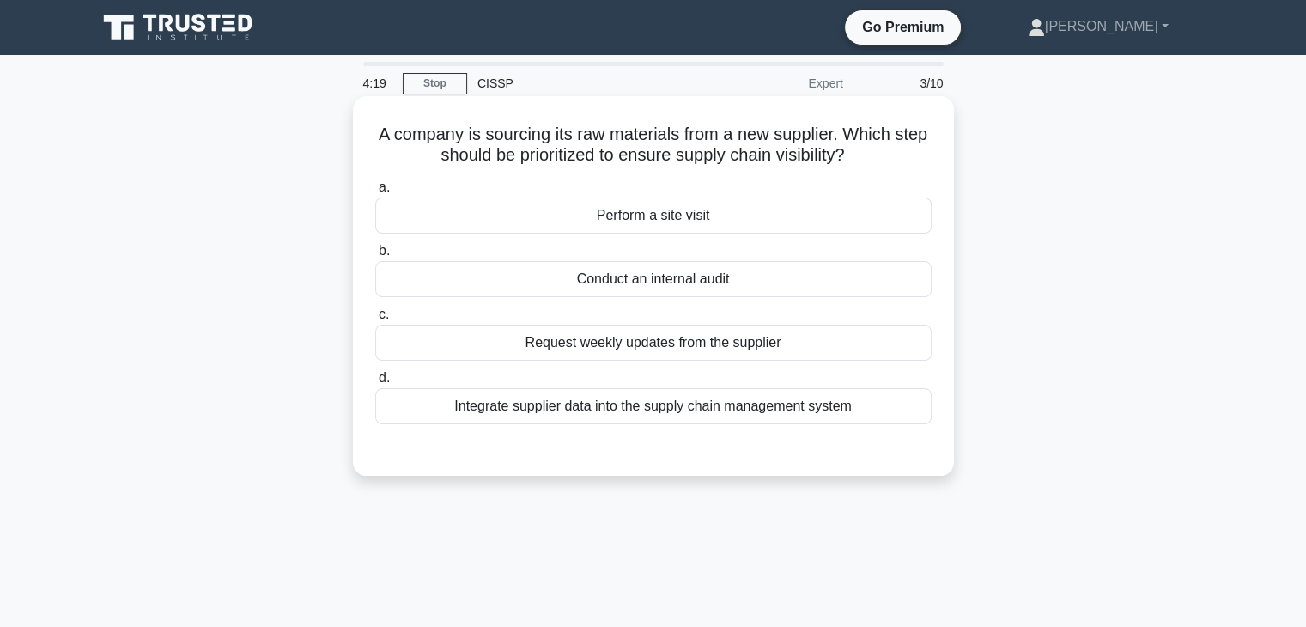
click at [742, 228] on div "Perform a site visit" at bounding box center [653, 215] width 556 height 36
click at [375, 193] on input "a. Perform a site visit" at bounding box center [375, 187] width 0 height 11
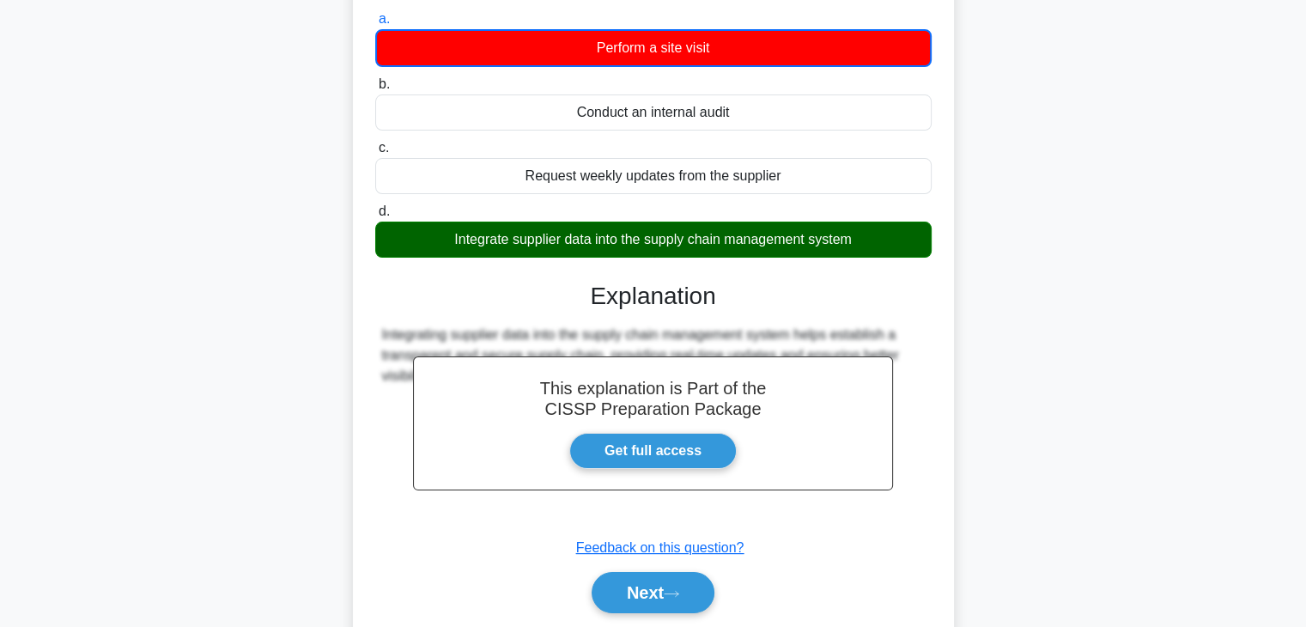
scroll to position [172, 0]
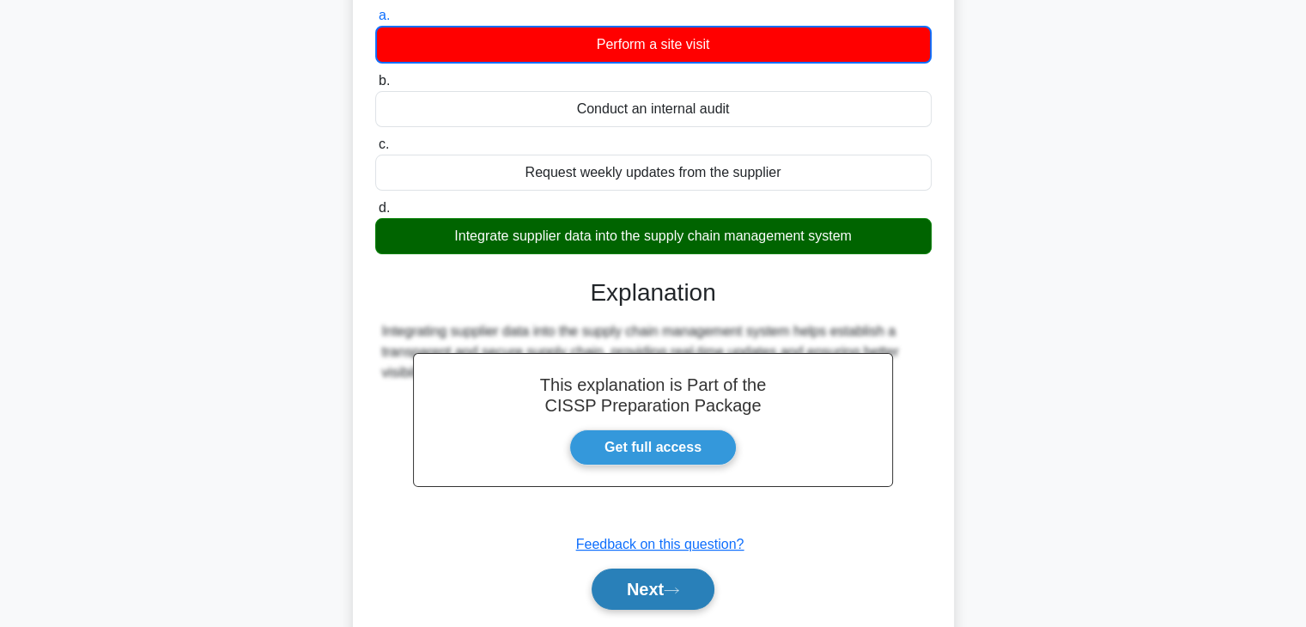
click at [635, 589] on button "Next" at bounding box center [653, 588] width 123 height 41
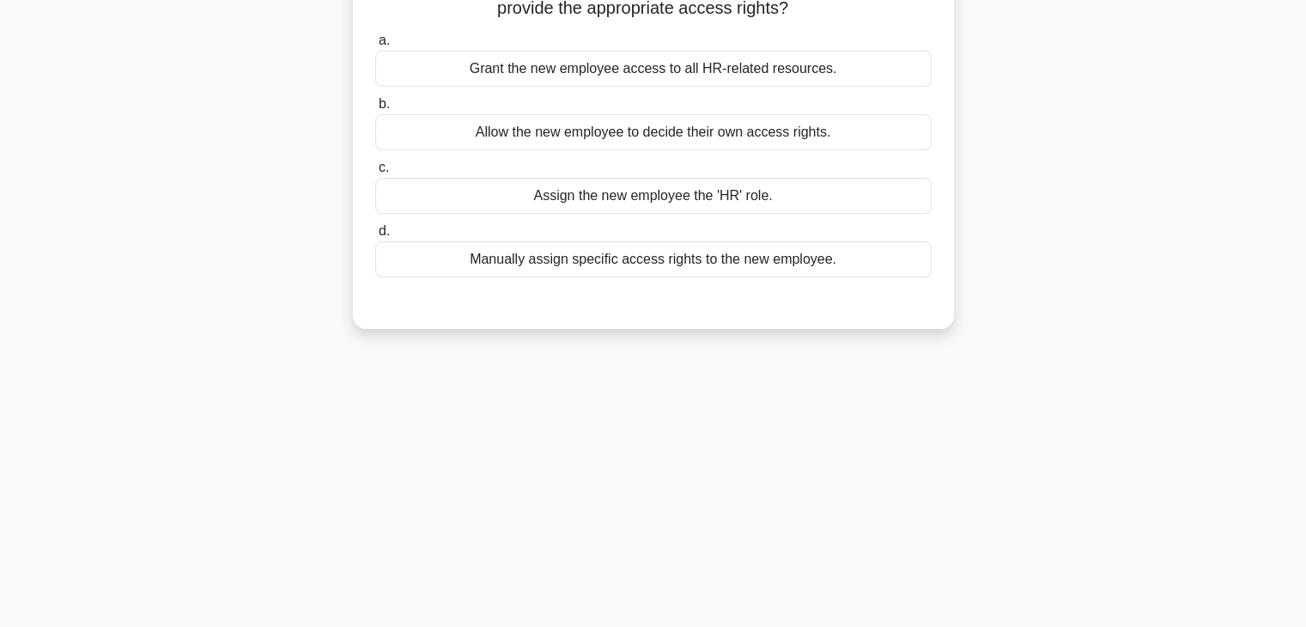
scroll to position [0, 0]
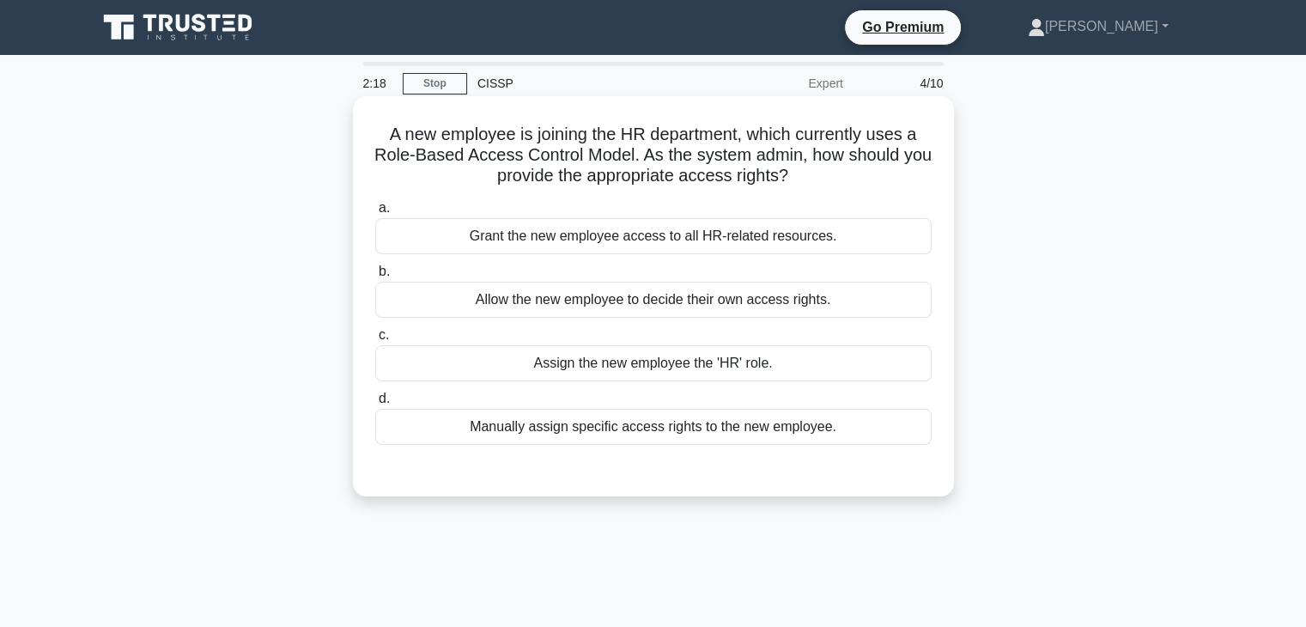
click at [619, 361] on div "Assign the new employee the 'HR' role." at bounding box center [653, 363] width 556 height 36
click at [375, 341] on input "c. Assign the new employee the 'HR' role." at bounding box center [375, 335] width 0 height 11
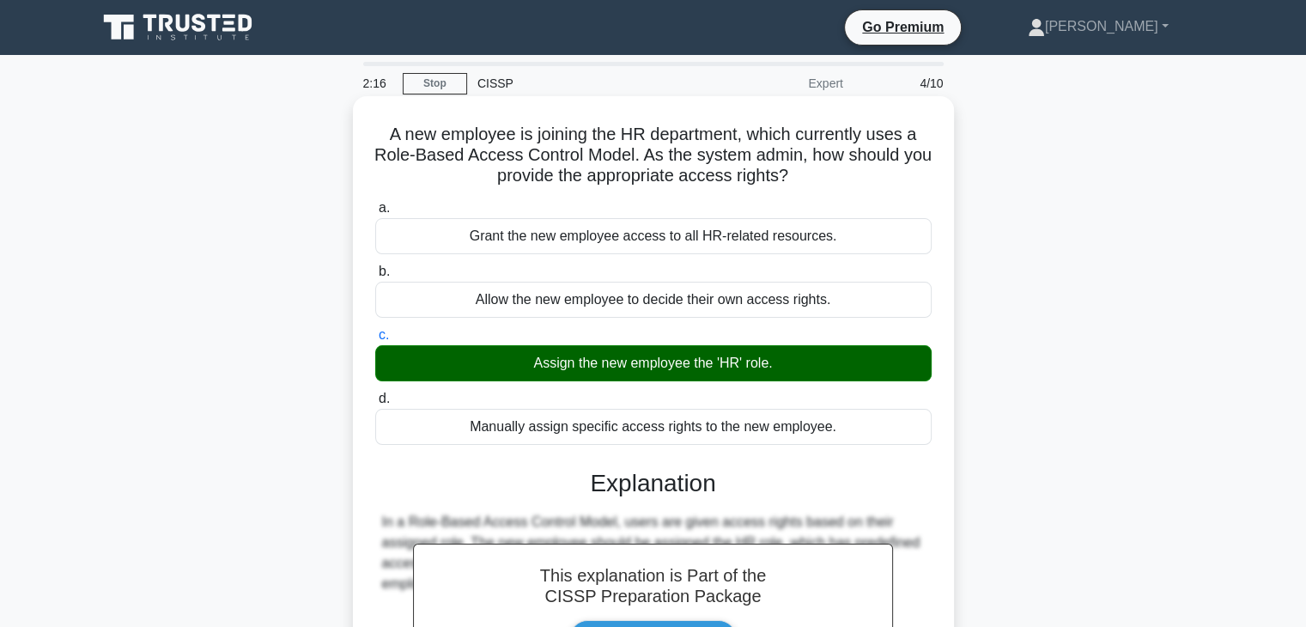
scroll to position [301, 0]
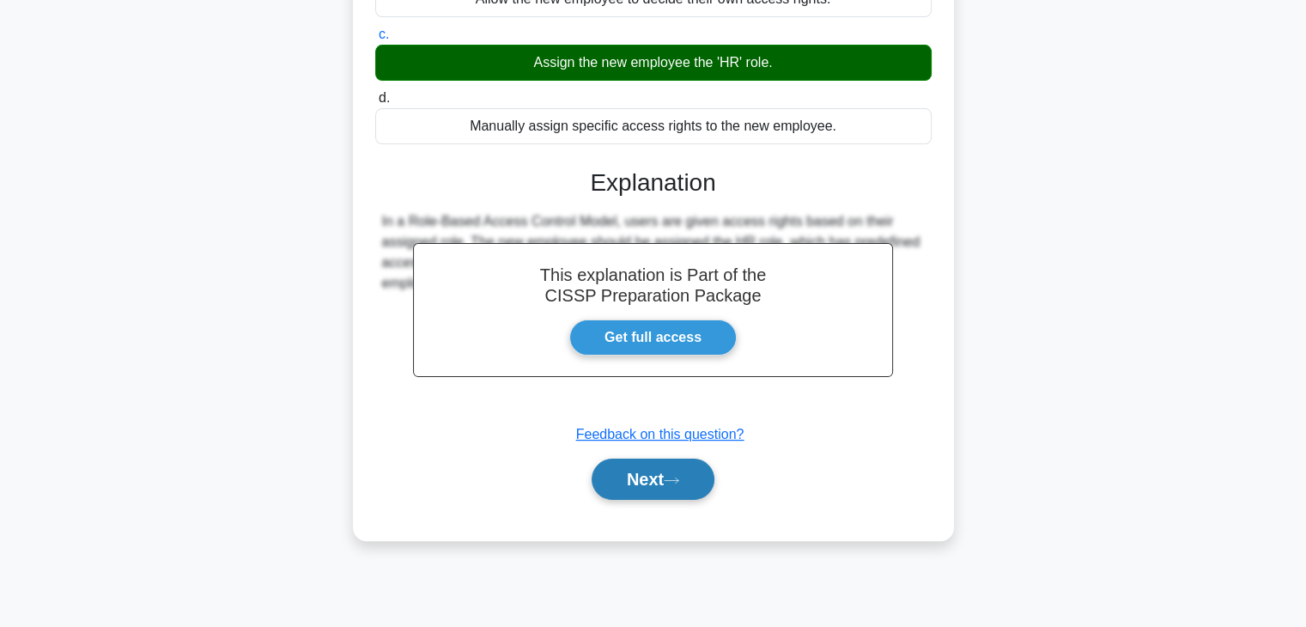
click at [663, 485] on button "Next" at bounding box center [653, 478] width 123 height 41
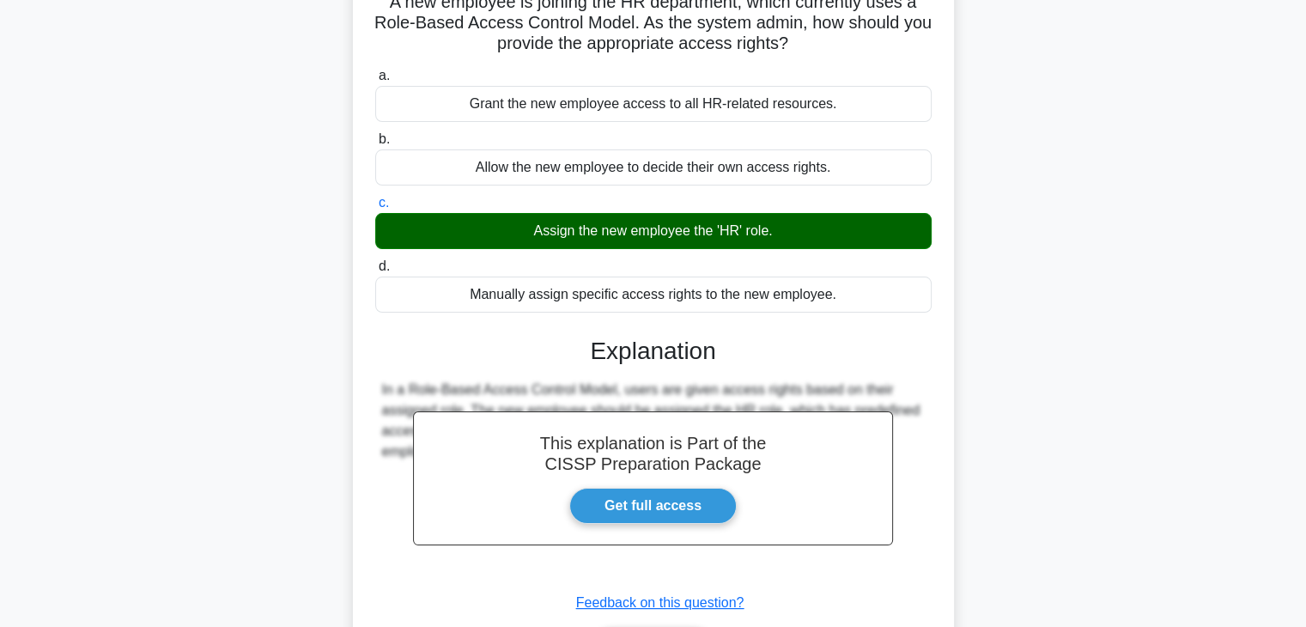
scroll to position [0, 0]
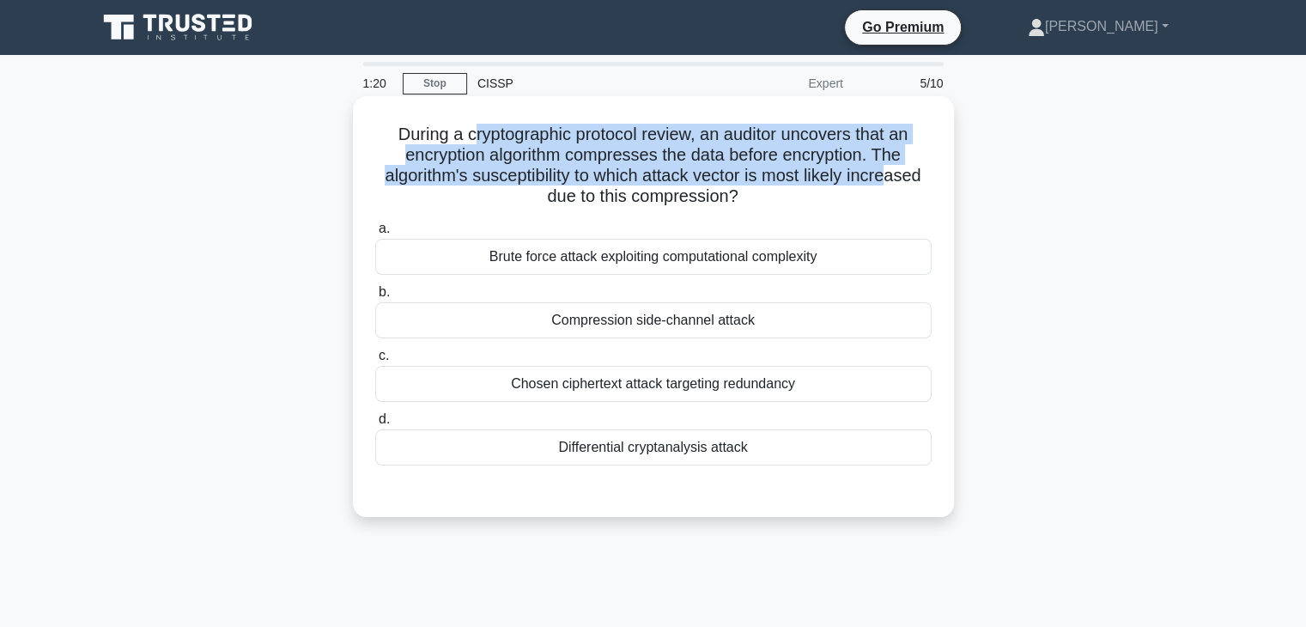
drag, startPoint x: 465, startPoint y: 138, endPoint x: 893, endPoint y: 178, distance: 430.3
click at [893, 178] on h5 "During a cryptographic protocol review, an auditor uncovers that an encryption …" at bounding box center [653, 166] width 560 height 84
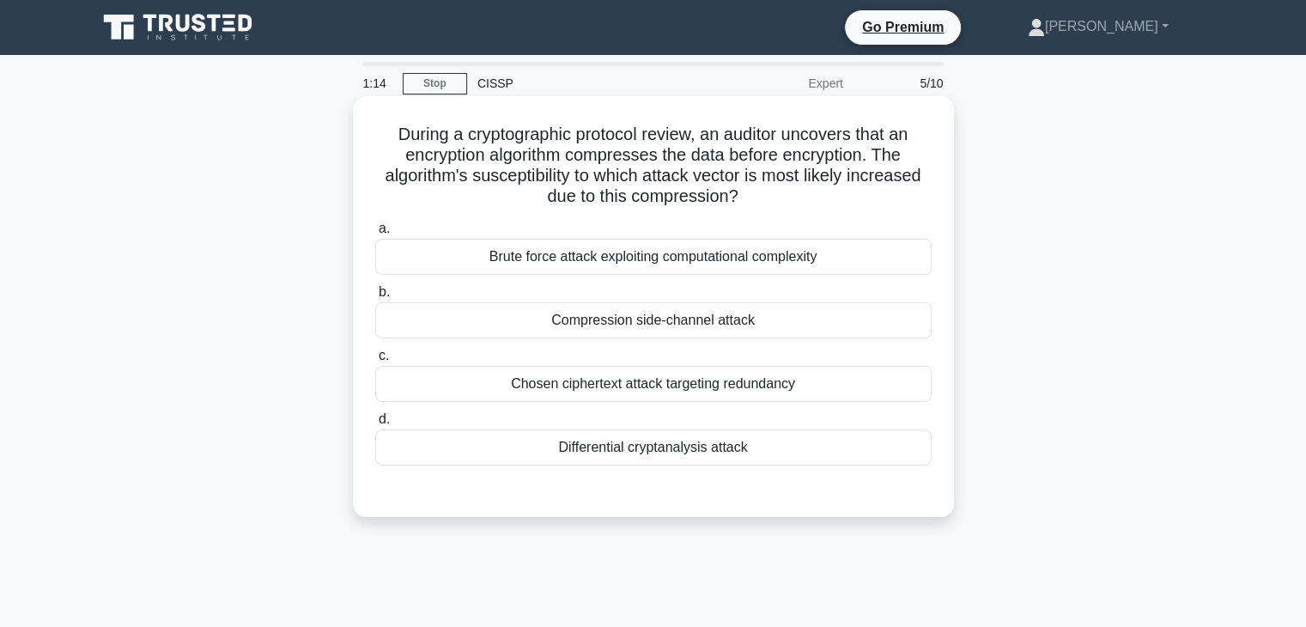
click at [674, 307] on div "Compression side-channel attack" at bounding box center [653, 320] width 556 height 36
click at [375, 298] on input "b. Compression side-channel attack" at bounding box center [375, 292] width 0 height 11
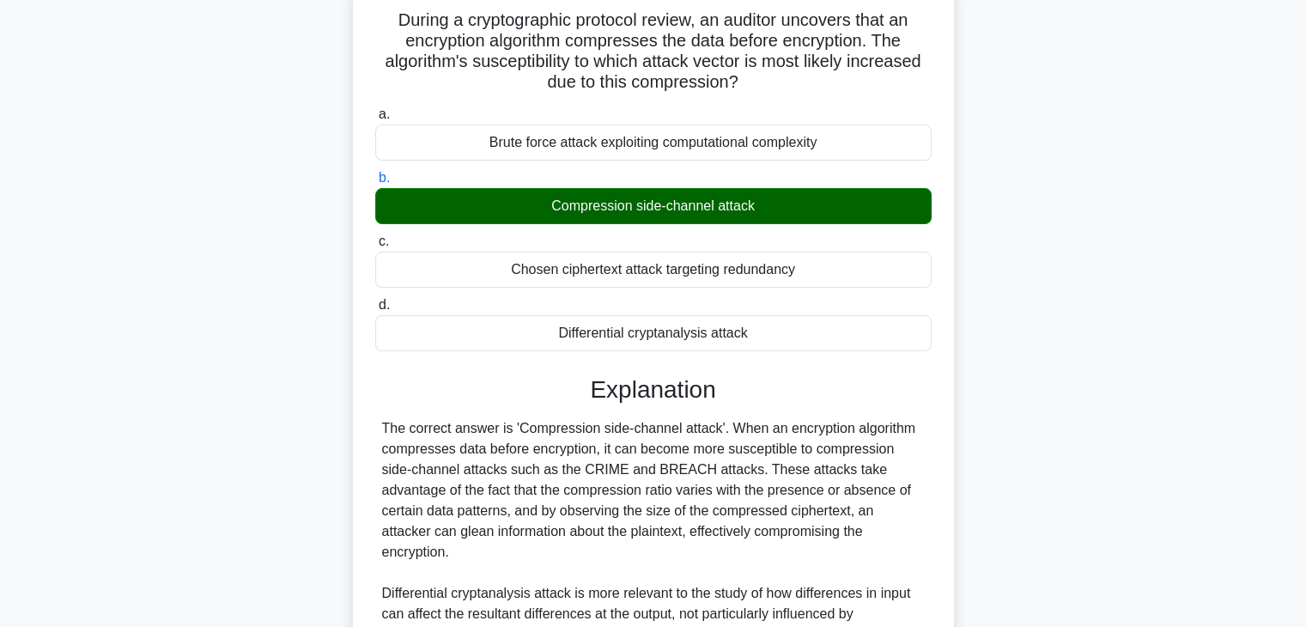
scroll to position [258, 0]
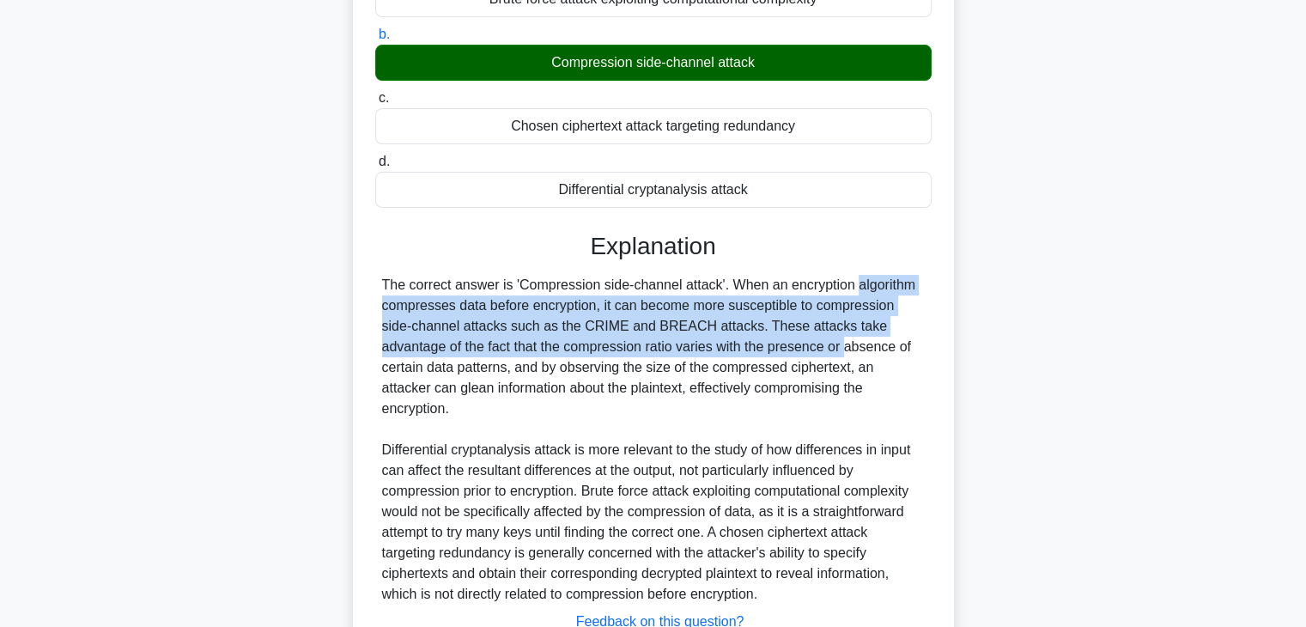
drag, startPoint x: 749, startPoint y: 283, endPoint x: 743, endPoint y: 337, distance: 53.6
click at [743, 337] on div "The correct answer is 'Compression side-channel attack'. When an encryption alg…" at bounding box center [653, 440] width 543 height 330
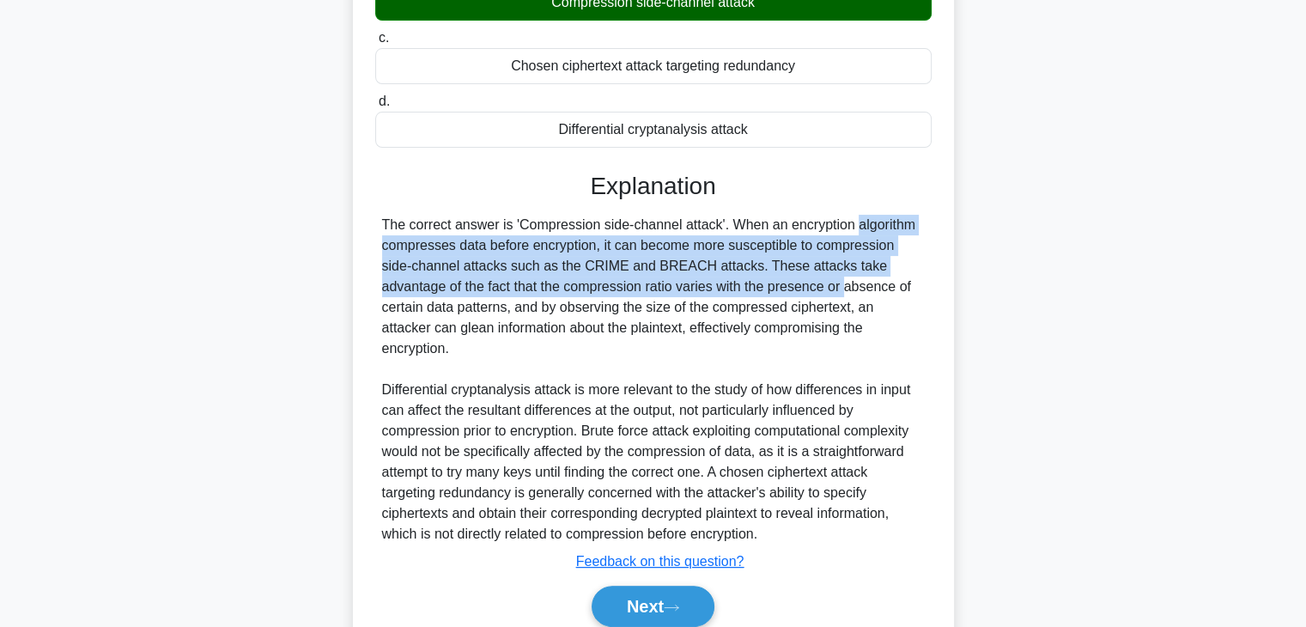
scroll to position [369, 0]
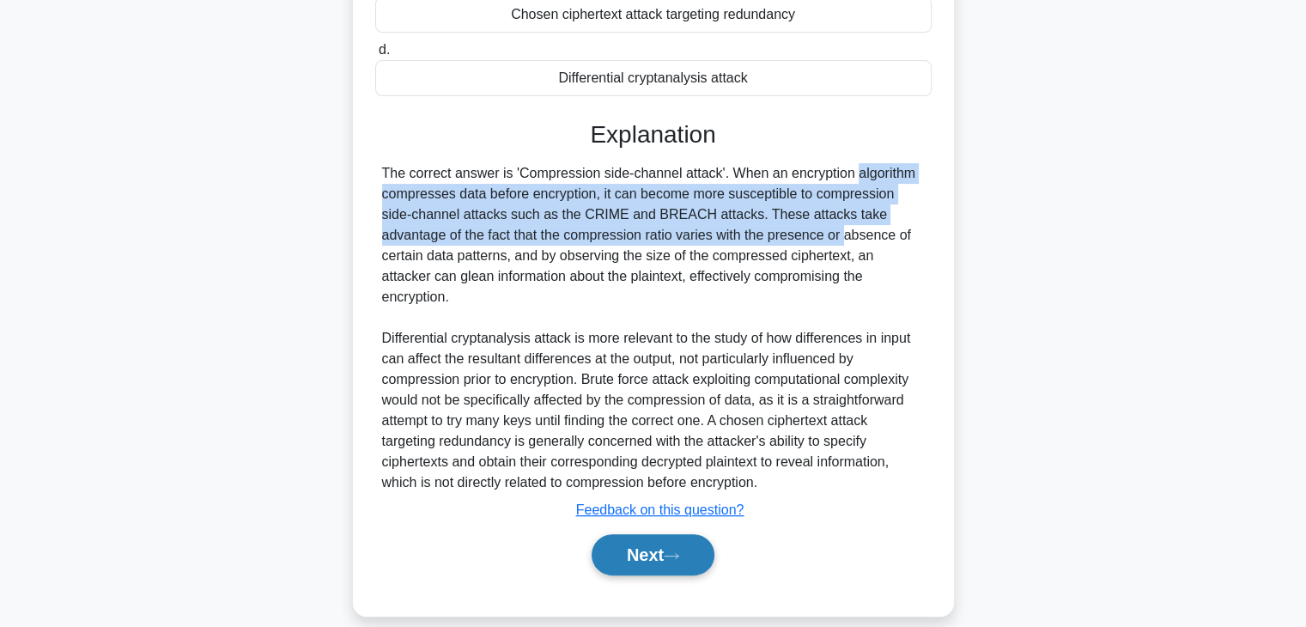
click at [690, 534] on button "Next" at bounding box center [653, 554] width 123 height 41
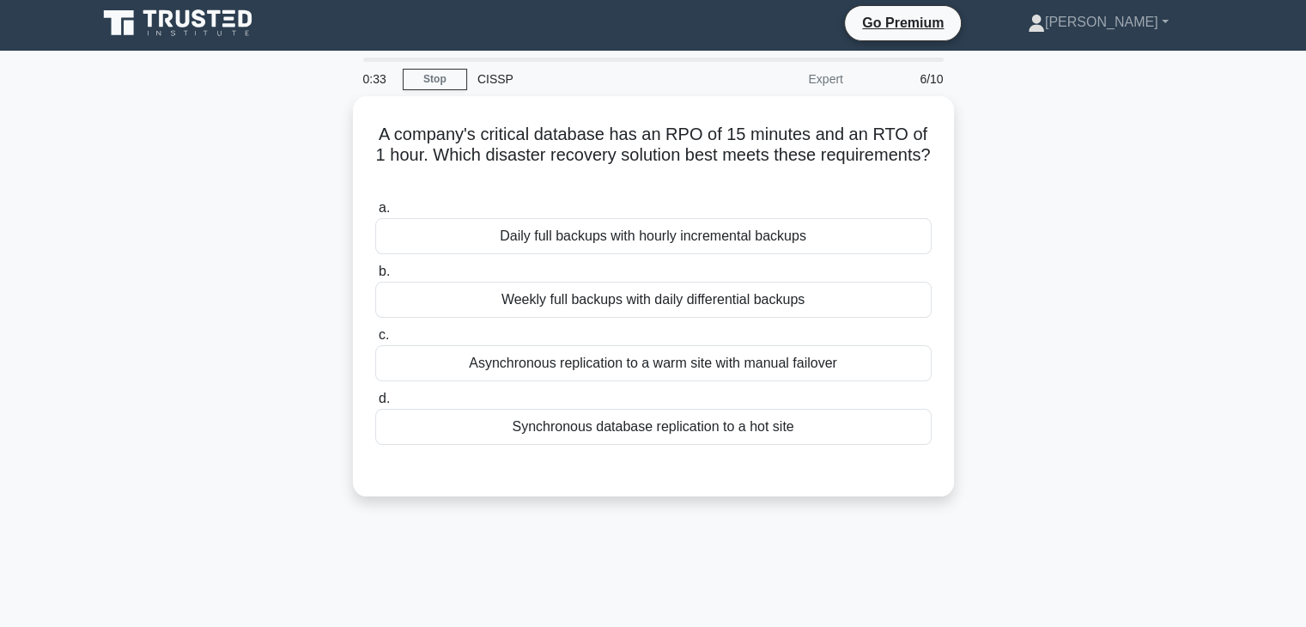
scroll to position [0, 0]
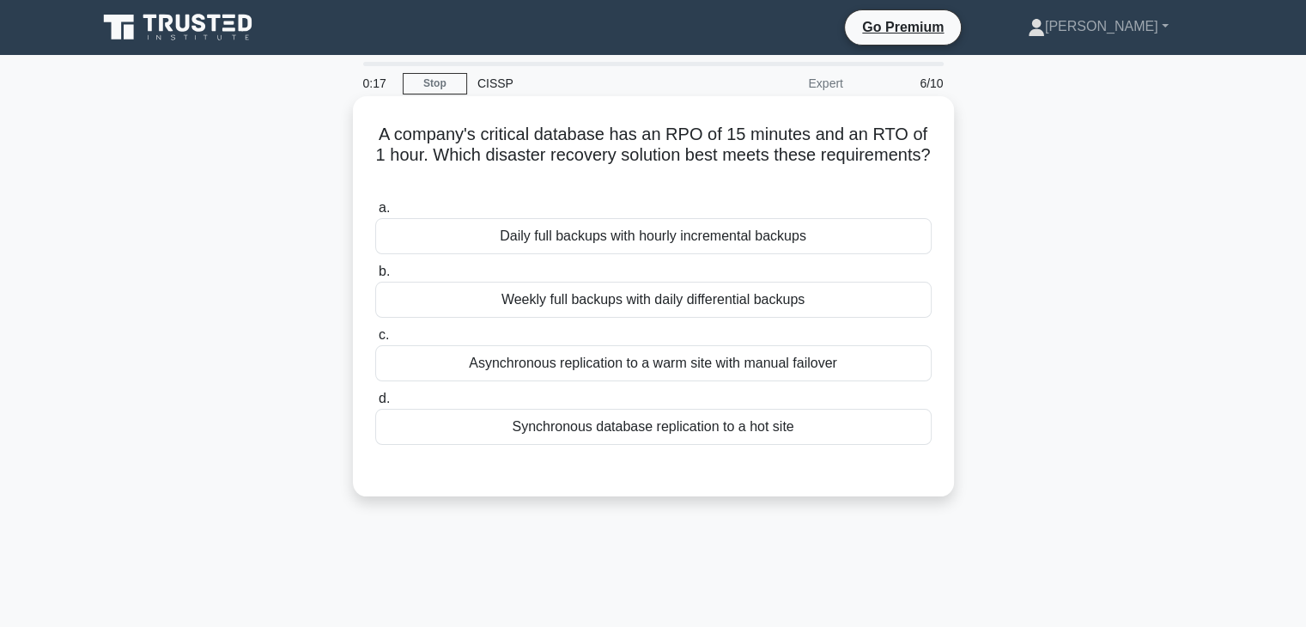
click at [721, 430] on div "Synchronous database replication to a hot site" at bounding box center [653, 427] width 556 height 36
click at [375, 404] on input "d. Synchronous database replication to a hot site" at bounding box center [375, 398] width 0 height 11
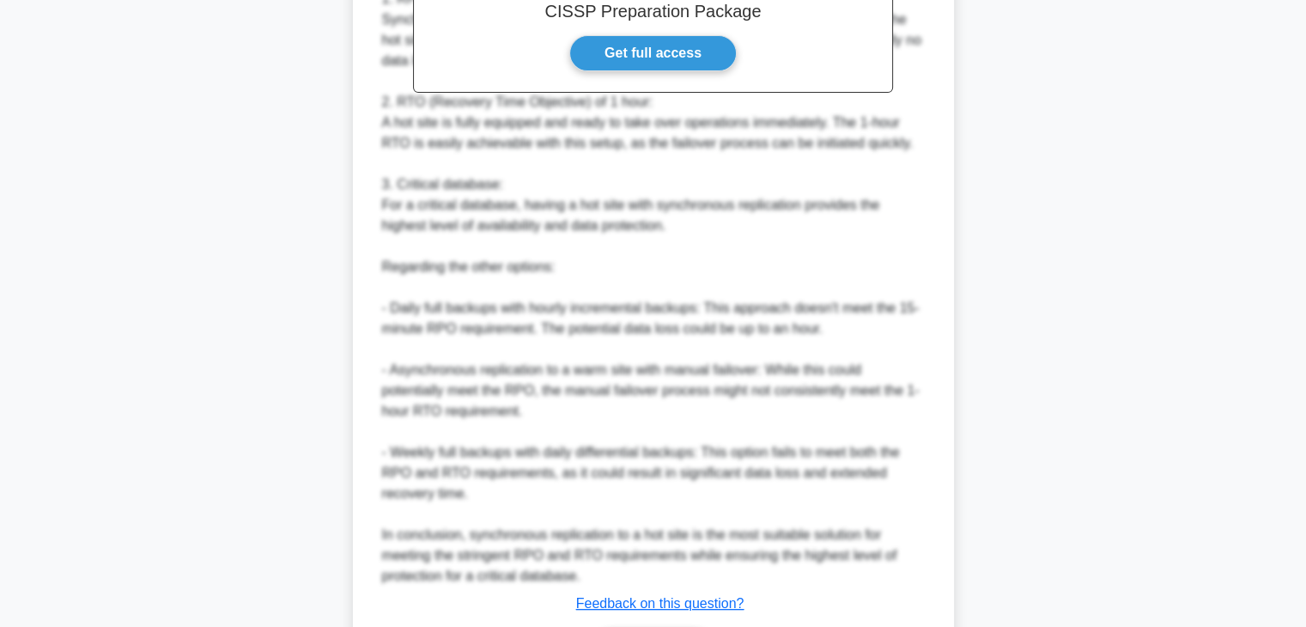
scroll to position [699, 0]
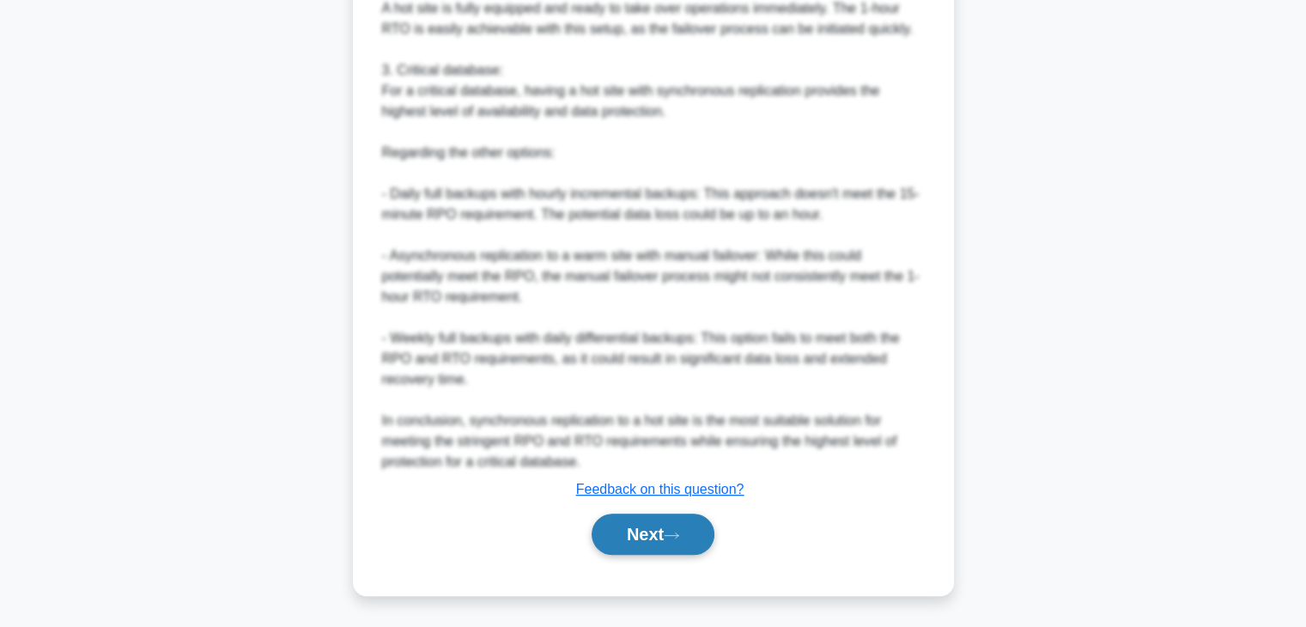
click at [684, 516] on button "Next" at bounding box center [653, 533] width 123 height 41
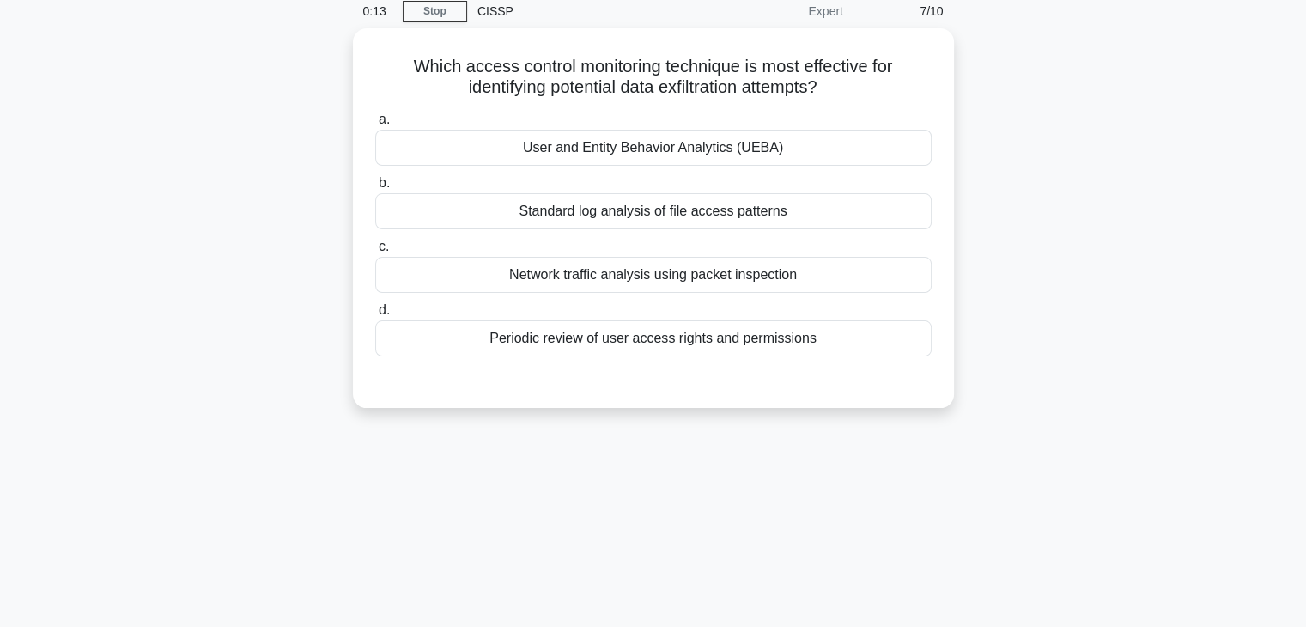
scroll to position [44, 0]
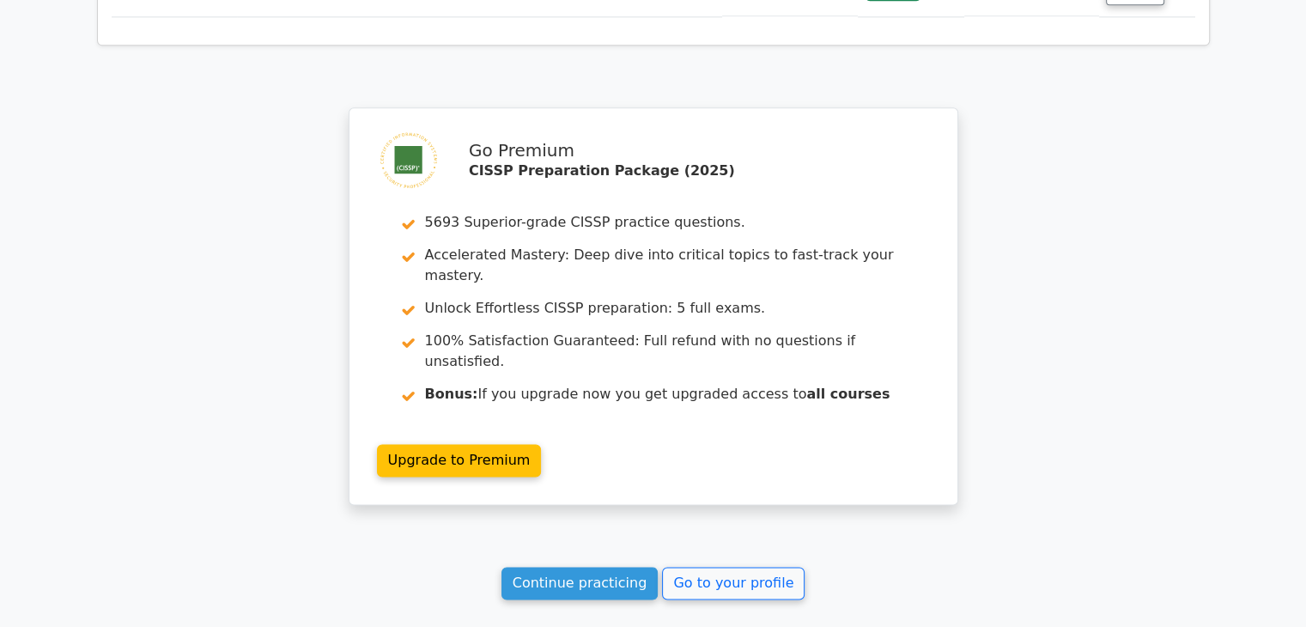
scroll to position [2318, 0]
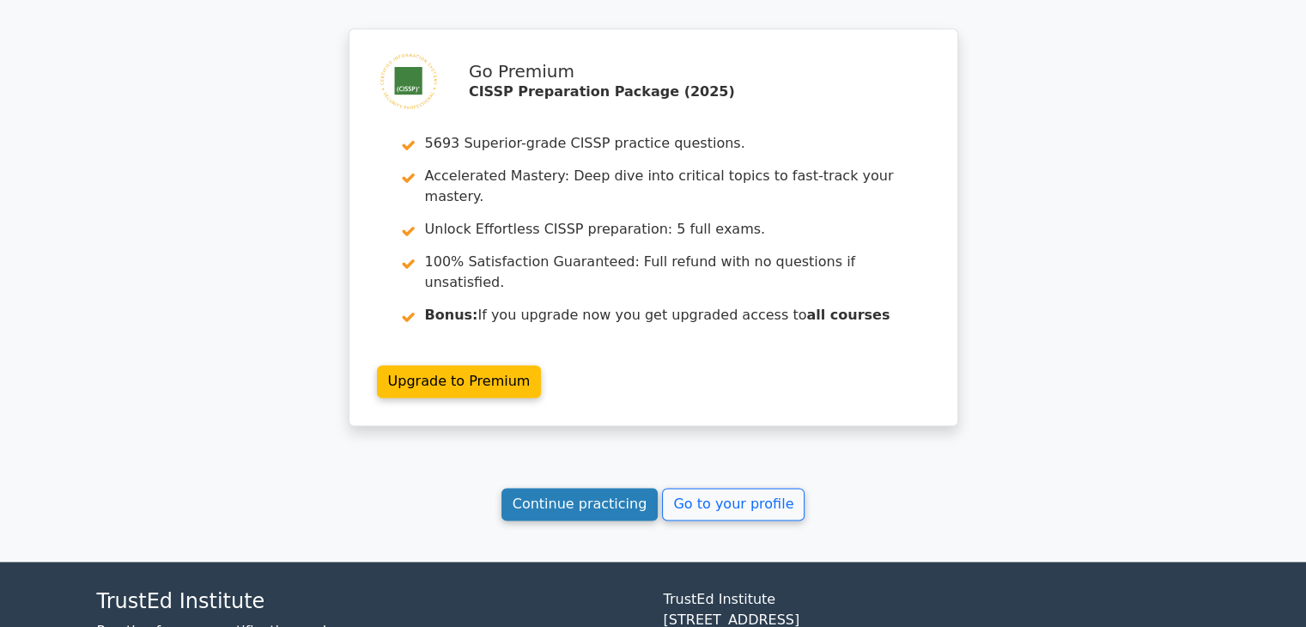
click at [600, 488] on link "Continue practicing" at bounding box center [579, 504] width 157 height 33
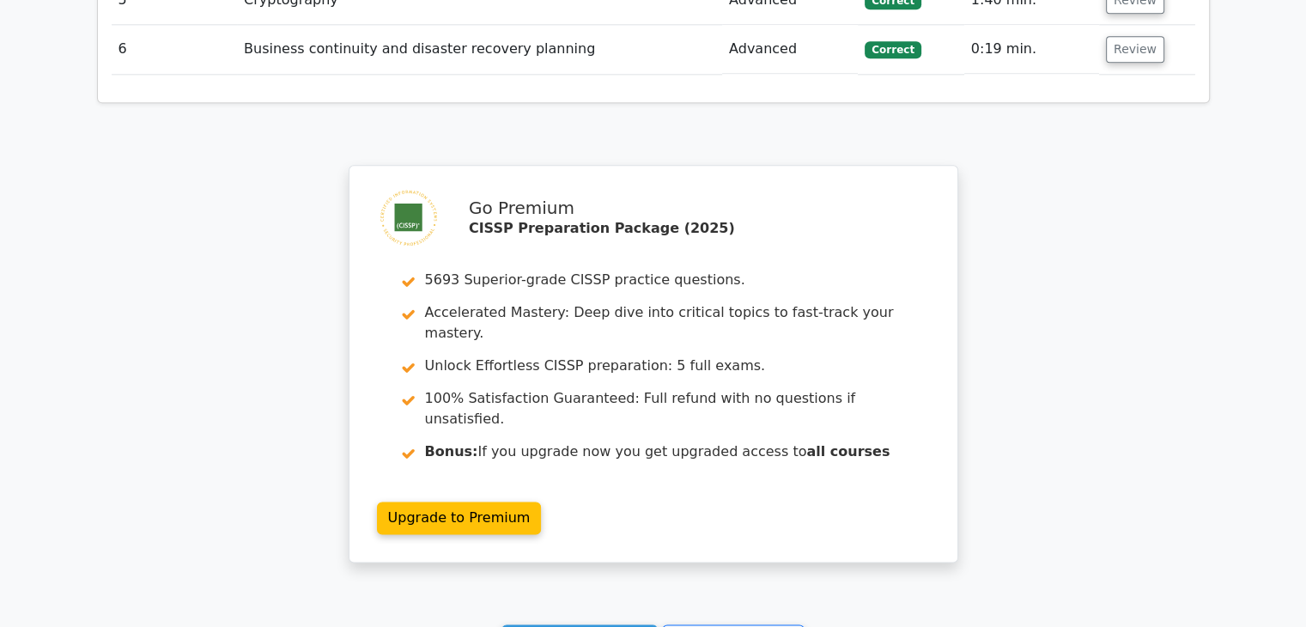
scroll to position [1975, 0]
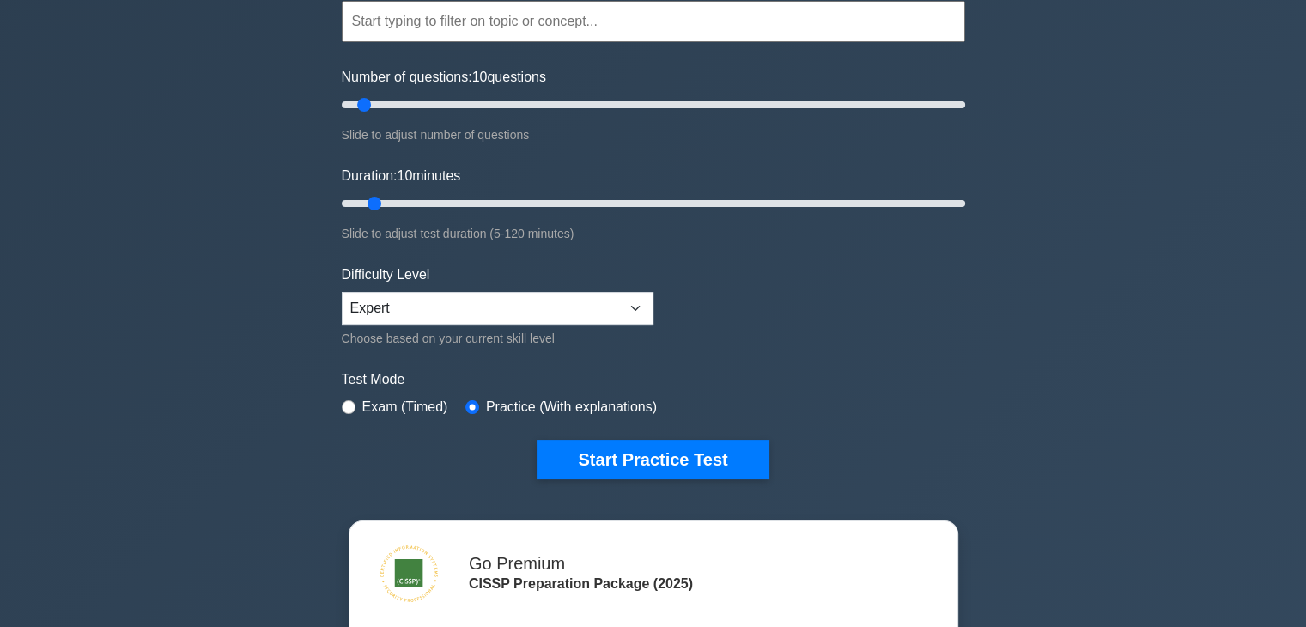
scroll to position [172, 0]
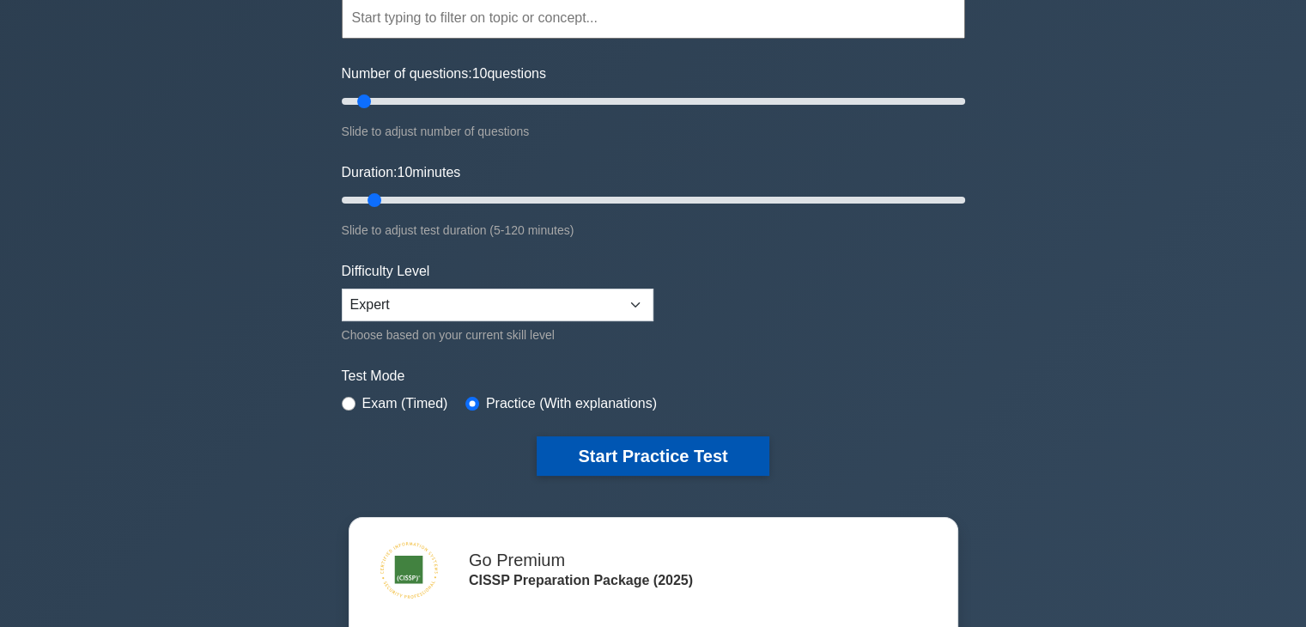
click at [675, 444] on button "Start Practice Test" at bounding box center [653, 455] width 232 height 39
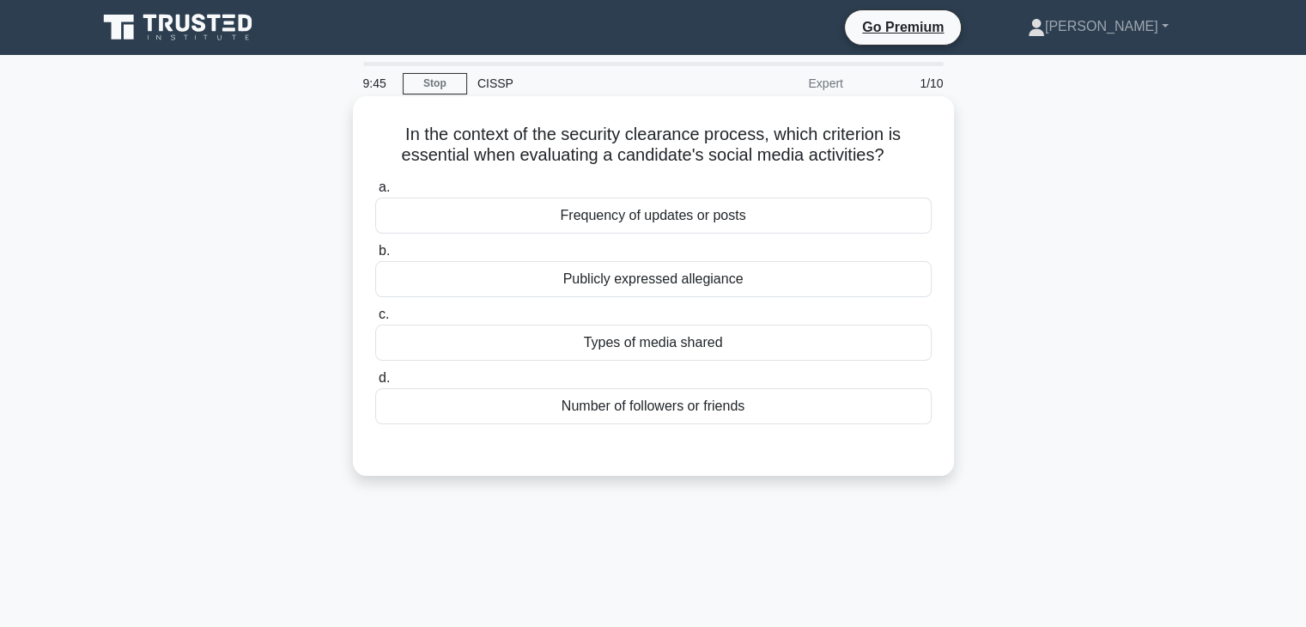
click at [719, 271] on div "Publicly expressed allegiance" at bounding box center [653, 279] width 556 height 36
click at [375, 257] on input "b. Publicly expressed allegiance" at bounding box center [375, 251] width 0 height 11
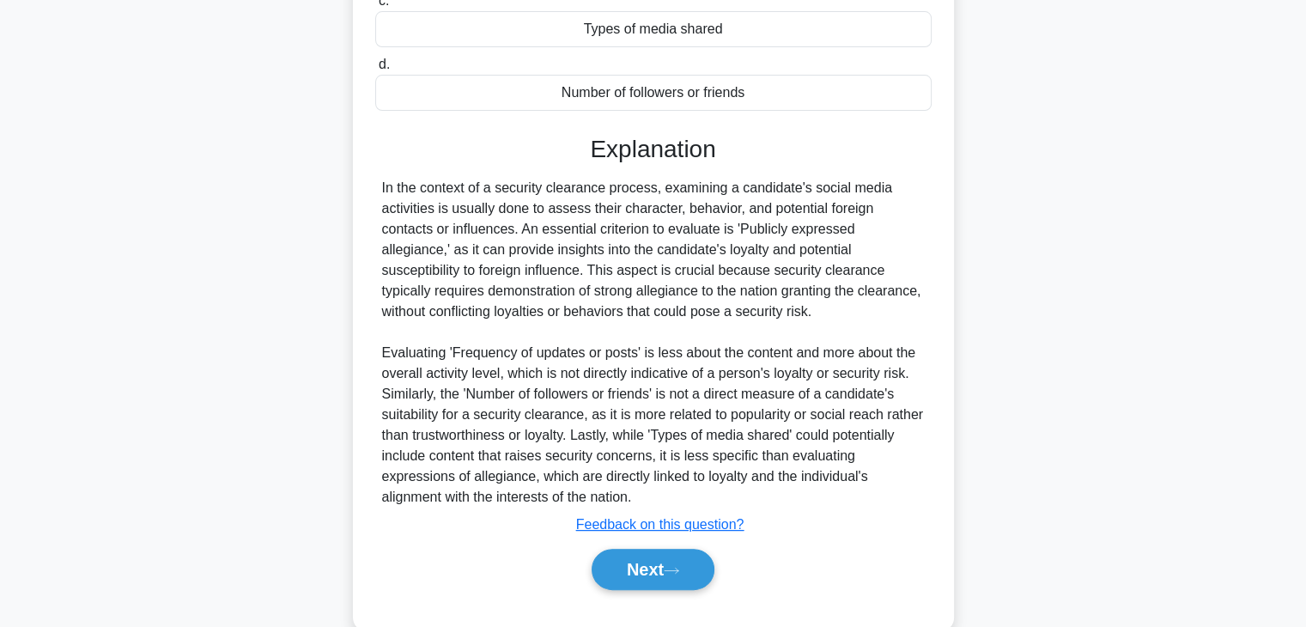
scroll to position [343, 0]
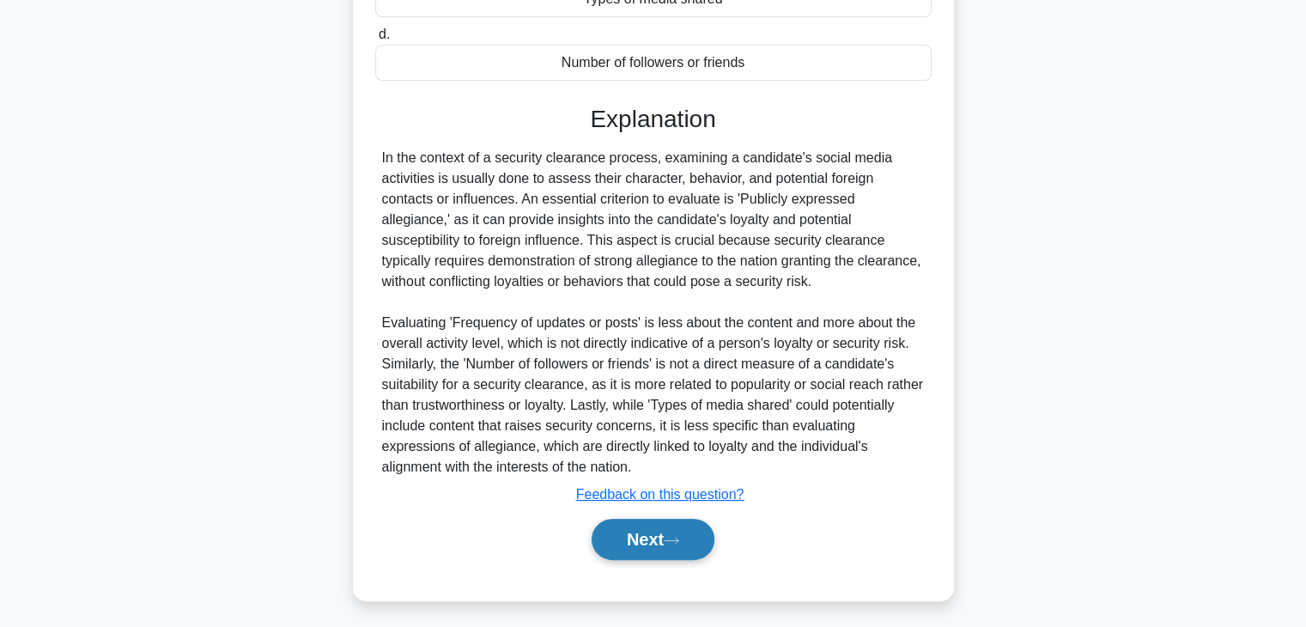
click at [677, 526] on button "Next" at bounding box center [653, 539] width 123 height 41
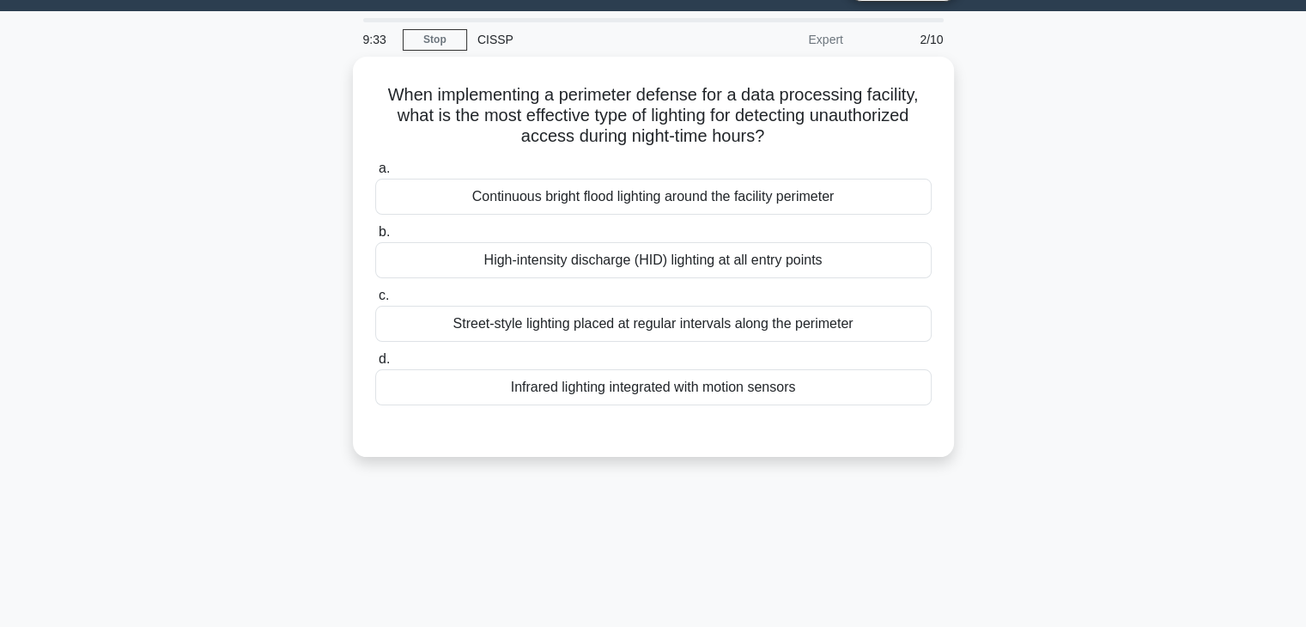
scroll to position [0, 0]
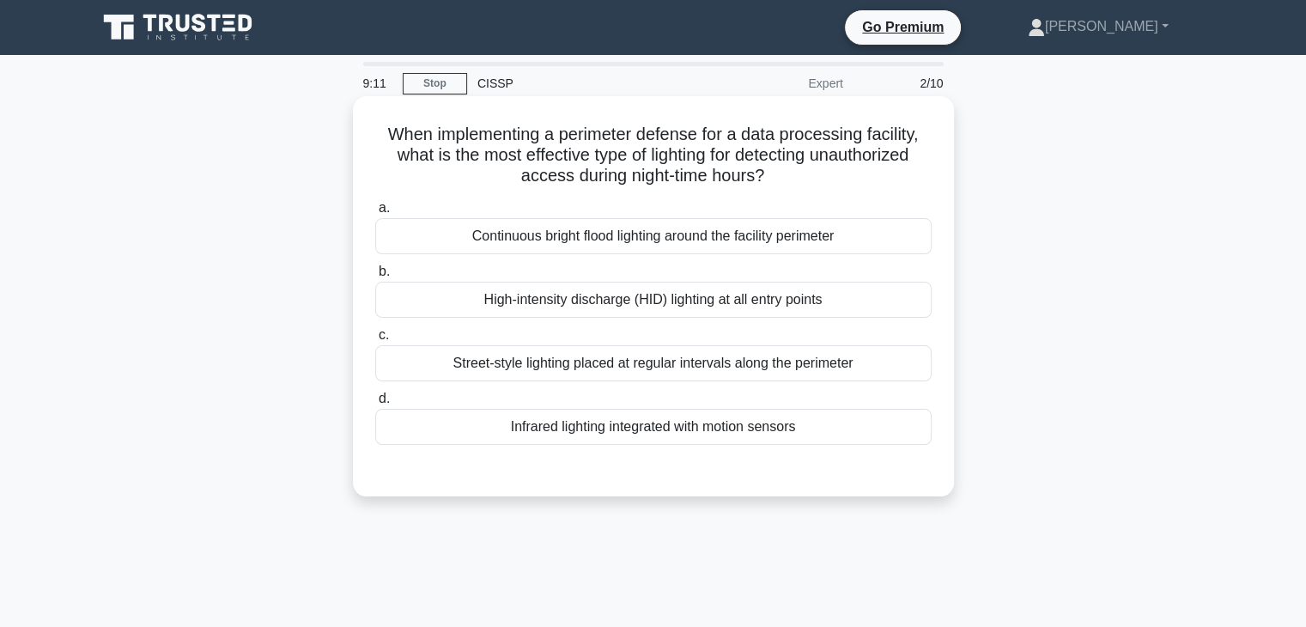
click at [556, 424] on div "Infrared lighting integrated with motion sensors" at bounding box center [653, 427] width 556 height 36
click at [375, 404] on input "d. Infrared lighting integrated with motion sensors" at bounding box center [375, 398] width 0 height 11
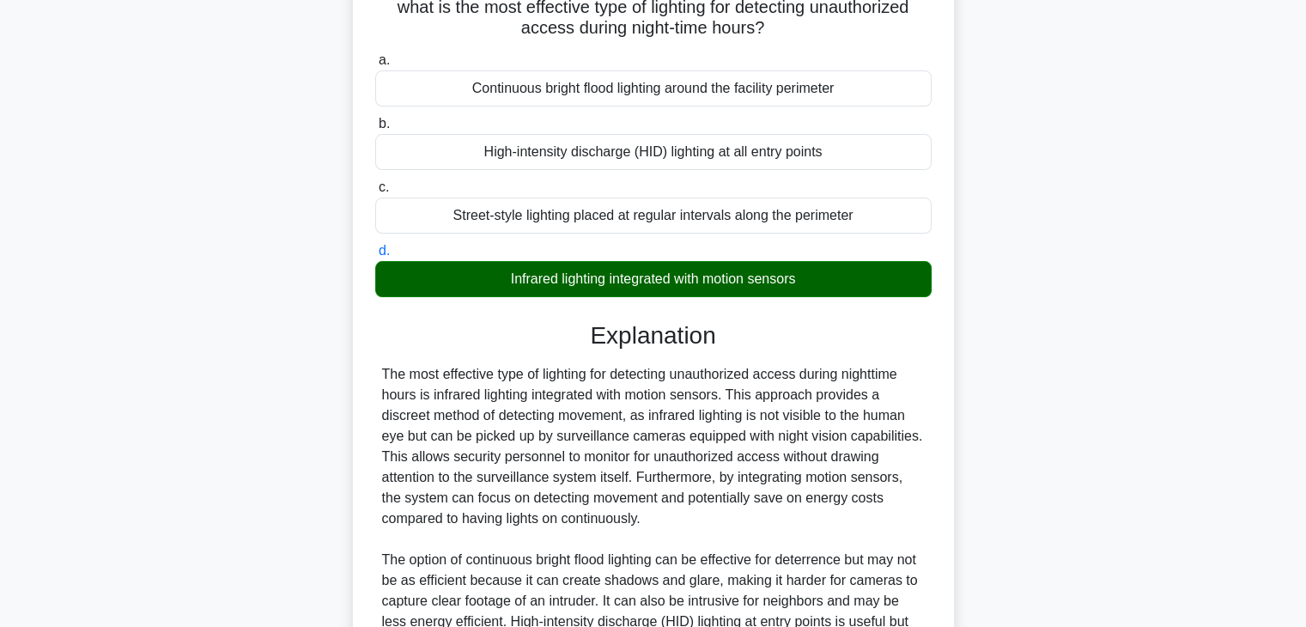
scroll to position [86, 0]
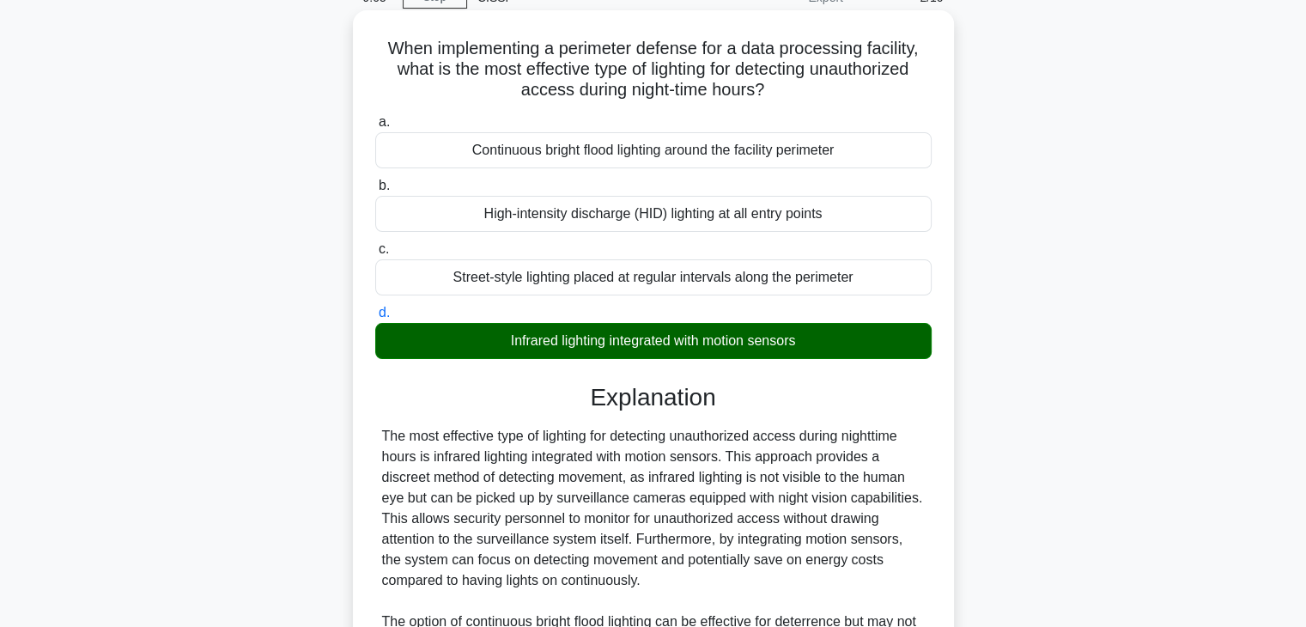
drag, startPoint x: 447, startPoint y: 152, endPoint x: 651, endPoint y: 155, distance: 203.5
click at [651, 155] on div "Continuous bright flood lighting around the facility perimeter" at bounding box center [653, 150] width 556 height 36
click at [539, 145] on div "Continuous bright flood lighting around the facility perimeter" at bounding box center [653, 150] width 556 height 36
click at [375, 128] on input "a. Continuous bright flood lighting around the facility perimeter" at bounding box center [375, 122] width 0 height 11
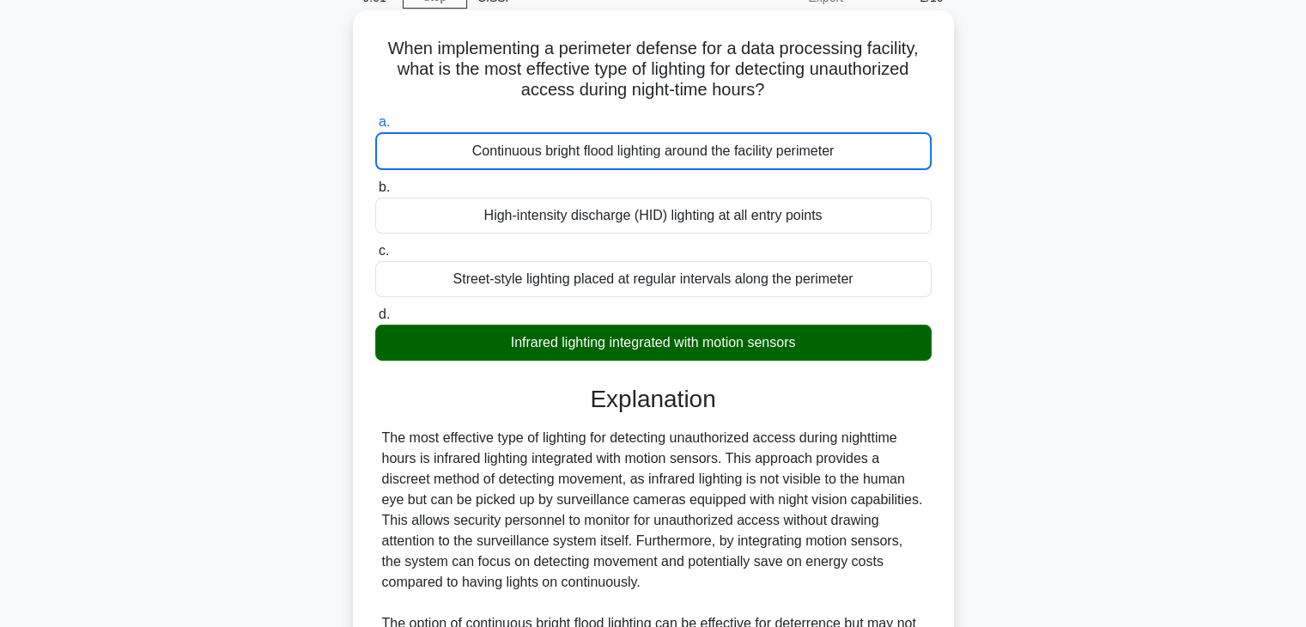
drag, startPoint x: 546, startPoint y: 153, endPoint x: 660, endPoint y: 155, distance: 114.2
click at [660, 155] on div "Continuous bright flood lighting around the facility perimeter" at bounding box center [653, 151] width 556 height 38
click at [661, 155] on div "Continuous bright flood lighting around the facility perimeter" at bounding box center [653, 151] width 556 height 38
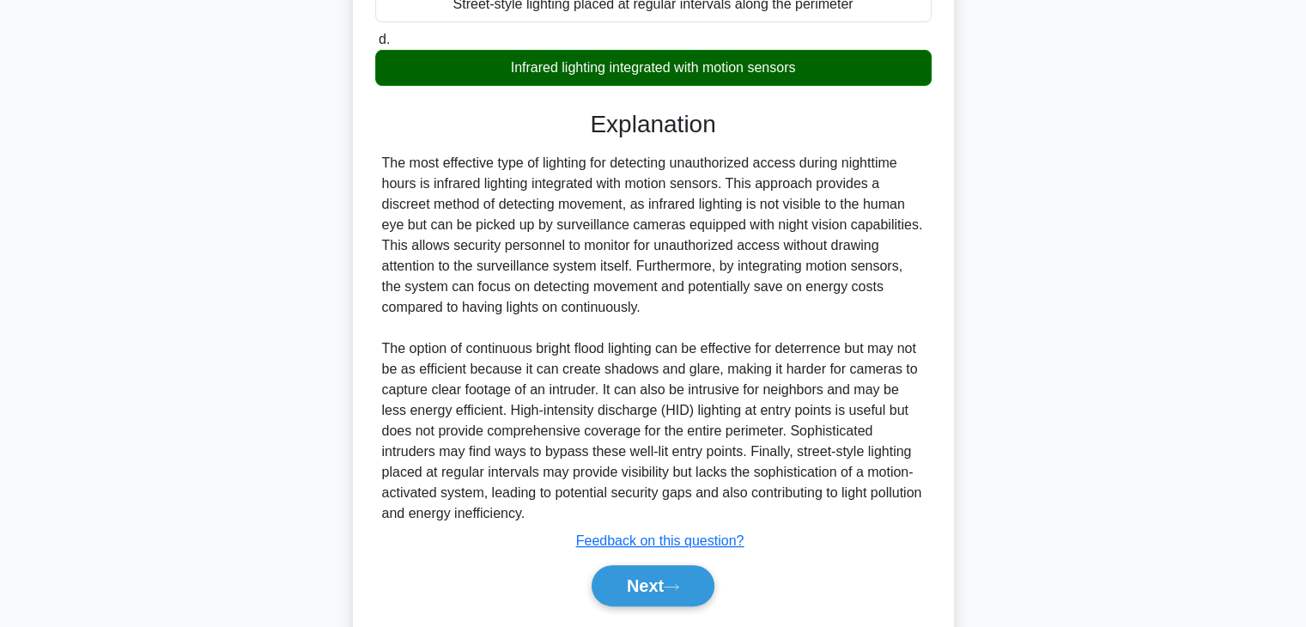
scroll to position [412, 0]
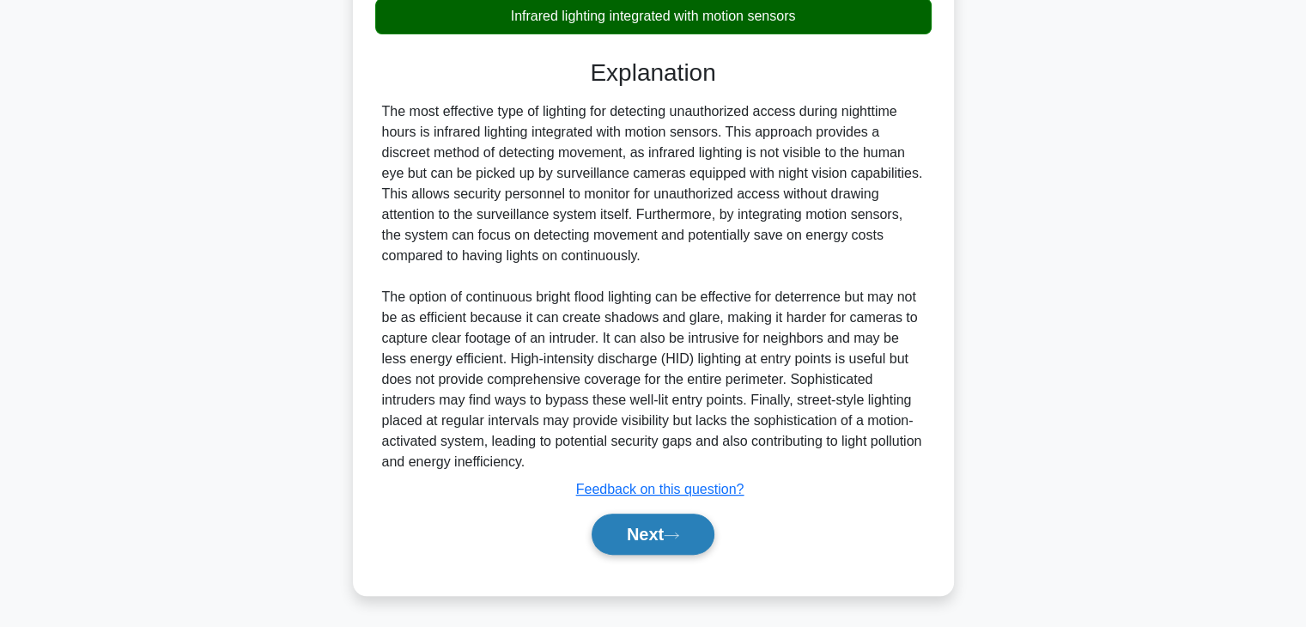
click at [651, 534] on button "Next" at bounding box center [653, 533] width 123 height 41
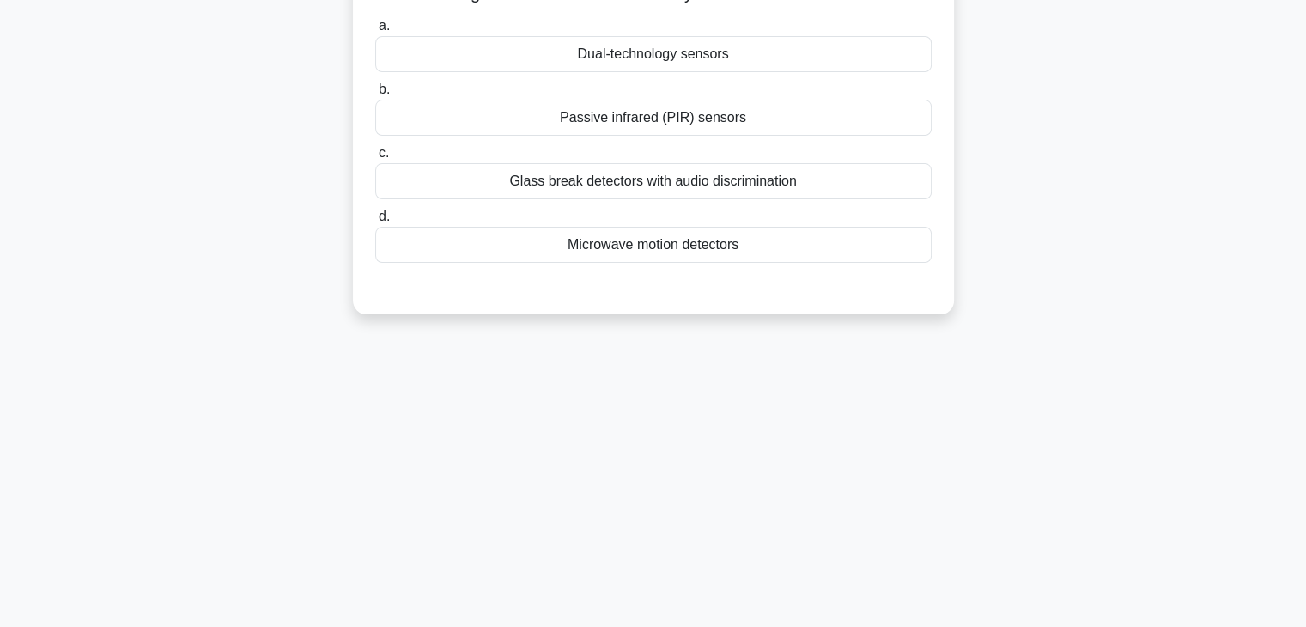
scroll to position [0, 0]
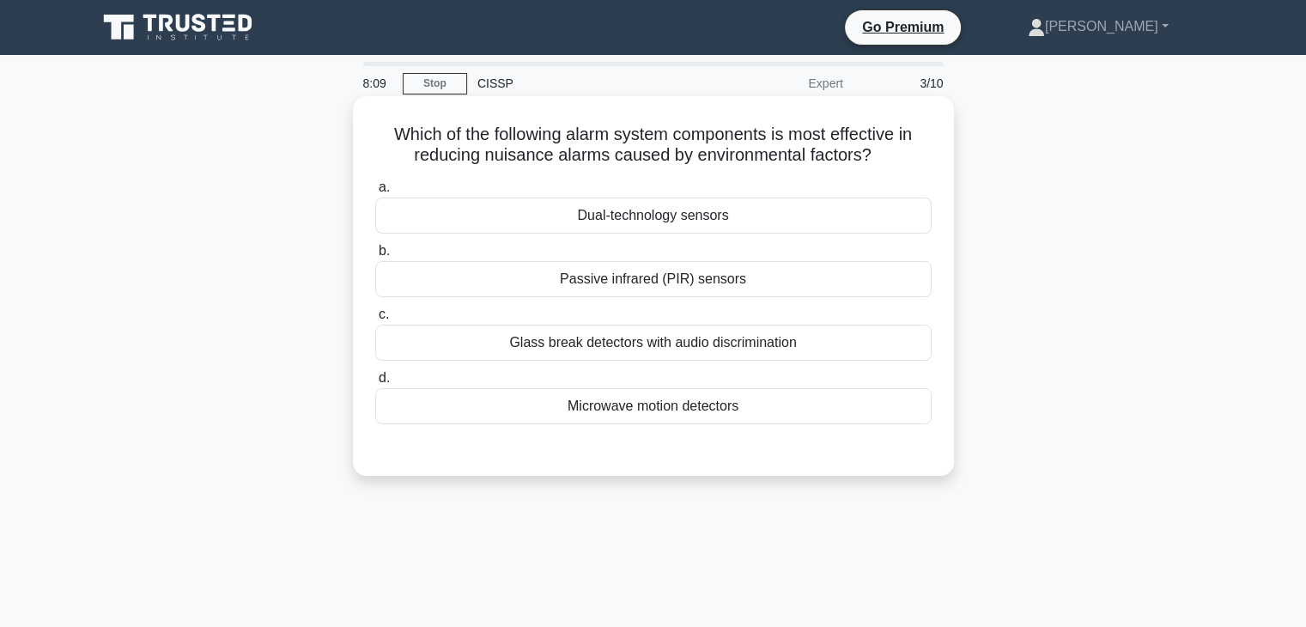
drag, startPoint x: 577, startPoint y: 222, endPoint x: 735, endPoint y: 214, distance: 158.2
click at [735, 214] on div "Dual-technology sensors" at bounding box center [653, 215] width 556 height 36
click at [755, 220] on div "Dual-technology sensors" at bounding box center [653, 215] width 556 height 36
click at [375, 193] on input "a. Dual-technology sensors" at bounding box center [375, 187] width 0 height 11
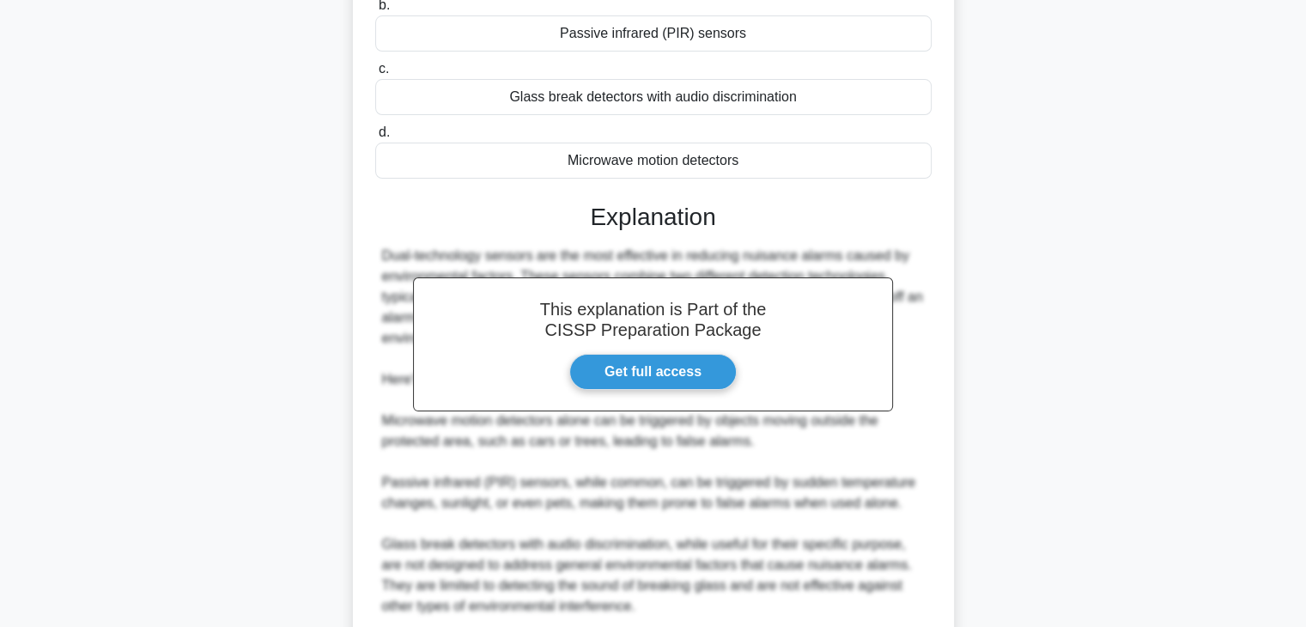
scroll to position [472, 0]
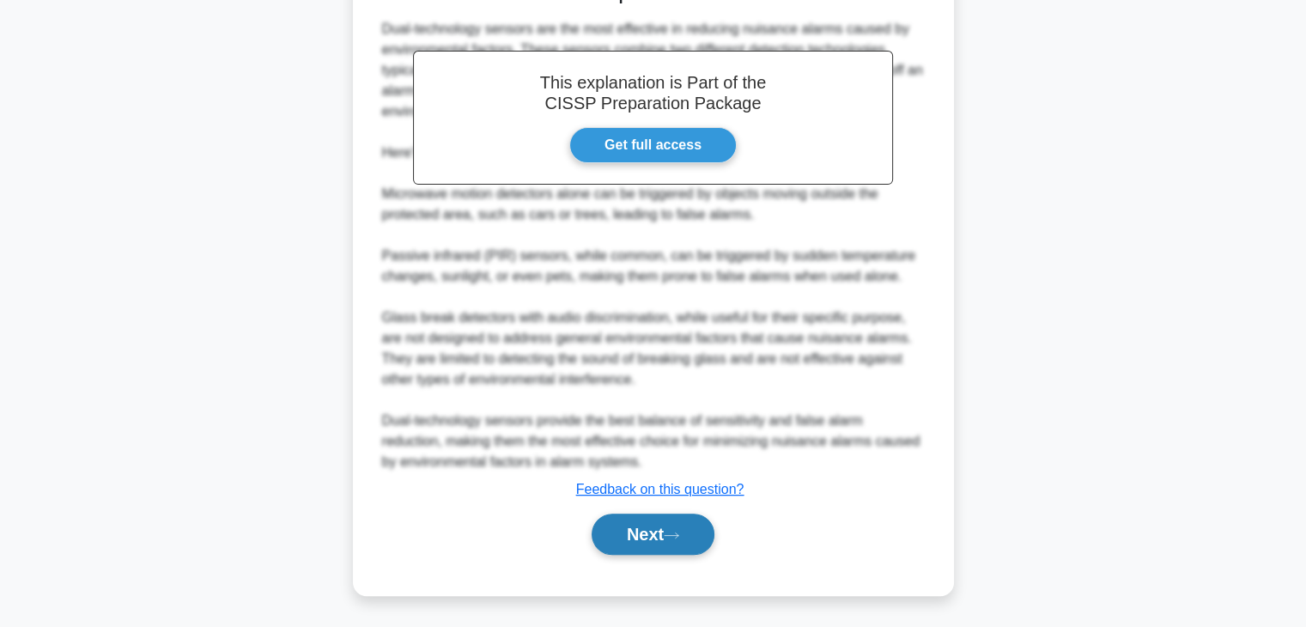
click at [670, 528] on button "Next" at bounding box center [653, 533] width 123 height 41
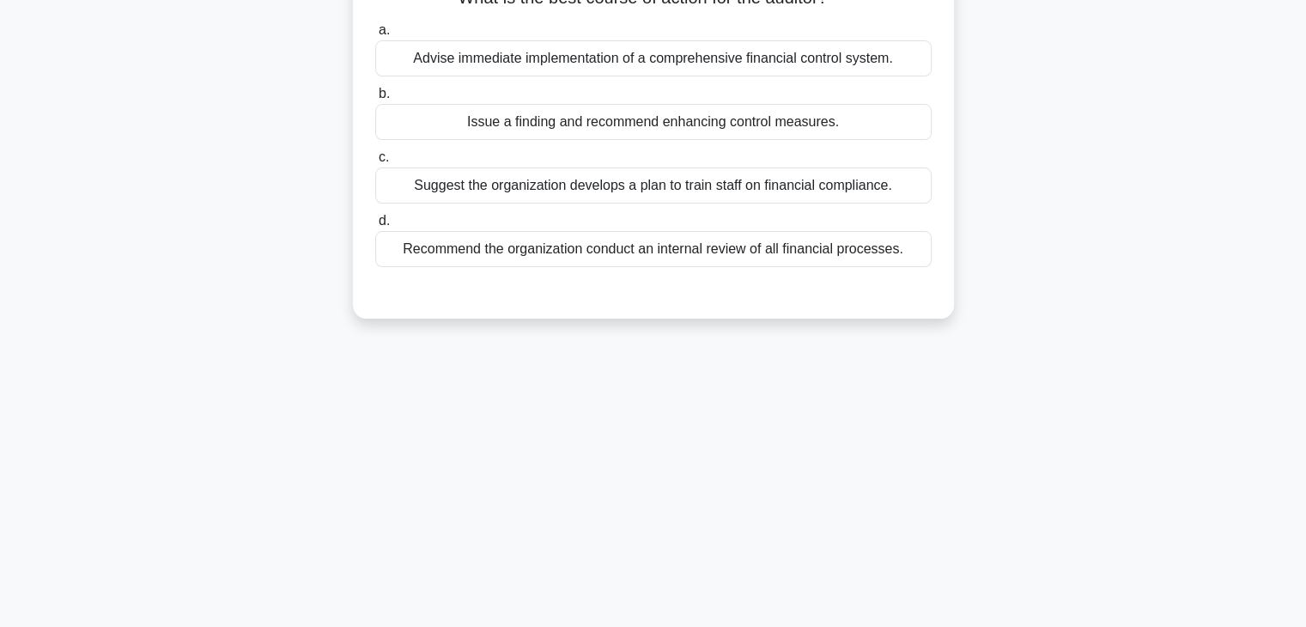
scroll to position [0, 0]
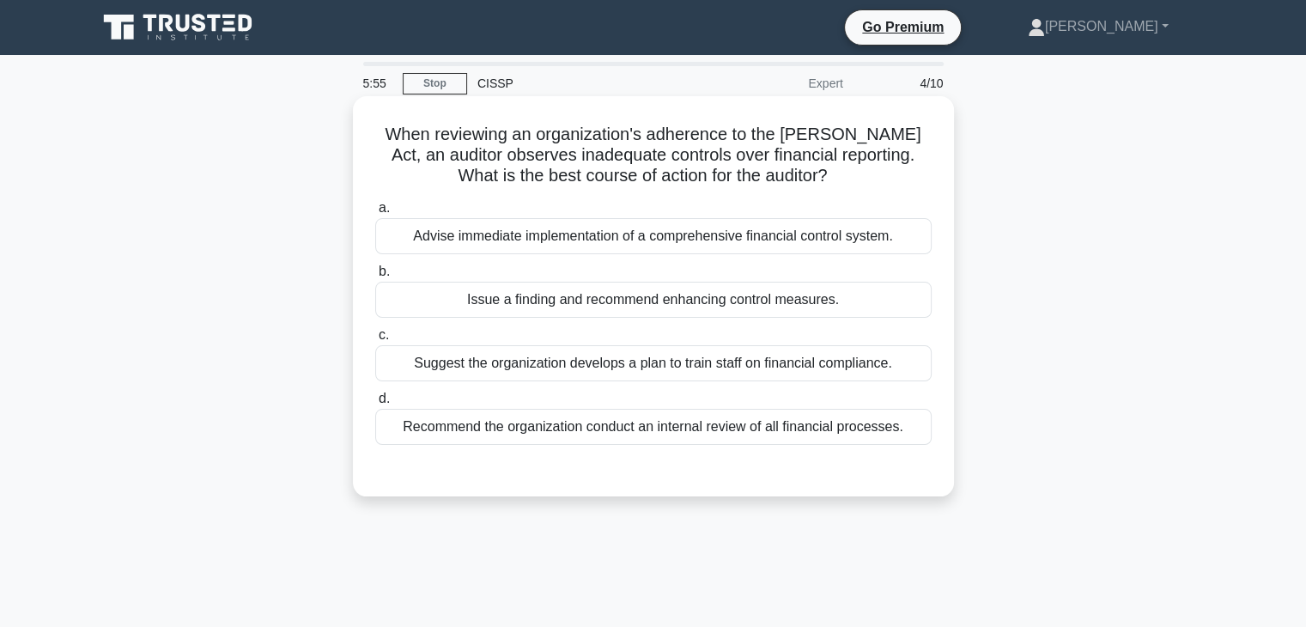
click at [556, 297] on div "Issue a finding and recommend enhancing control measures." at bounding box center [653, 300] width 556 height 36
click at [375, 277] on input "b. Issue a finding and recommend enhancing control measures." at bounding box center [375, 271] width 0 height 11
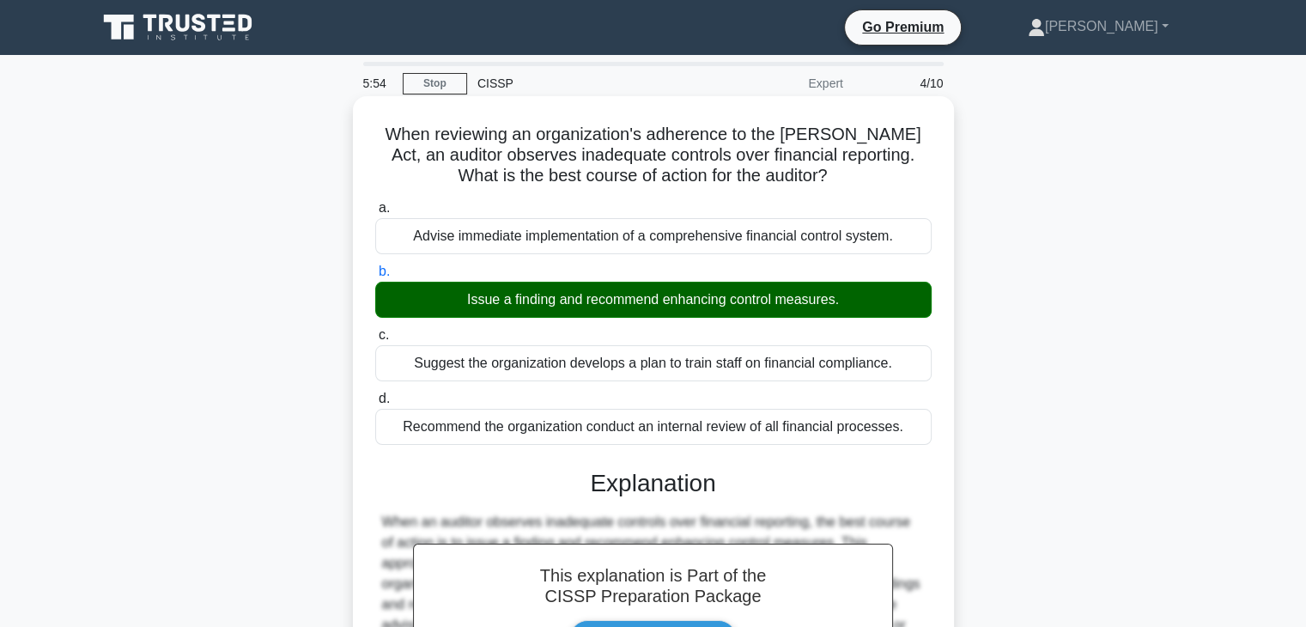
scroll to position [258, 0]
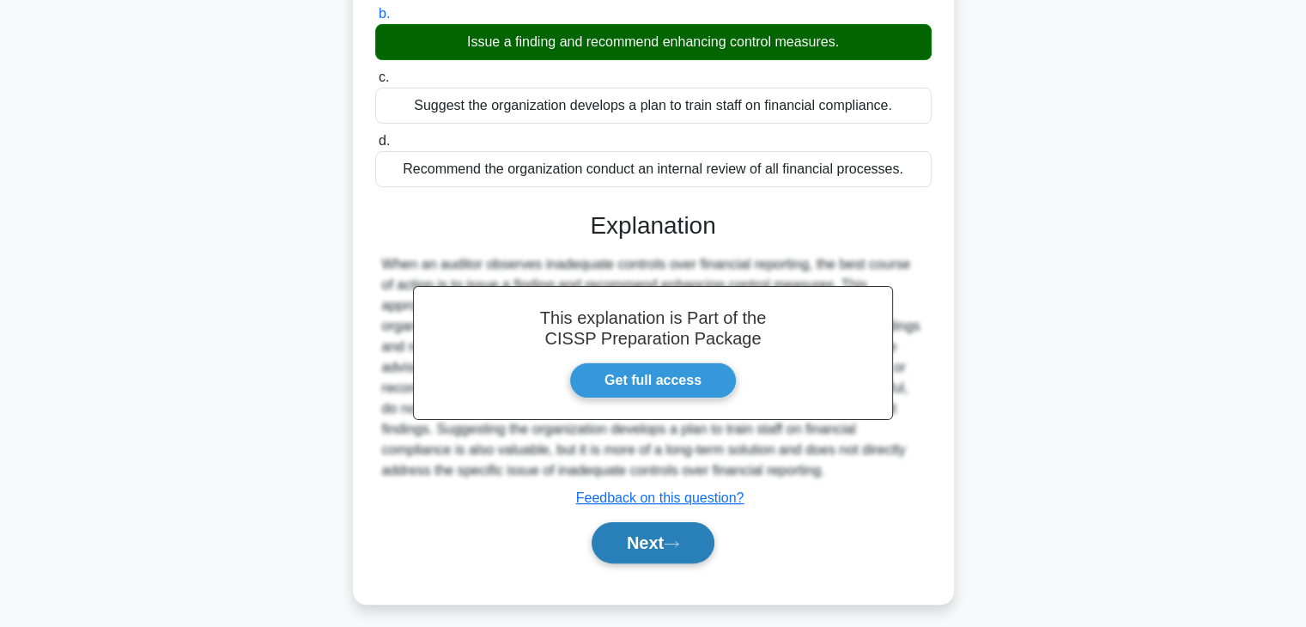
click at [664, 541] on button "Next" at bounding box center [653, 542] width 123 height 41
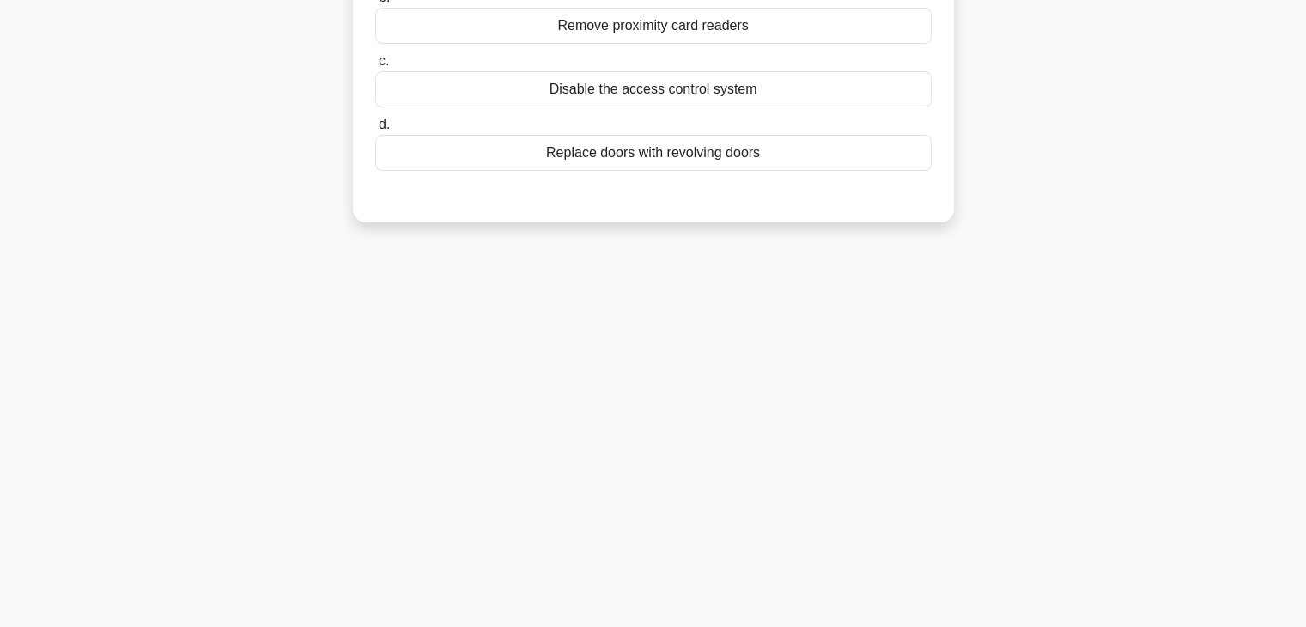
scroll to position [0, 0]
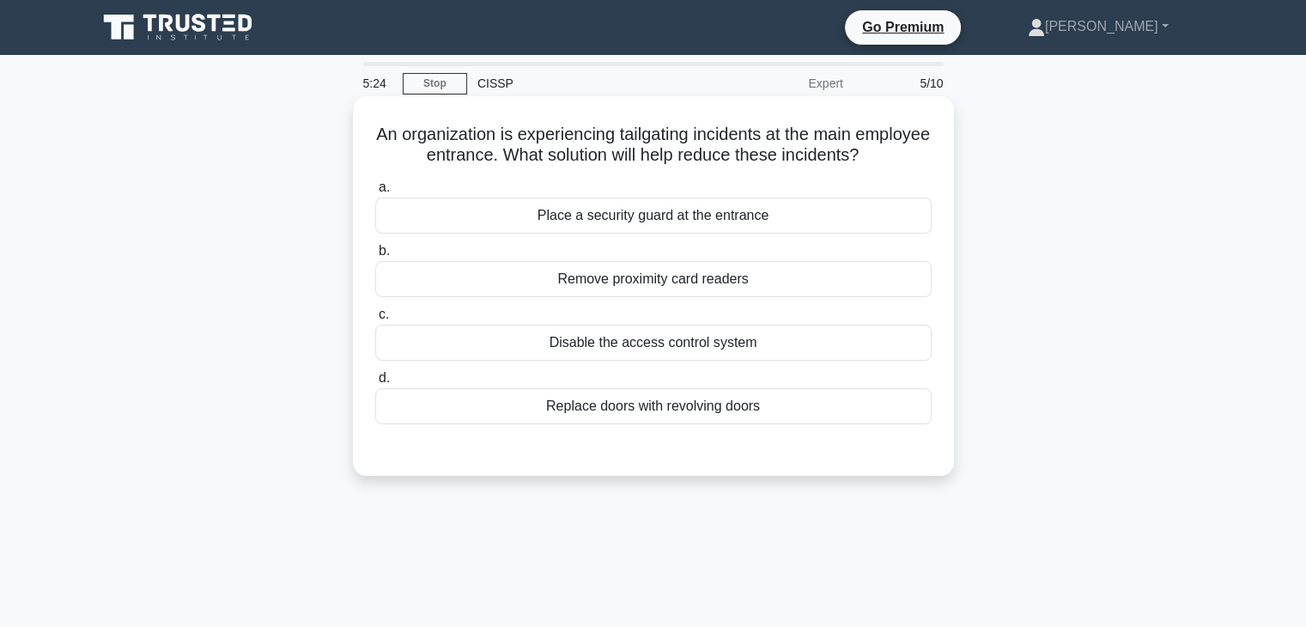
click at [671, 414] on div "Replace doors with revolving doors" at bounding box center [653, 406] width 556 height 36
click at [375, 384] on input "d. Replace doors with revolving doors" at bounding box center [375, 378] width 0 height 11
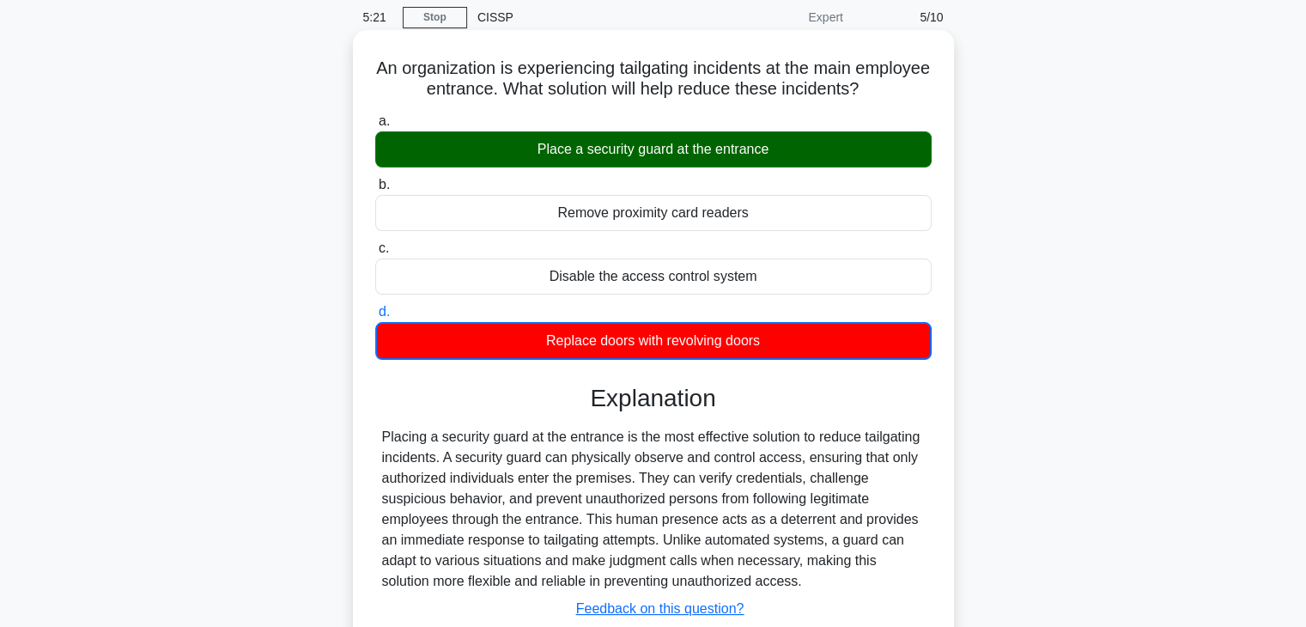
scroll to position [172, 0]
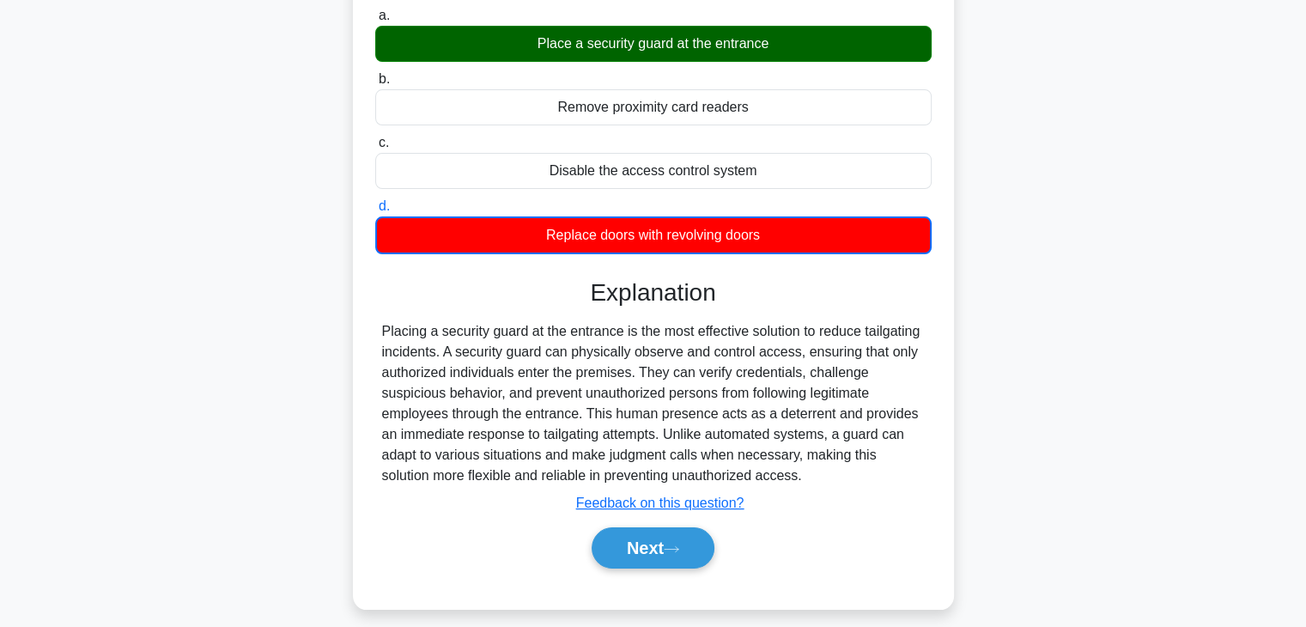
drag, startPoint x: 666, startPoint y: 236, endPoint x: 760, endPoint y: 233, distance: 93.7
click at [760, 233] on div "Replace doors with revolving doors" at bounding box center [653, 235] width 556 height 38
click at [696, 546] on button "Next" at bounding box center [653, 547] width 123 height 41
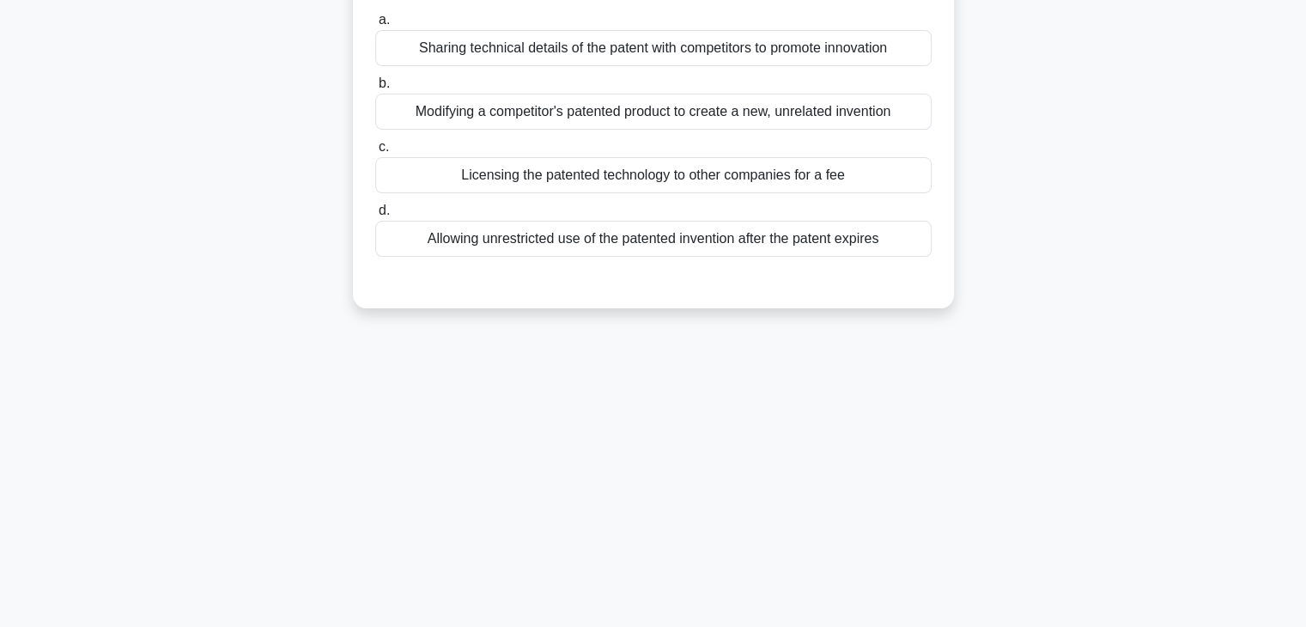
scroll to position [0, 0]
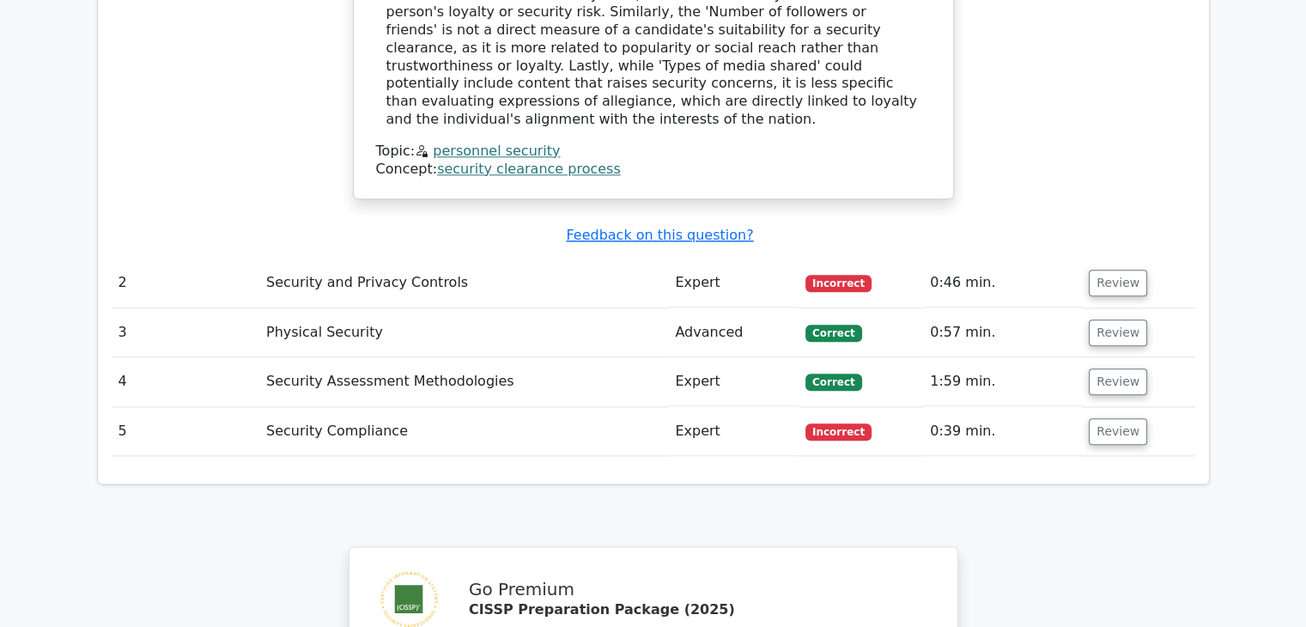
scroll to position [2404, 0]
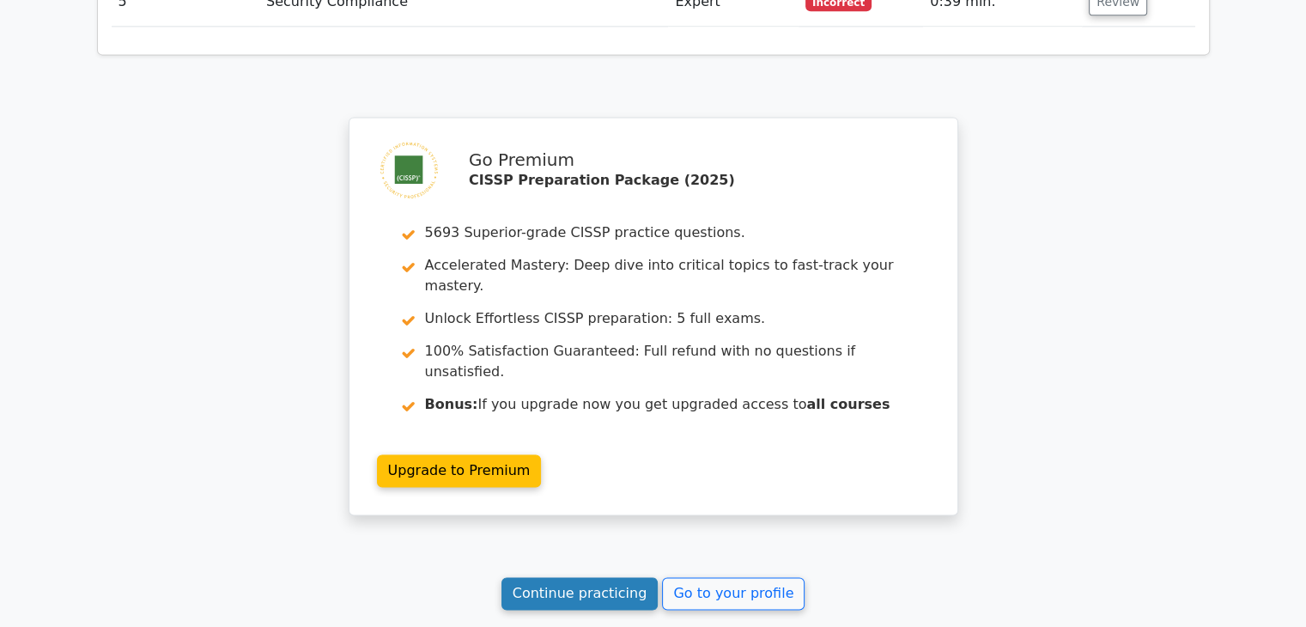
click at [583, 577] on link "Continue practicing" at bounding box center [579, 593] width 157 height 33
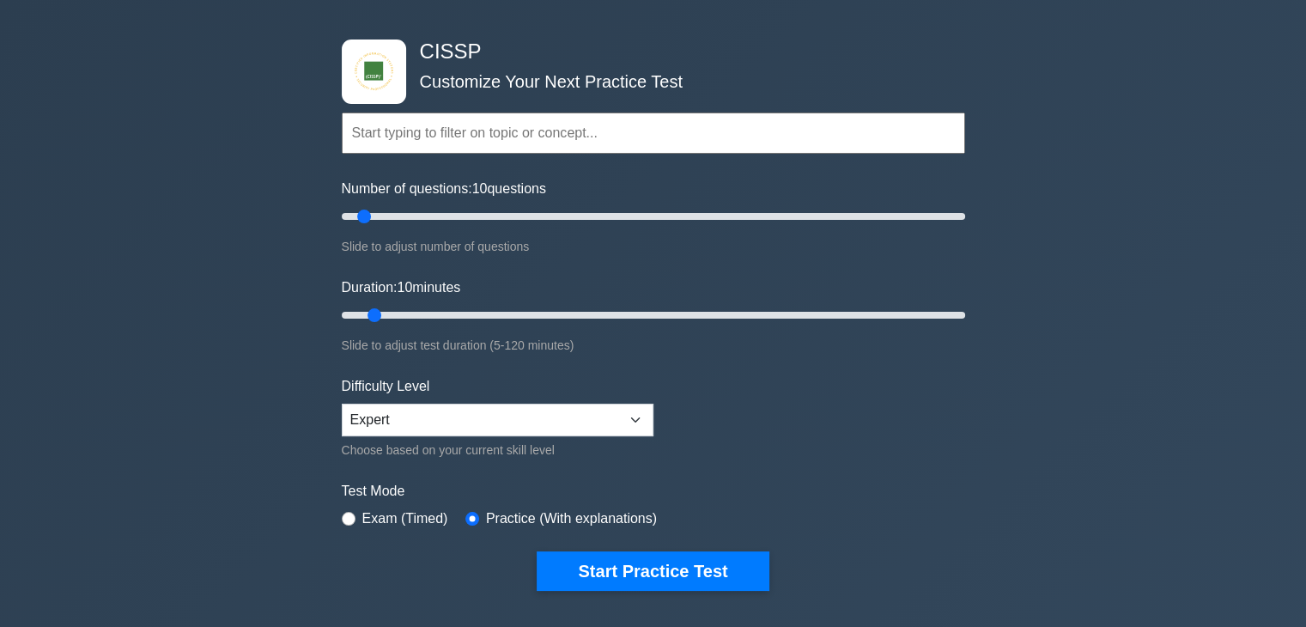
scroll to position [86, 0]
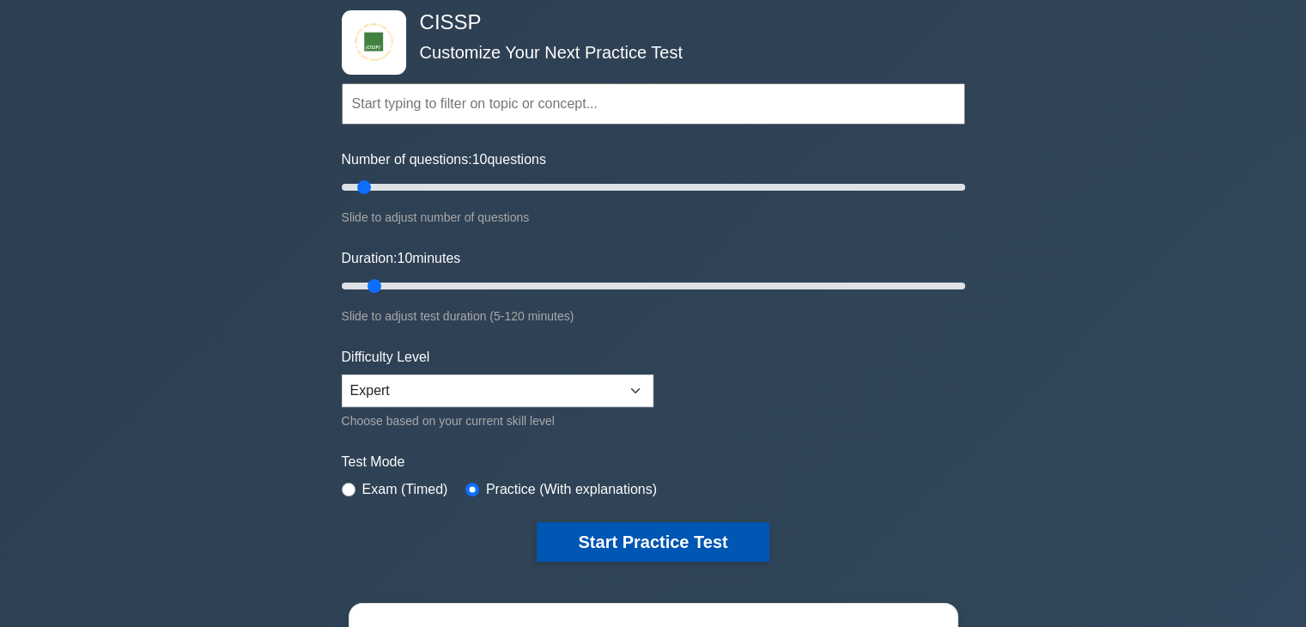
click at [704, 545] on button "Start Practice Test" at bounding box center [653, 541] width 232 height 39
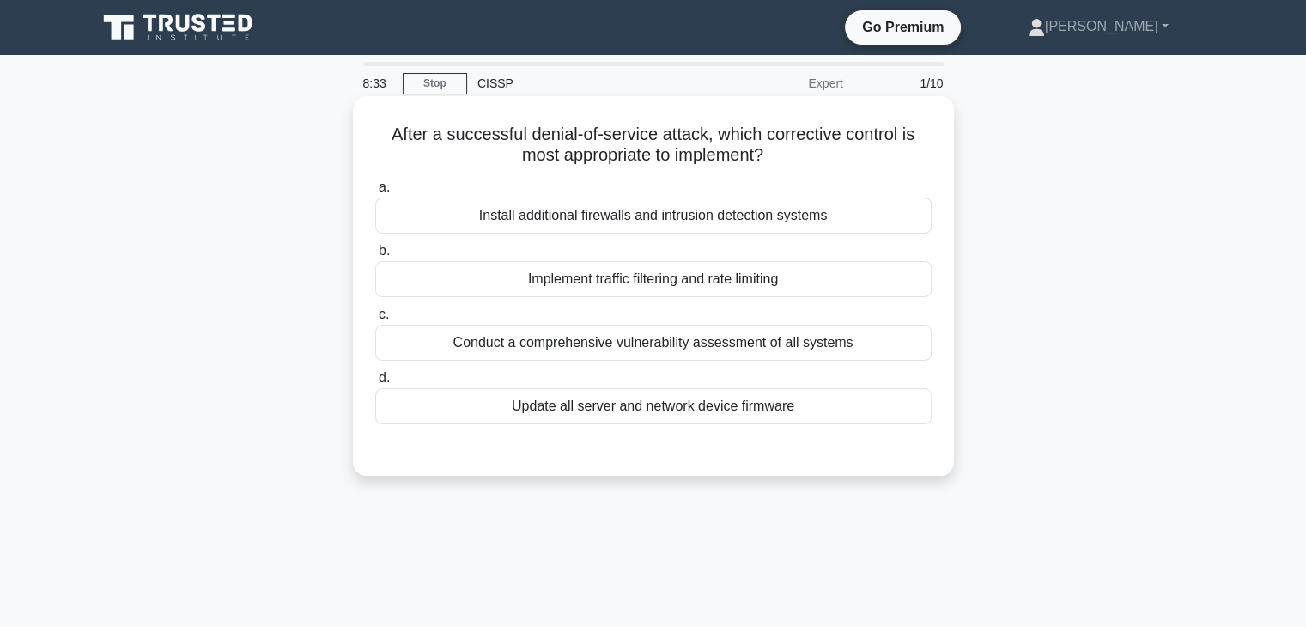
click at [726, 270] on div "Implement traffic filtering and rate limiting" at bounding box center [653, 279] width 556 height 36
click at [375, 257] on input "b. Implement traffic filtering and rate limiting" at bounding box center [375, 251] width 0 height 11
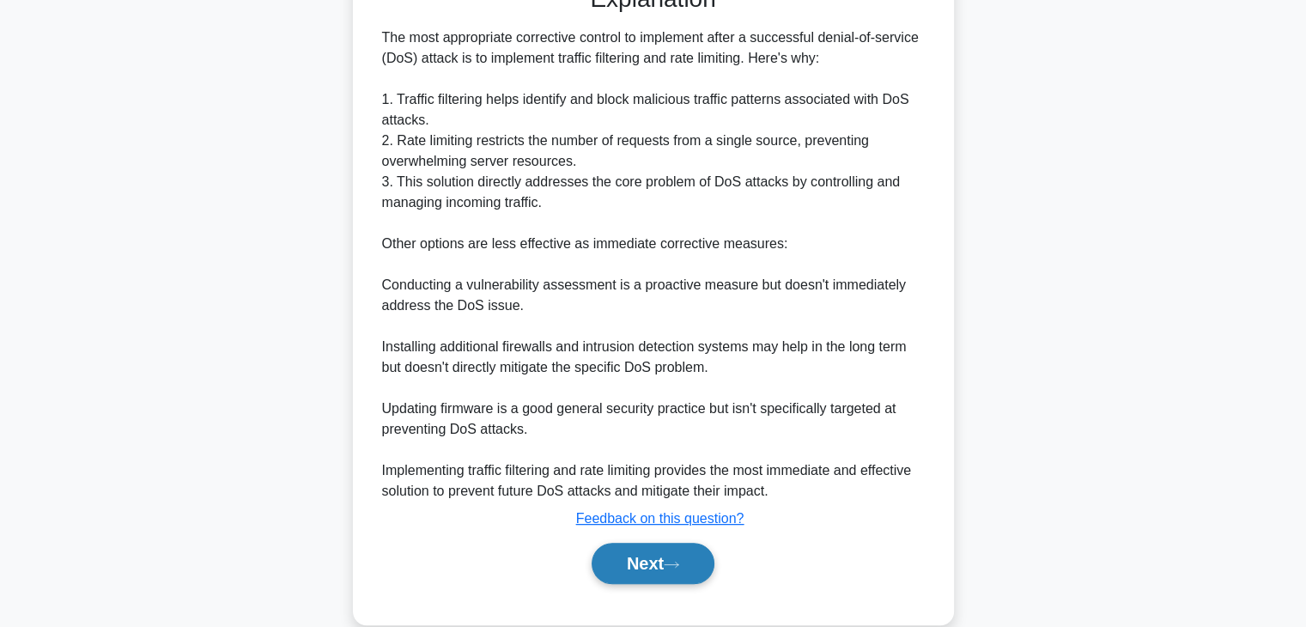
scroll to position [493, 0]
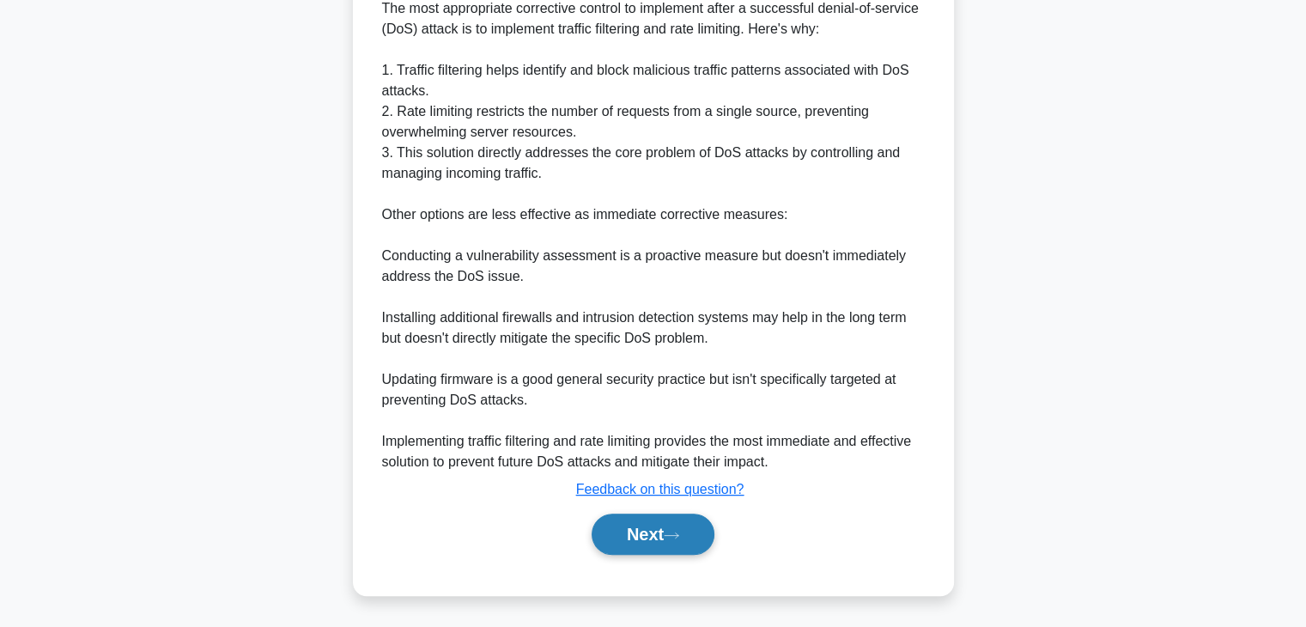
click at [642, 543] on button "Next" at bounding box center [653, 533] width 123 height 41
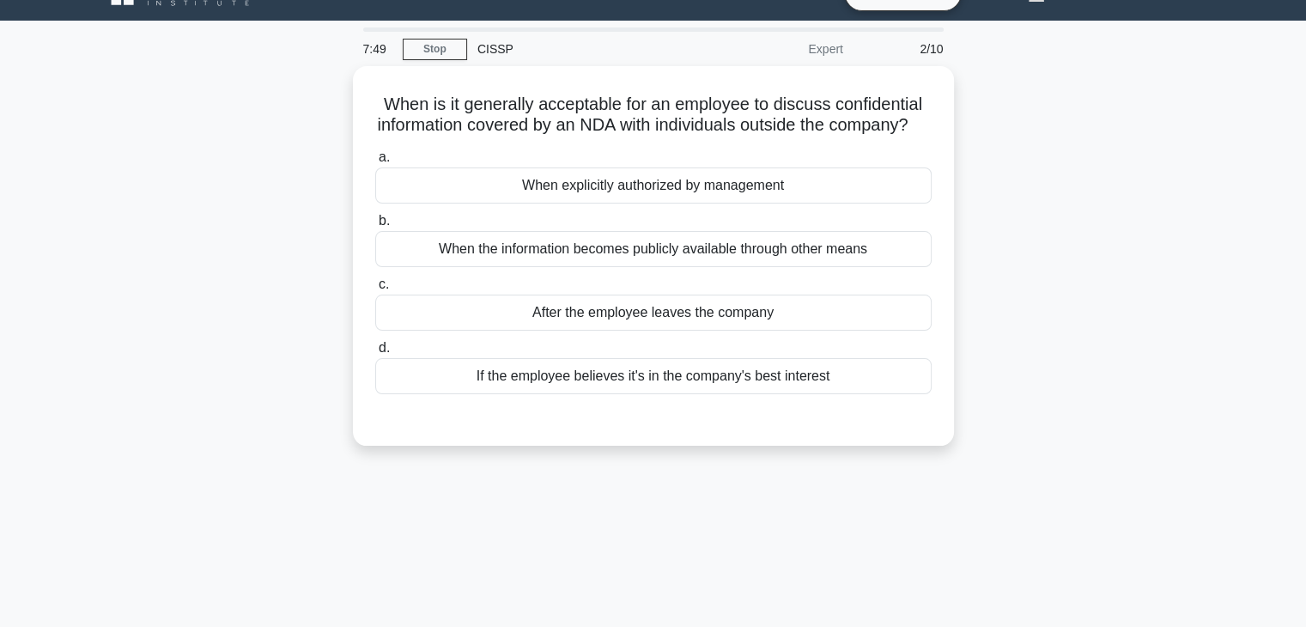
scroll to position [0, 0]
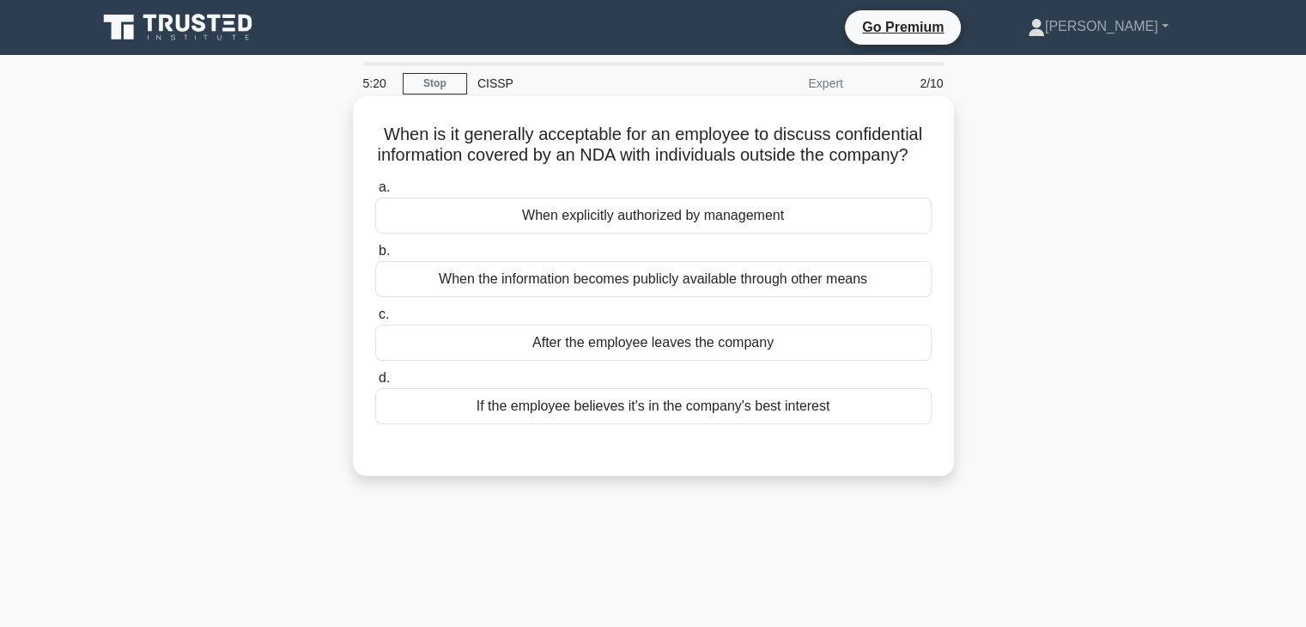
click at [595, 295] on div "When the information becomes publicly available through other means" at bounding box center [653, 279] width 556 height 36
click at [375, 257] on input "b. When the information becomes publicly available through other means" at bounding box center [375, 251] width 0 height 11
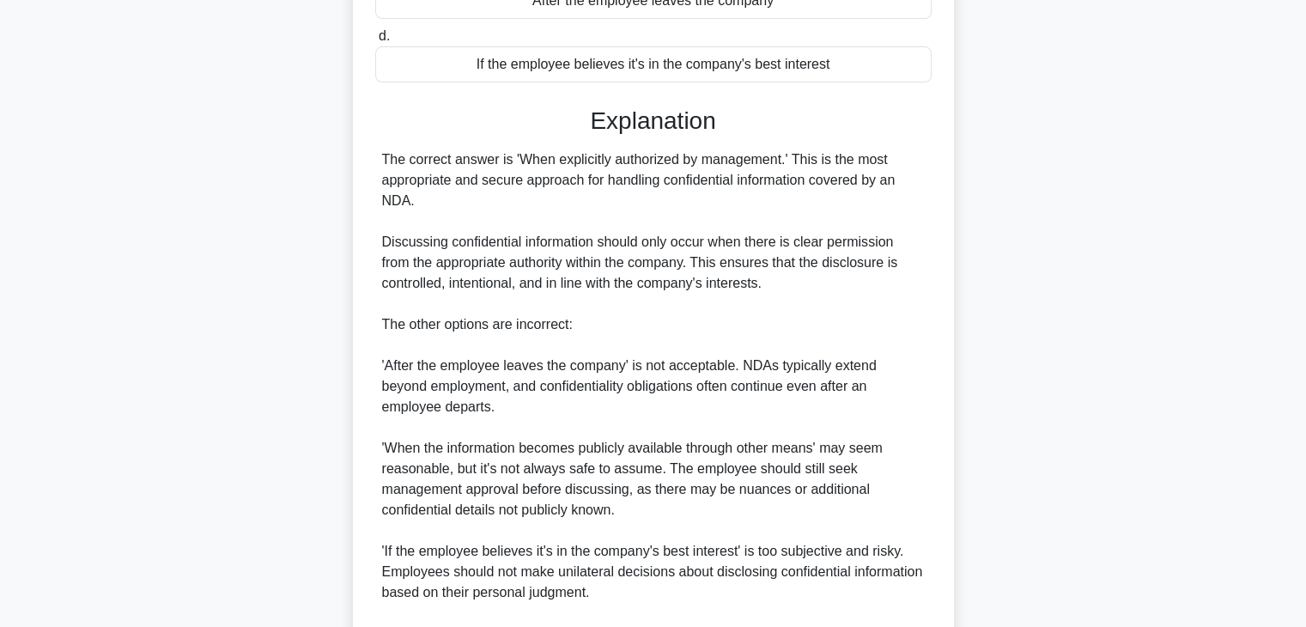
scroll to position [515, 0]
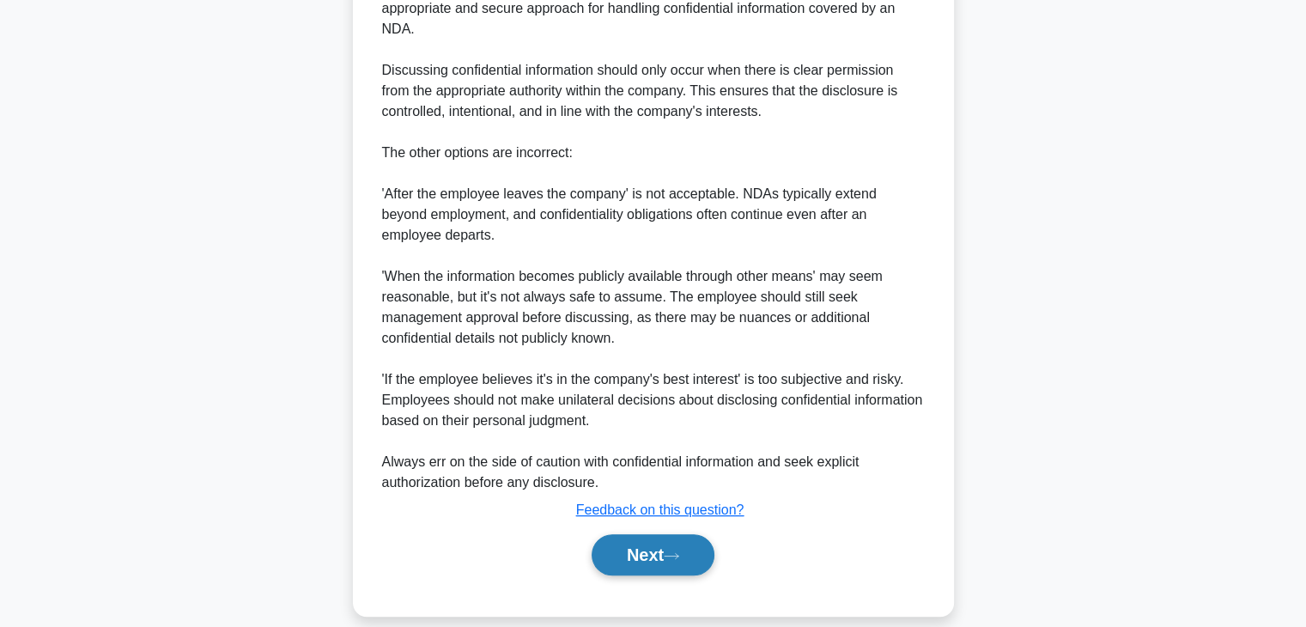
click at [639, 574] on button "Next" at bounding box center [653, 554] width 123 height 41
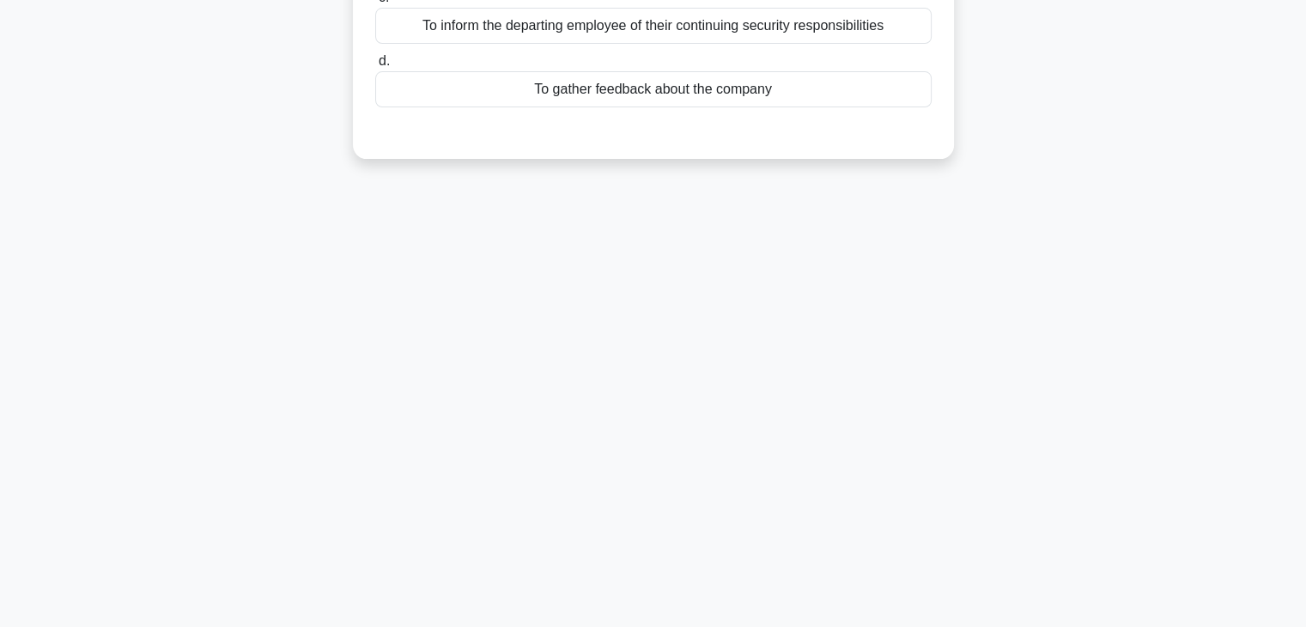
scroll to position [0, 0]
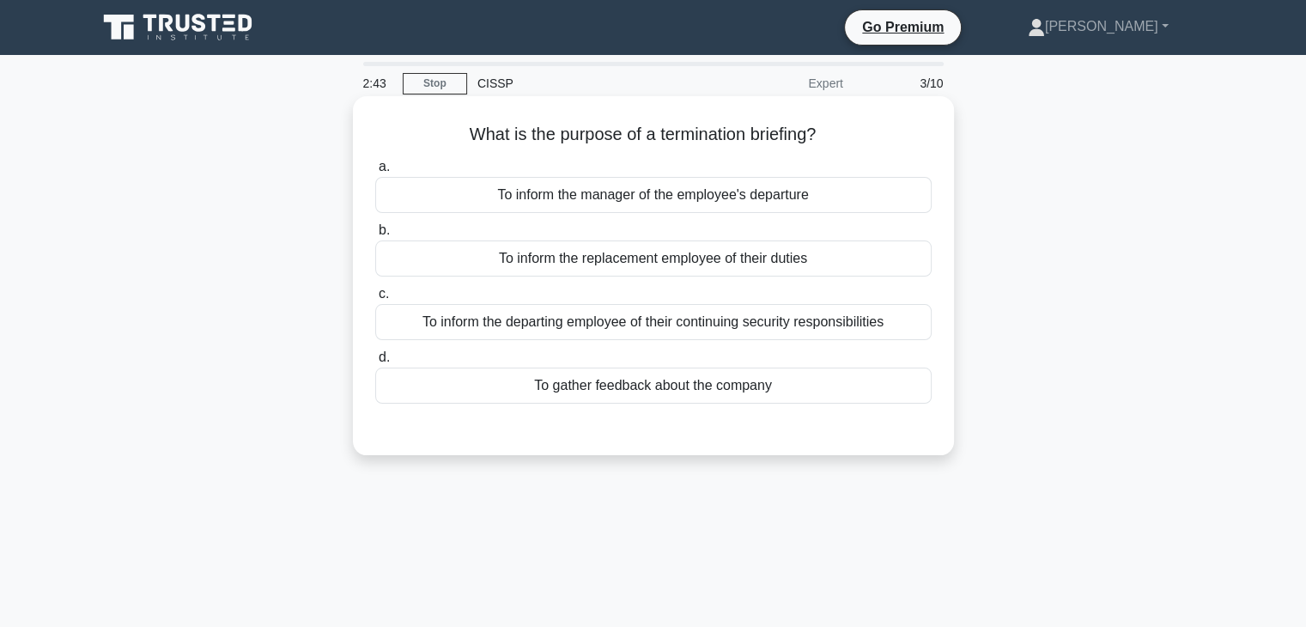
click at [893, 319] on div "To inform the departing employee of their continuing security responsibilities" at bounding box center [653, 322] width 556 height 36
click at [375, 300] on input "c. To inform the departing employee of their continuing security responsibiliti…" at bounding box center [375, 293] width 0 height 11
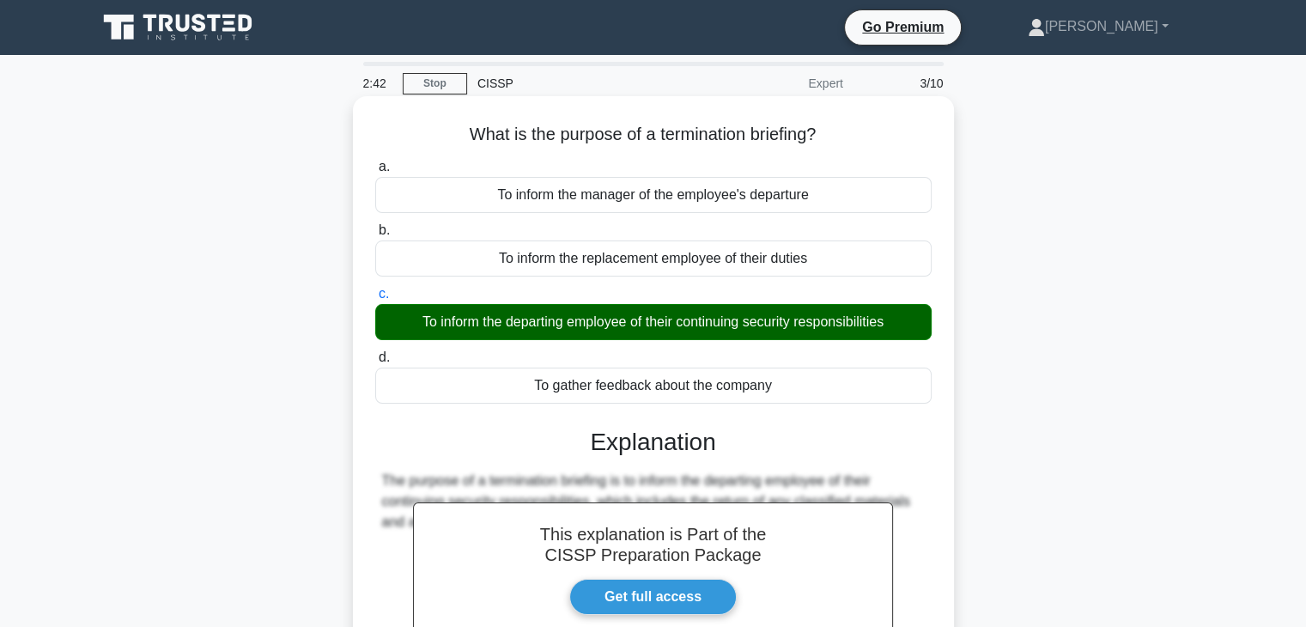
scroll to position [301, 0]
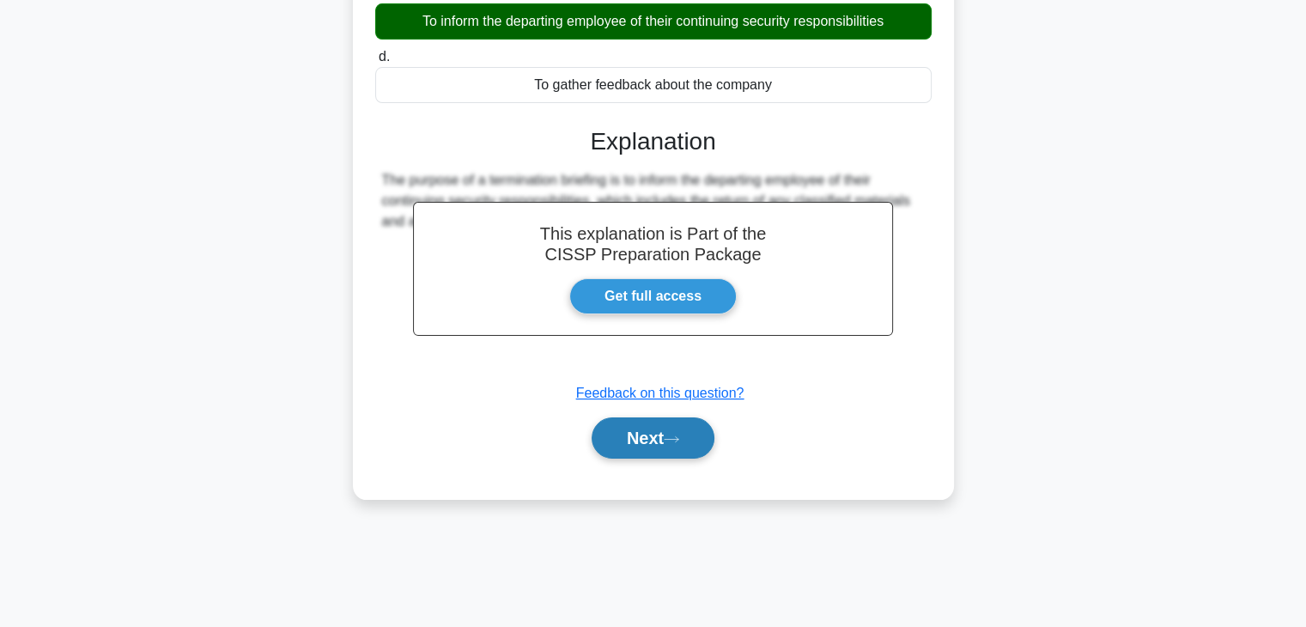
click at [664, 447] on button "Next" at bounding box center [653, 437] width 123 height 41
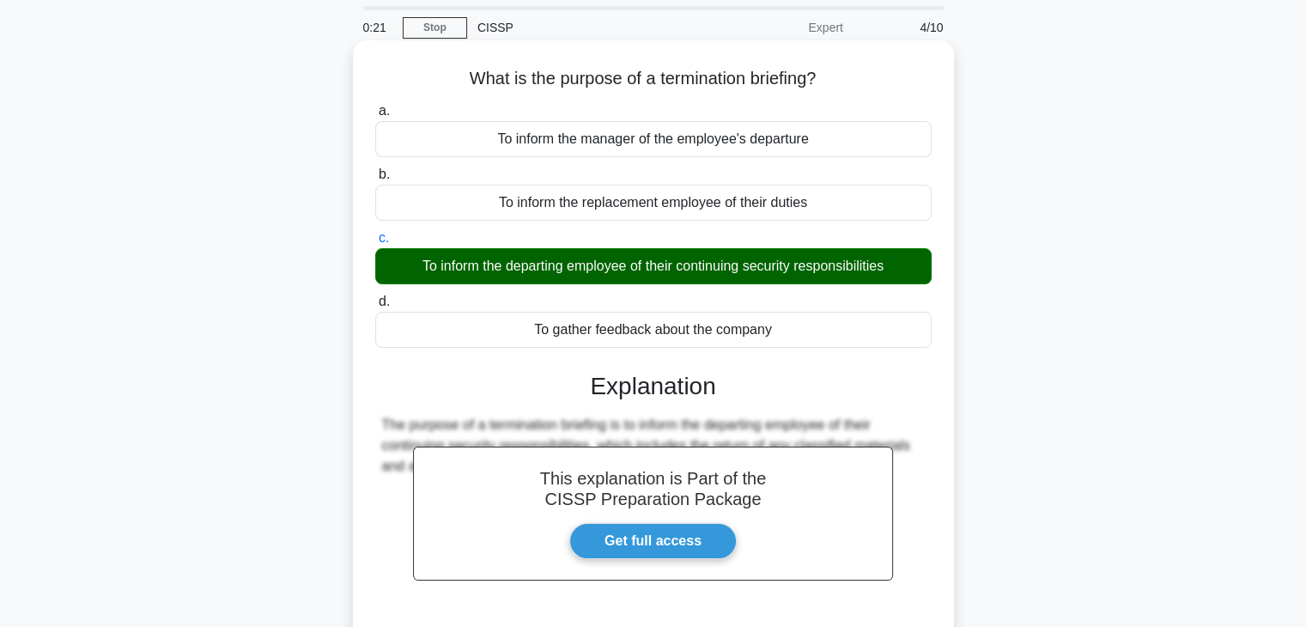
scroll to position [44, 0]
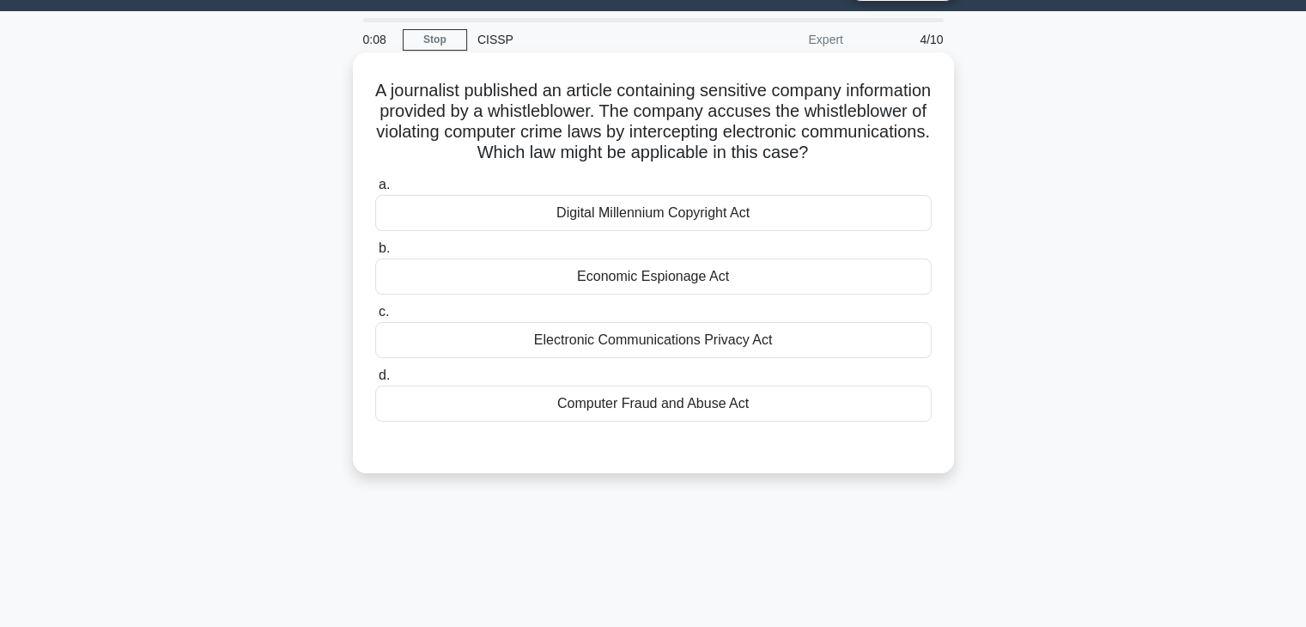
click at [701, 358] on div "Electronic Communications Privacy Act" at bounding box center [653, 340] width 556 height 36
click at [375, 318] on input "c. Electronic Communications Privacy Act" at bounding box center [375, 312] width 0 height 11
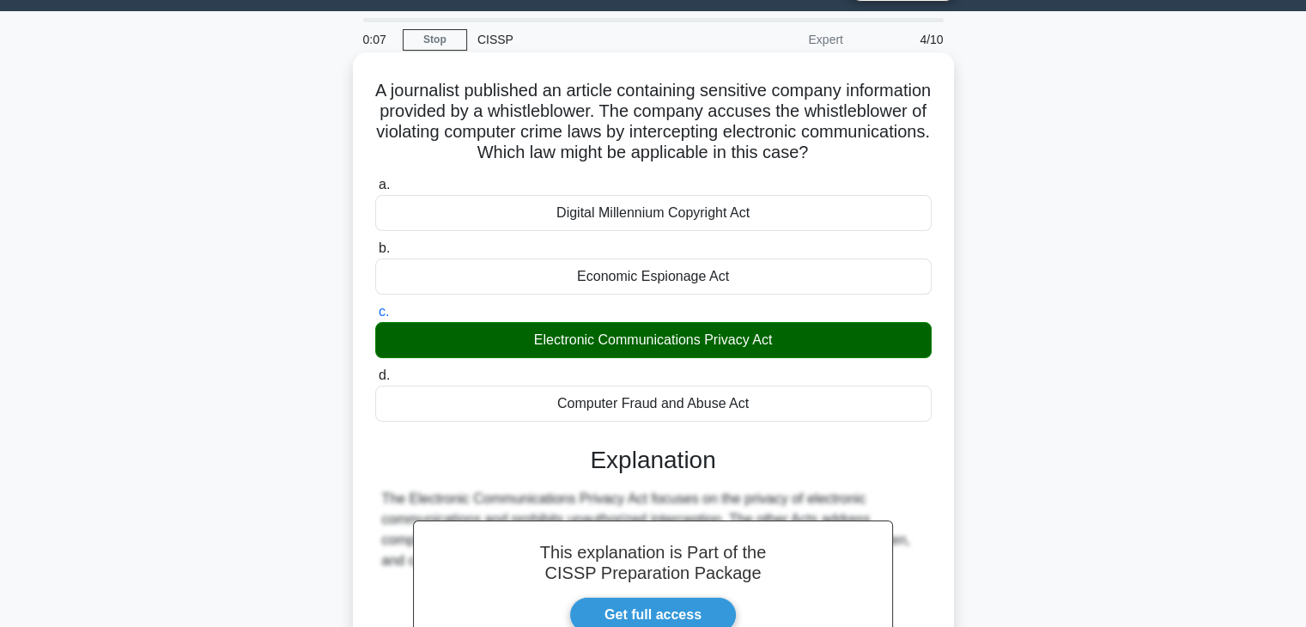
scroll to position [301, 0]
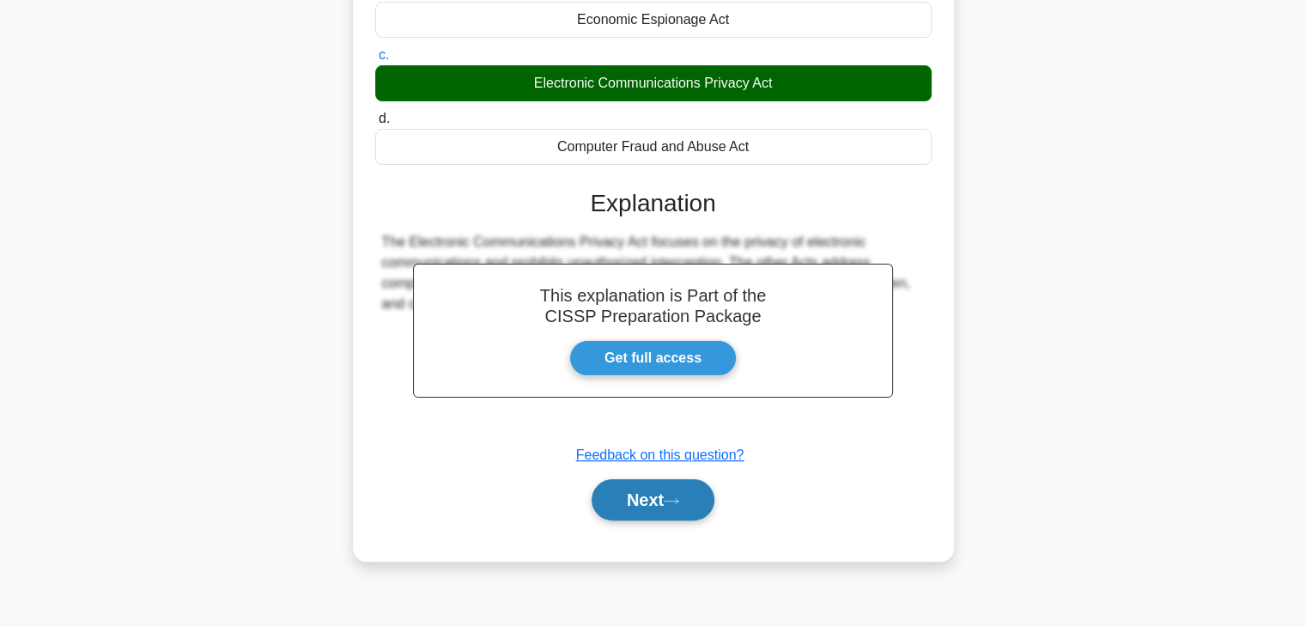
click at [677, 513] on button "Next" at bounding box center [653, 499] width 123 height 41
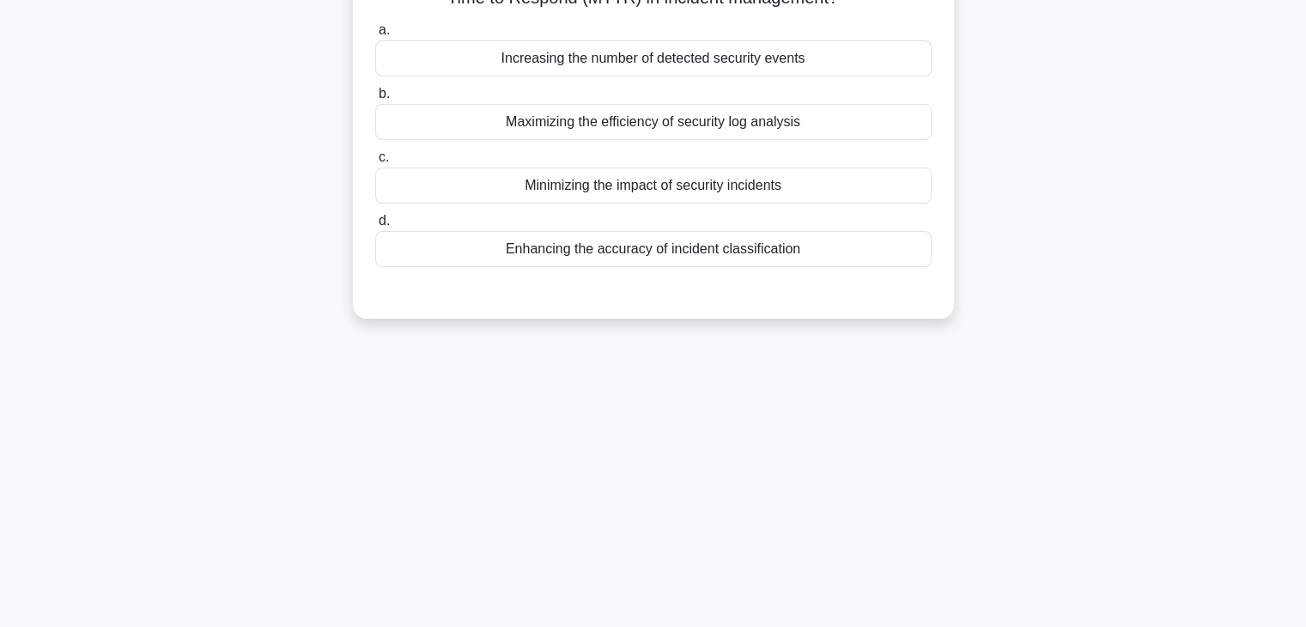
scroll to position [0, 0]
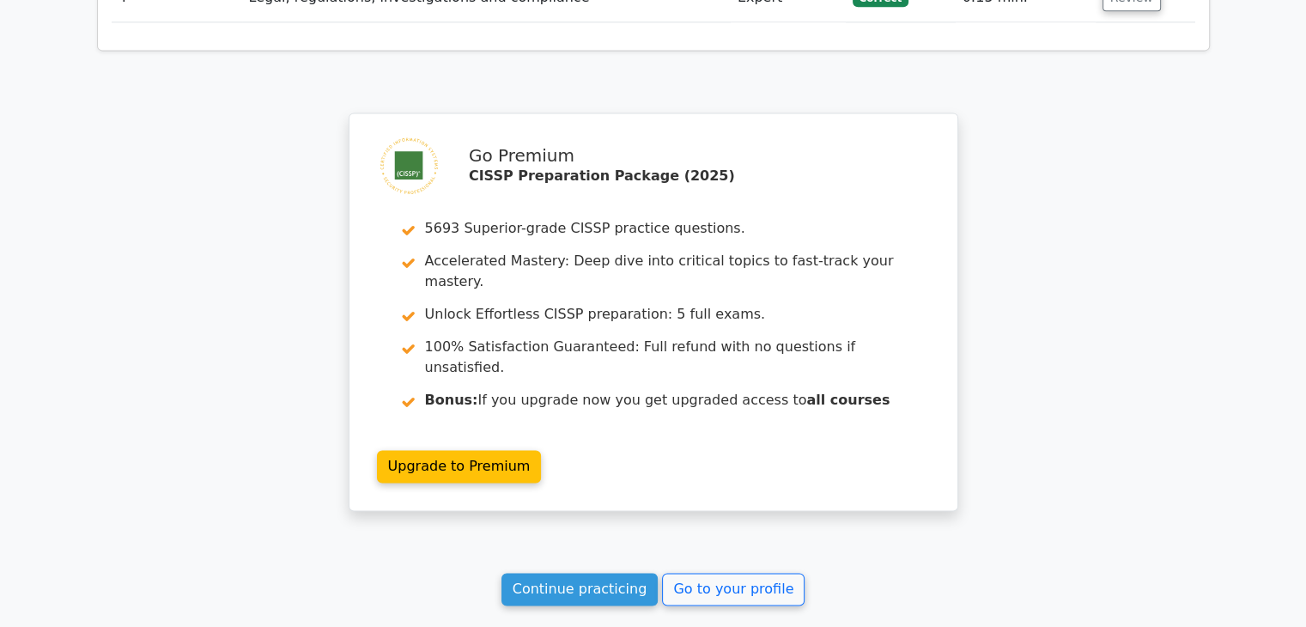
scroll to position [2490, 0]
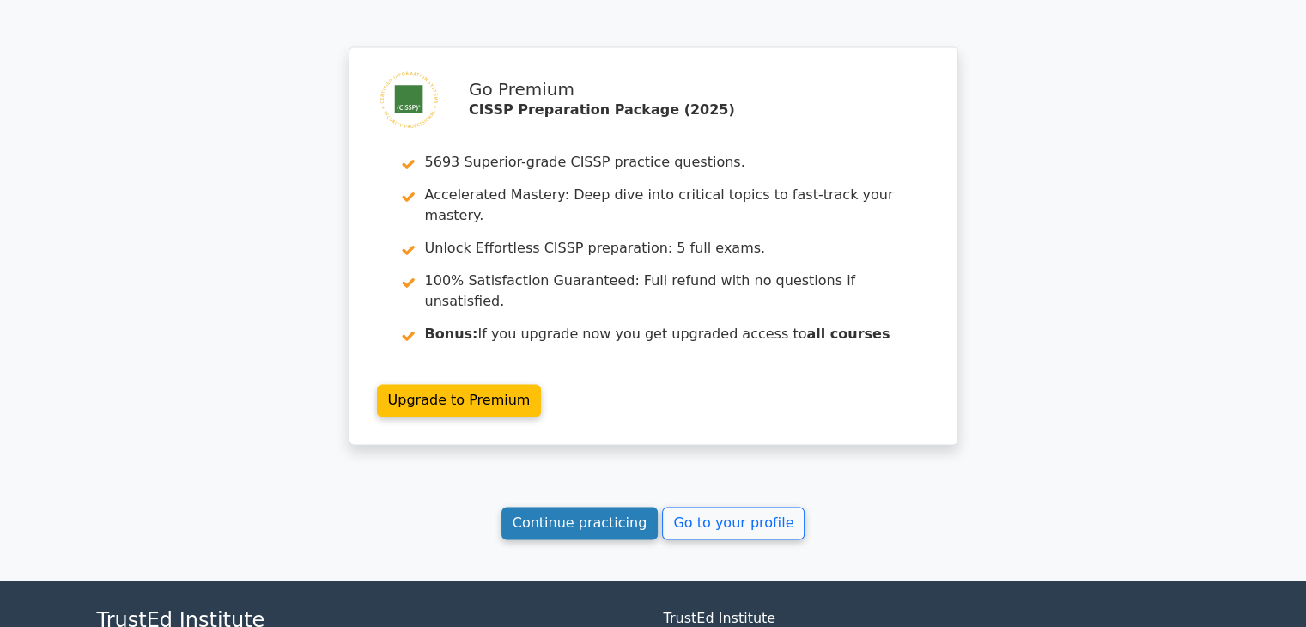
click at [591, 507] on link "Continue practicing" at bounding box center [579, 523] width 157 height 33
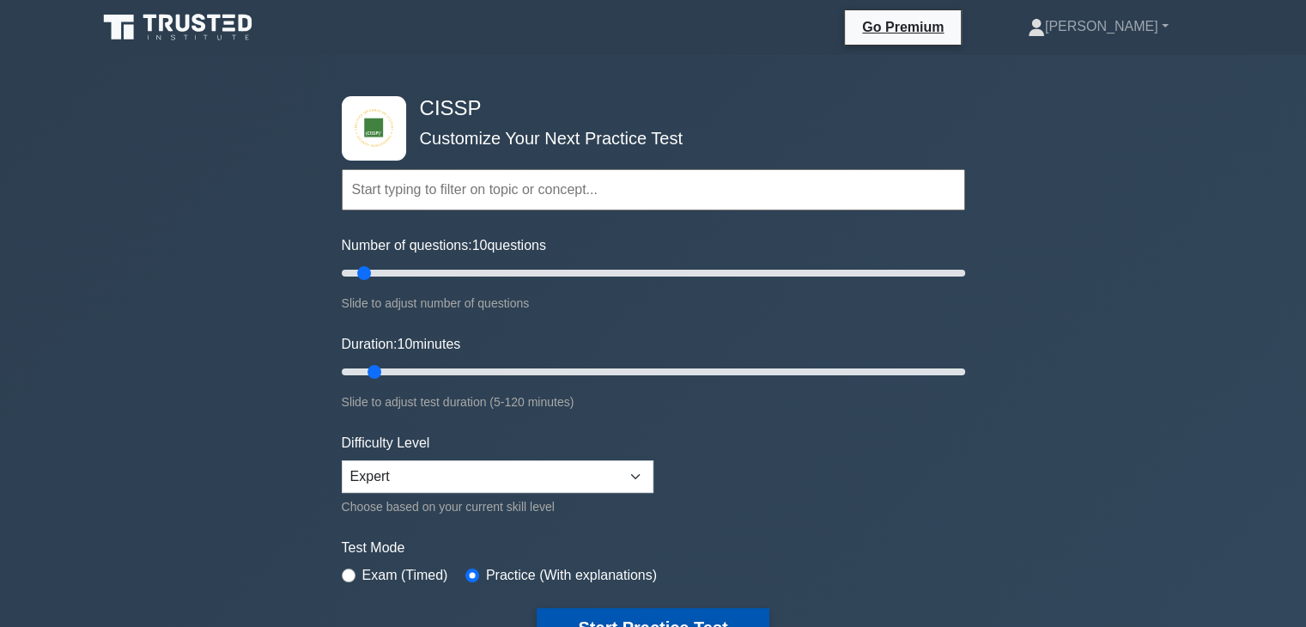
click at [671, 614] on button "Start Practice Test" at bounding box center [653, 627] width 232 height 39
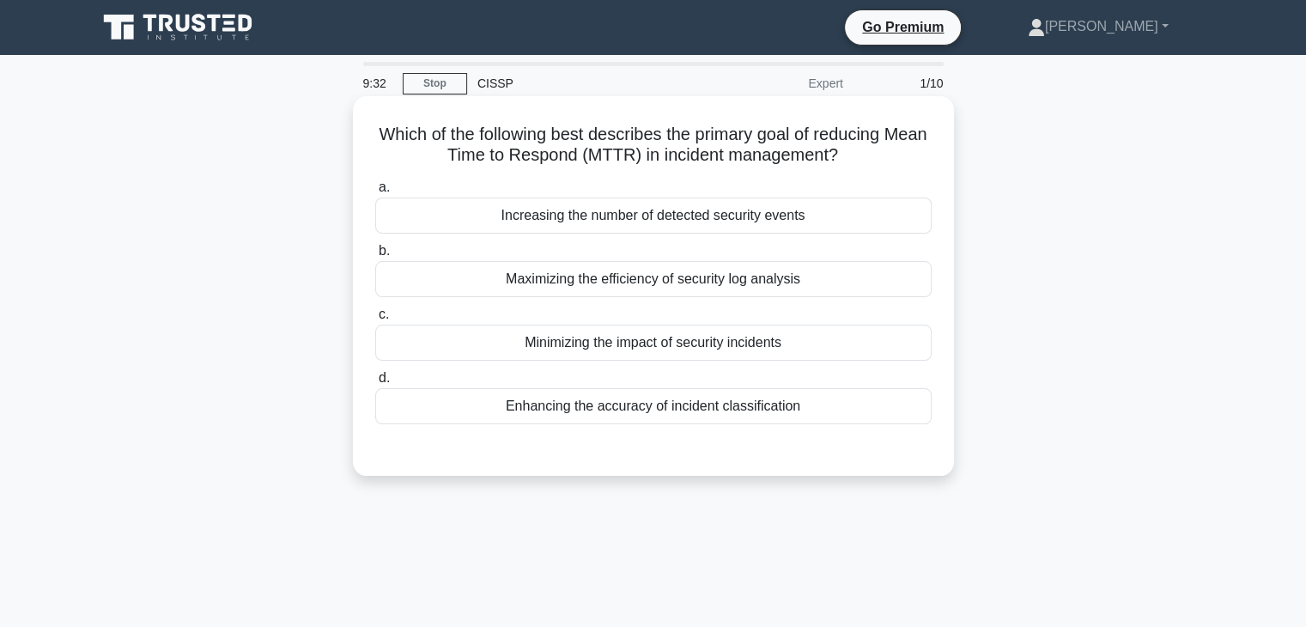
click at [789, 343] on div "Minimizing the impact of security incidents" at bounding box center [653, 343] width 556 height 36
click at [375, 320] on input "c. Minimizing the impact of security incidents" at bounding box center [375, 314] width 0 height 11
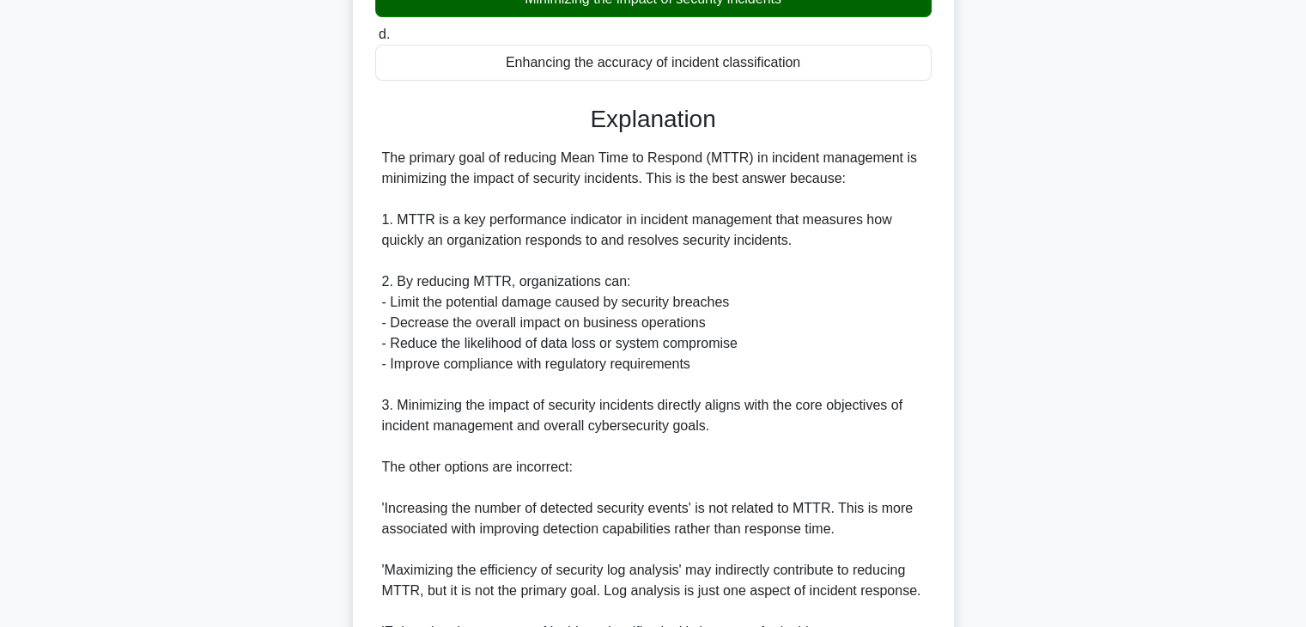
scroll to position [555, 0]
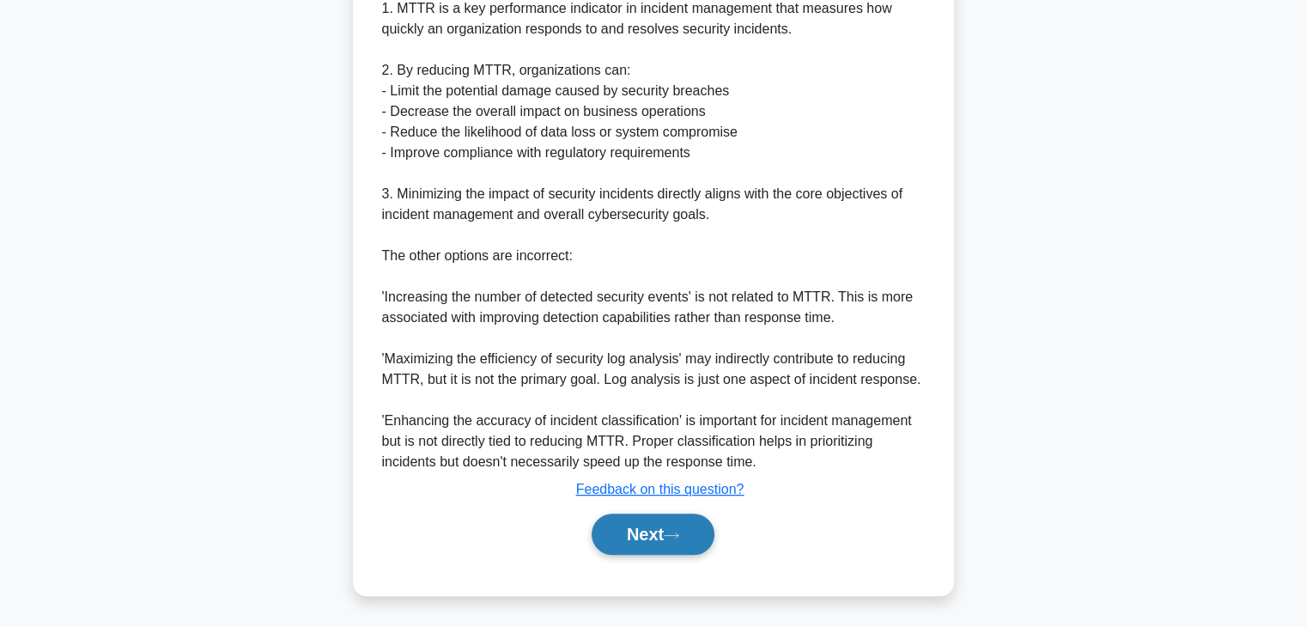
click at [653, 535] on button "Next" at bounding box center [653, 533] width 123 height 41
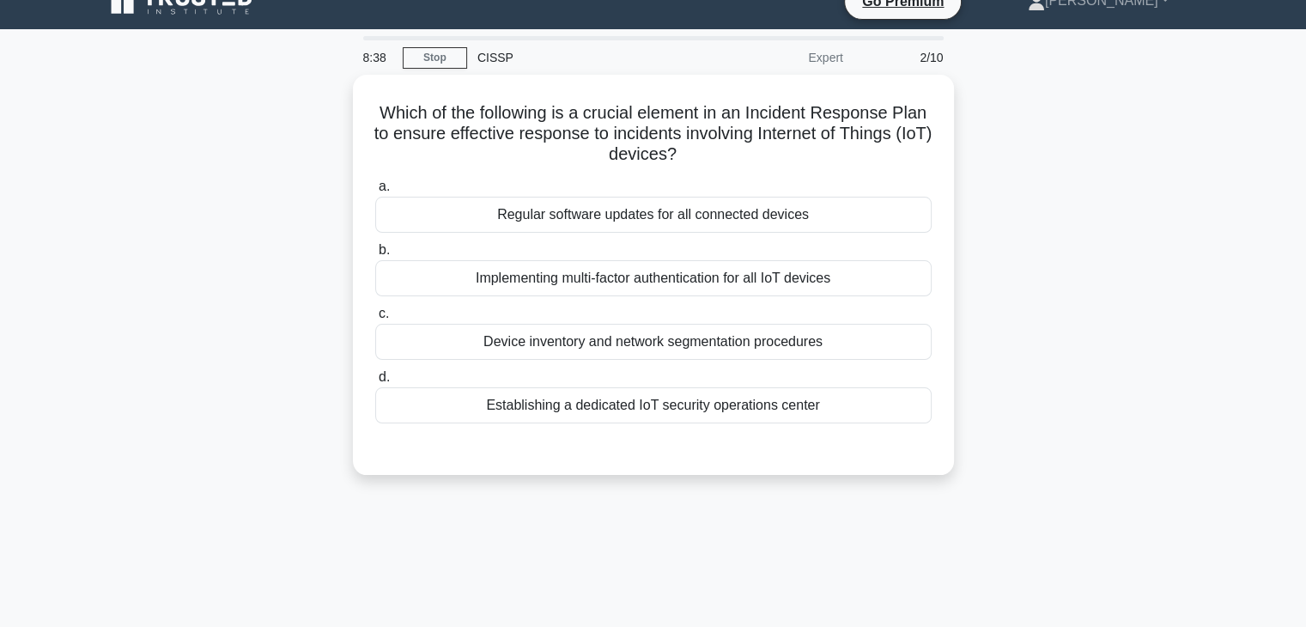
scroll to position [0, 0]
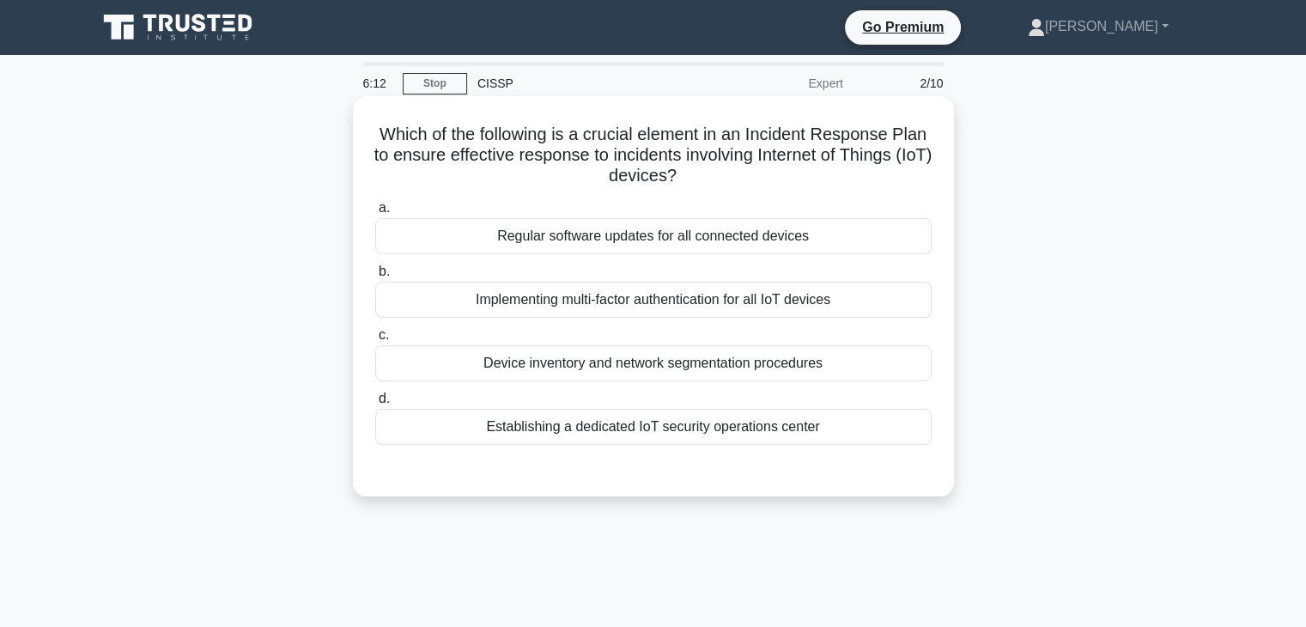
click at [713, 428] on div "Establishing a dedicated IoT security operations center" at bounding box center [653, 427] width 556 height 36
click at [375, 404] on input "d. Establishing a dedicated IoT security operations center" at bounding box center [375, 398] width 0 height 11
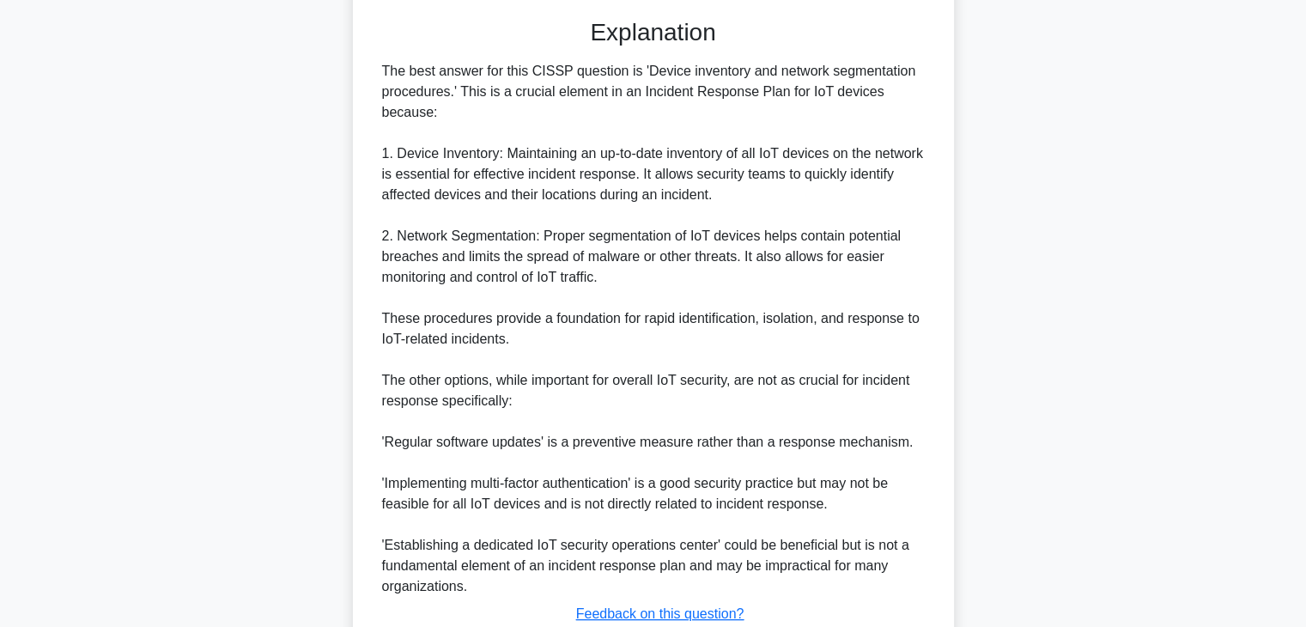
scroll to position [577, 0]
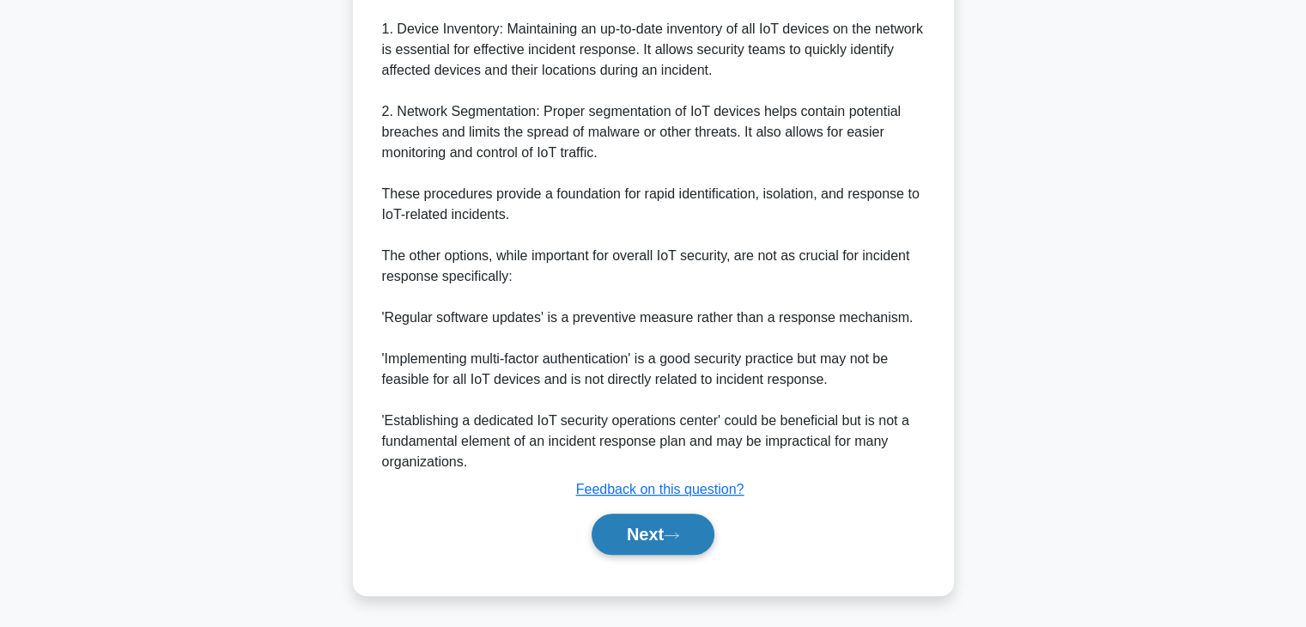
click at [638, 531] on button "Next" at bounding box center [653, 533] width 123 height 41
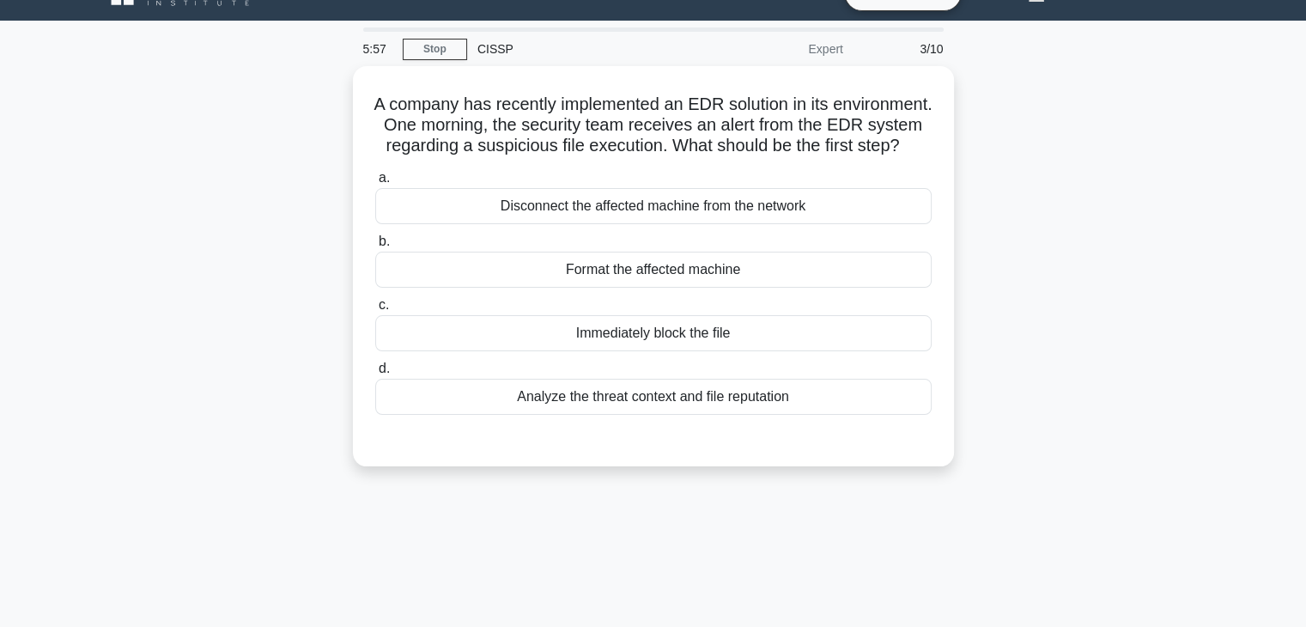
scroll to position [0, 0]
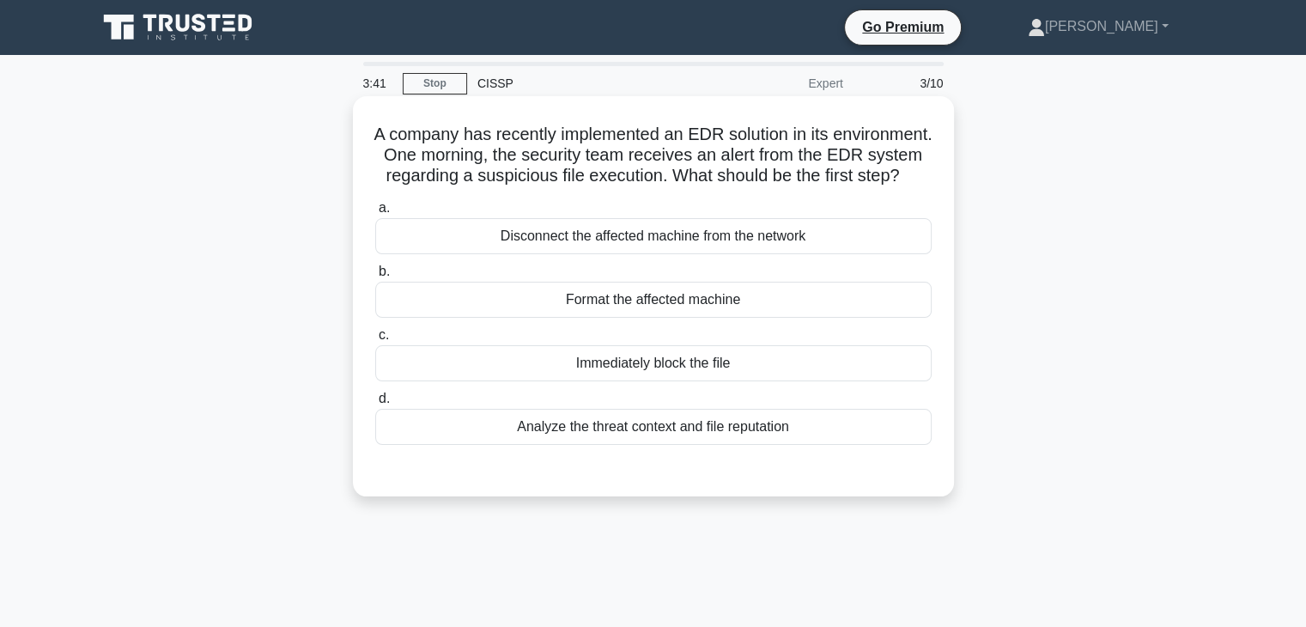
click at [502, 445] on div "Analyze the threat context and file reputation" at bounding box center [653, 427] width 556 height 36
click at [375, 404] on input "d. Analyze the threat context and file reputation" at bounding box center [375, 398] width 0 height 11
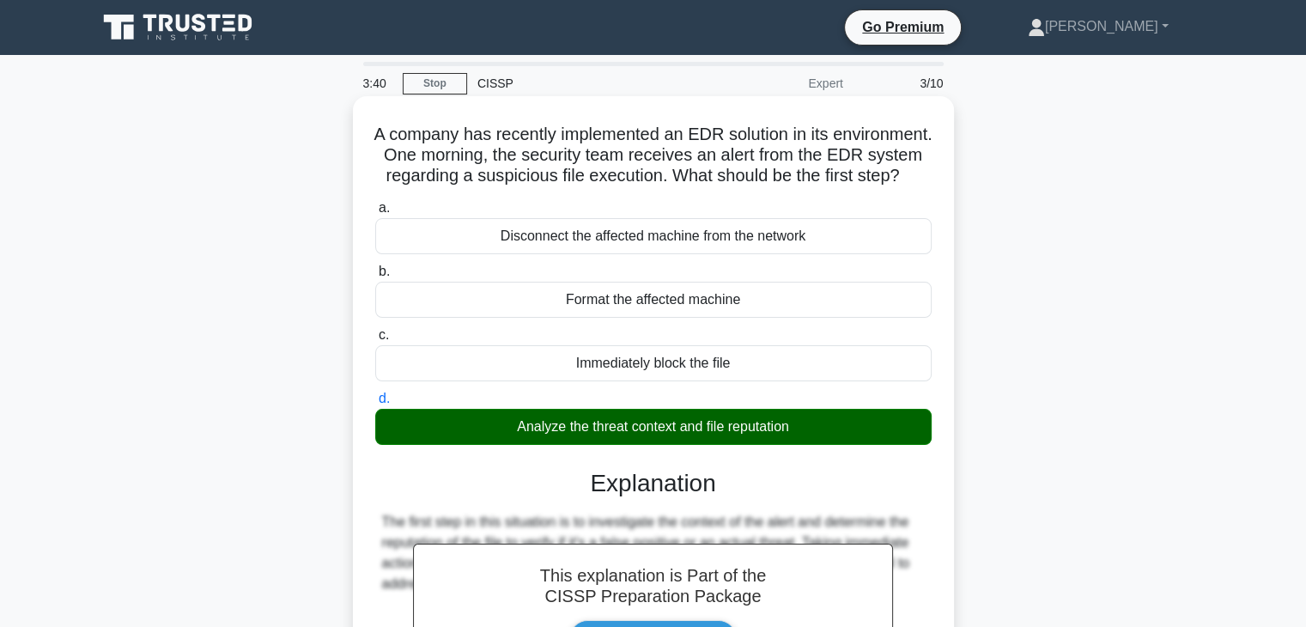
scroll to position [258, 0]
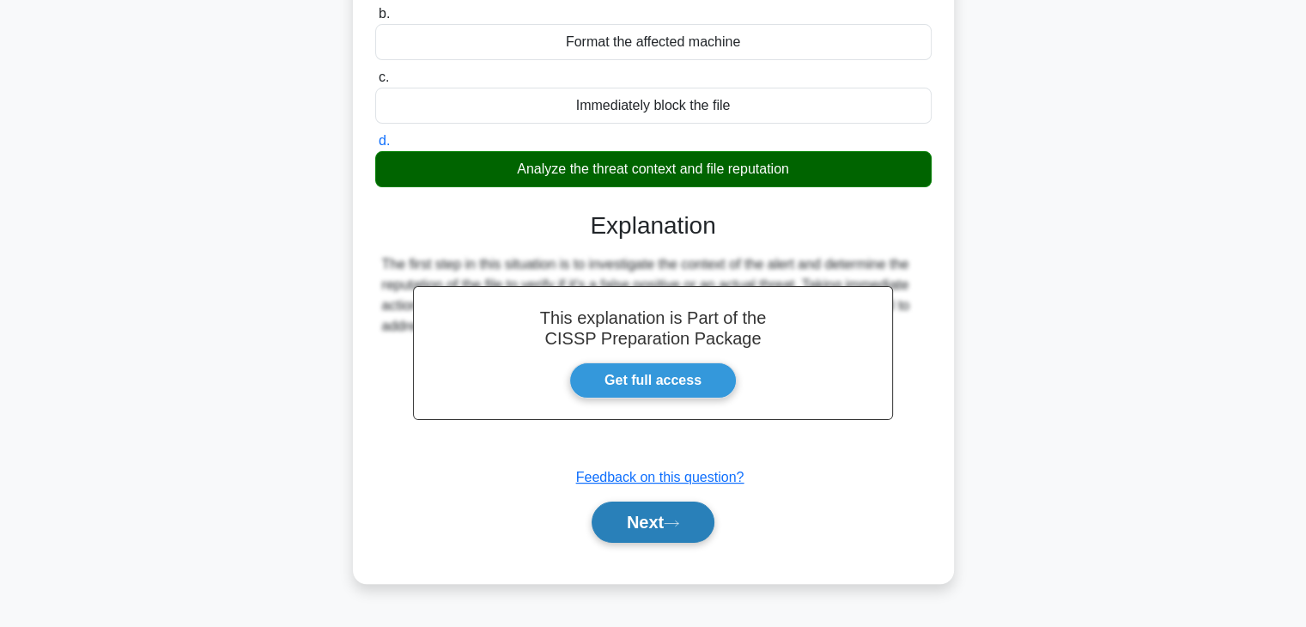
click at [671, 543] on button "Next" at bounding box center [653, 521] width 123 height 41
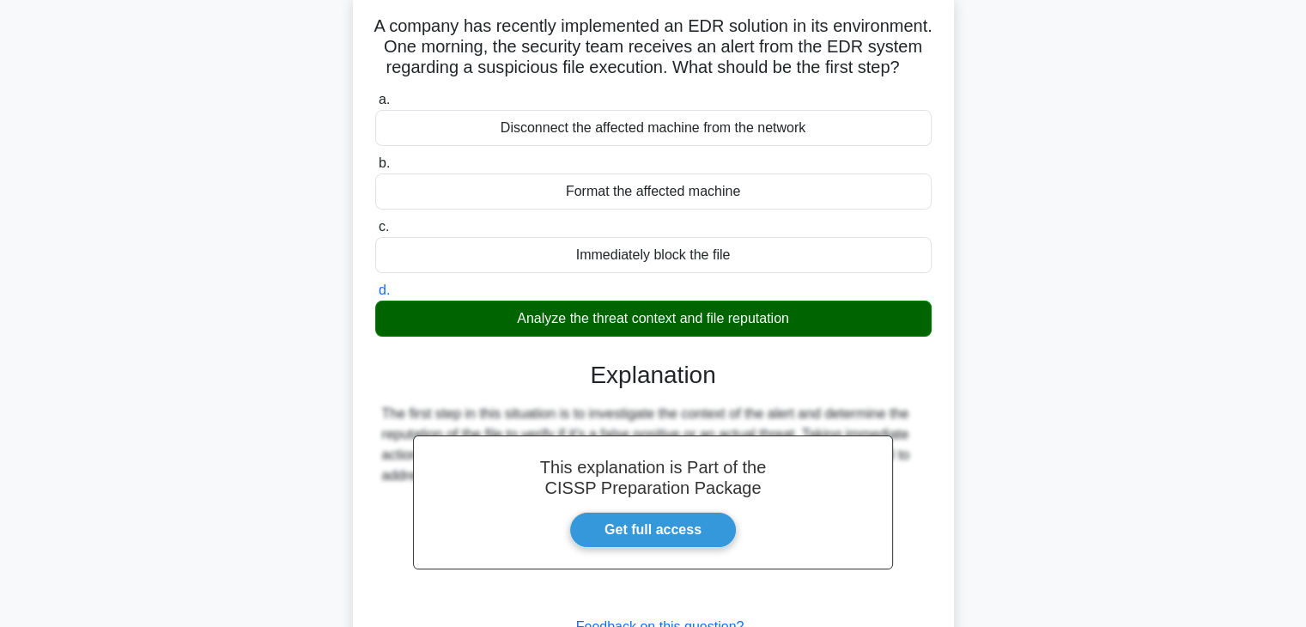
scroll to position [0, 0]
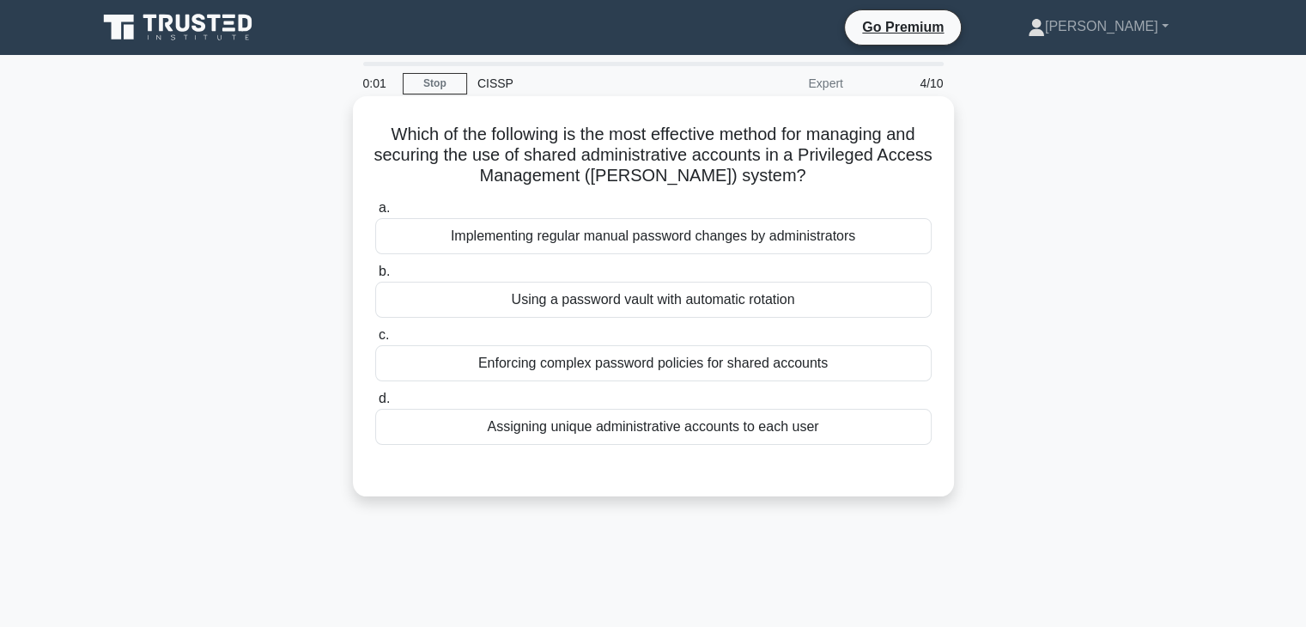
click at [641, 301] on div "Using a password vault with automatic rotation" at bounding box center [653, 300] width 556 height 36
click at [375, 277] on input "b. Using a password vault with automatic rotation" at bounding box center [375, 271] width 0 height 11
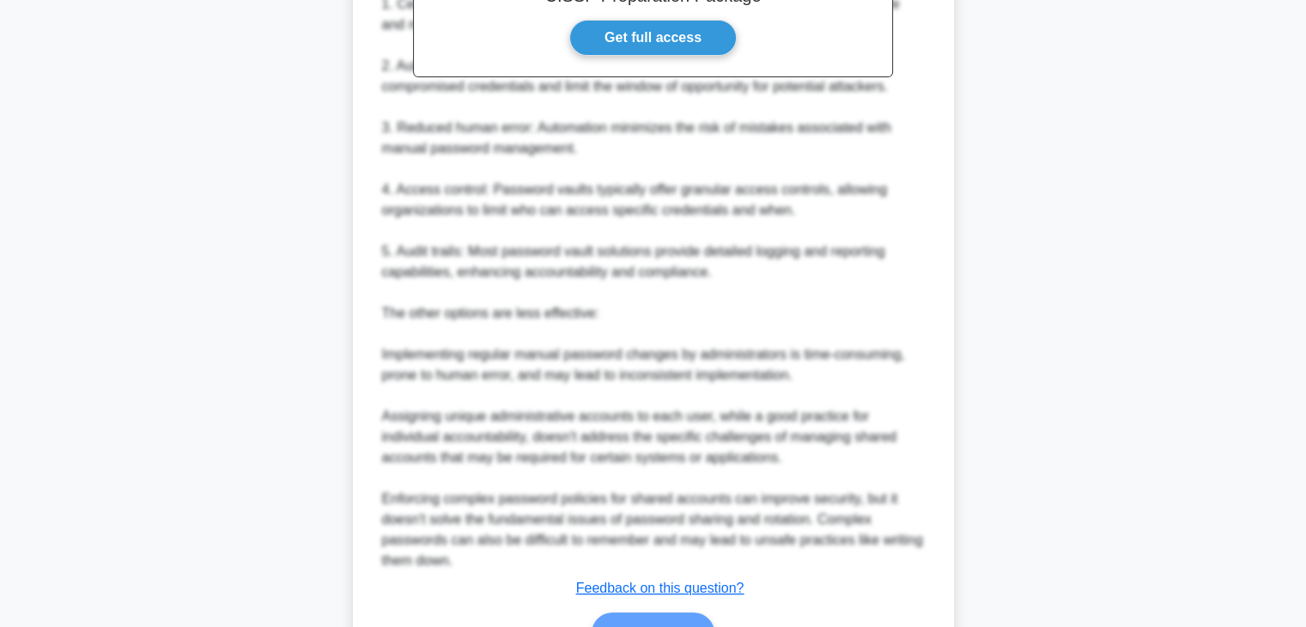
scroll to position [687, 0]
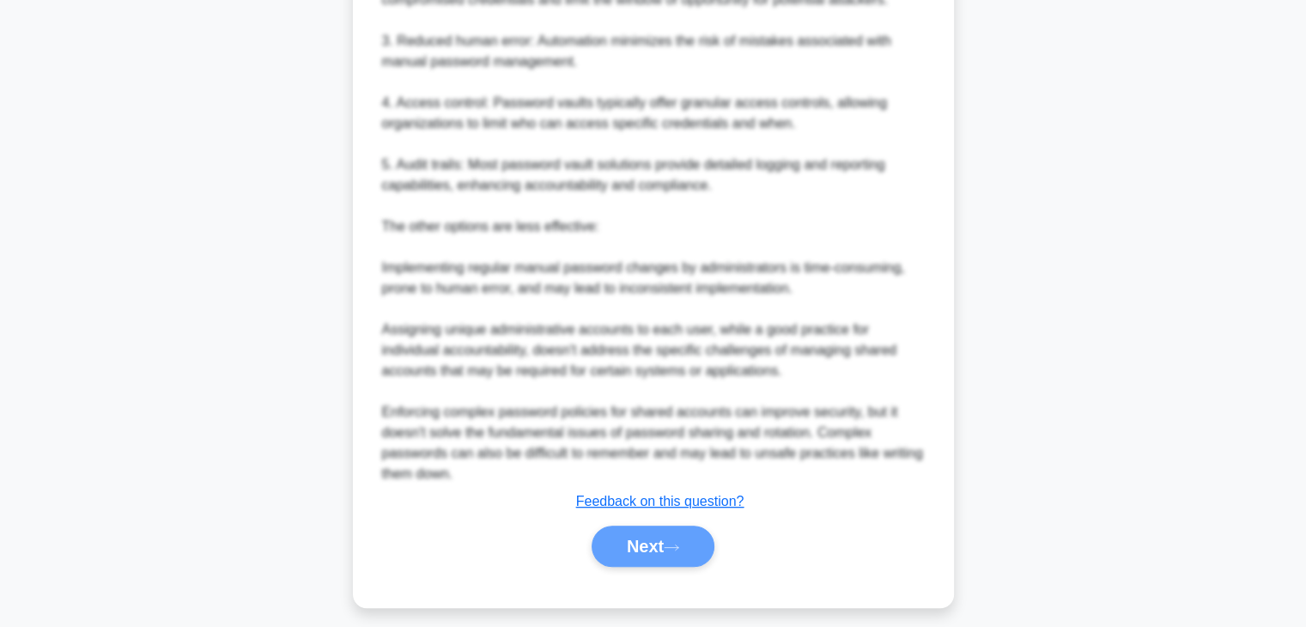
click at [680, 548] on div "Next" at bounding box center [653, 545] width 563 height 41
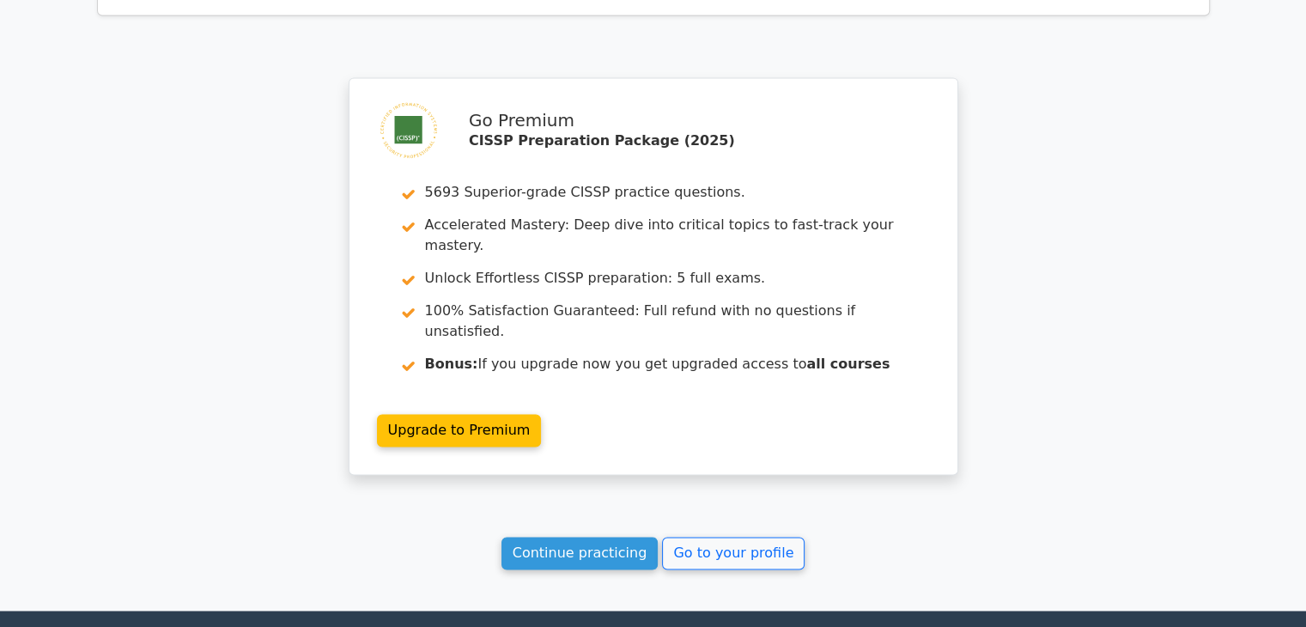
scroll to position [2541, 0]
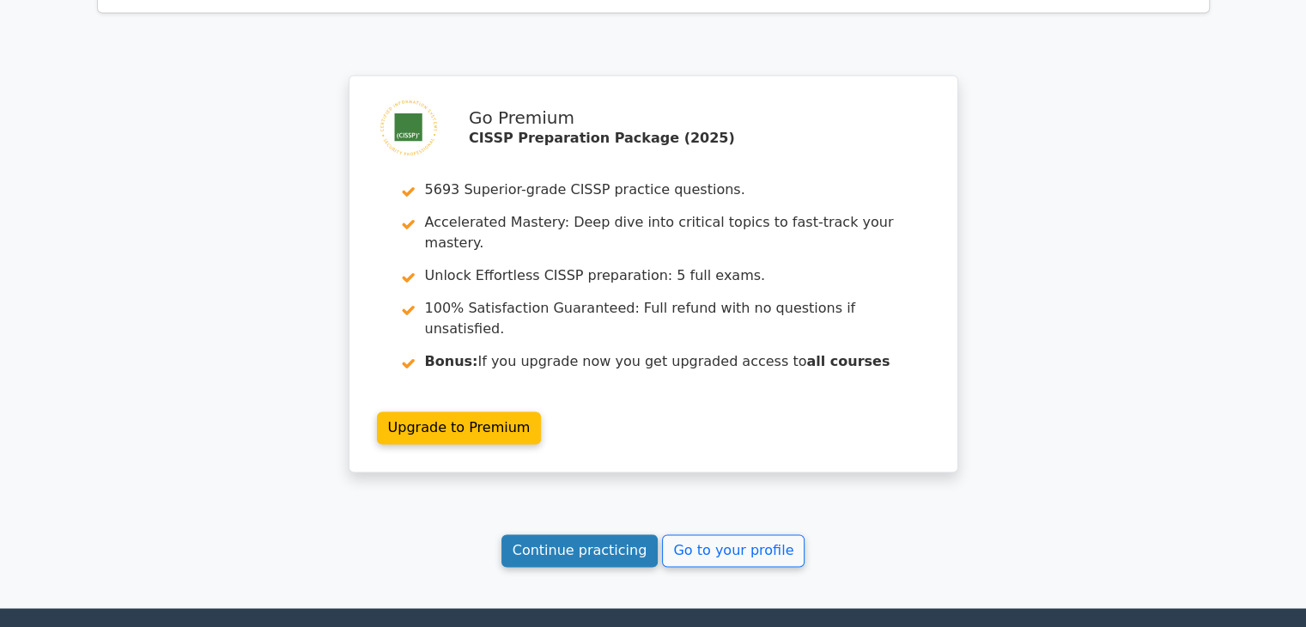
click at [605, 534] on link "Continue practicing" at bounding box center [579, 550] width 157 height 33
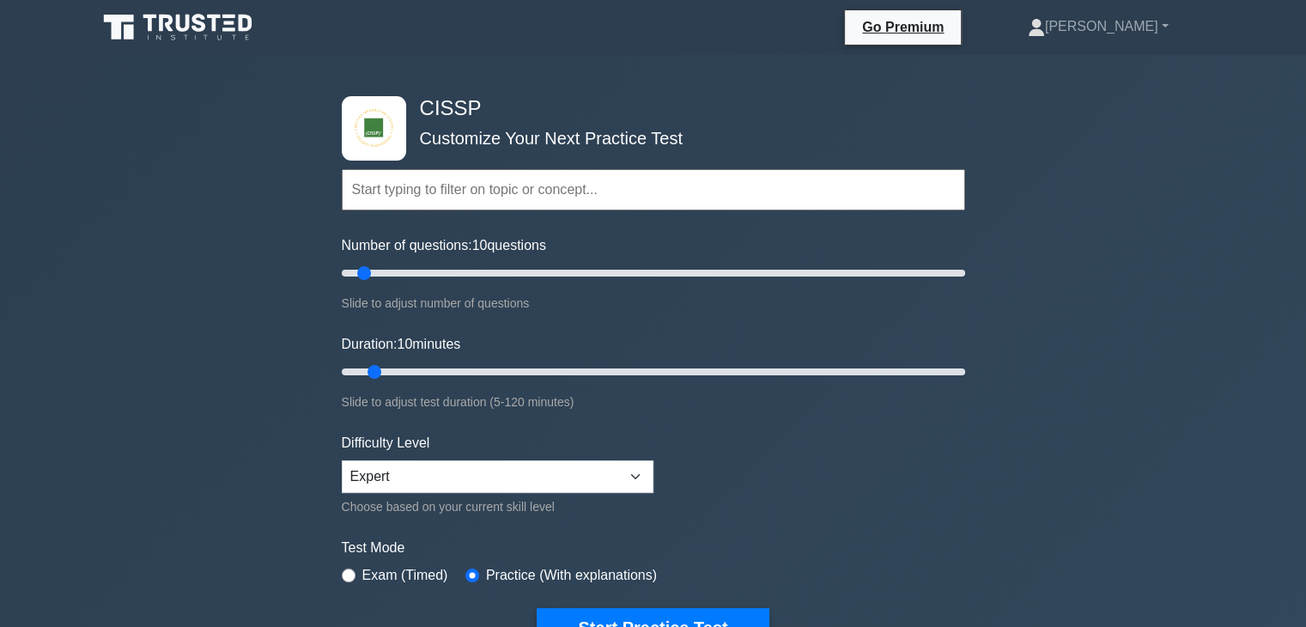
scroll to position [86, 0]
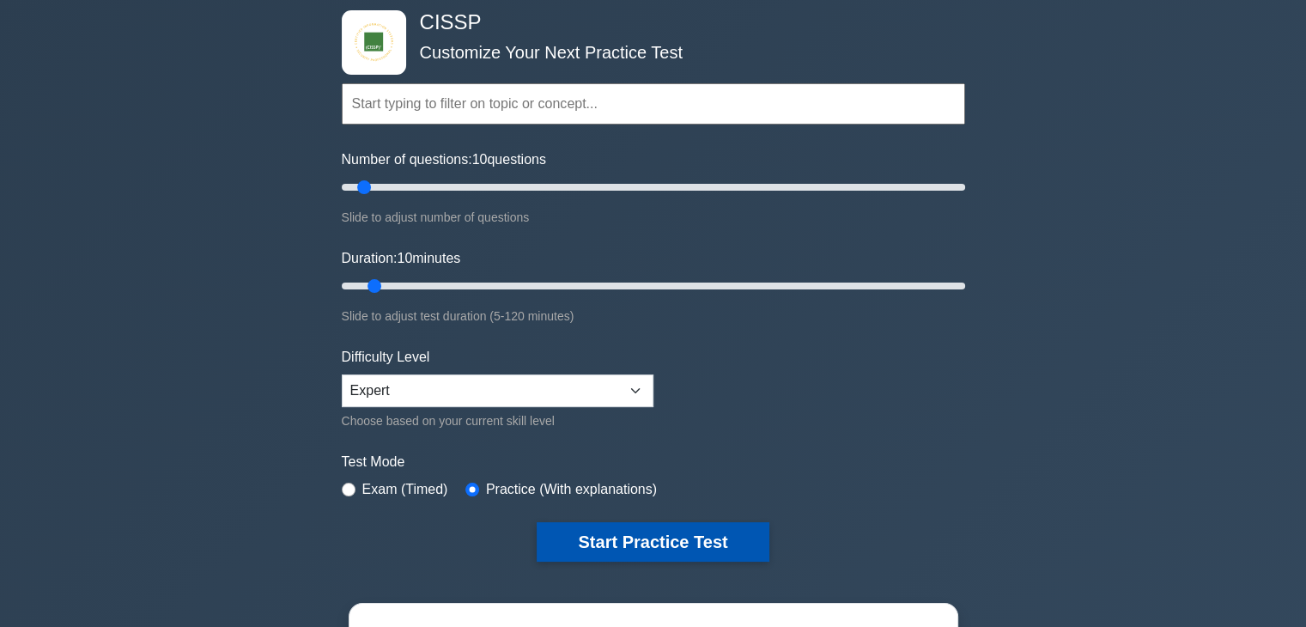
click at [726, 535] on button "Start Practice Test" at bounding box center [653, 541] width 232 height 39
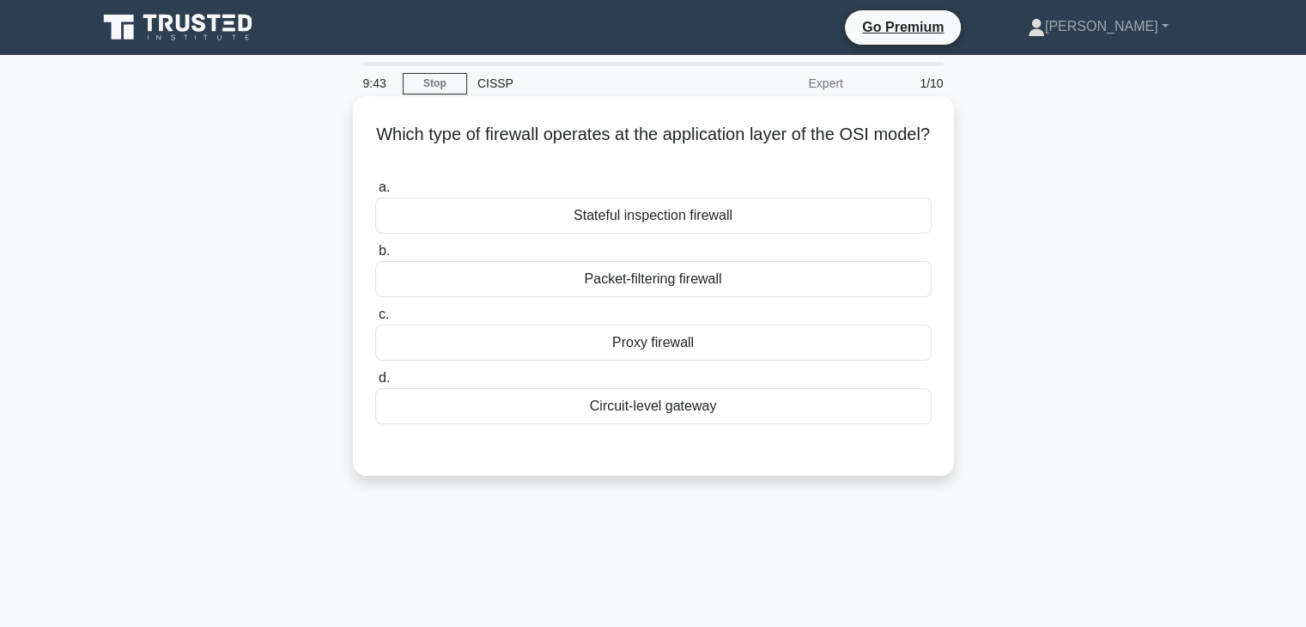
click at [653, 398] on div "Circuit-level gateway" at bounding box center [653, 406] width 556 height 36
click at [375, 384] on input "d. Circuit-level gateway" at bounding box center [375, 378] width 0 height 11
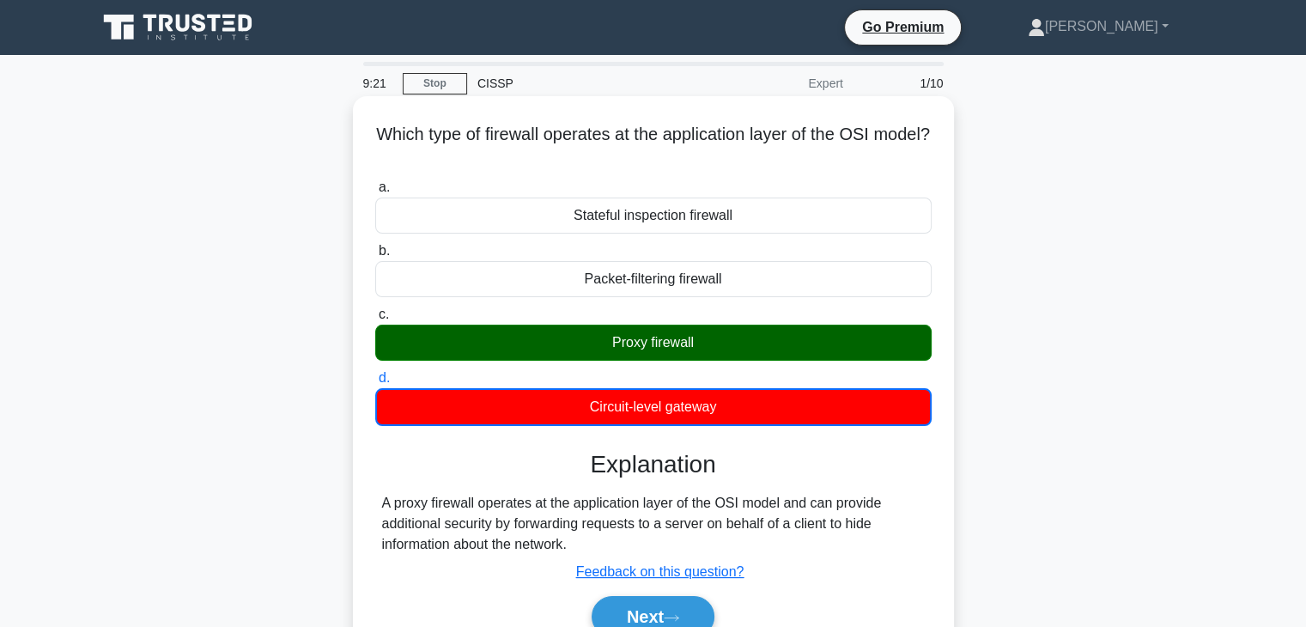
scroll to position [86, 0]
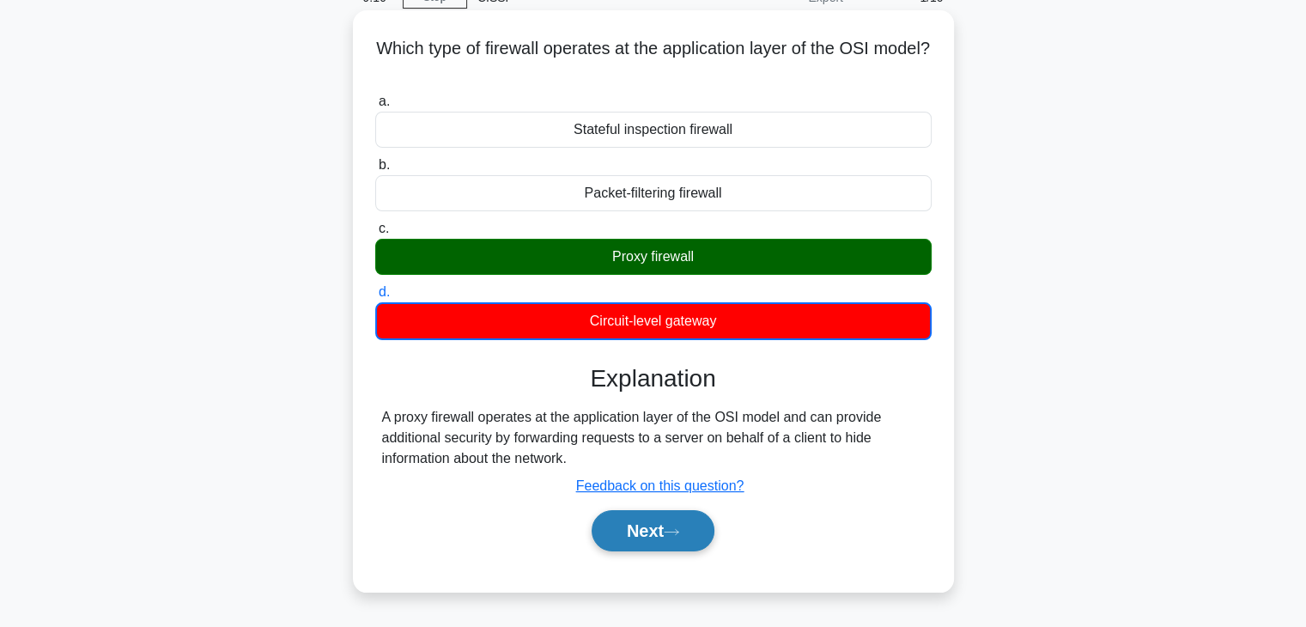
click at [678, 525] on button "Next" at bounding box center [653, 530] width 123 height 41
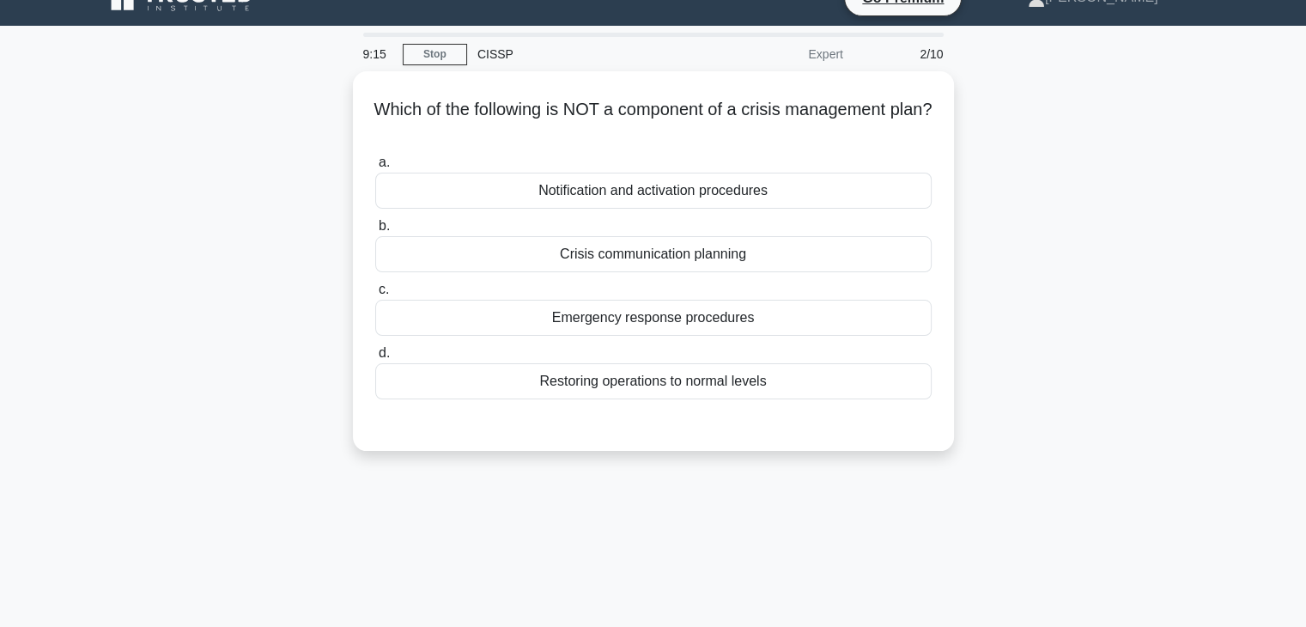
scroll to position [0, 0]
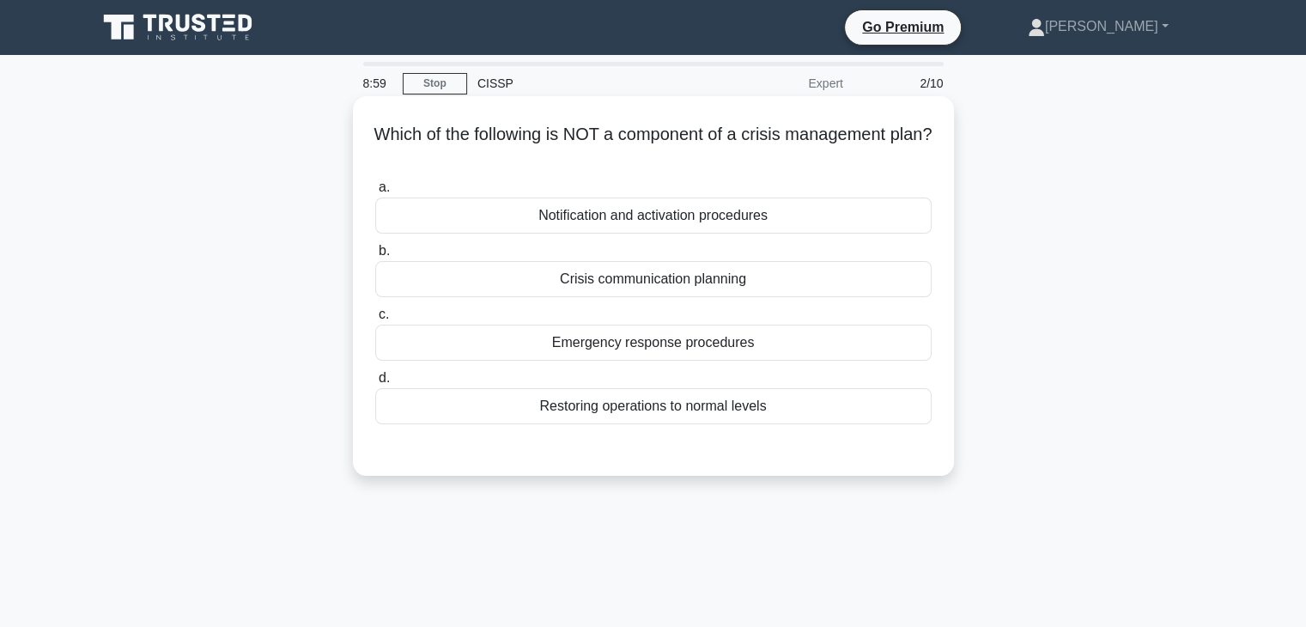
click at [767, 411] on div "Restoring operations to normal levels" at bounding box center [653, 406] width 556 height 36
click at [375, 384] on input "d. Restoring operations to normal levels" at bounding box center [375, 378] width 0 height 11
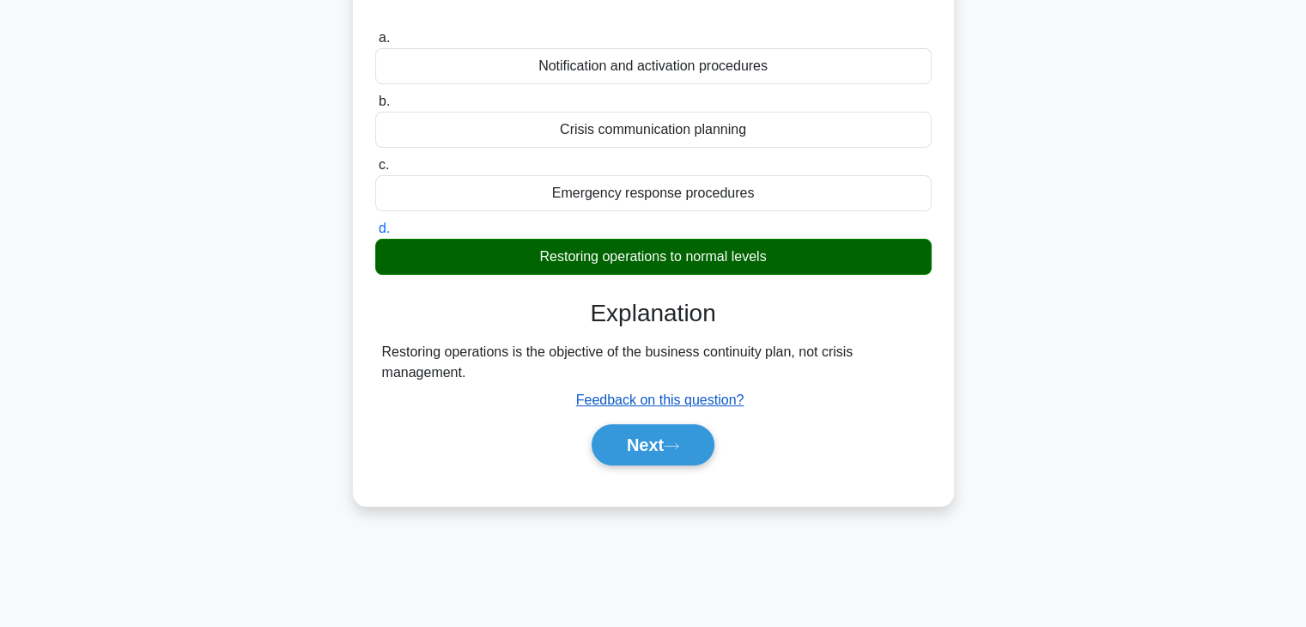
scroll to position [258, 0]
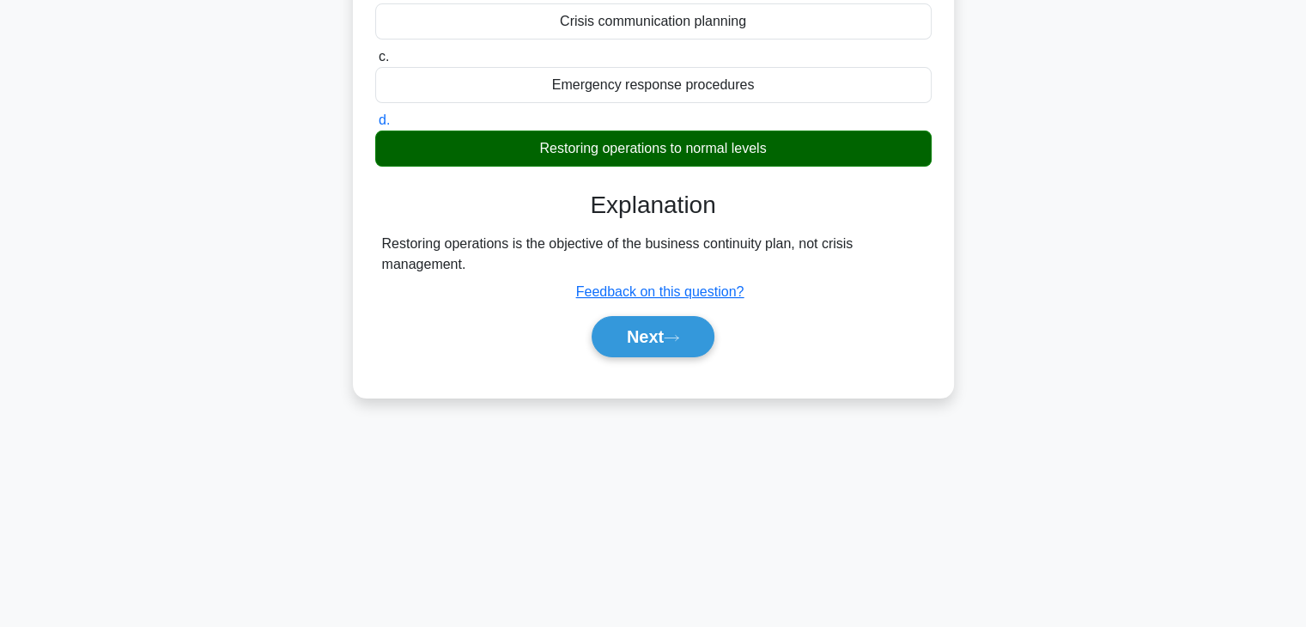
click at [676, 356] on div "Next" at bounding box center [653, 336] width 556 height 55
click at [672, 338] on icon at bounding box center [671, 337] width 15 height 9
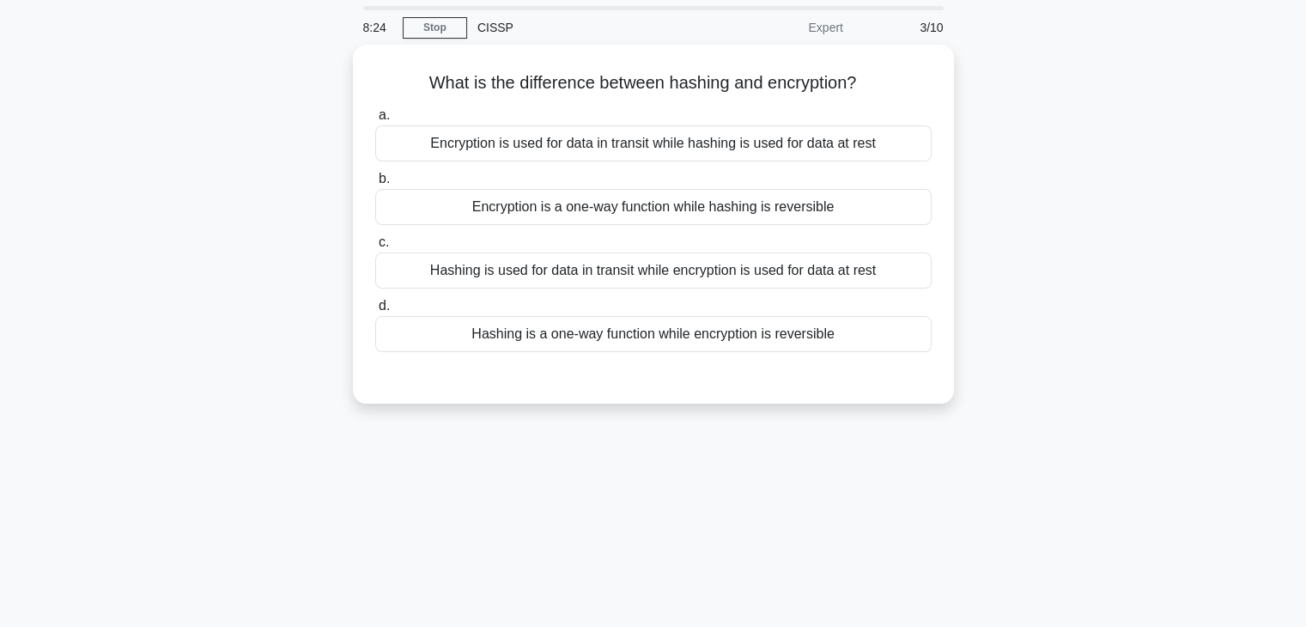
scroll to position [86, 0]
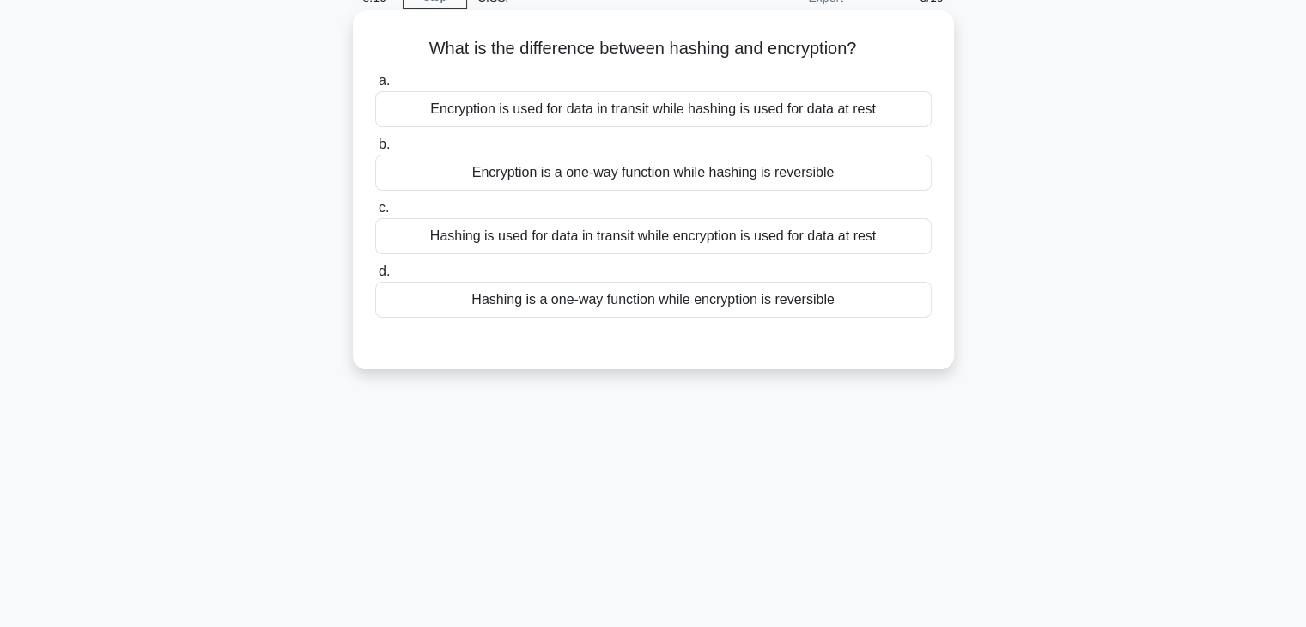
click at [714, 300] on div "Hashing is a one-way function while encryption is reversible" at bounding box center [653, 300] width 556 height 36
click at [375, 277] on input "d. Hashing is a one-way function while encryption is reversible" at bounding box center [375, 271] width 0 height 11
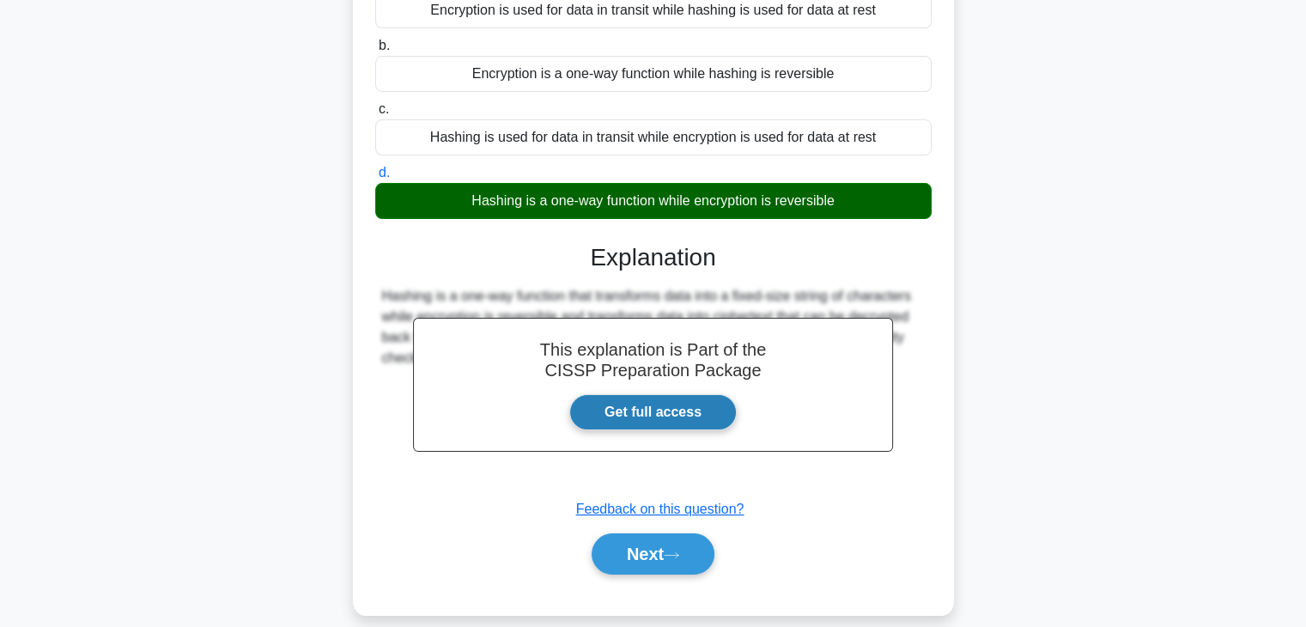
scroll to position [301, 0]
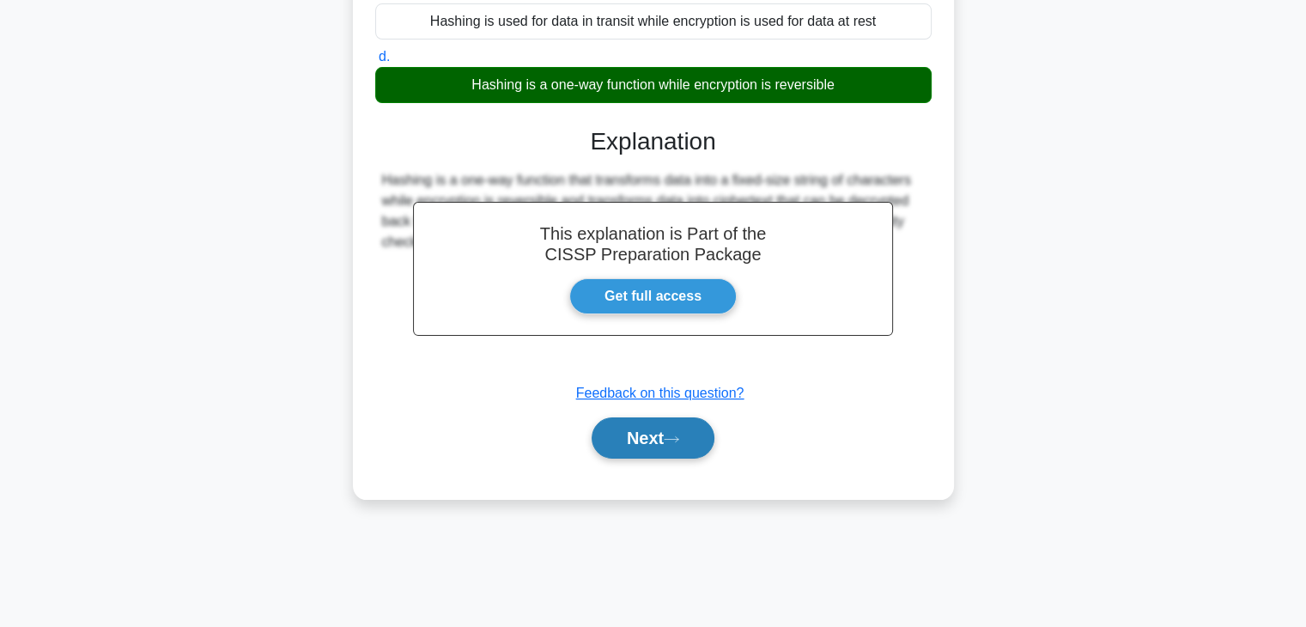
click at [657, 435] on button "Next" at bounding box center [653, 437] width 123 height 41
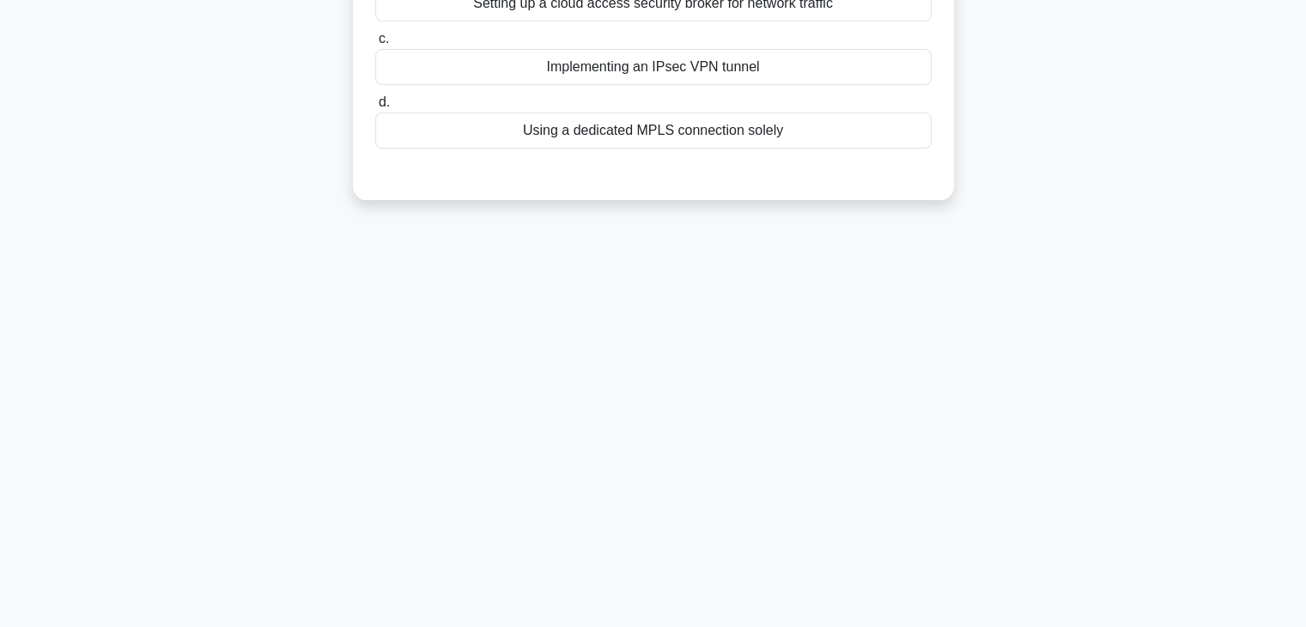
scroll to position [44, 0]
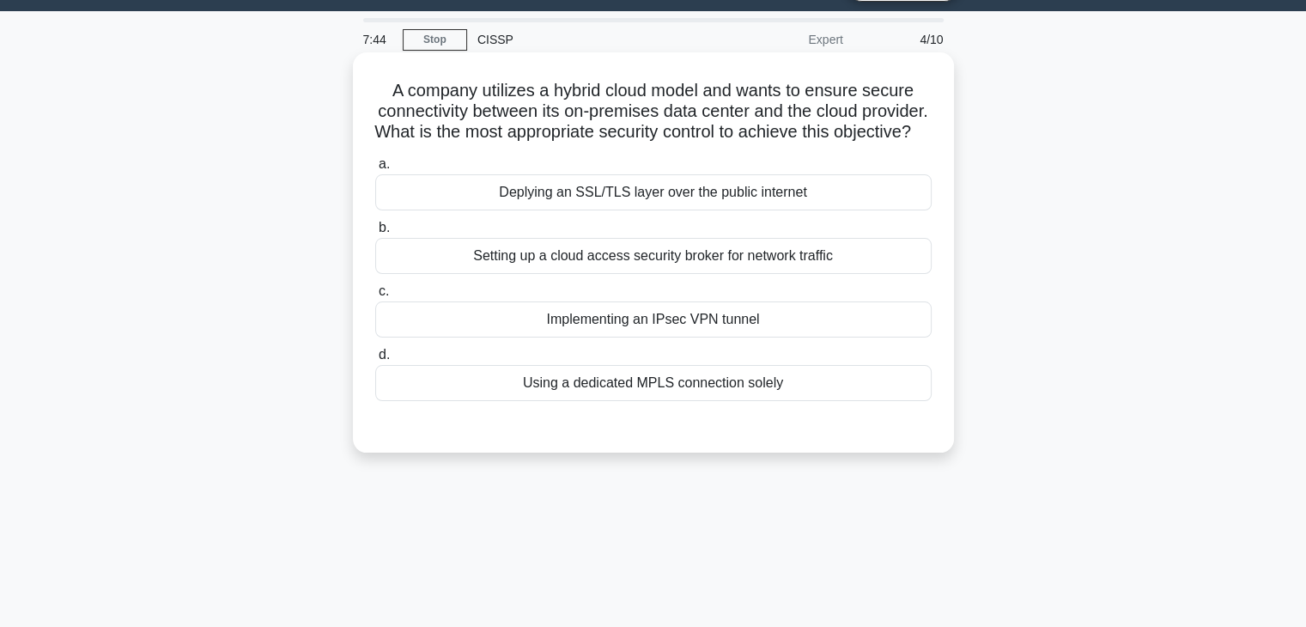
click at [714, 274] on div "Setting up a cloud access security broker for network traffic" at bounding box center [653, 256] width 556 height 36
click at [375, 234] on input "b. Setting up a cloud access security broker for network traffic" at bounding box center [375, 227] width 0 height 11
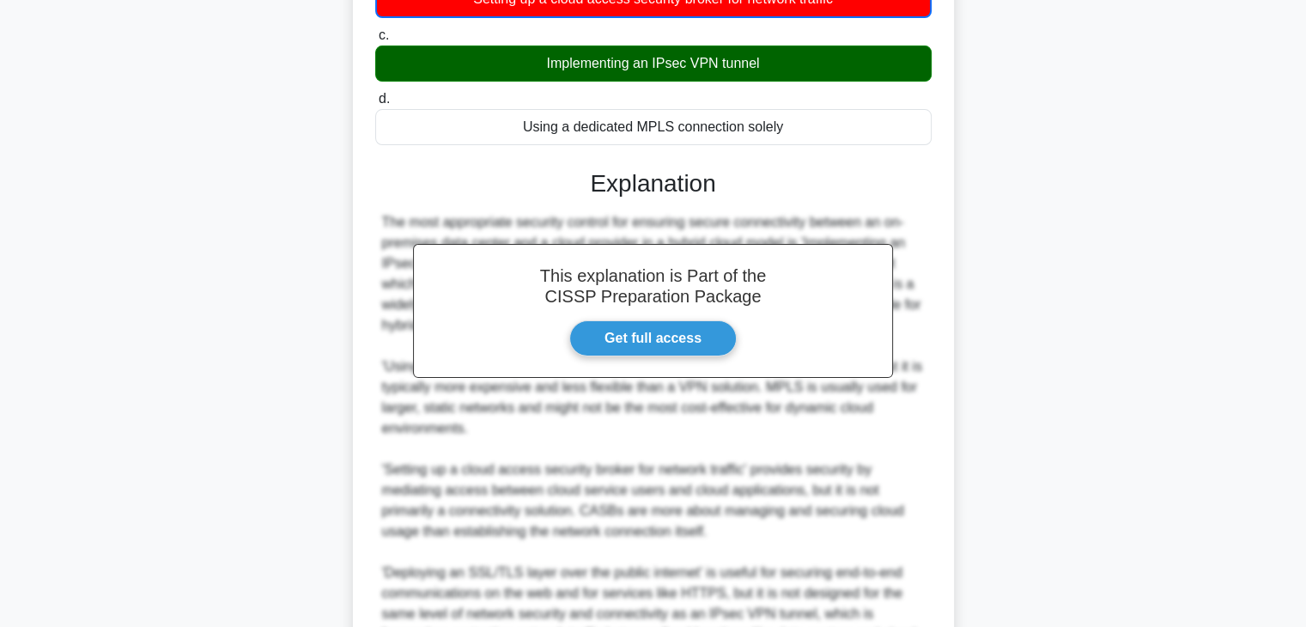
scroll to position [515, 0]
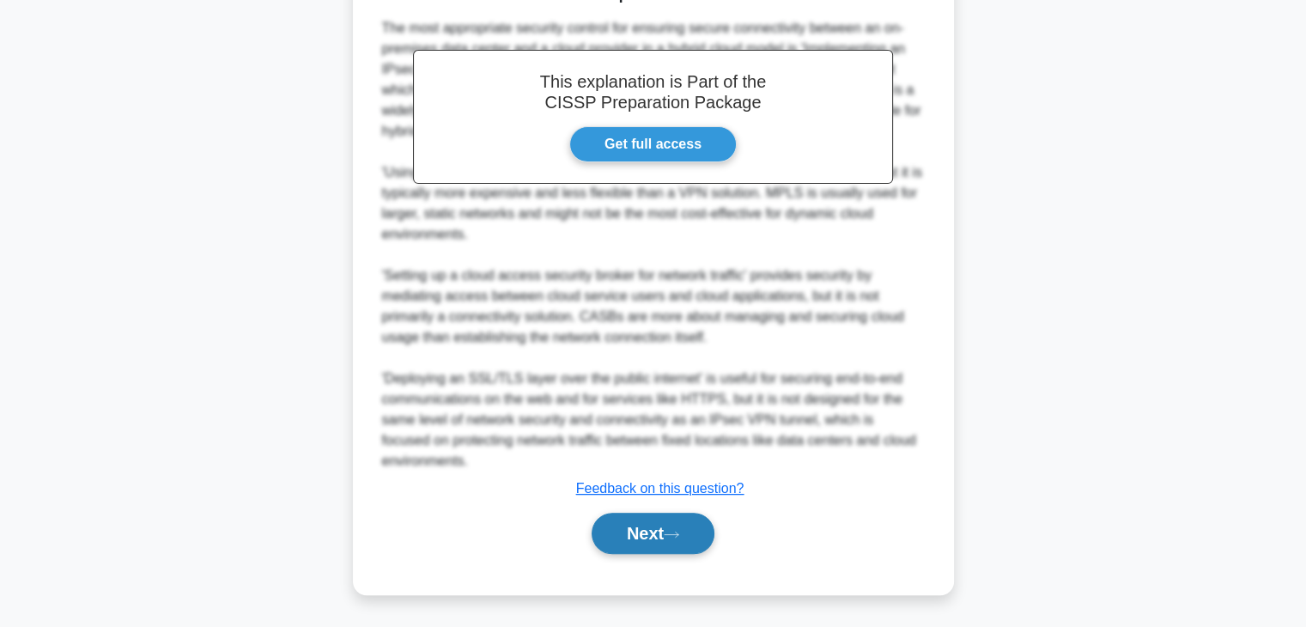
click at [628, 545] on button "Next" at bounding box center [653, 533] width 123 height 41
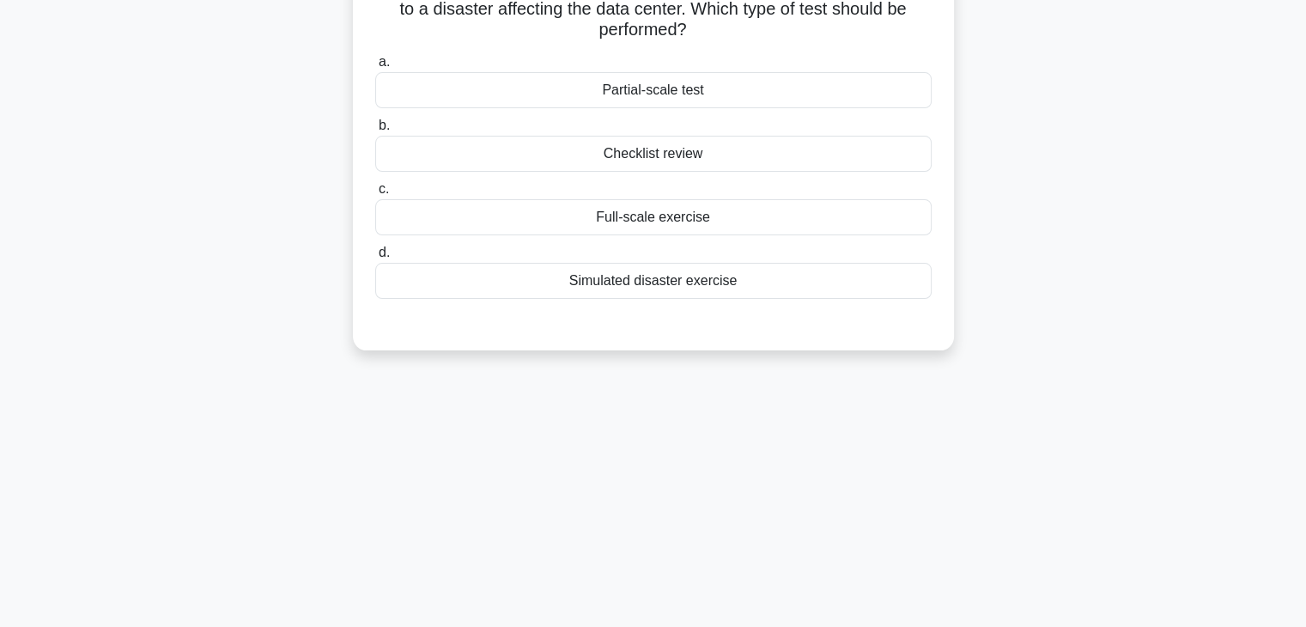
scroll to position [44, 0]
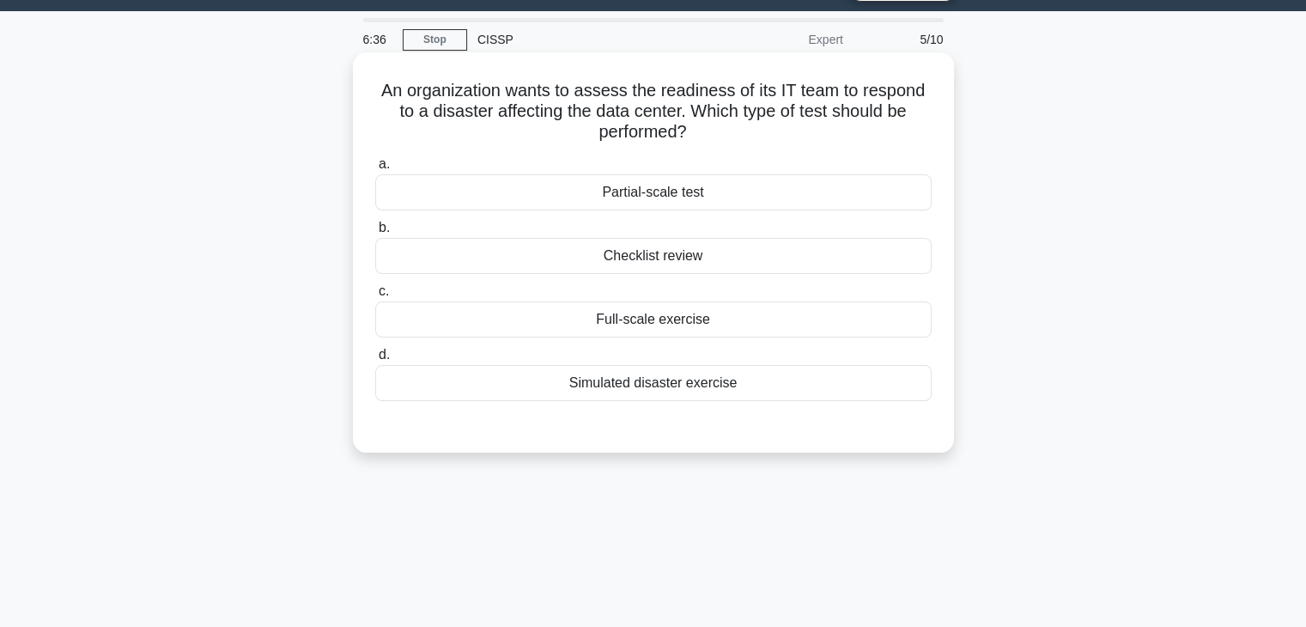
click at [682, 396] on div "Simulated disaster exercise" at bounding box center [653, 383] width 556 height 36
click at [375, 361] on input "d. Simulated disaster exercise" at bounding box center [375, 354] width 0 height 11
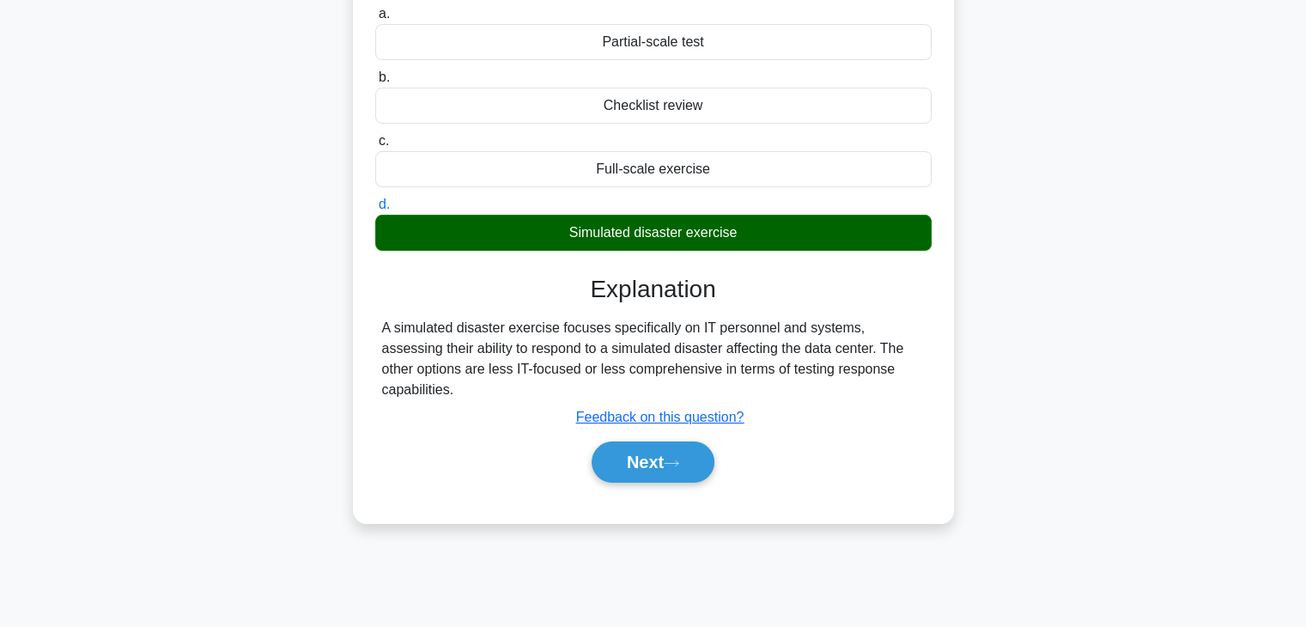
scroll to position [301, 0]
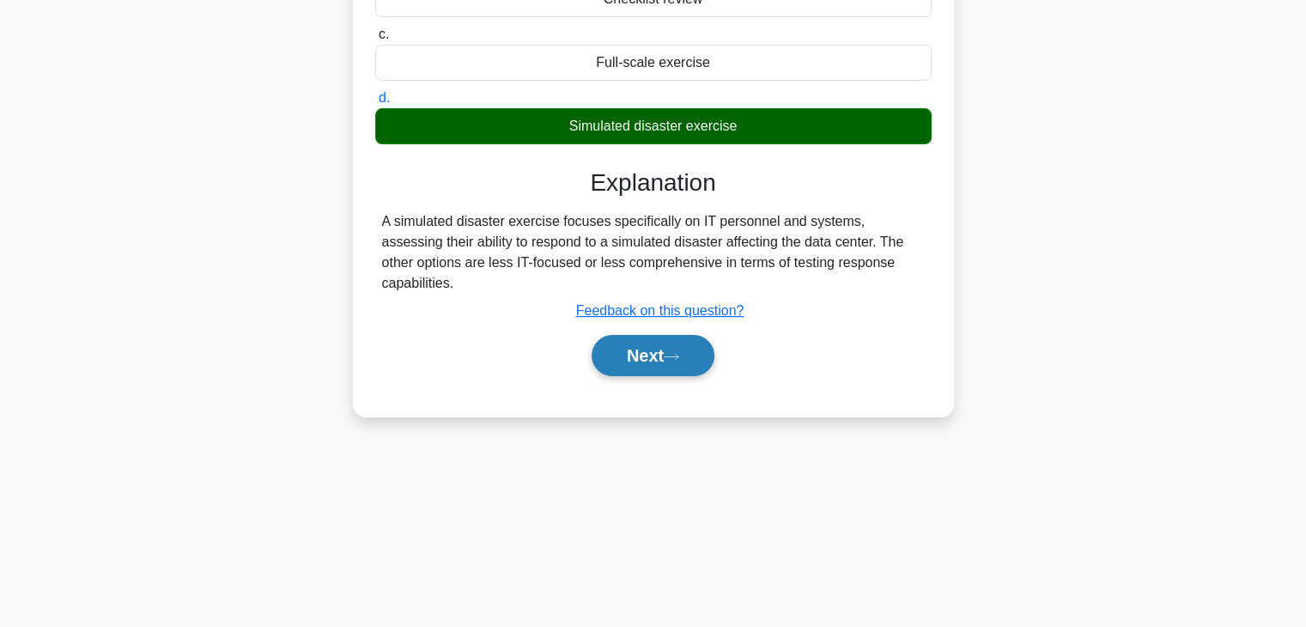
click at [661, 363] on button "Next" at bounding box center [653, 355] width 123 height 41
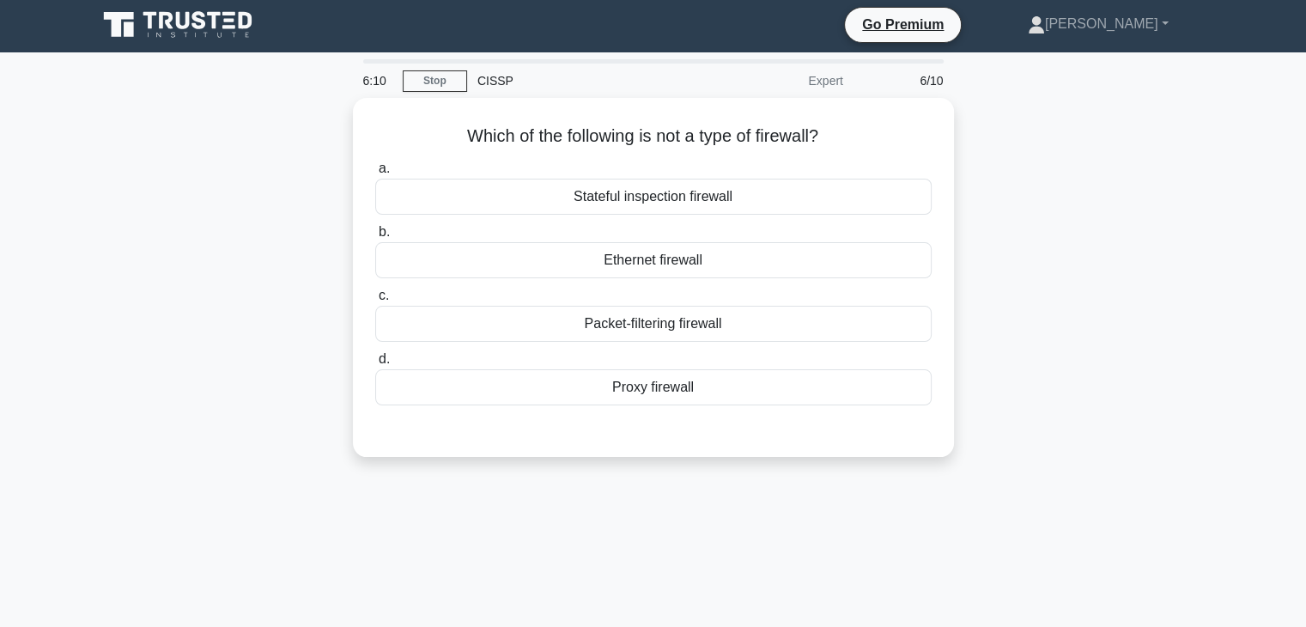
scroll to position [0, 0]
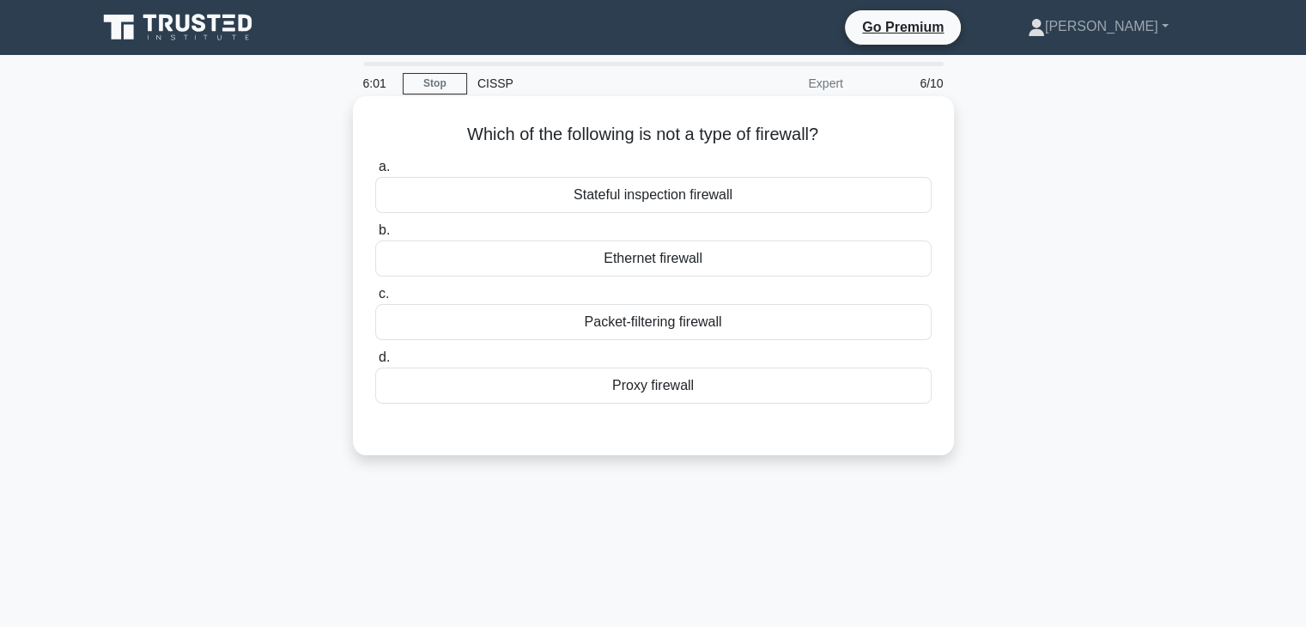
click at [671, 264] on div "Ethernet firewall" at bounding box center [653, 258] width 556 height 36
click at [375, 236] on input "b. Ethernet firewall" at bounding box center [375, 230] width 0 height 11
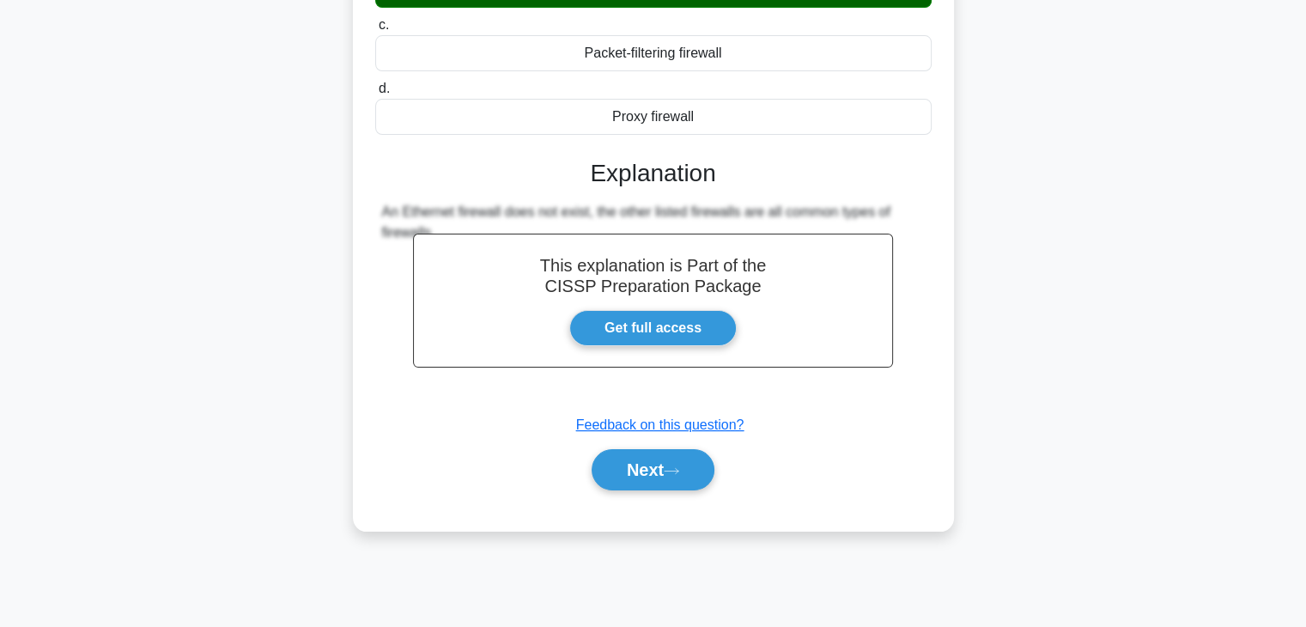
scroll to position [301, 0]
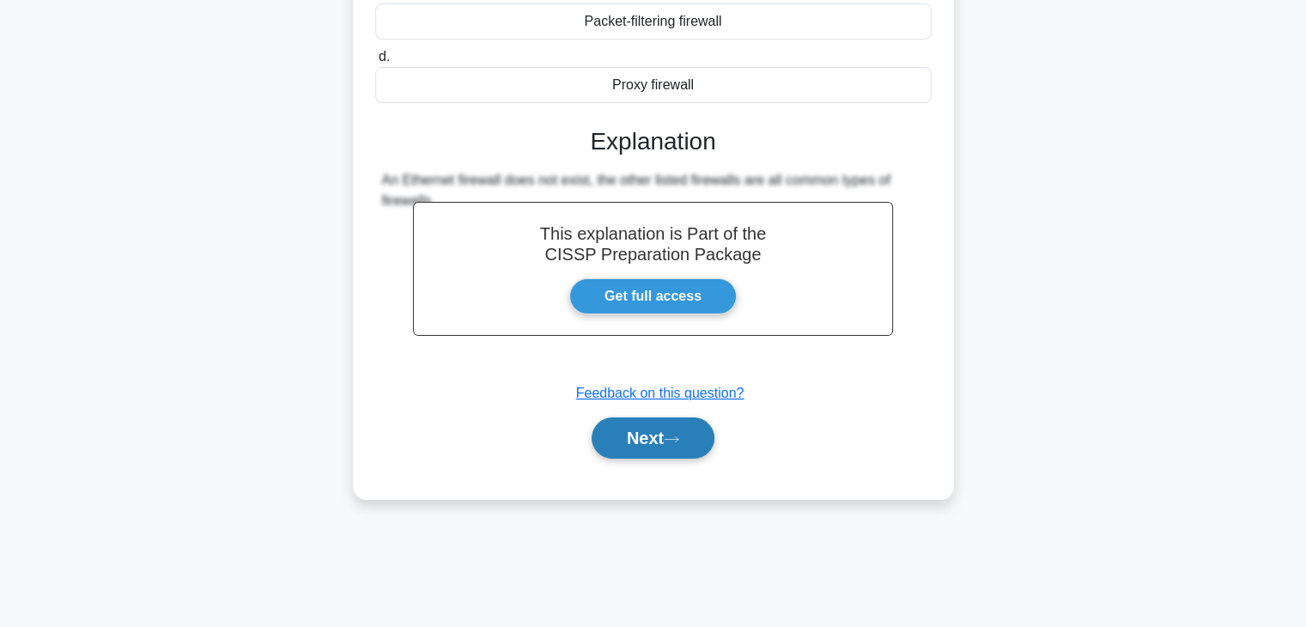
click at [639, 441] on button "Next" at bounding box center [653, 437] width 123 height 41
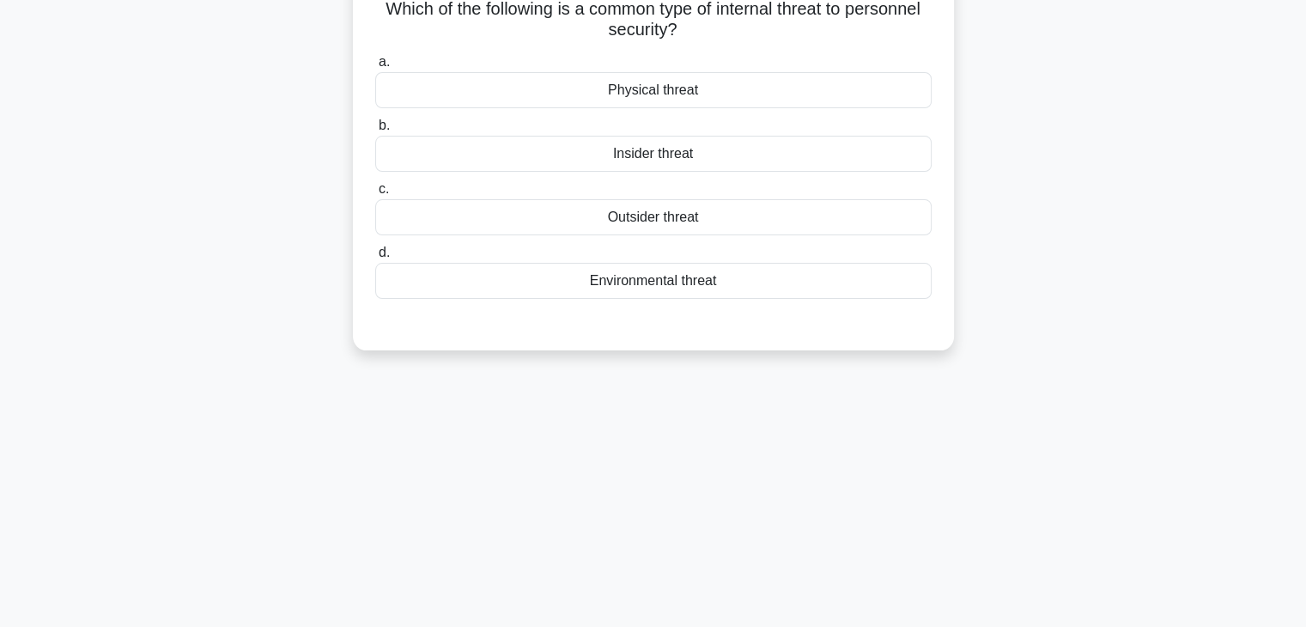
scroll to position [0, 0]
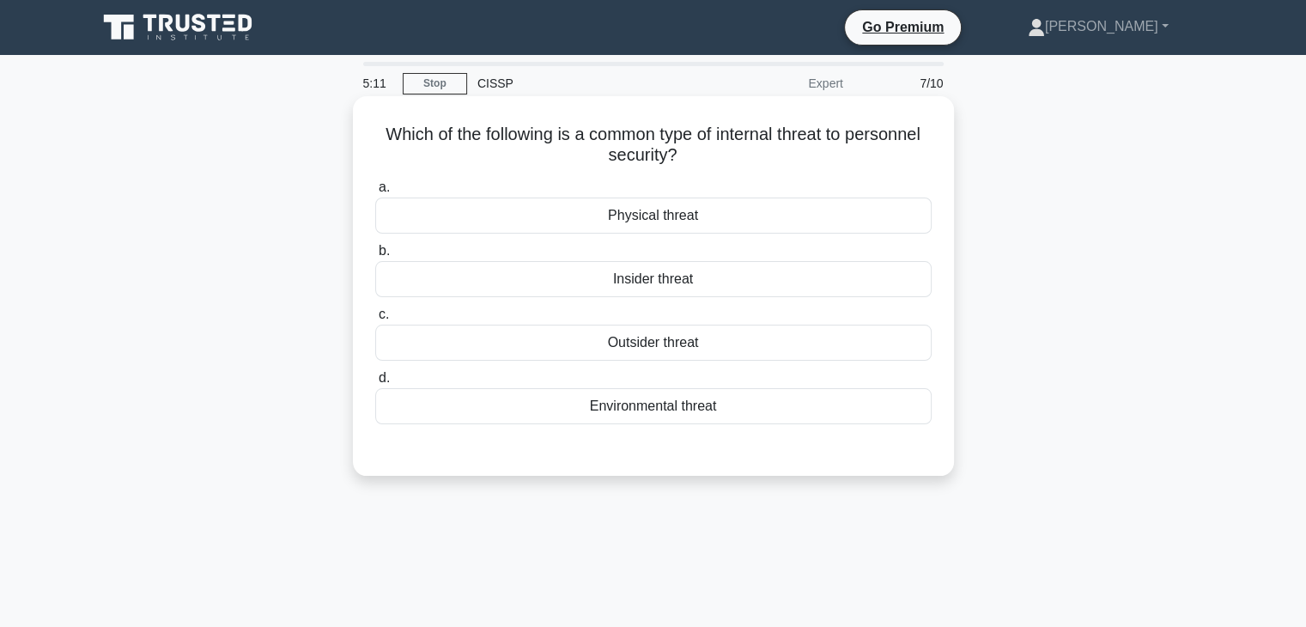
click at [712, 288] on div "Insider threat" at bounding box center [653, 279] width 556 height 36
click at [375, 257] on input "b. Insider threat" at bounding box center [375, 251] width 0 height 11
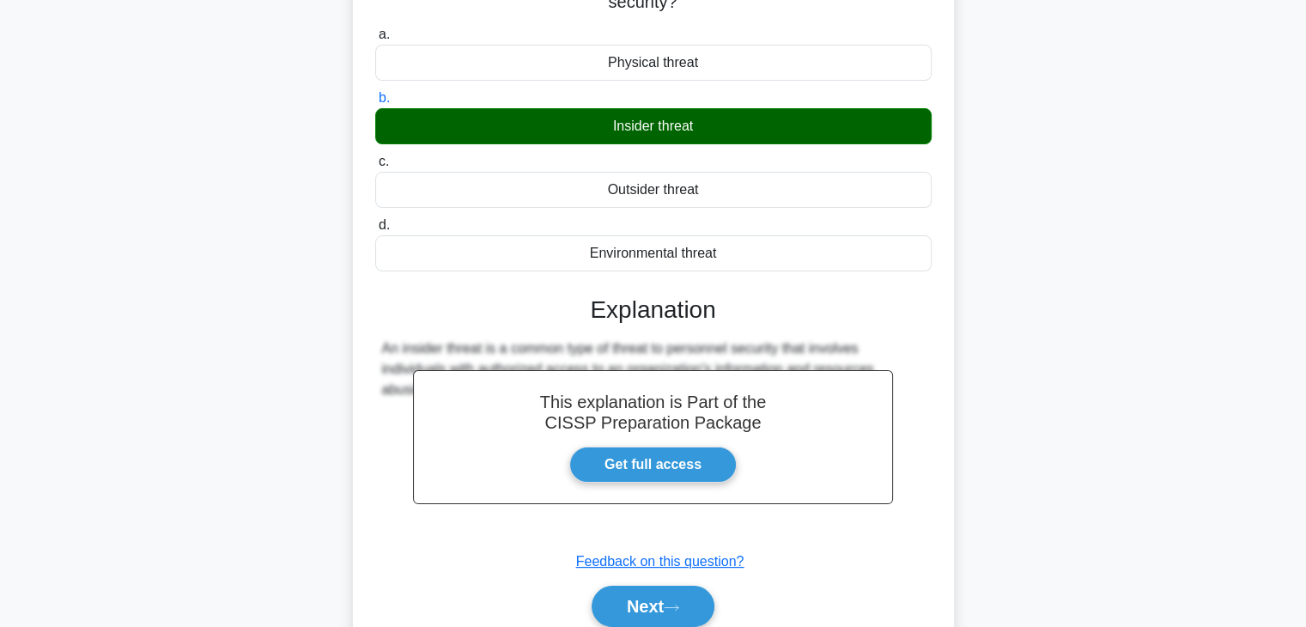
scroll to position [258, 0]
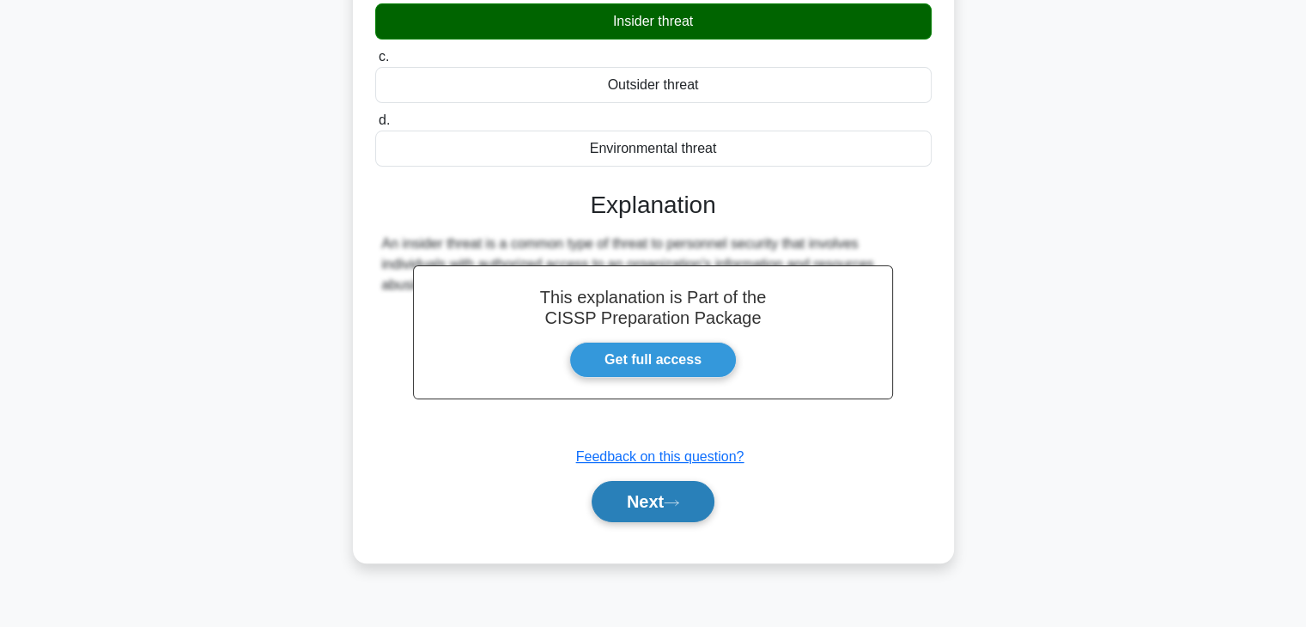
click at [673, 507] on button "Next" at bounding box center [653, 501] width 123 height 41
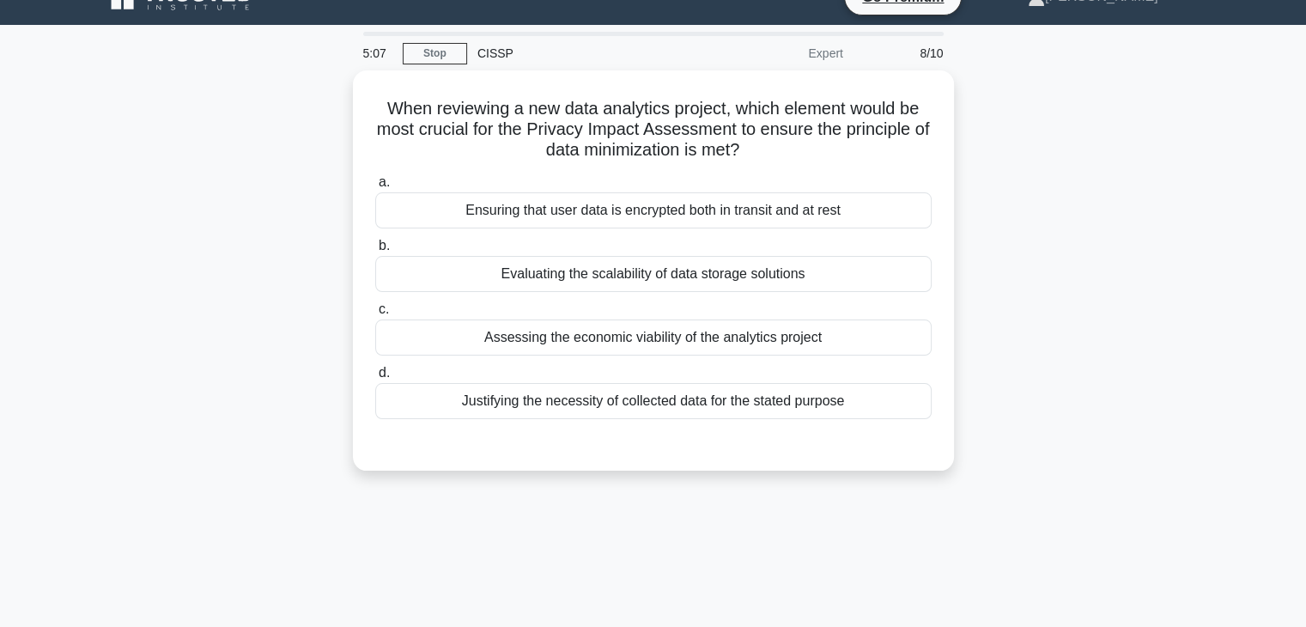
scroll to position [0, 0]
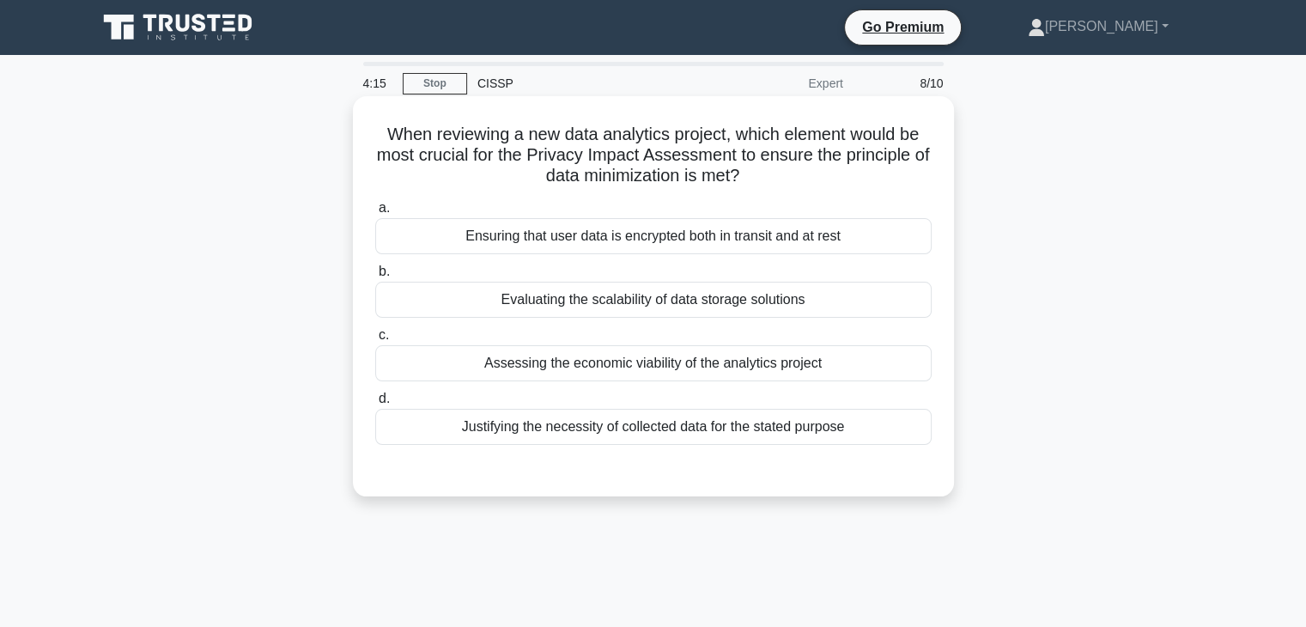
click at [817, 427] on div "Justifying the necessity of collected data for the stated purpose" at bounding box center [653, 427] width 556 height 36
click at [375, 404] on input "d. Justifying the necessity of collected data for the stated purpose" at bounding box center [375, 398] width 0 height 11
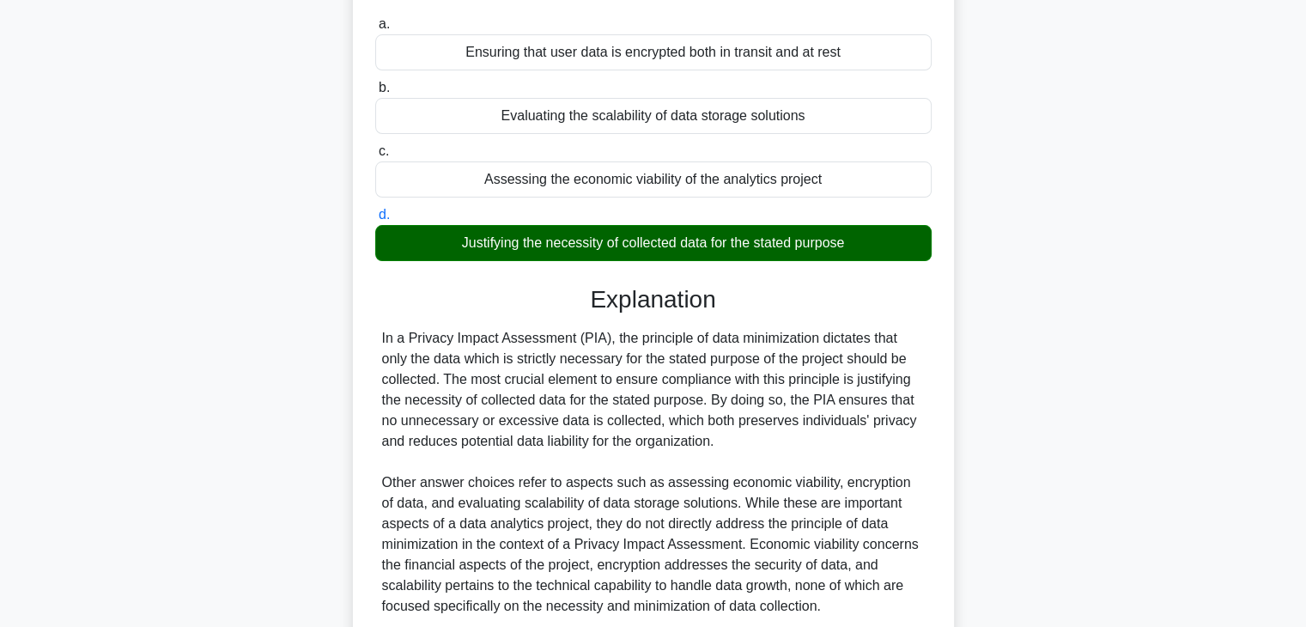
scroll to position [328, 0]
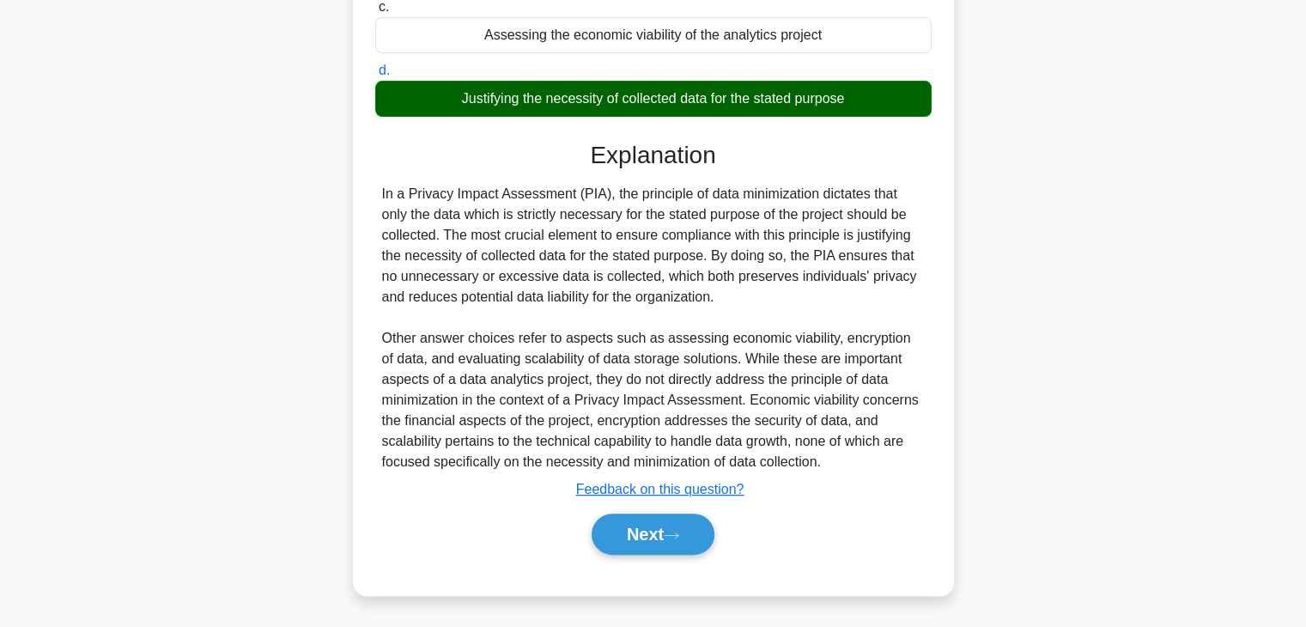
click at [687, 557] on div "Next" at bounding box center [653, 534] width 556 height 55
click at [687, 534] on button "Next" at bounding box center [653, 533] width 123 height 41
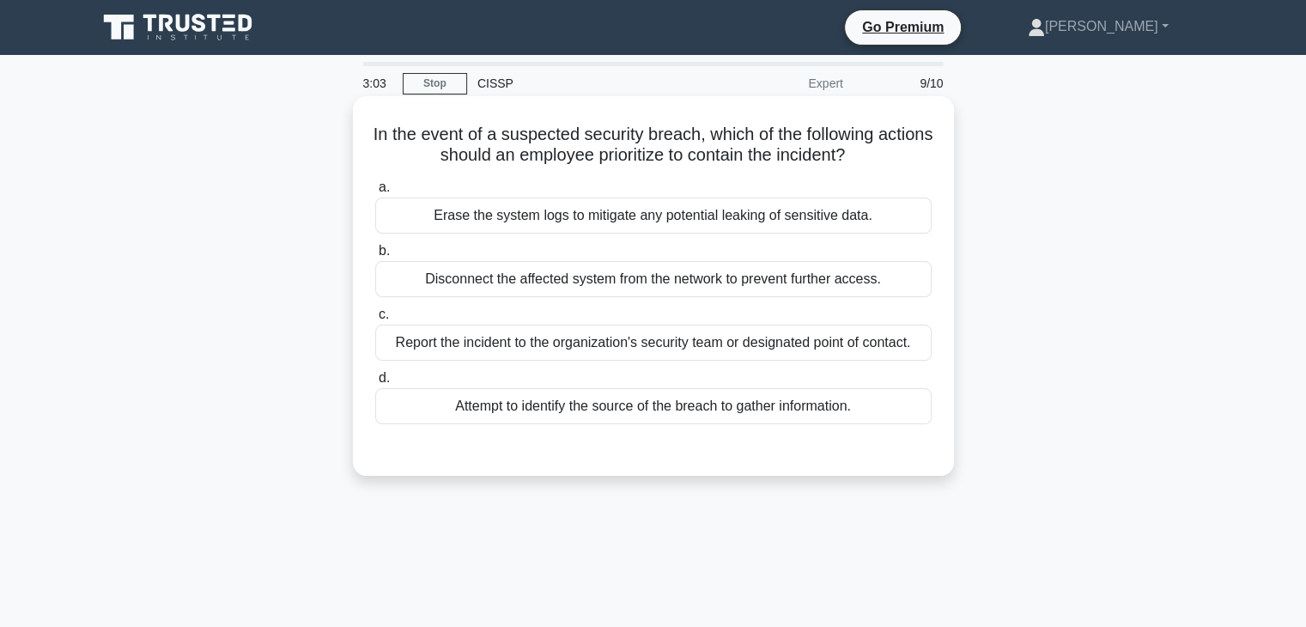
click at [477, 284] on div "Disconnect the affected system from the network to prevent further access." at bounding box center [653, 279] width 556 height 36
click at [375, 257] on input "b. Disconnect the affected system from the network to prevent further access." at bounding box center [375, 251] width 0 height 11
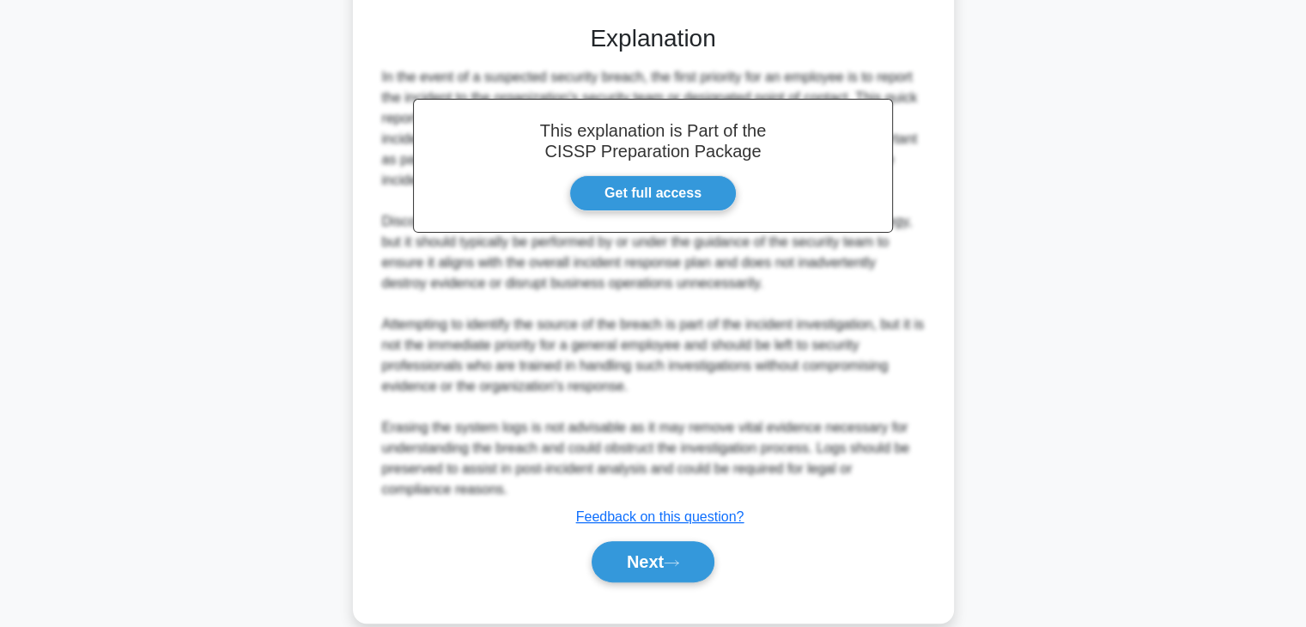
scroll to position [429, 0]
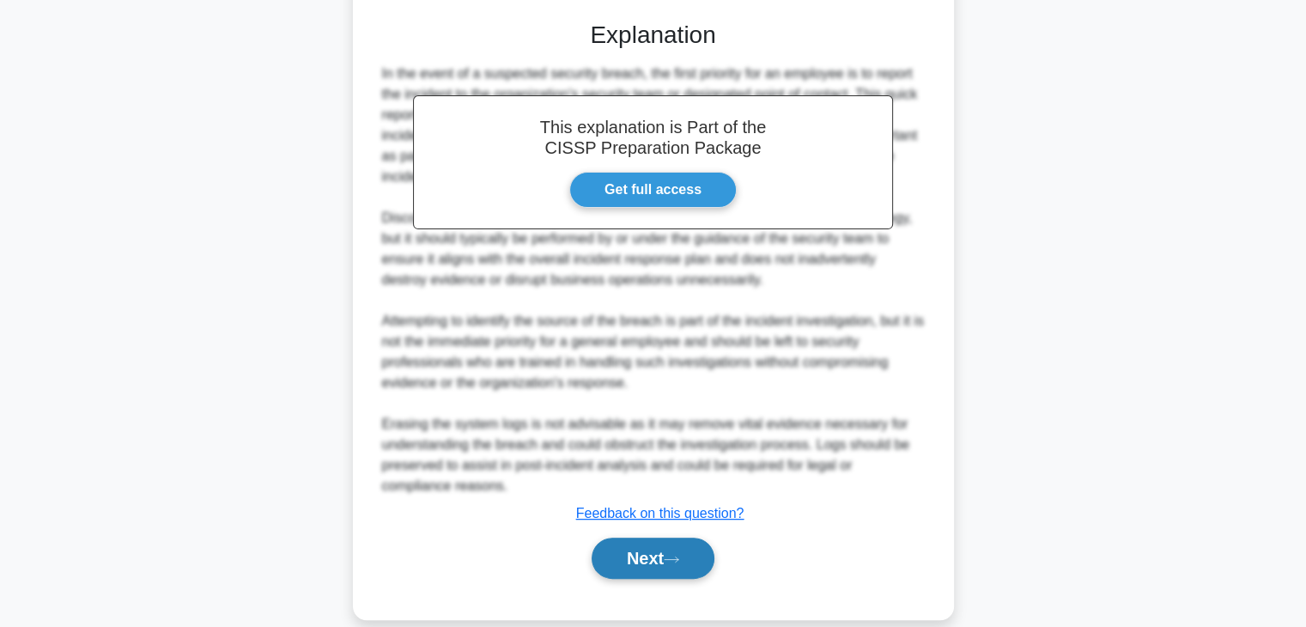
click at [652, 551] on button "Next" at bounding box center [653, 557] width 123 height 41
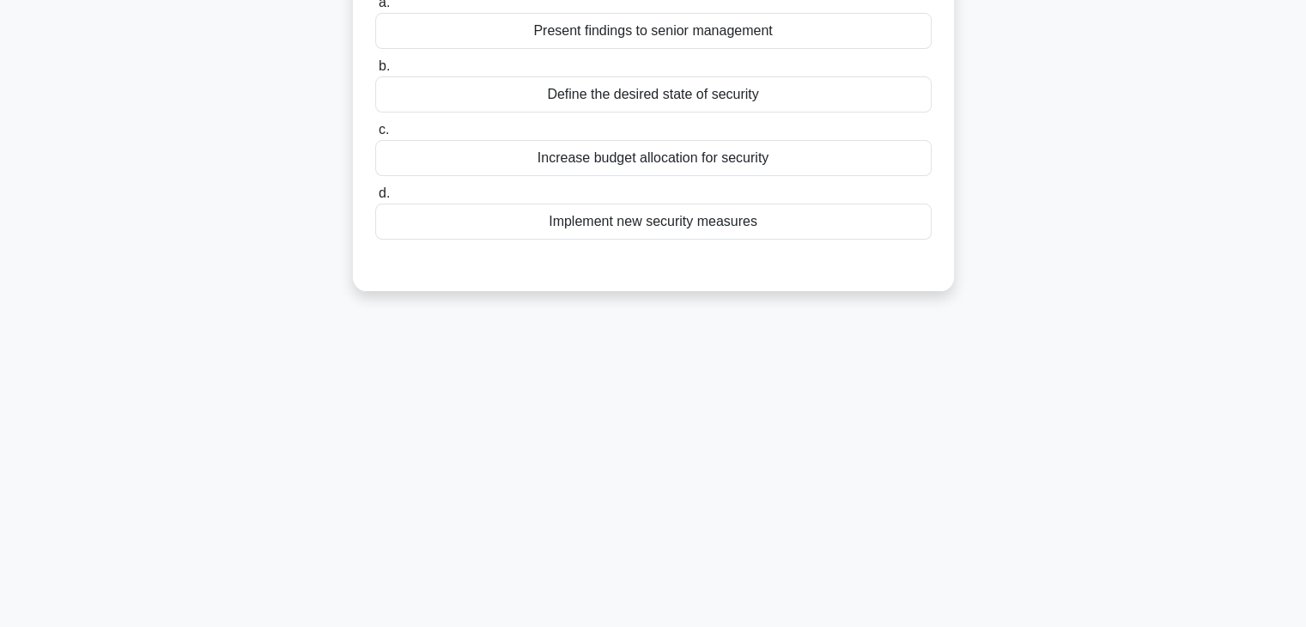
scroll to position [44, 0]
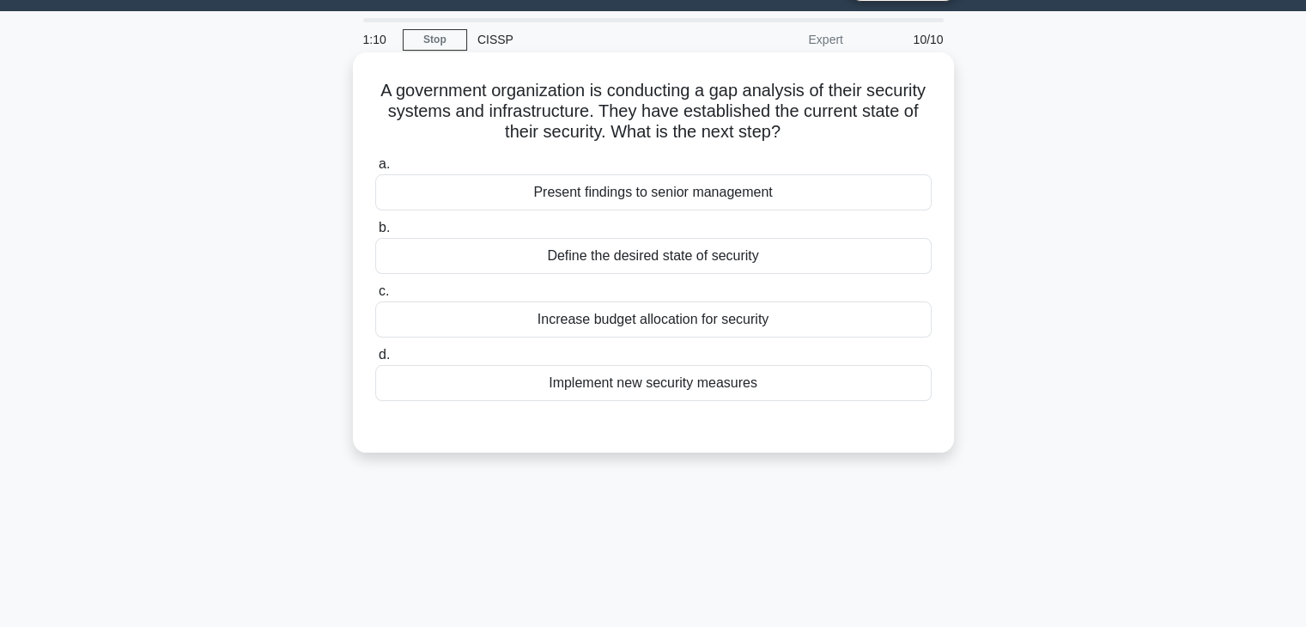
click at [811, 196] on div "Present findings to senior management" at bounding box center [653, 192] width 556 height 36
click at [375, 170] on input "a. Present findings to senior management" at bounding box center [375, 164] width 0 height 11
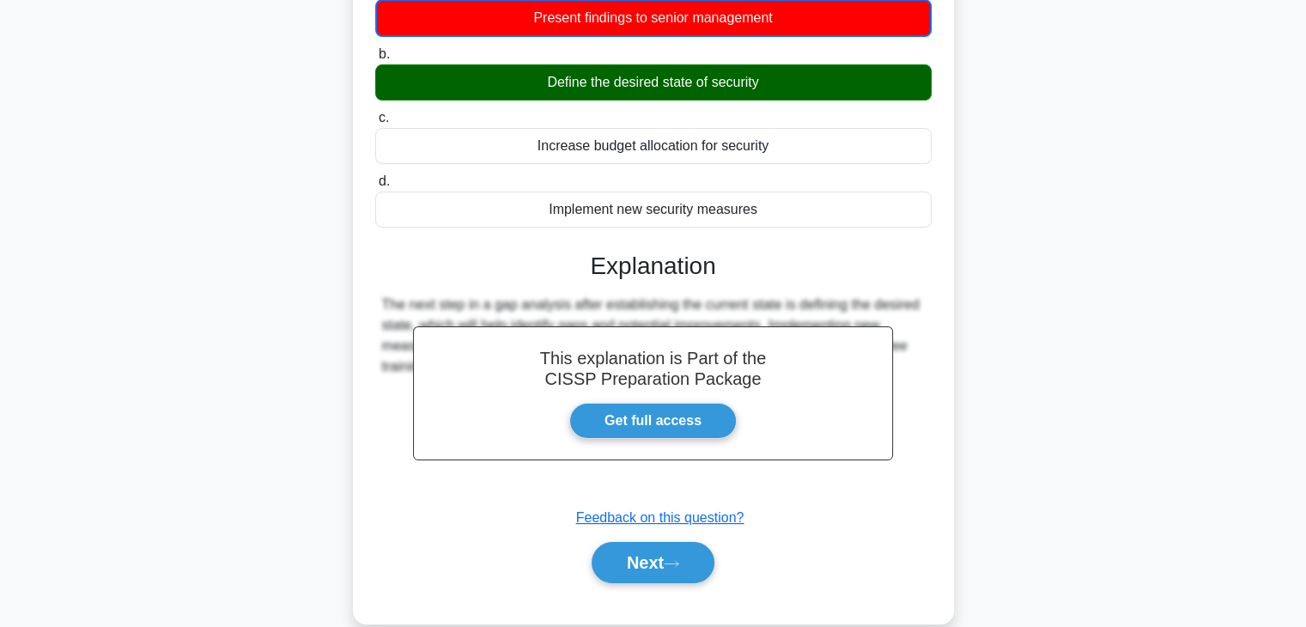
scroll to position [301, 0]
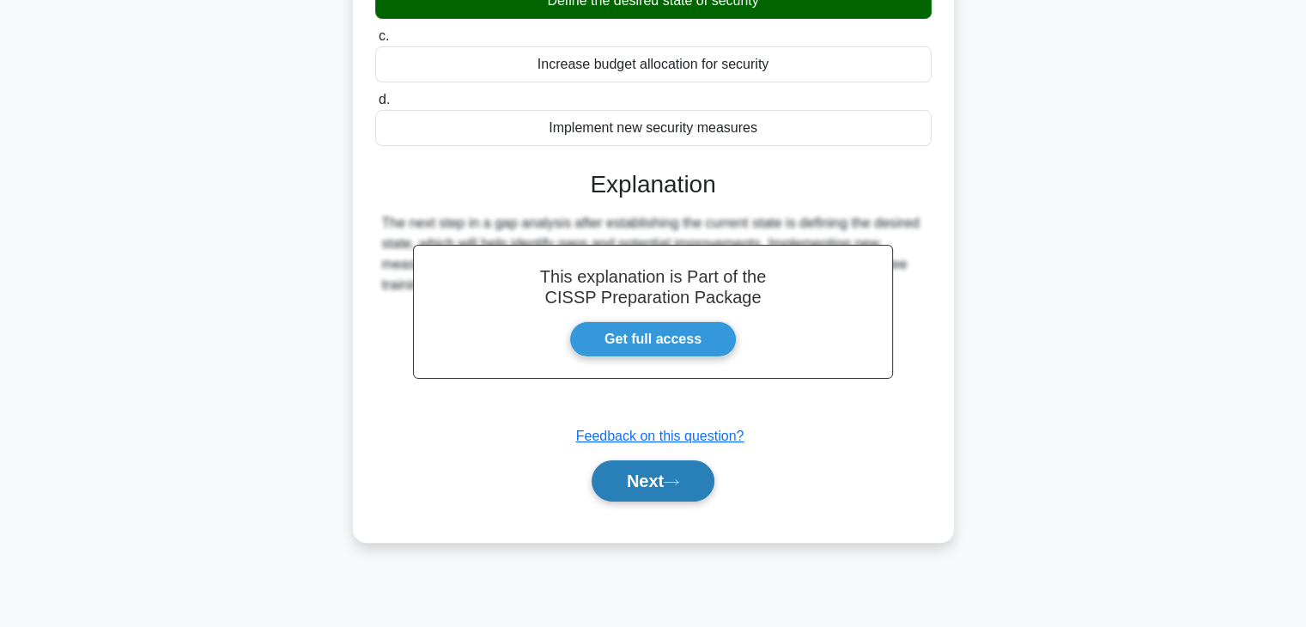
click at [653, 475] on button "Next" at bounding box center [653, 480] width 123 height 41
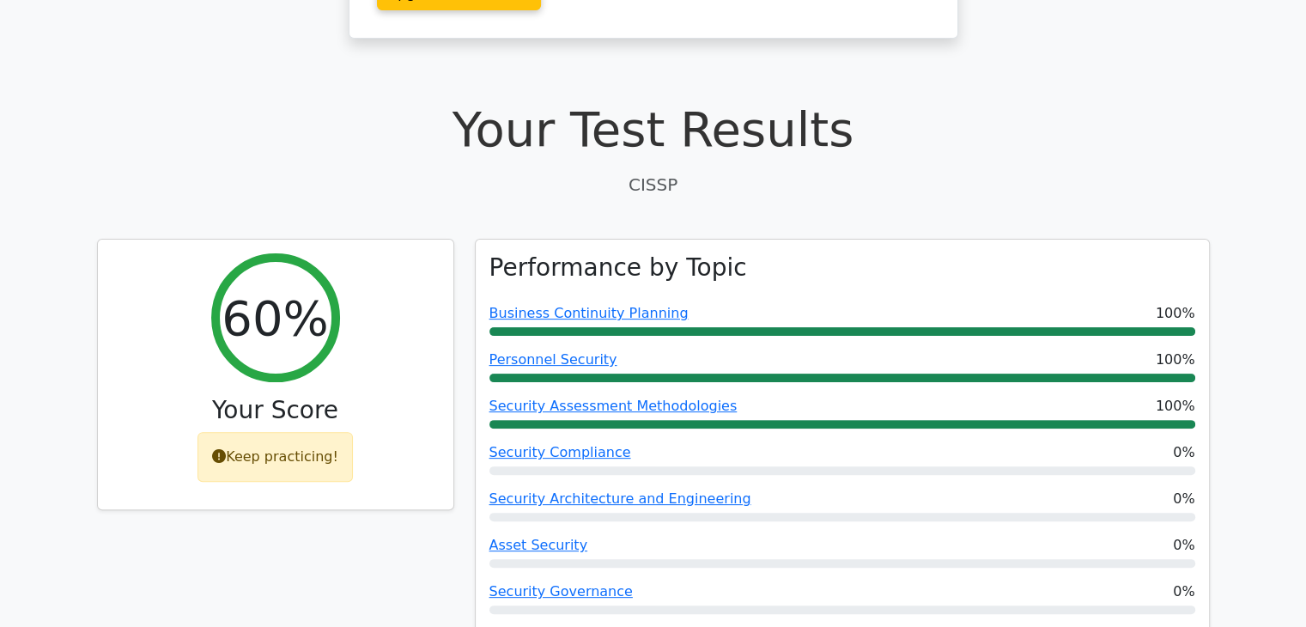
scroll to position [429, 0]
